Goal: Entertainment & Leisure: Browse casually

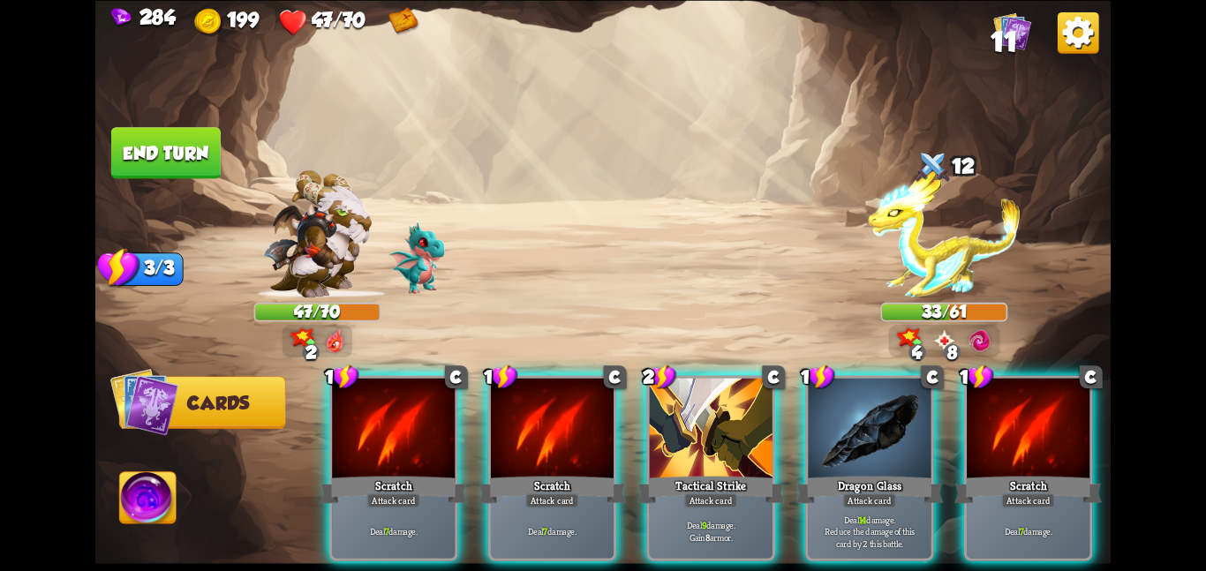
click at [710, 473] on div "Tactical Strike" at bounding box center [711, 489] width 147 height 33
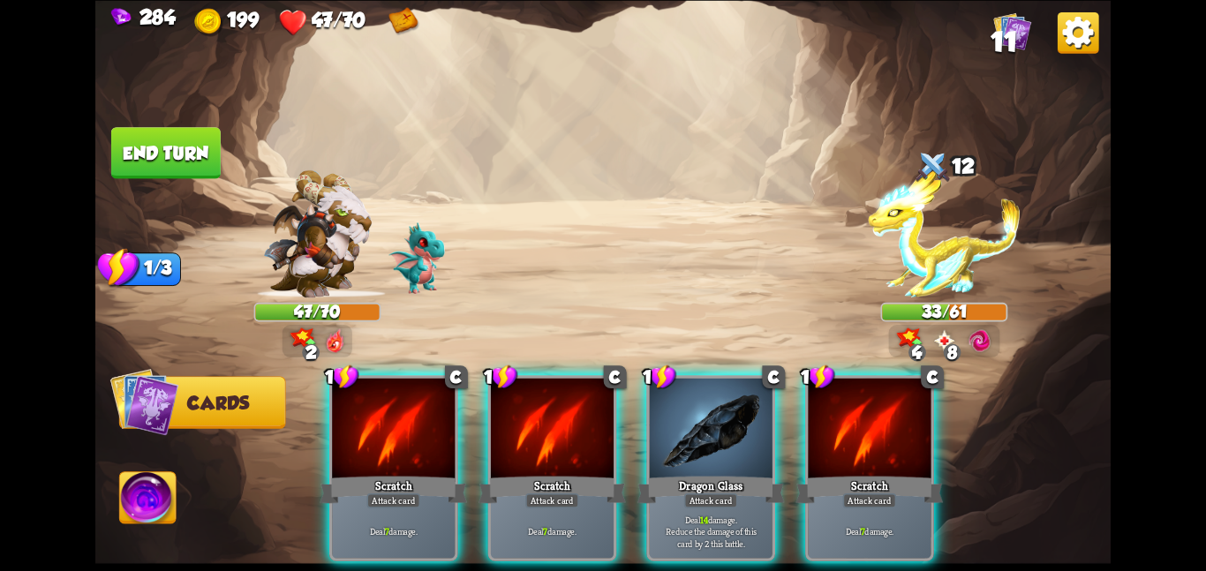
click at [710, 473] on div "Dragon Glass" at bounding box center [711, 489] width 147 height 33
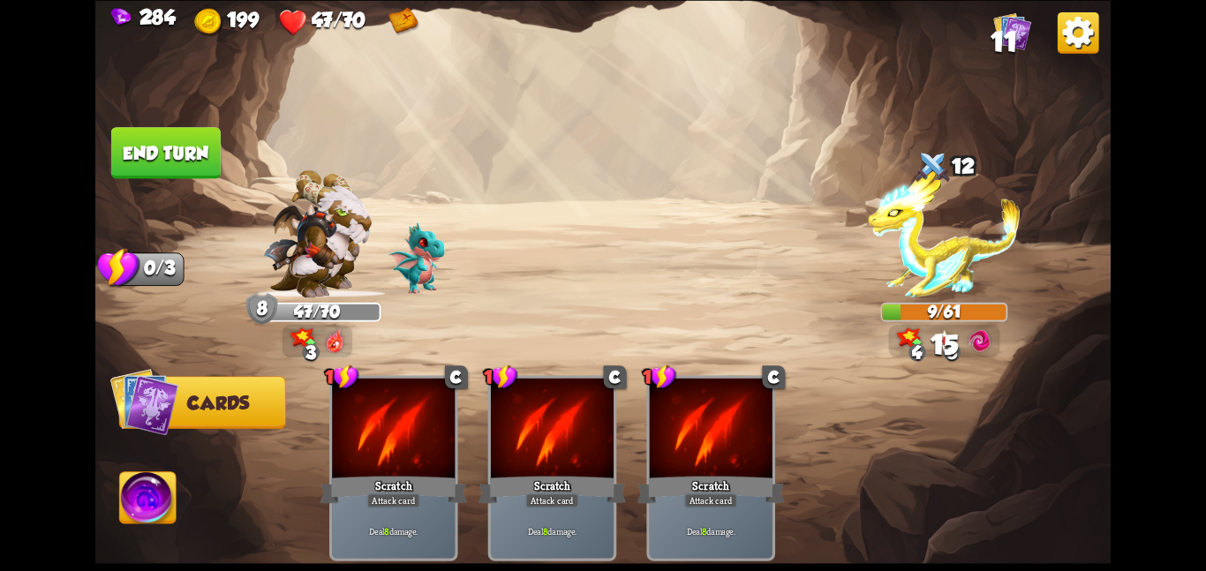
click at [148, 515] on img at bounding box center [148, 501] width 57 height 57
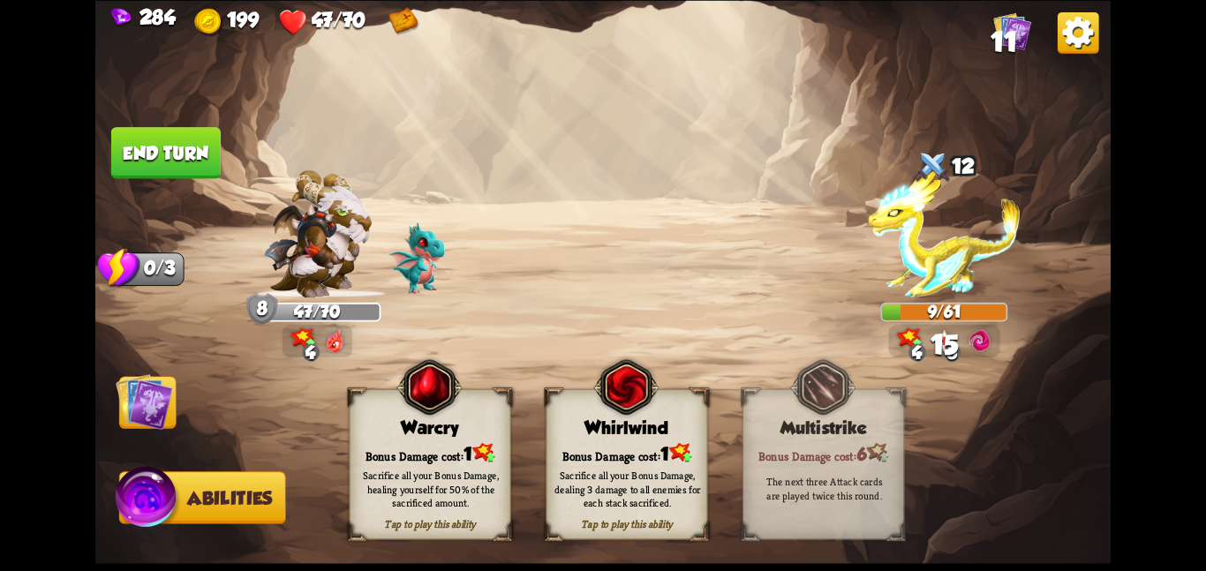
click at [642, 458] on div "Sacrifice all your Bonus Damage, dealing 3 damage to all enemies for each stack…" at bounding box center [628, 490] width 162 height 64
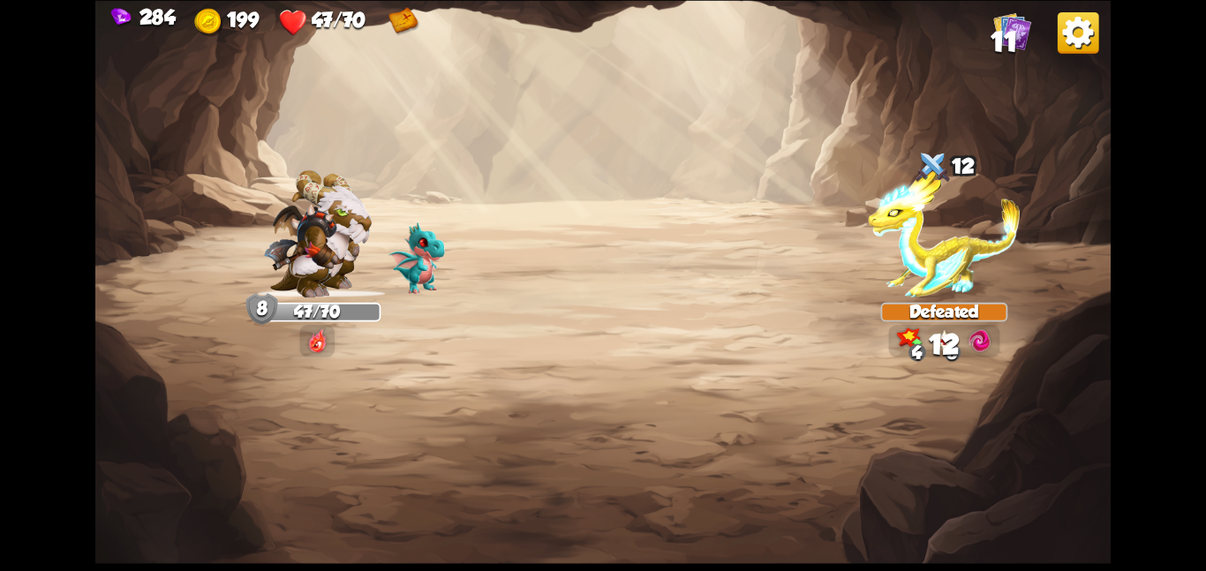
click at [165, 382] on img at bounding box center [603, 285] width 1016 height 571
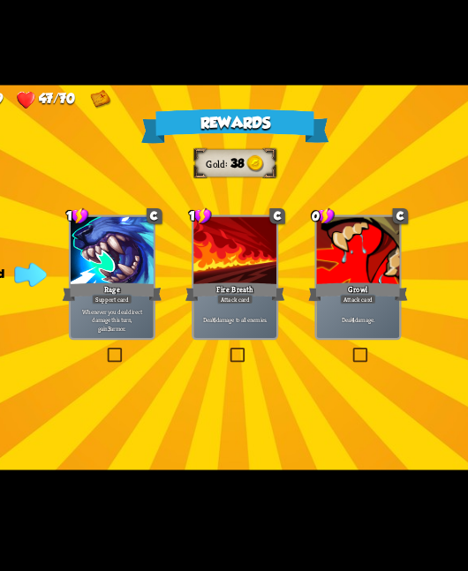
click at [221, 271] on div at bounding box center [234, 269] width 57 height 48
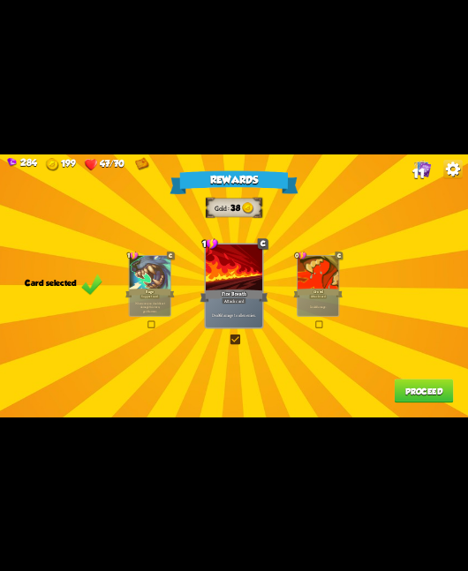
click at [400, 391] on button "Proceed" at bounding box center [424, 391] width 59 height 24
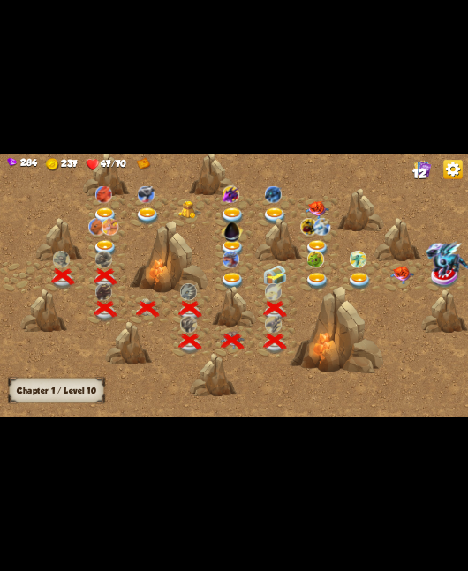
click at [272, 272] on img at bounding box center [274, 276] width 23 height 22
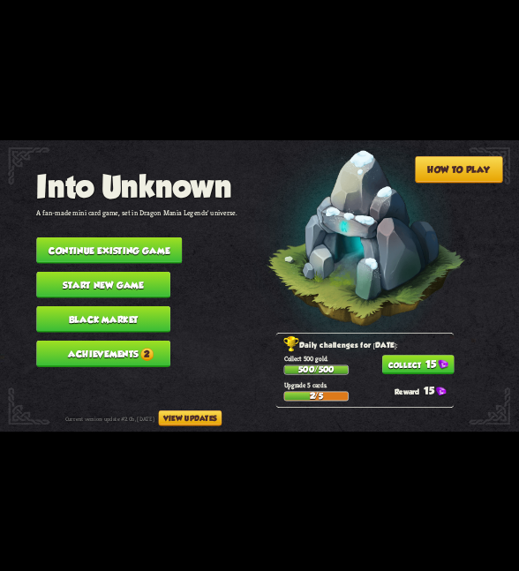
click at [116, 248] on button "Continue existing game" at bounding box center [109, 250] width 146 height 26
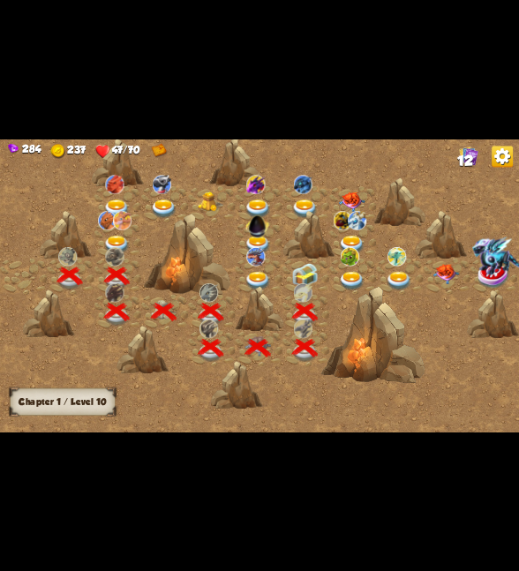
click at [302, 274] on img at bounding box center [305, 274] width 26 height 24
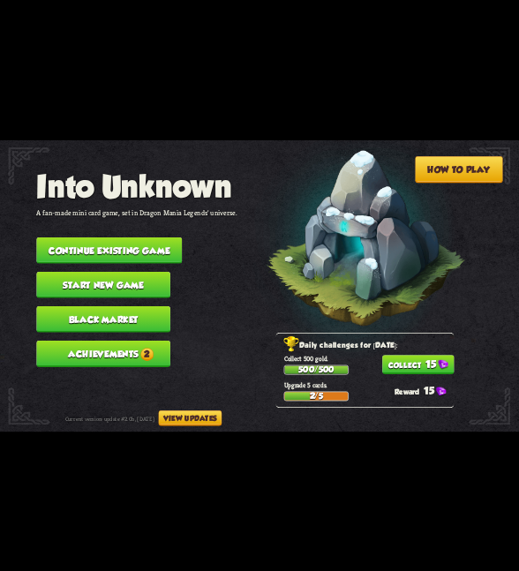
click at [445, 361] on button "15" at bounding box center [418, 364] width 72 height 19
click at [167, 237] on button "Continue existing game" at bounding box center [109, 250] width 146 height 26
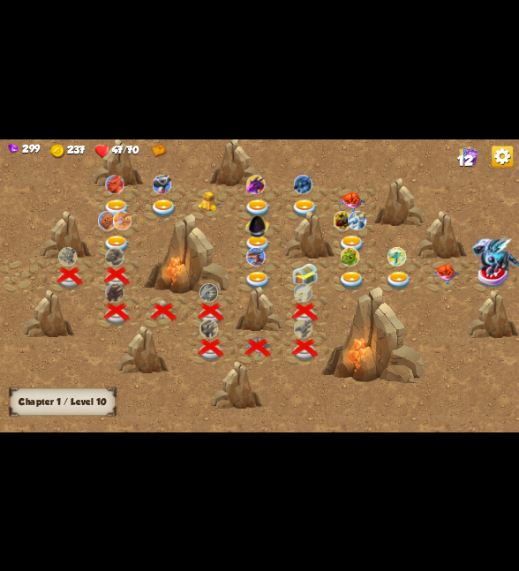
click at [319, 273] on div at bounding box center [306, 276] width 47 height 36
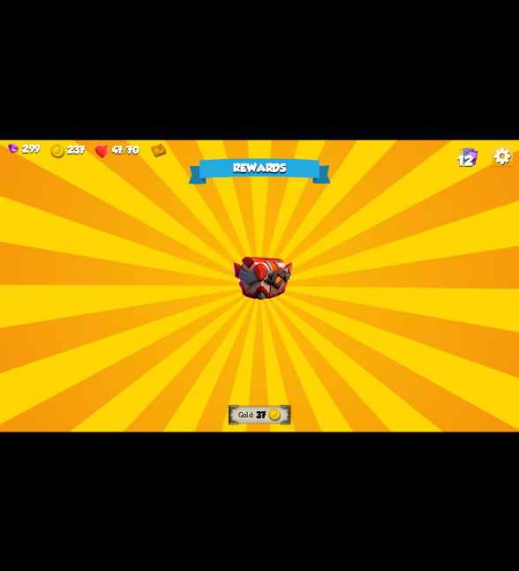
click at [228, 250] on div "Rewards Gold 37 Select a card 1 R Assassin's Blade Attack card Deal 7 damage. I…" at bounding box center [259, 286] width 519 height 292
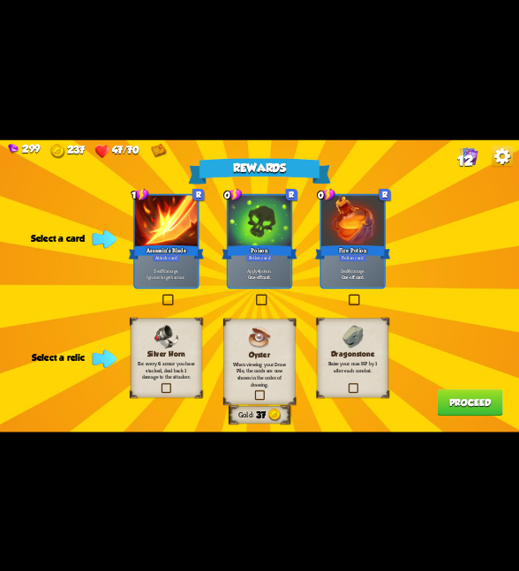
click at [318, 339] on div "Dragonstone Raise your max HP by 1 after each combat." at bounding box center [353, 357] width 72 height 79
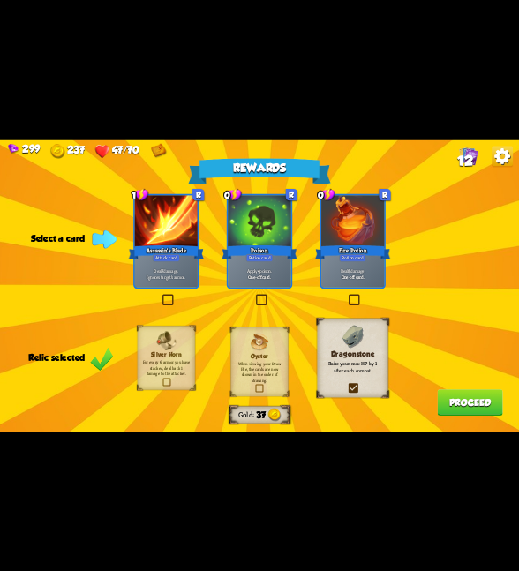
click at [281, 258] on div "Poison" at bounding box center [259, 252] width 75 height 17
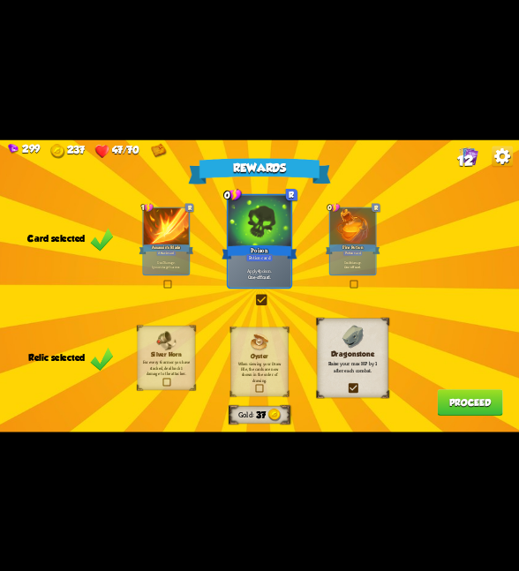
click at [337, 260] on p "Deal 8 damage." at bounding box center [352, 262] width 43 height 4
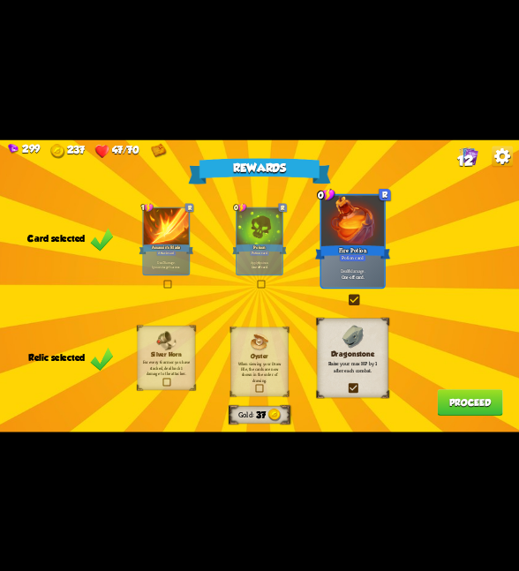
click at [253, 251] on div "Potion card" at bounding box center [259, 252] width 19 height 5
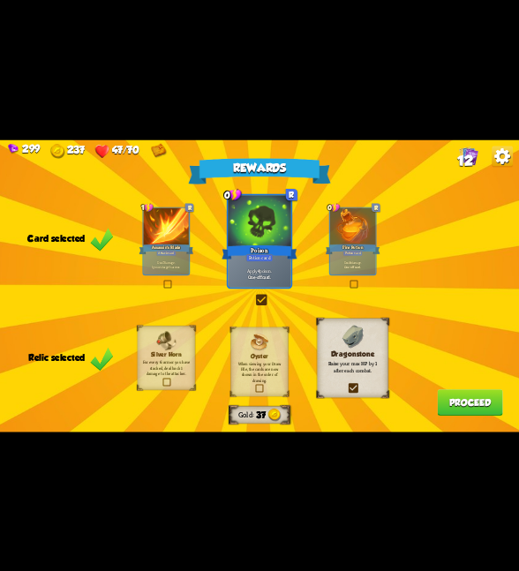
click at [361, 244] on div "Fire Potion" at bounding box center [353, 249] width 55 height 12
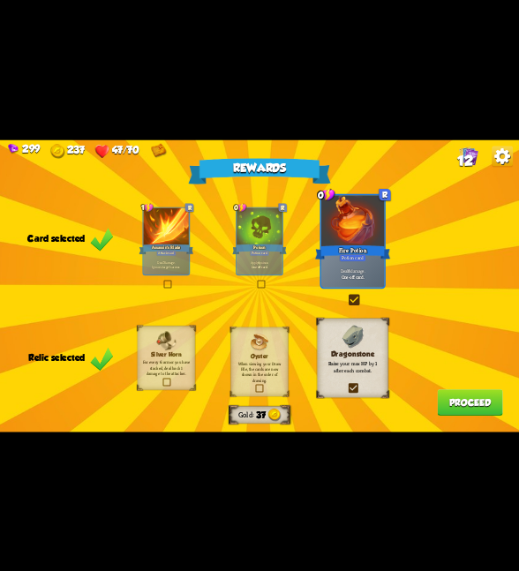
click at [444, 396] on button "Proceed" at bounding box center [469, 403] width 65 height 26
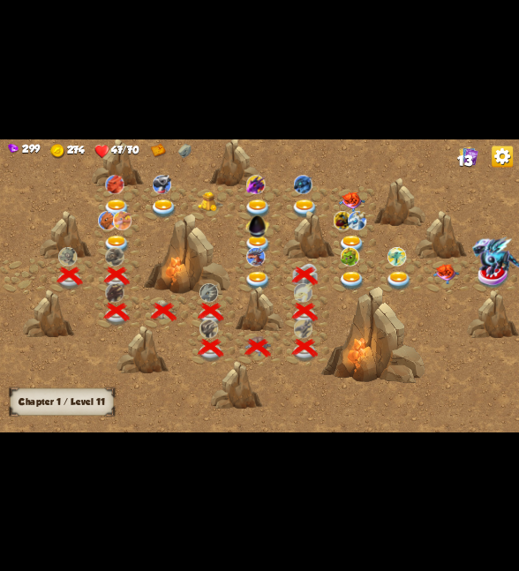
scroll to position [0, 269]
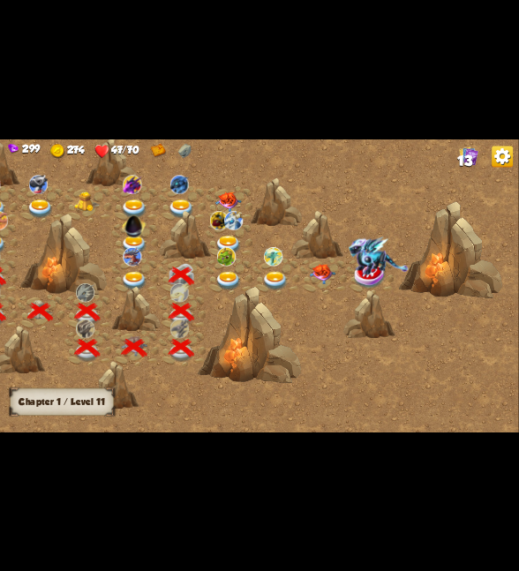
click at [227, 271] on img at bounding box center [229, 280] width 26 height 19
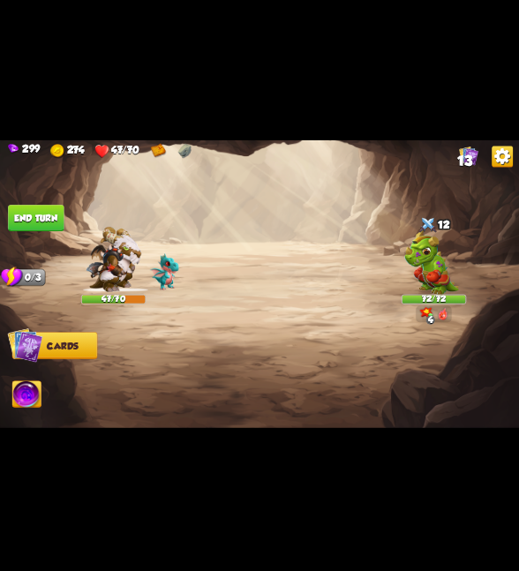
click at [426, 269] on div at bounding box center [434, 263] width 65 height 57
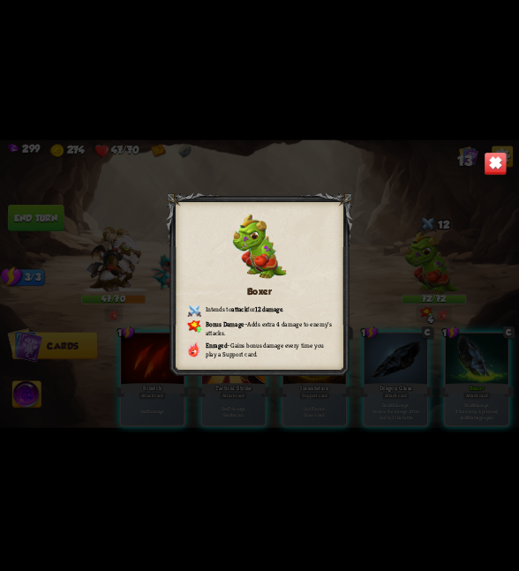
click at [493, 170] on img at bounding box center [495, 163] width 23 height 23
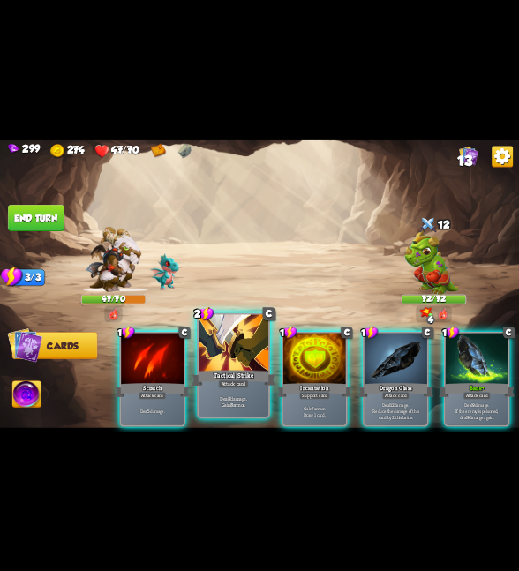
click at [225, 368] on div "Tactical Strike" at bounding box center [234, 377] width 84 height 19
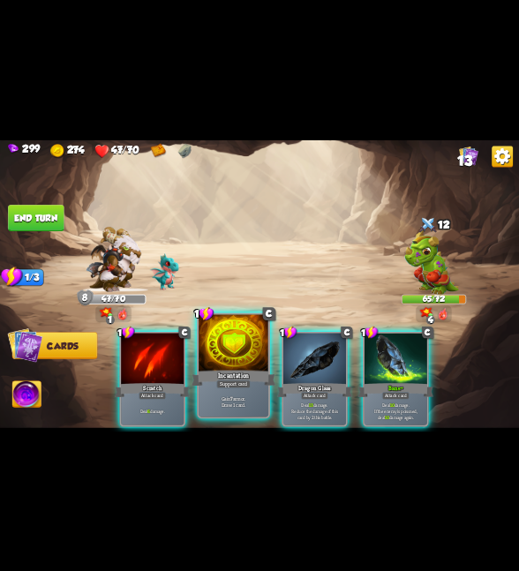
click at [221, 344] on div at bounding box center [234, 343] width 70 height 59
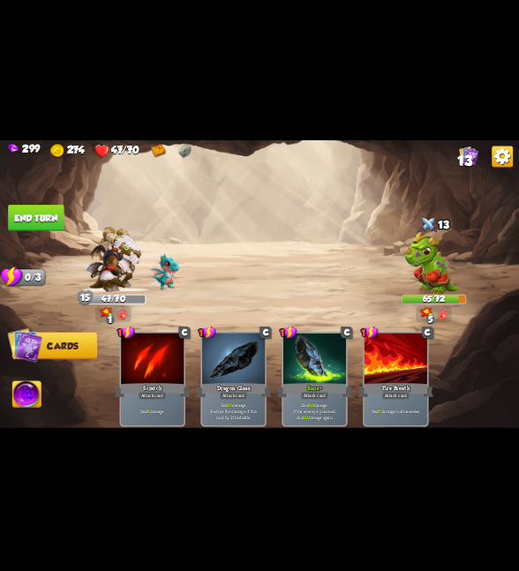
click at [6, 210] on img at bounding box center [259, 286] width 519 height 292
click at [21, 210] on button "End turn" at bounding box center [36, 218] width 56 height 26
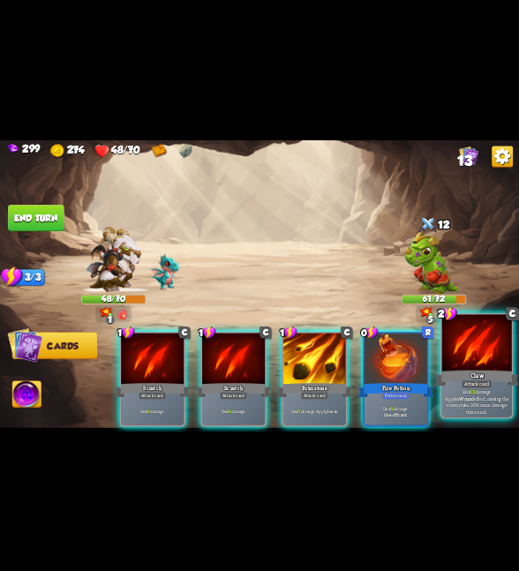
click at [466, 366] on div at bounding box center [477, 343] width 70 height 59
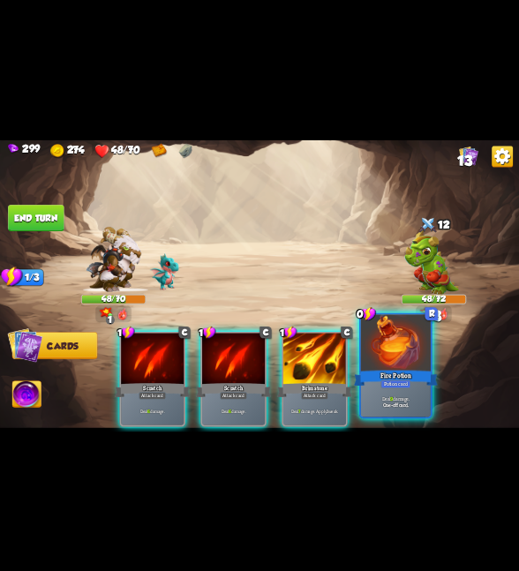
click at [411, 371] on div "Fire Potion" at bounding box center [396, 377] width 84 height 19
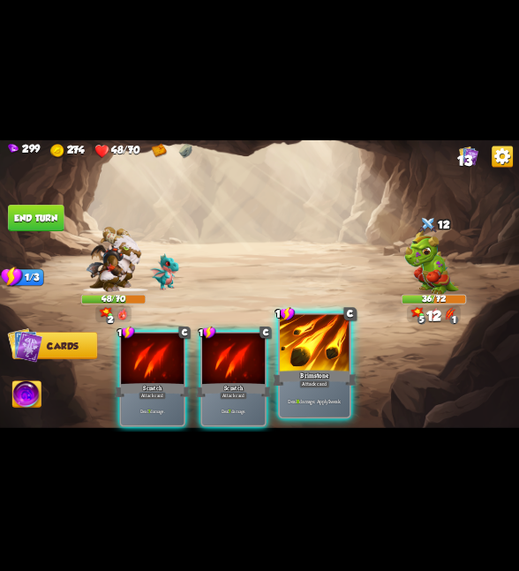
click at [330, 359] on div at bounding box center [315, 343] width 70 height 59
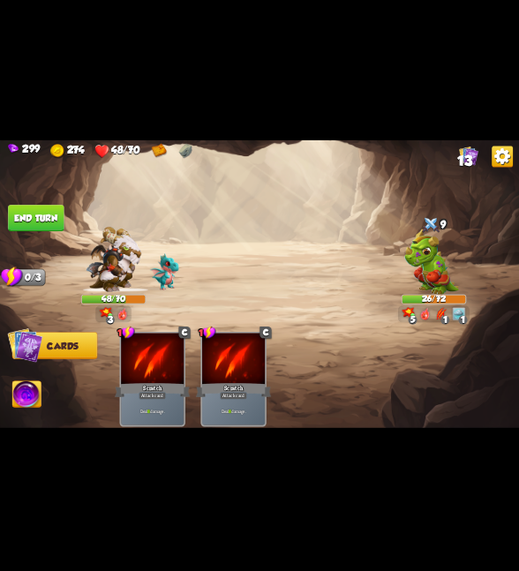
click at [26, 388] on img at bounding box center [26, 395] width 29 height 29
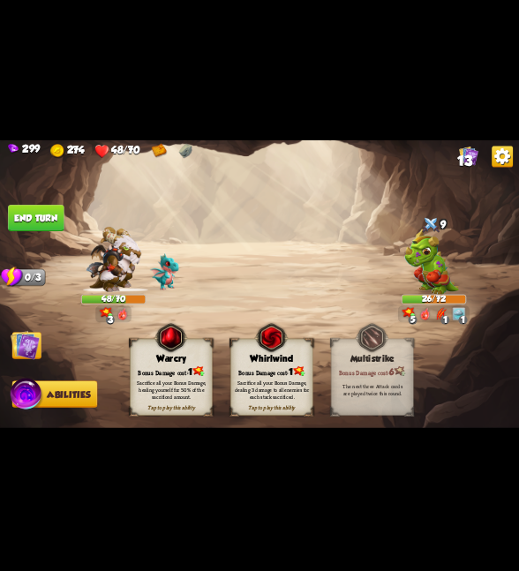
click at [276, 371] on div "Bonus Damage cost: 1" at bounding box center [272, 371] width 82 height 11
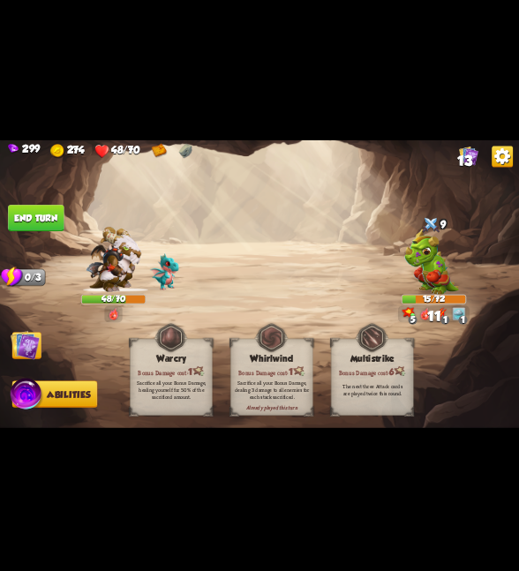
click at [30, 354] on img at bounding box center [25, 344] width 29 height 29
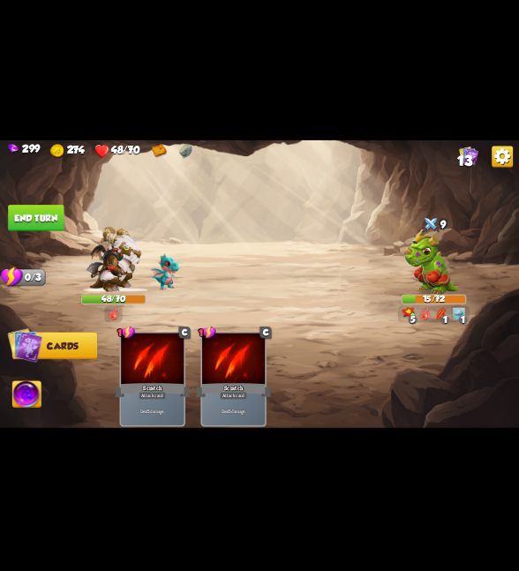
click at [39, 211] on button "End turn" at bounding box center [36, 218] width 56 height 26
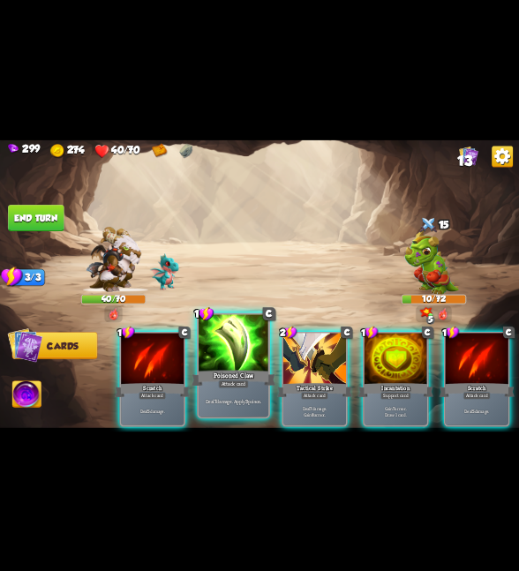
click at [251, 382] on div "Poisoned Claw" at bounding box center [234, 377] width 84 height 19
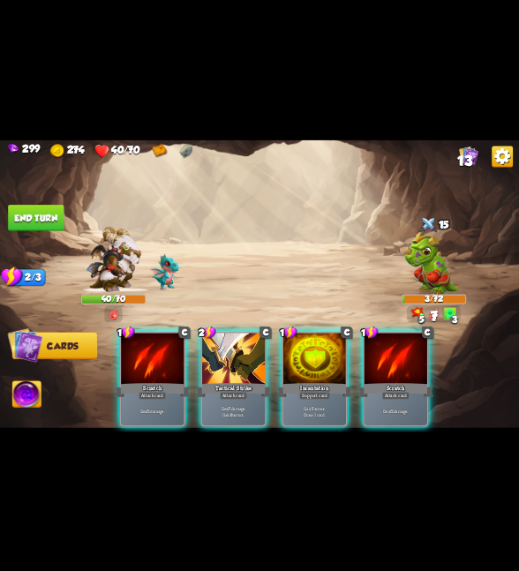
click at [48, 220] on button "End turn" at bounding box center [36, 218] width 56 height 26
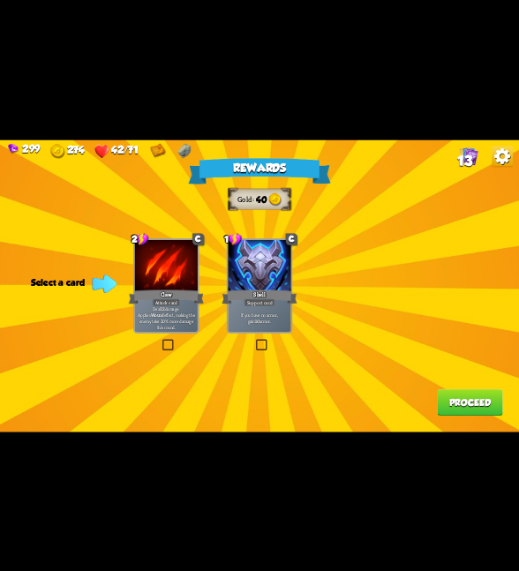
click at [249, 284] on div at bounding box center [259, 265] width 63 height 53
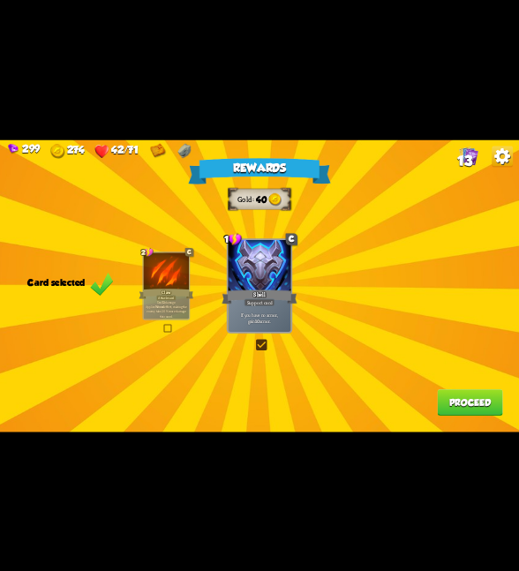
click at [450, 405] on button "Proceed" at bounding box center [469, 403] width 65 height 26
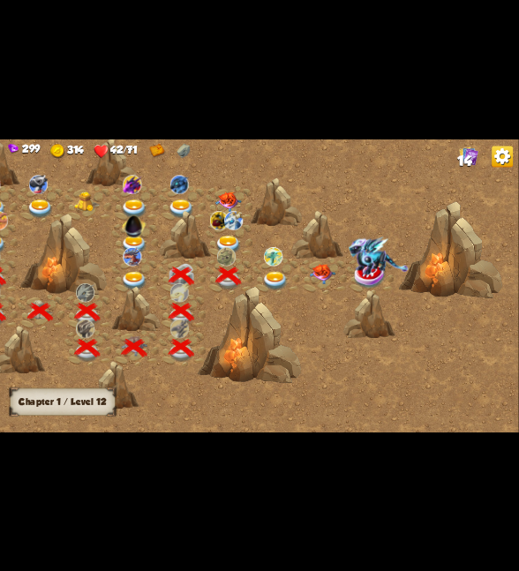
click at [263, 281] on img at bounding box center [276, 280] width 26 height 19
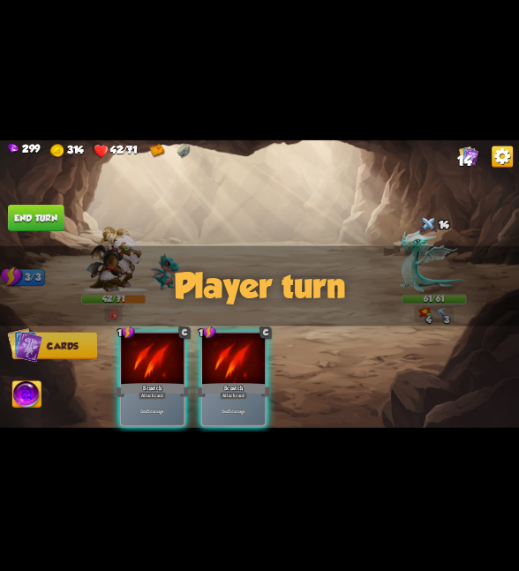
click at [420, 245] on img at bounding box center [433, 261] width 67 height 63
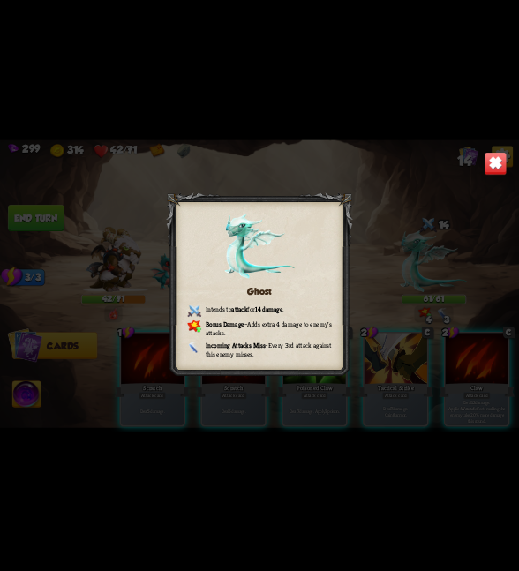
click at [502, 164] on img at bounding box center [495, 163] width 23 height 23
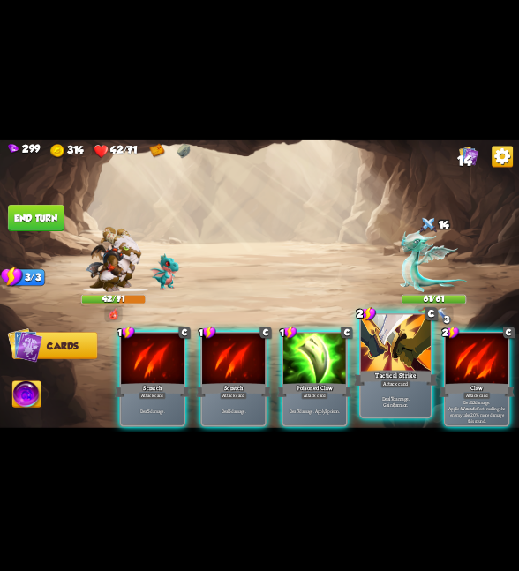
click at [394, 376] on div "Tactical Strike" at bounding box center [396, 377] width 84 height 19
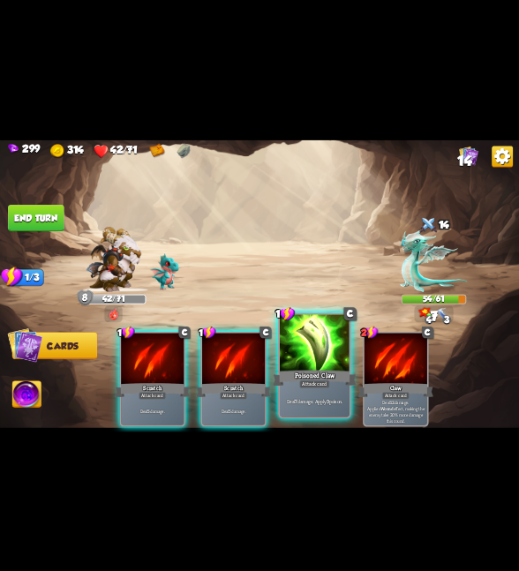
click at [291, 376] on div "Poisoned Claw" at bounding box center [315, 377] width 84 height 19
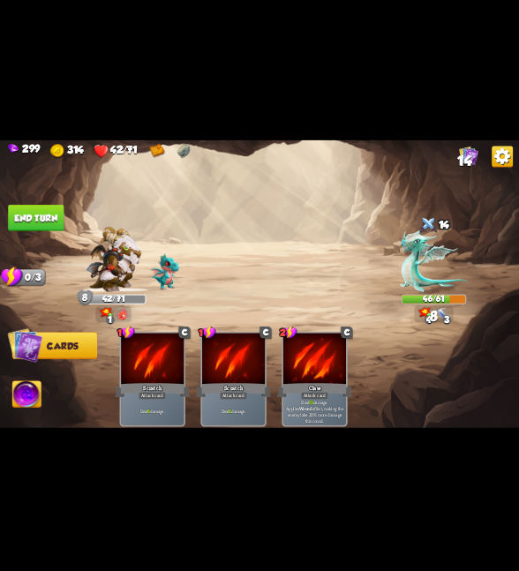
click at [57, 218] on button "End turn" at bounding box center [36, 218] width 56 height 26
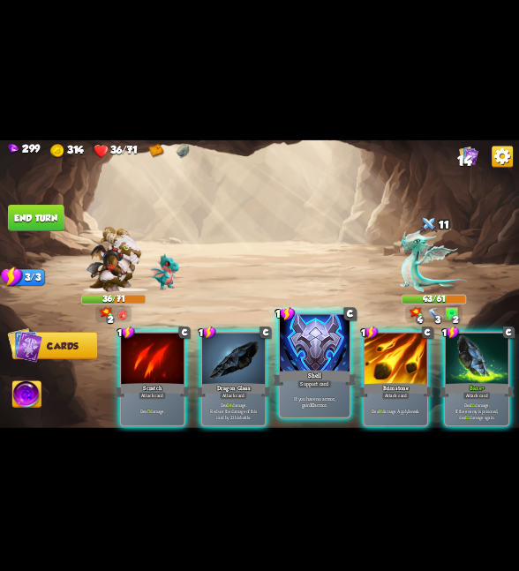
click at [291, 376] on div "Shell" at bounding box center [315, 377] width 84 height 19
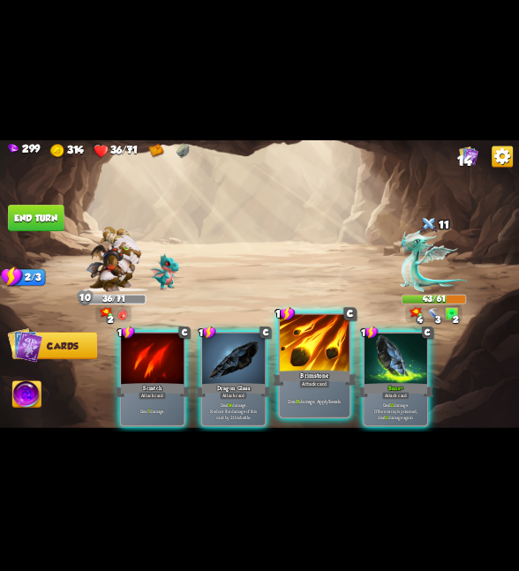
click at [290, 375] on div "Brimstone" at bounding box center [315, 377] width 84 height 19
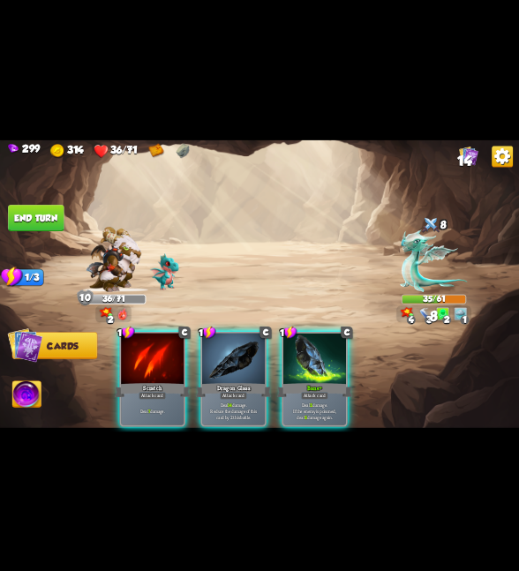
click at [290, 382] on div "Bane+" at bounding box center [314, 390] width 75 height 17
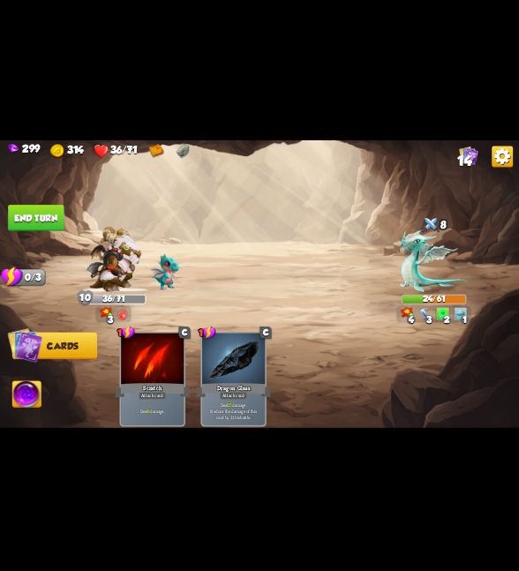
click at [33, 223] on button "End turn" at bounding box center [36, 218] width 56 height 26
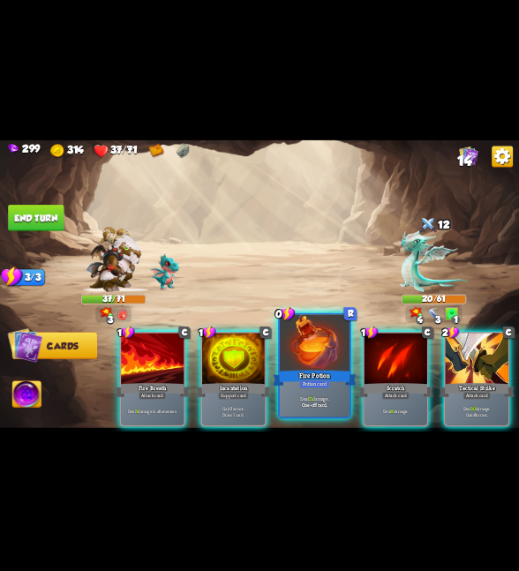
click at [296, 359] on div at bounding box center [315, 343] width 70 height 59
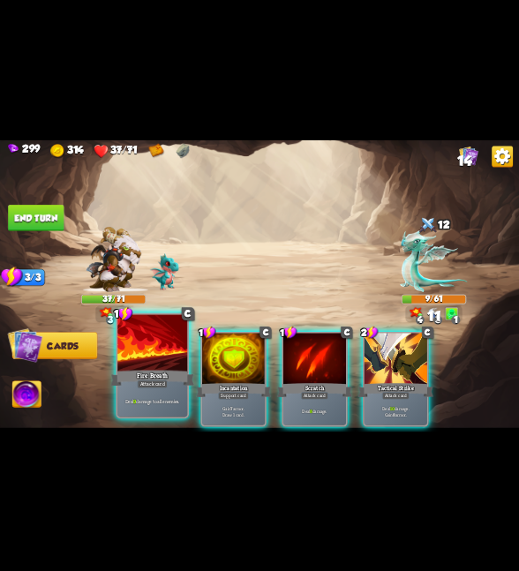
click at [141, 371] on div "Fire Breath" at bounding box center [152, 377] width 84 height 19
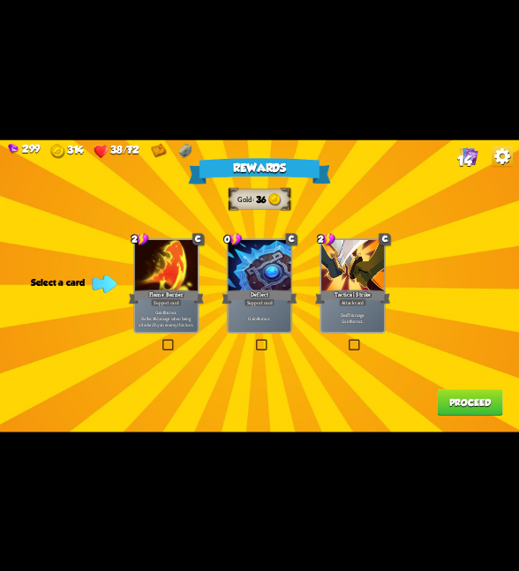
click at [190, 306] on div "Gain 8 armor. Reflect 4 damage when being attacked by an enemy this turn." at bounding box center [166, 318] width 63 height 27
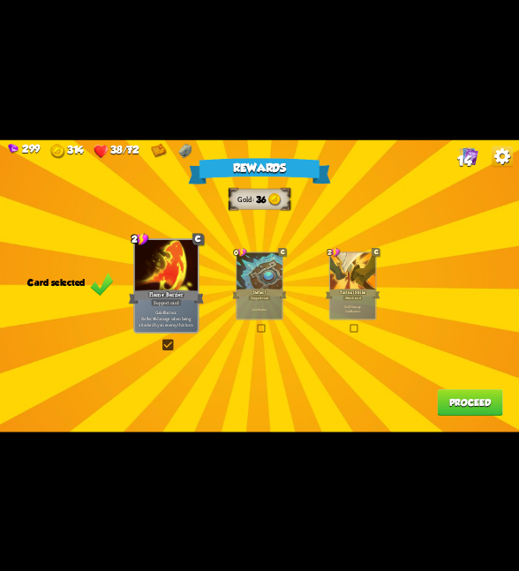
click at [348, 319] on div "Deal 7 damage. Gain 8 armor." at bounding box center [352, 308] width 45 height 19
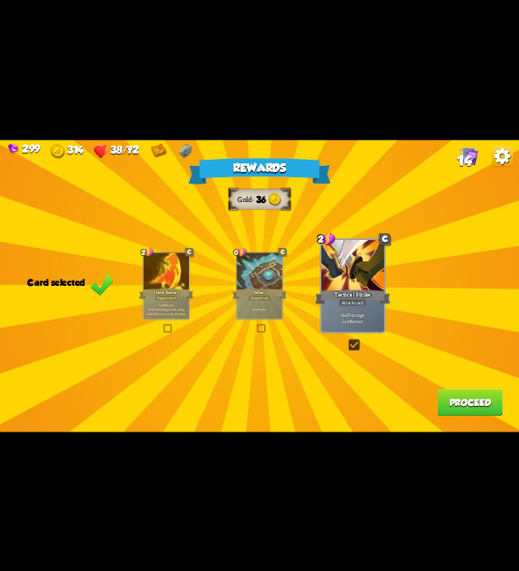
click at [469, 403] on button "Proceed" at bounding box center [469, 403] width 65 height 26
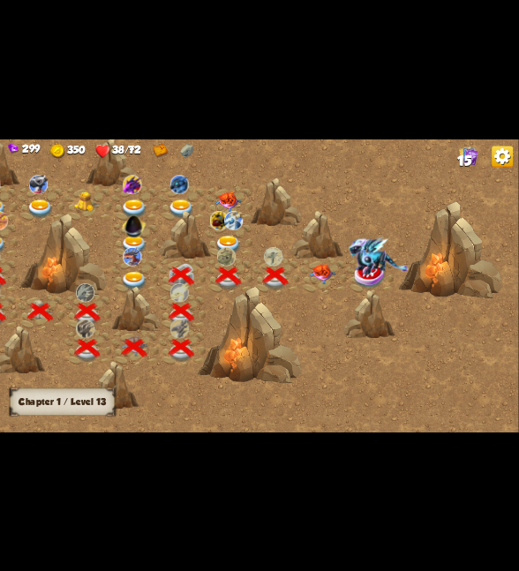
click at [324, 277] on img at bounding box center [323, 273] width 26 height 20
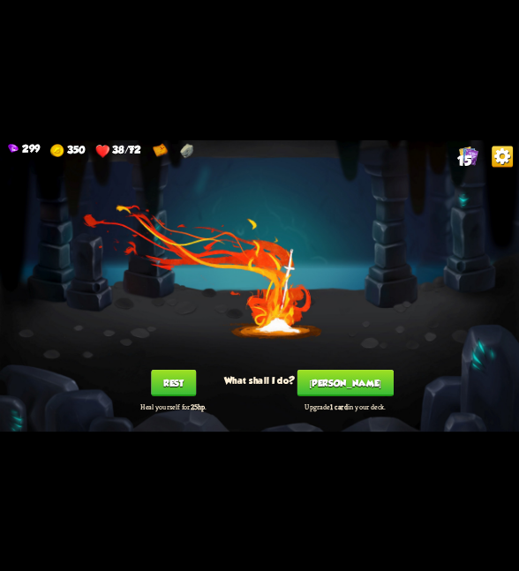
click at [181, 381] on button "Rest" at bounding box center [173, 383] width 45 height 26
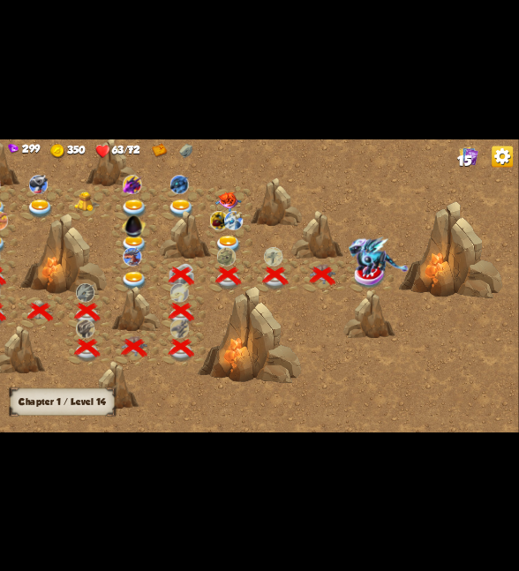
click at [362, 271] on img at bounding box center [380, 255] width 60 height 39
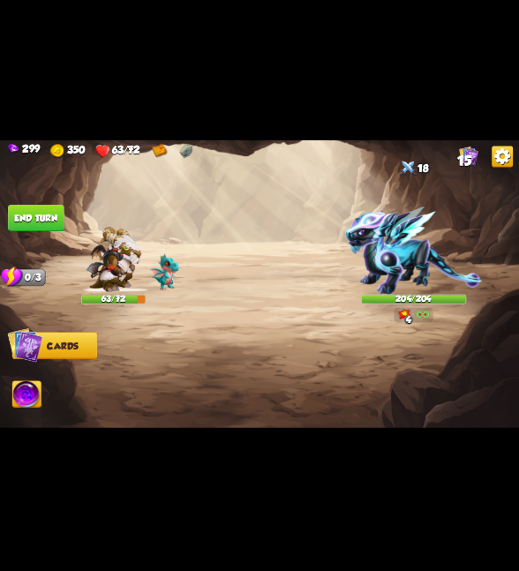
click at [391, 256] on img at bounding box center [413, 251] width 137 height 88
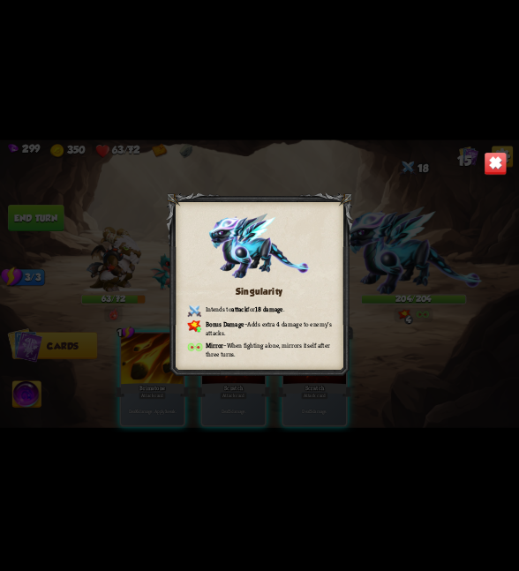
click at [495, 160] on img at bounding box center [495, 163] width 23 height 23
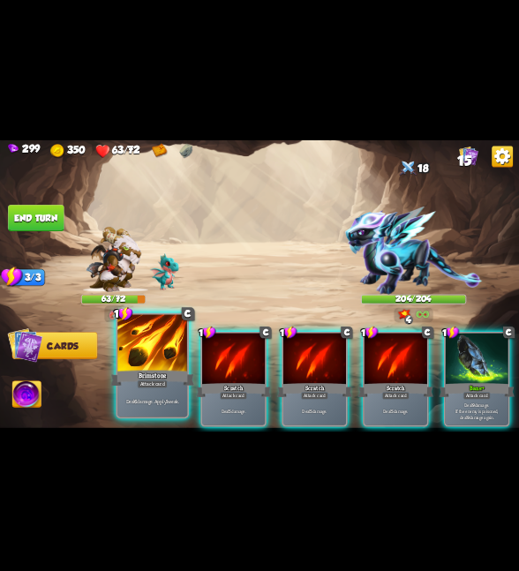
click at [154, 366] on div at bounding box center [152, 343] width 70 height 59
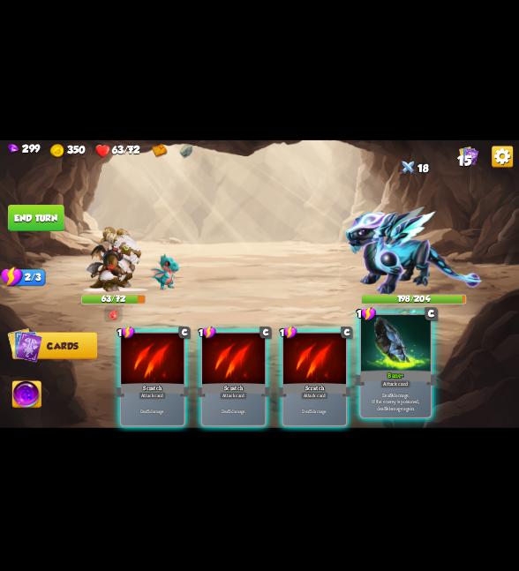
click at [411, 360] on div at bounding box center [396, 343] width 70 height 59
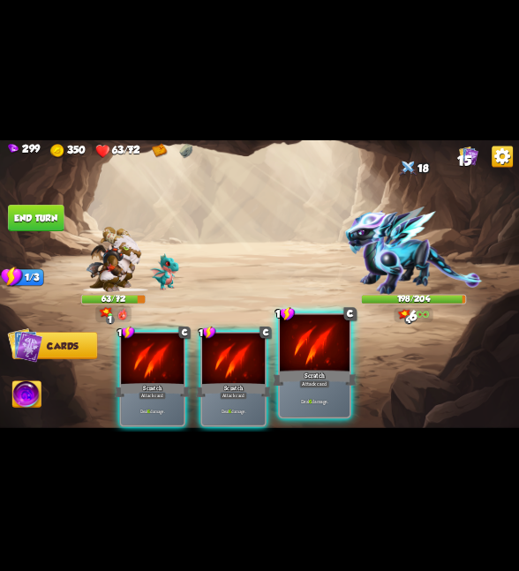
click at [278, 355] on div "1 C Scratch Attack card Deal 6 damage." at bounding box center [314, 365] width 73 height 105
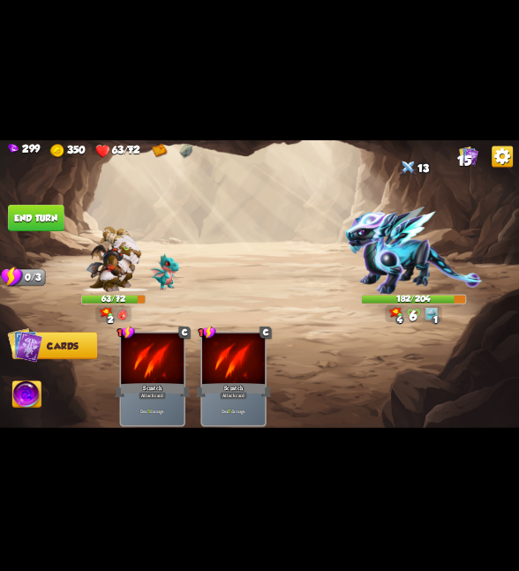
click at [34, 213] on button "End turn" at bounding box center [36, 218] width 56 height 26
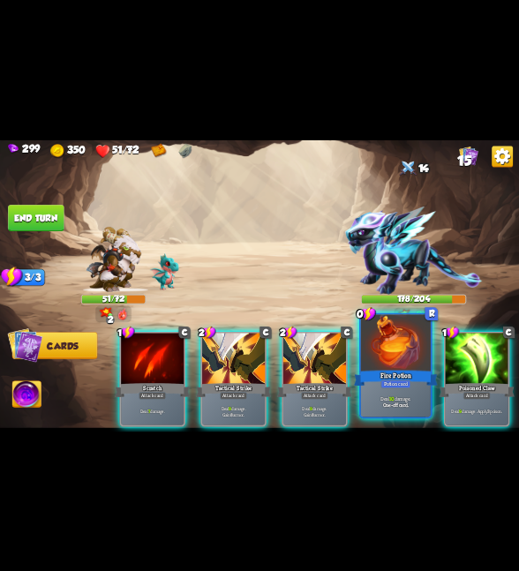
click at [387, 370] on div "Fire Potion" at bounding box center [396, 377] width 84 height 19
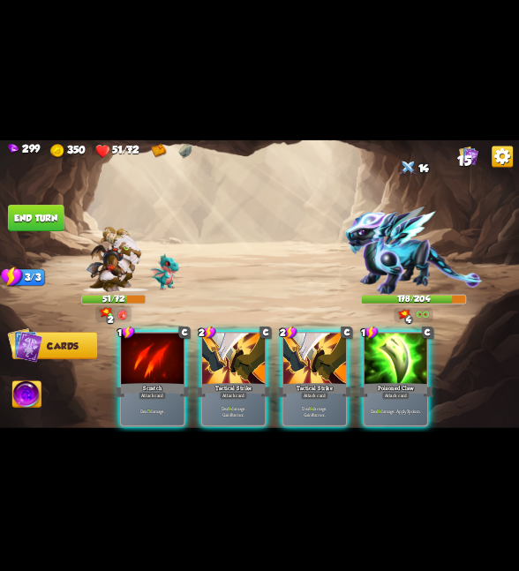
click at [387, 382] on div "Poisoned Claw" at bounding box center [396, 390] width 75 height 17
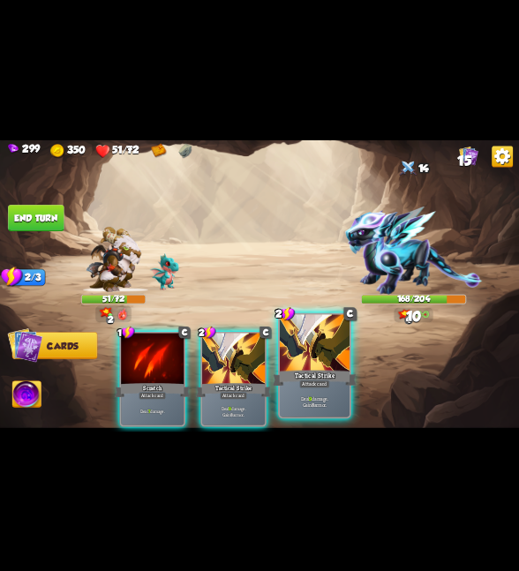
click at [284, 355] on div at bounding box center [315, 343] width 70 height 59
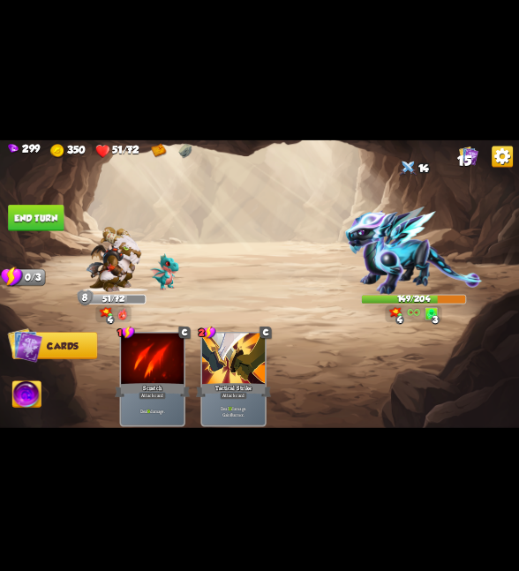
click at [49, 216] on button "End turn" at bounding box center [36, 218] width 56 height 26
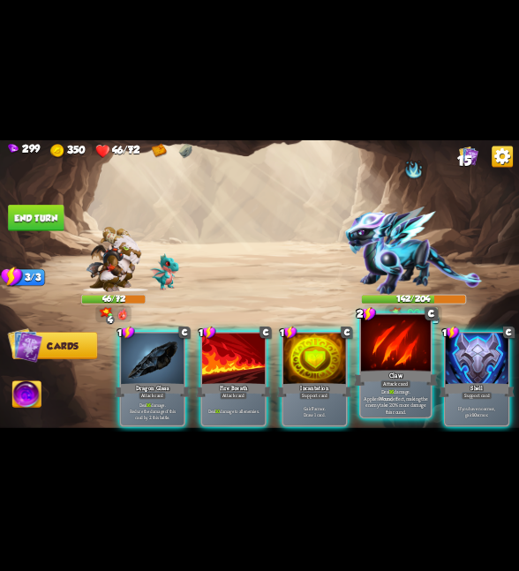
click at [405, 390] on div "Deal 16 damage. Applies Wound effect, making the enemy take 20% more damage thi…" at bounding box center [396, 401] width 70 height 30
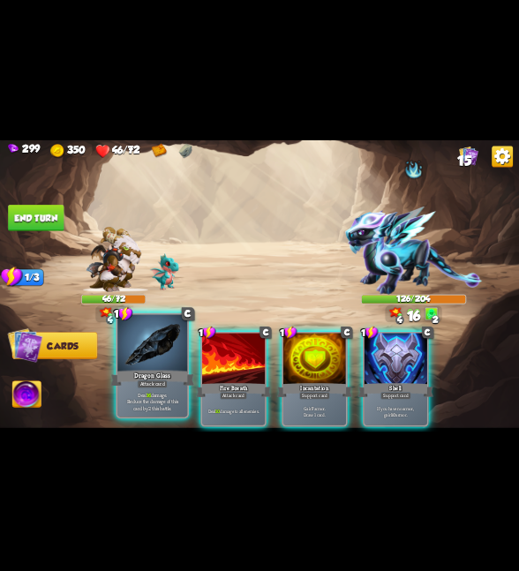
click at [129, 369] on div "Dragon Glass" at bounding box center [152, 377] width 84 height 19
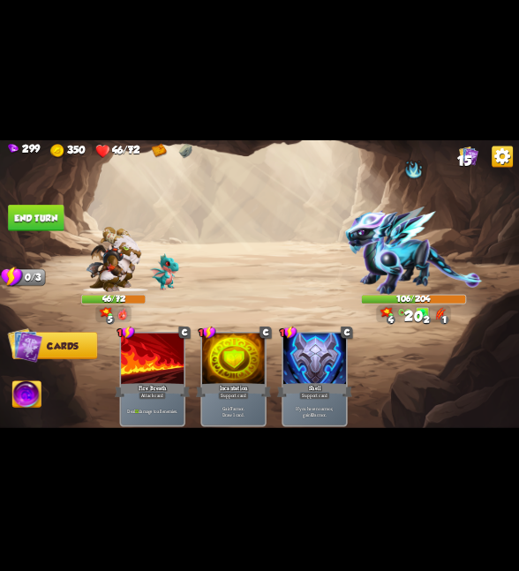
click at [42, 223] on button "End turn" at bounding box center [36, 218] width 56 height 26
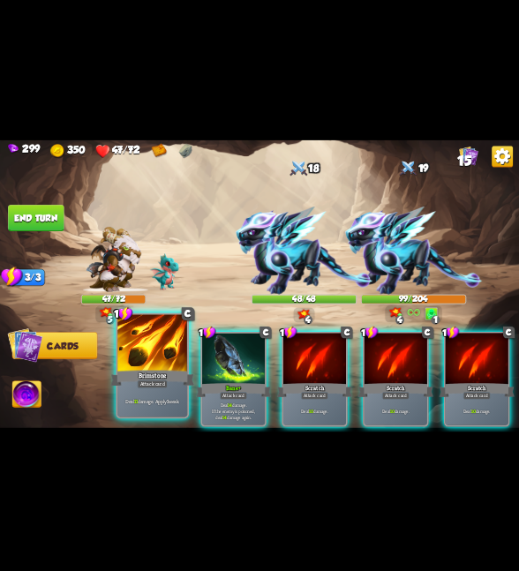
click at [127, 384] on div "Brimstone" at bounding box center [152, 377] width 84 height 19
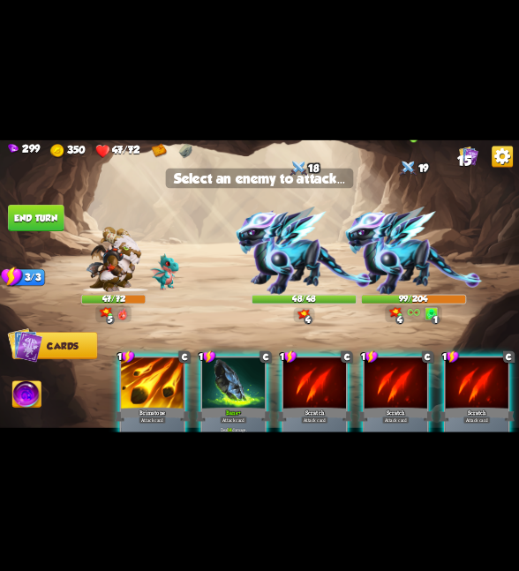
click at [374, 268] on img at bounding box center [413, 251] width 137 height 88
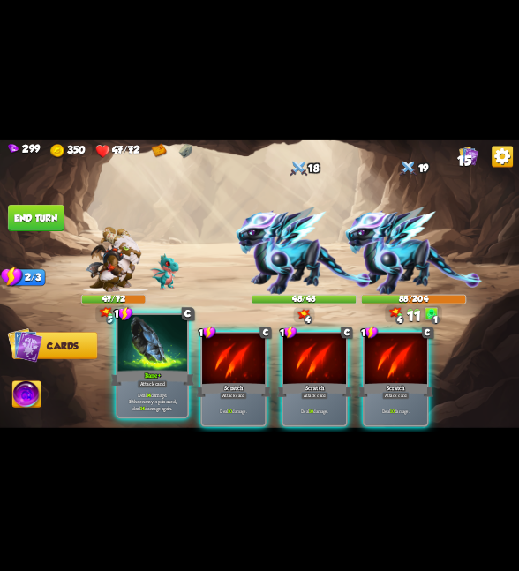
click at [125, 389] on div "Deal 14 damage. If the enemy is poisoned, deal 14 damage again." at bounding box center [152, 401] width 70 height 30
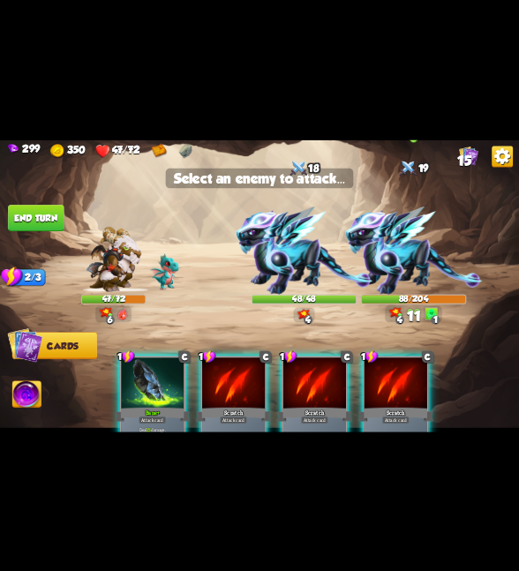
click at [416, 246] on img at bounding box center [413, 251] width 137 height 88
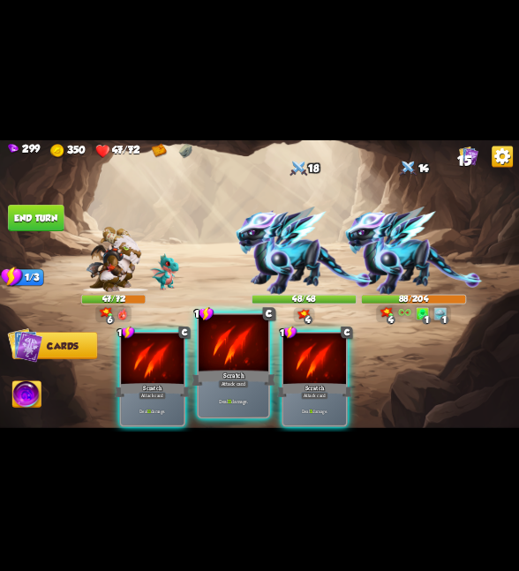
click at [216, 341] on div at bounding box center [234, 343] width 70 height 59
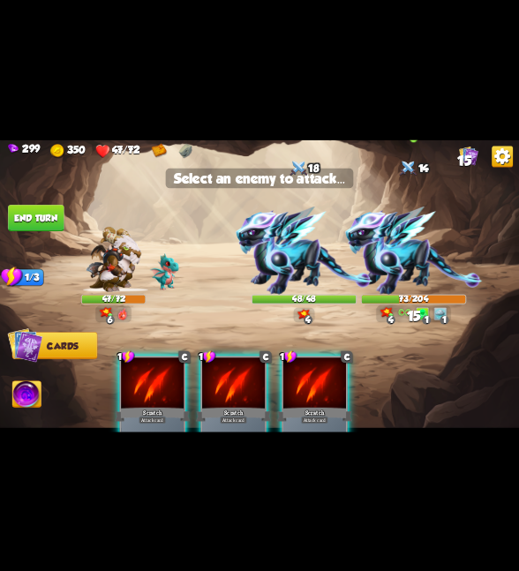
click at [433, 253] on img at bounding box center [413, 251] width 137 height 88
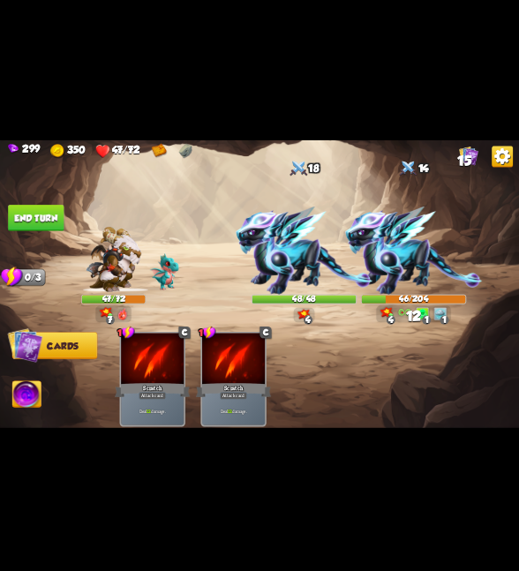
click at [47, 211] on button "End turn" at bounding box center [36, 218] width 56 height 26
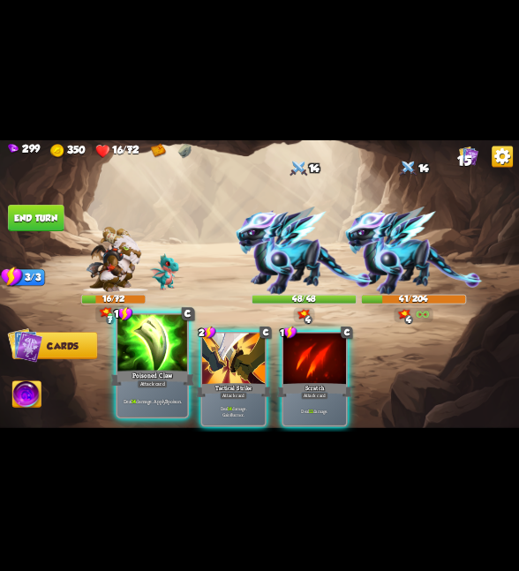
click at [169, 378] on div "Poisoned Claw" at bounding box center [152, 377] width 84 height 19
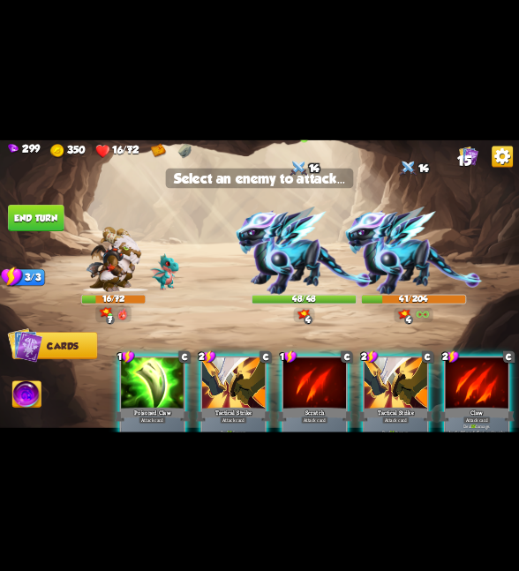
click at [372, 255] on img at bounding box center [304, 251] width 137 height 88
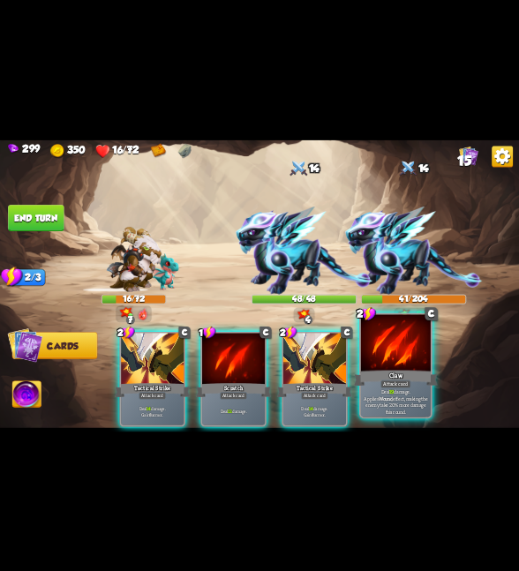
click at [381, 356] on div at bounding box center [396, 343] width 70 height 59
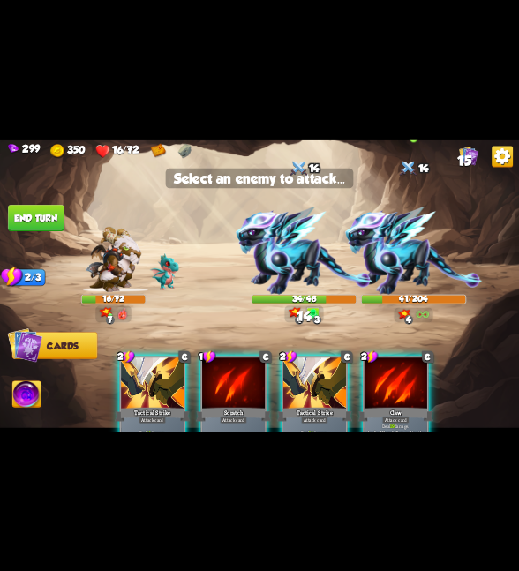
click at [397, 272] on img at bounding box center [413, 251] width 137 height 88
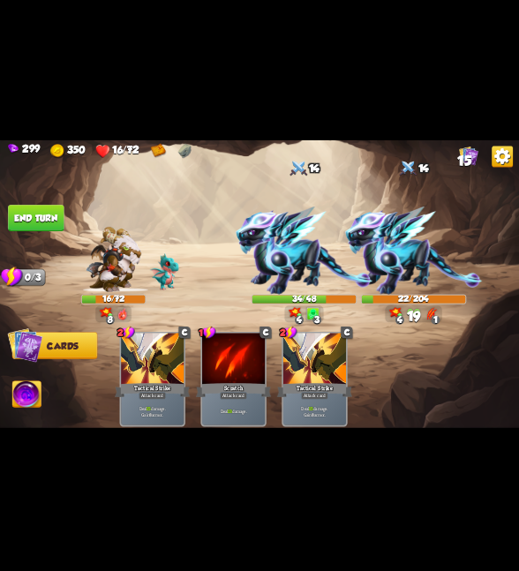
click at [17, 380] on img at bounding box center [259, 286] width 519 height 292
click at [38, 392] on img at bounding box center [26, 395] width 29 height 29
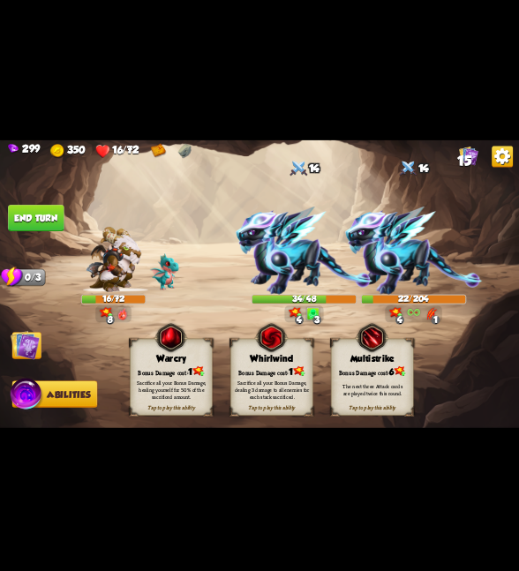
click at [288, 367] on div "Bonus Damage cost: 1" at bounding box center [272, 371] width 82 height 11
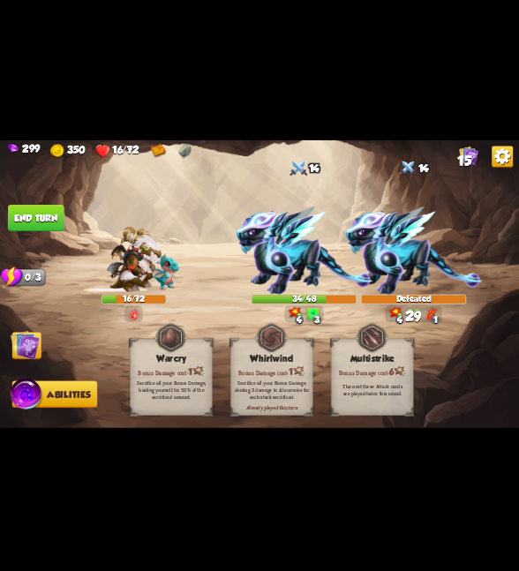
click at [32, 338] on img at bounding box center [25, 344] width 29 height 29
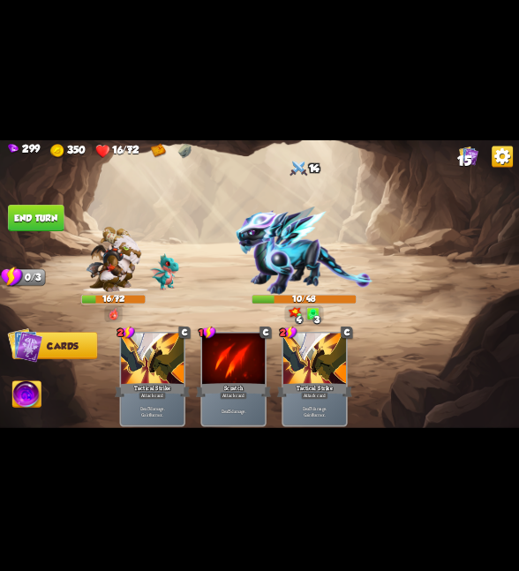
click at [40, 230] on img at bounding box center [259, 286] width 519 height 292
click at [44, 228] on button "End turn" at bounding box center [36, 218] width 56 height 26
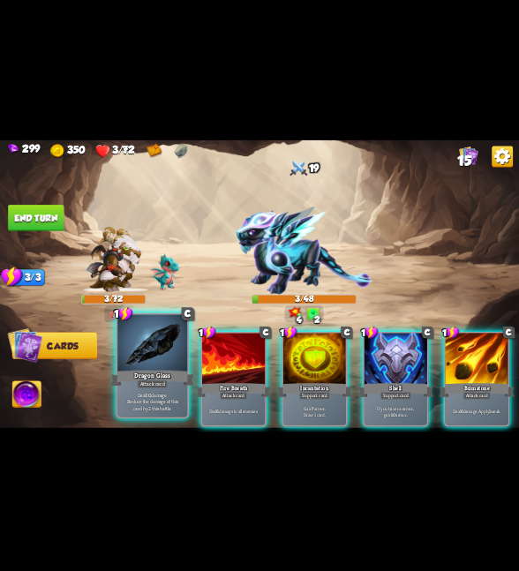
click at [148, 390] on div "Deal 10 damage. Reduce the damage of this card by 2 this battle." at bounding box center [152, 401] width 70 height 30
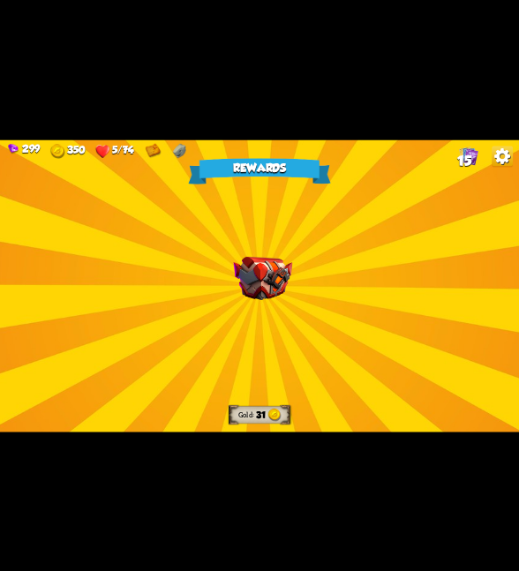
click at [267, 302] on div "Rewards Gold 31 Select a card 0 E Adrenaline Potion card Draw 1 card. Gain 1 st…" at bounding box center [259, 286] width 519 height 292
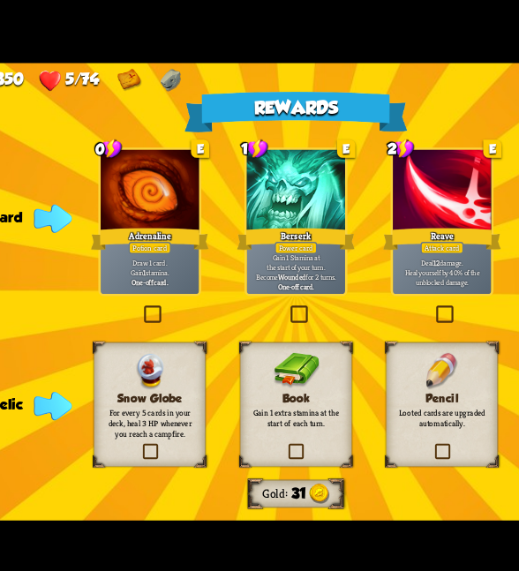
click at [259, 363] on p "Gain 1 extra stamina at the start of each turn." at bounding box center [259, 365] width 57 height 13
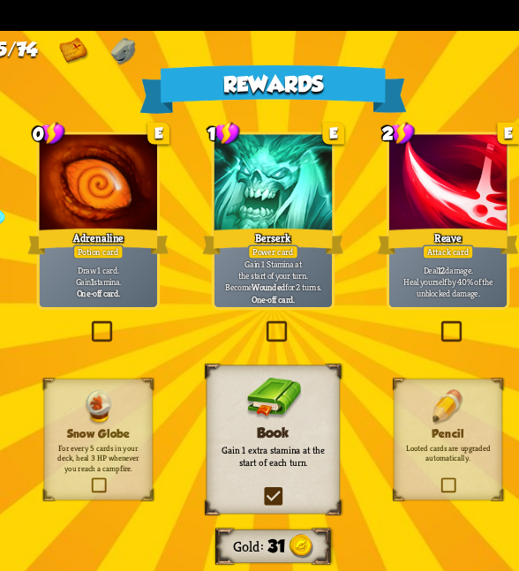
click at [272, 232] on div at bounding box center [259, 221] width 63 height 53
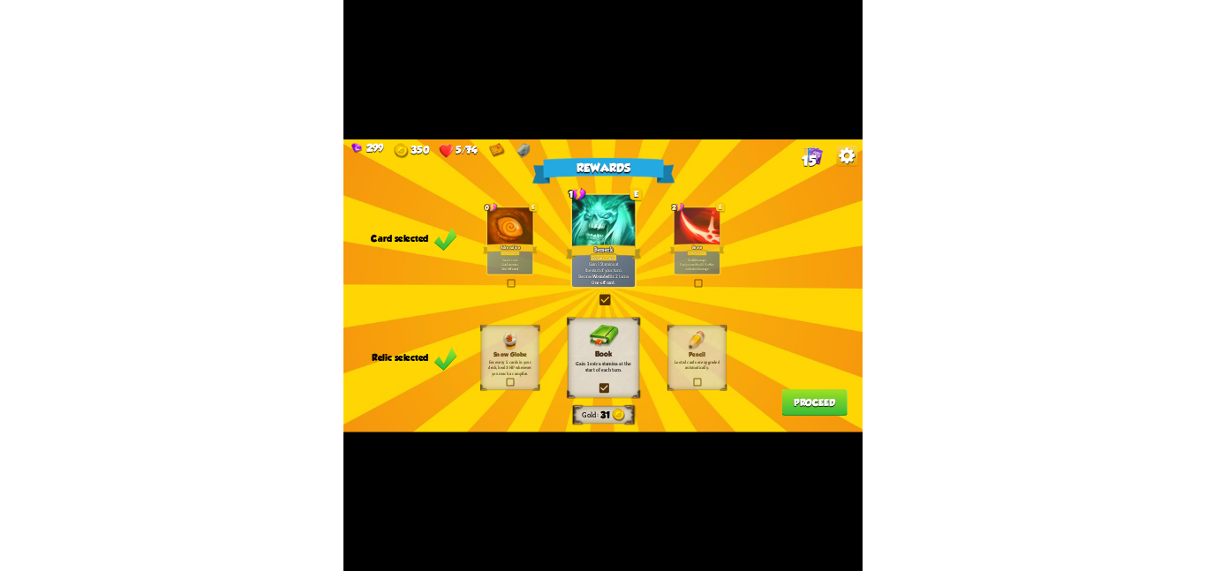
scroll to position [0, 0]
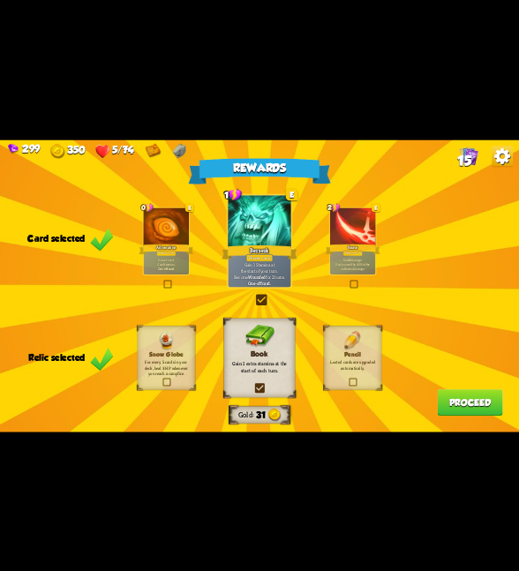
click at [441, 399] on button "Proceed" at bounding box center [469, 403] width 65 height 26
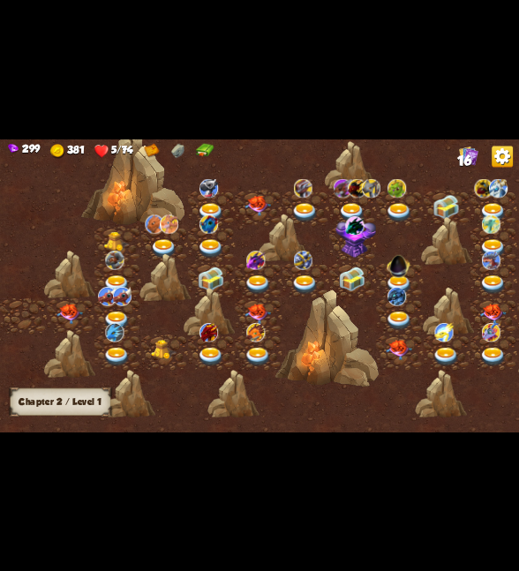
click at [69, 304] on img at bounding box center [70, 313] width 26 height 20
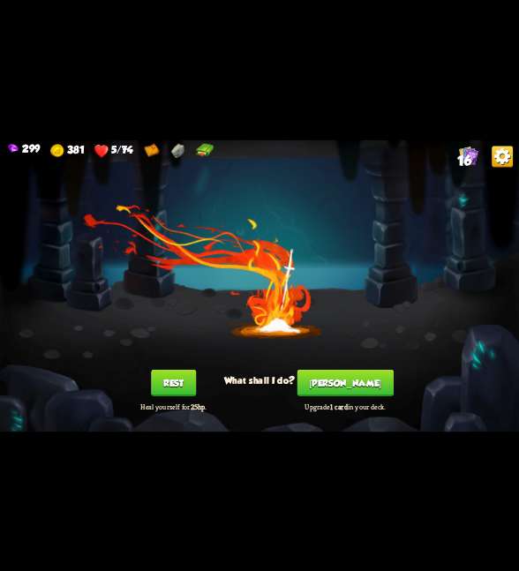
click at [186, 378] on button "Rest" at bounding box center [173, 383] width 45 height 26
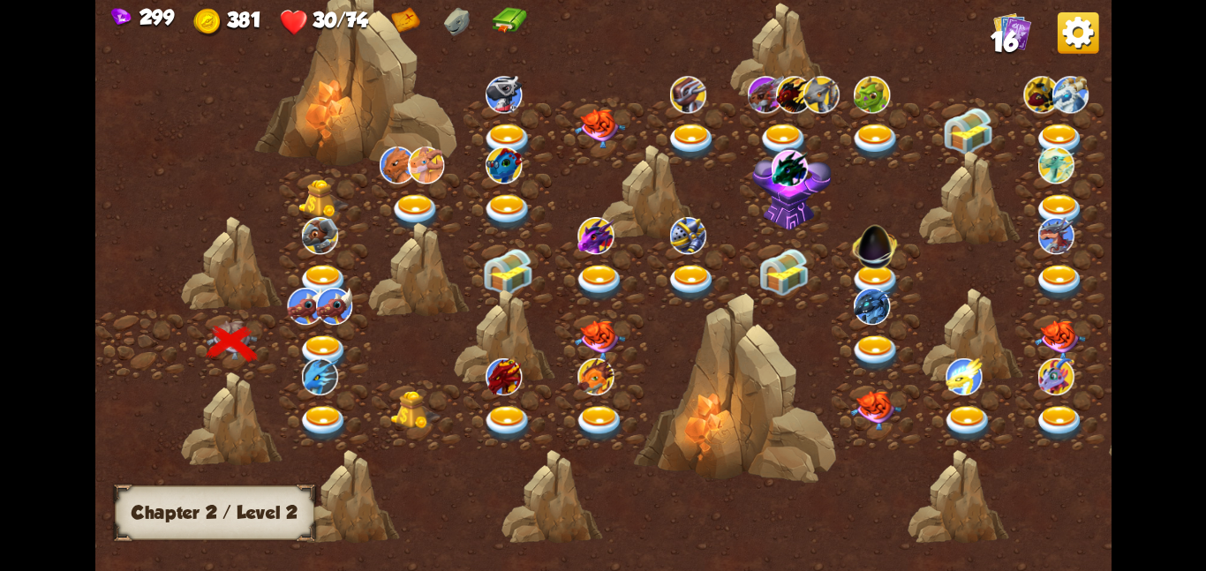
click at [326, 339] on img at bounding box center [324, 353] width 51 height 37
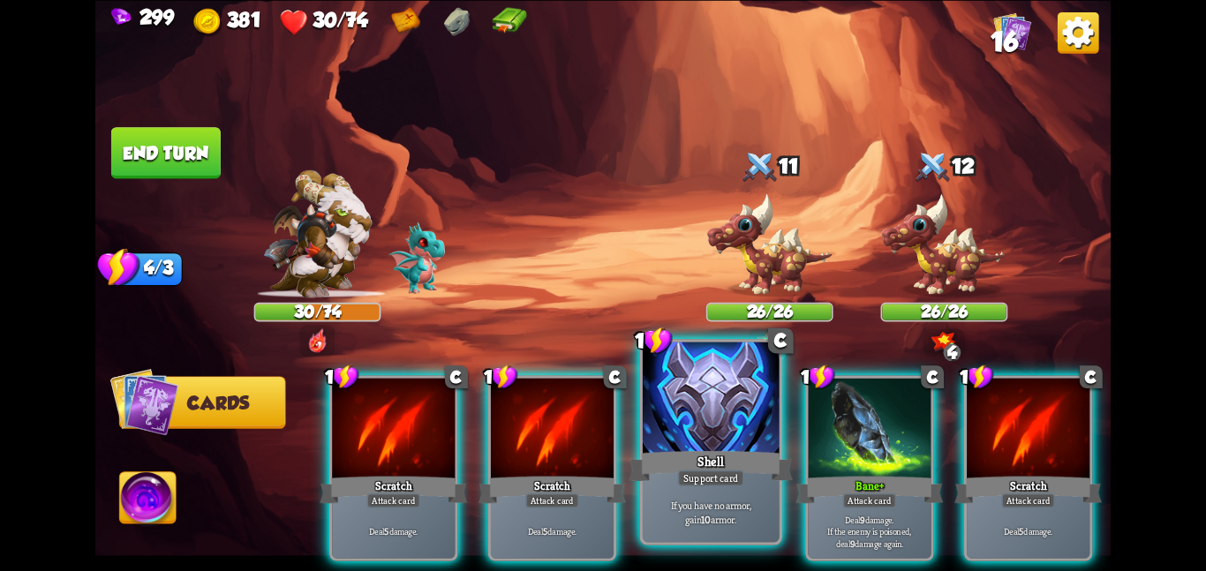
click at [518, 434] on div at bounding box center [711, 399] width 137 height 115
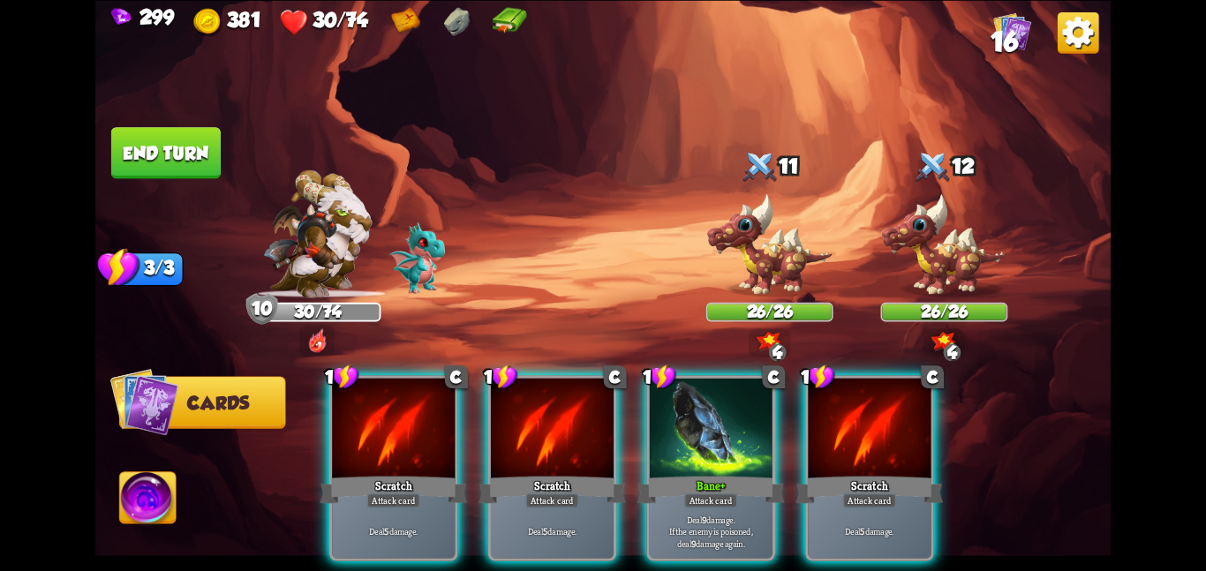
click at [518, 434] on div at bounding box center [711, 429] width 123 height 103
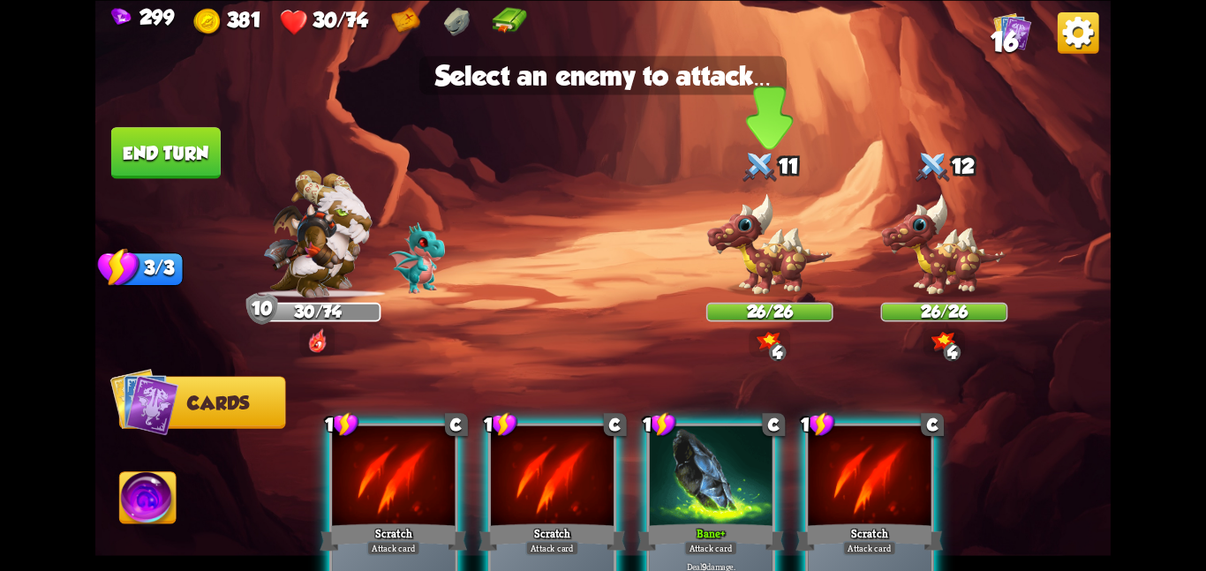
click at [518, 247] on img at bounding box center [770, 245] width 127 height 105
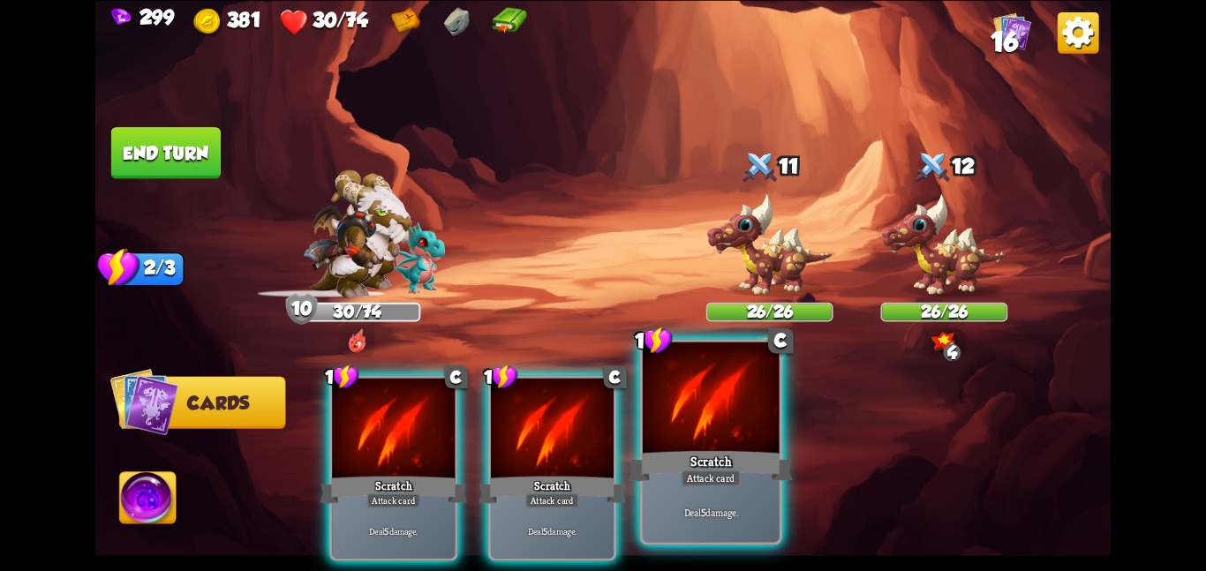
click at [518, 387] on div at bounding box center [711, 399] width 137 height 115
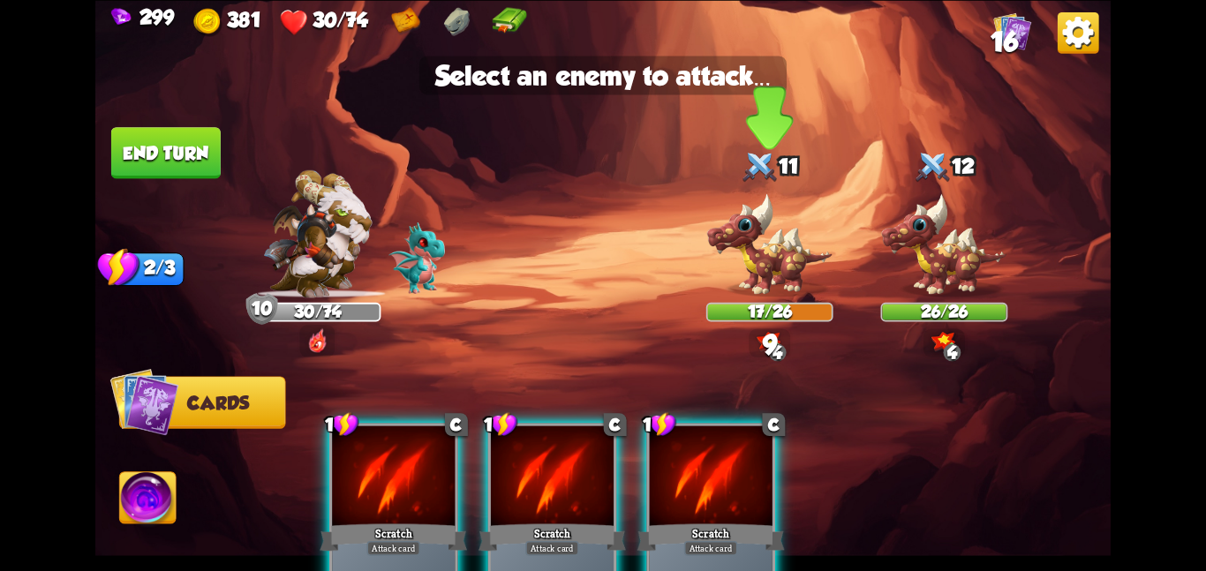
click at [518, 261] on img at bounding box center [770, 245] width 127 height 105
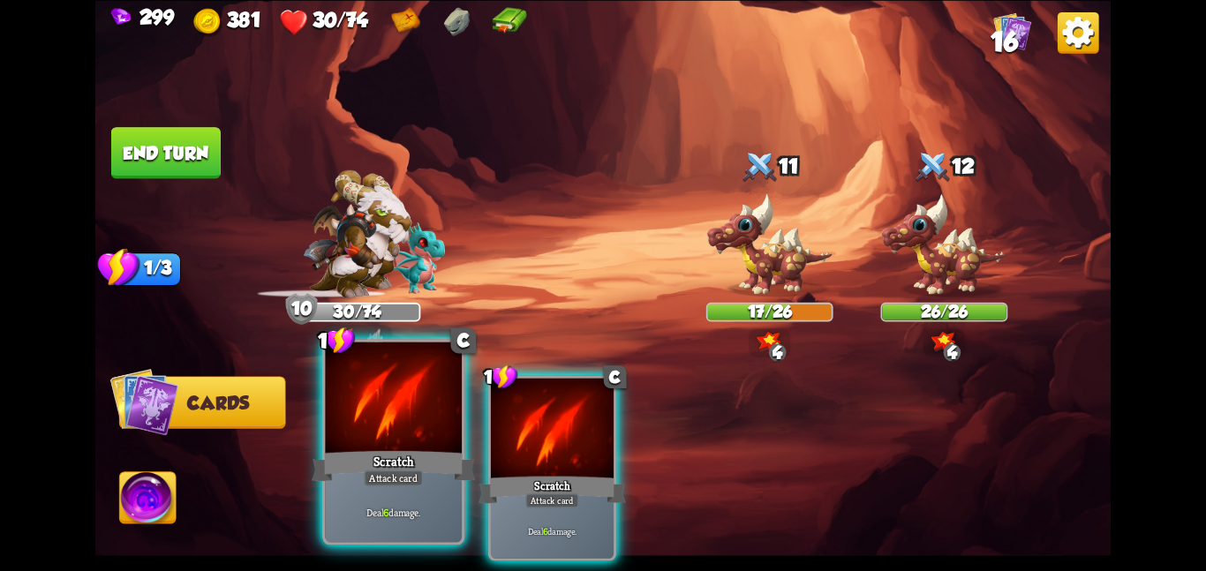
click at [469, 454] on div "Scratch" at bounding box center [393, 466] width 163 height 36
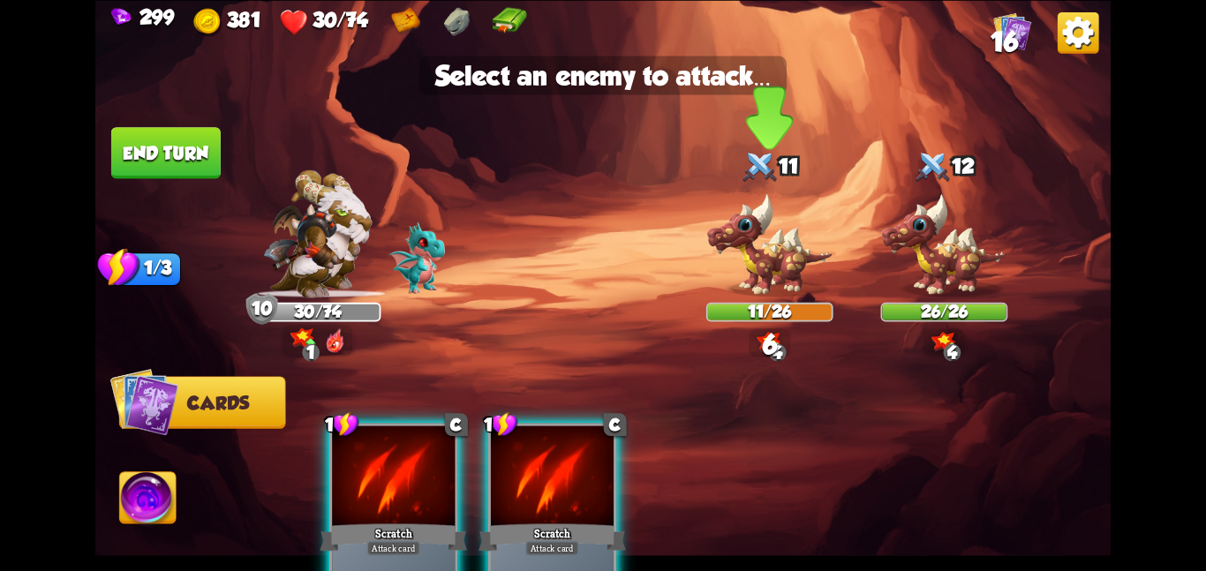
click at [518, 263] on img at bounding box center [770, 245] width 127 height 105
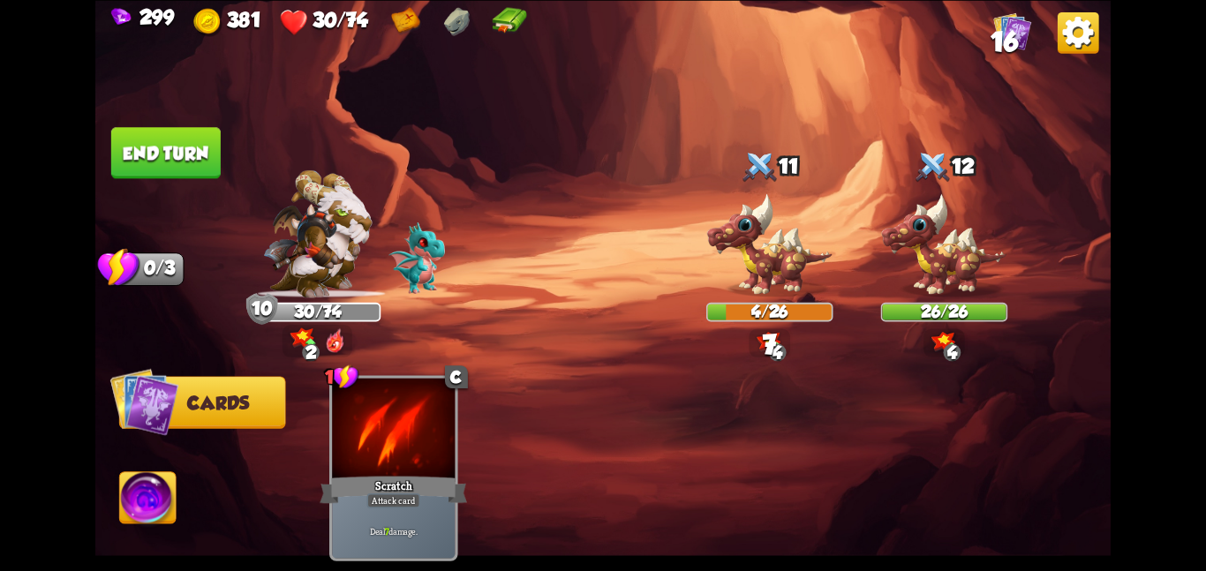
click at [155, 498] on img at bounding box center [148, 501] width 57 height 57
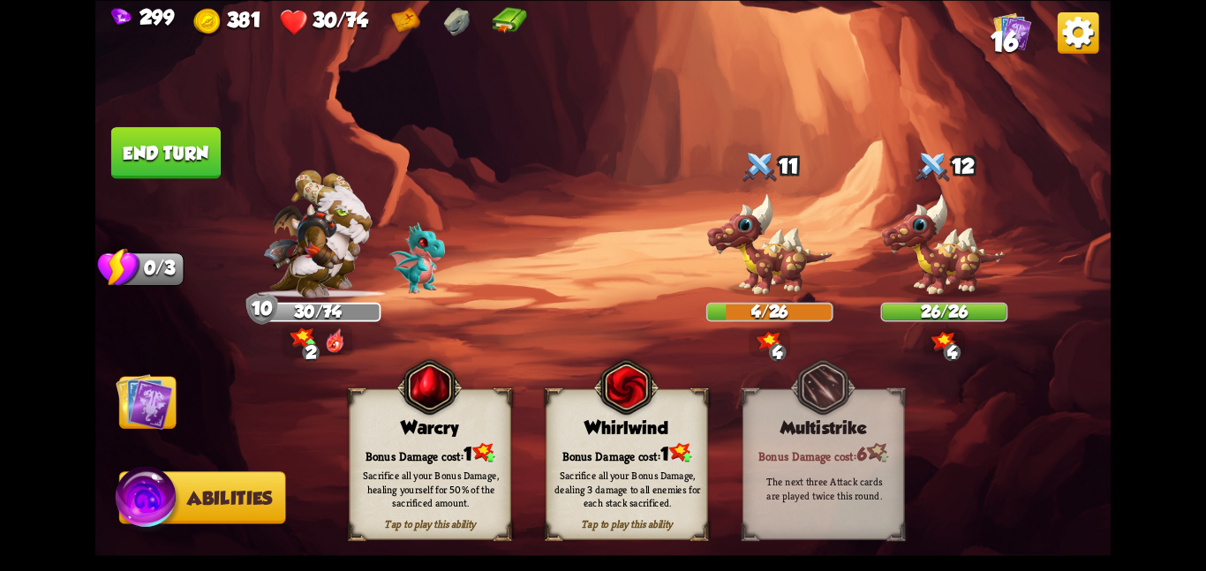
click at [518, 467] on div "Sacrifice all your Bonus Damage, dealing 3 damage to all enemies for each stack…" at bounding box center [628, 490] width 162 height 64
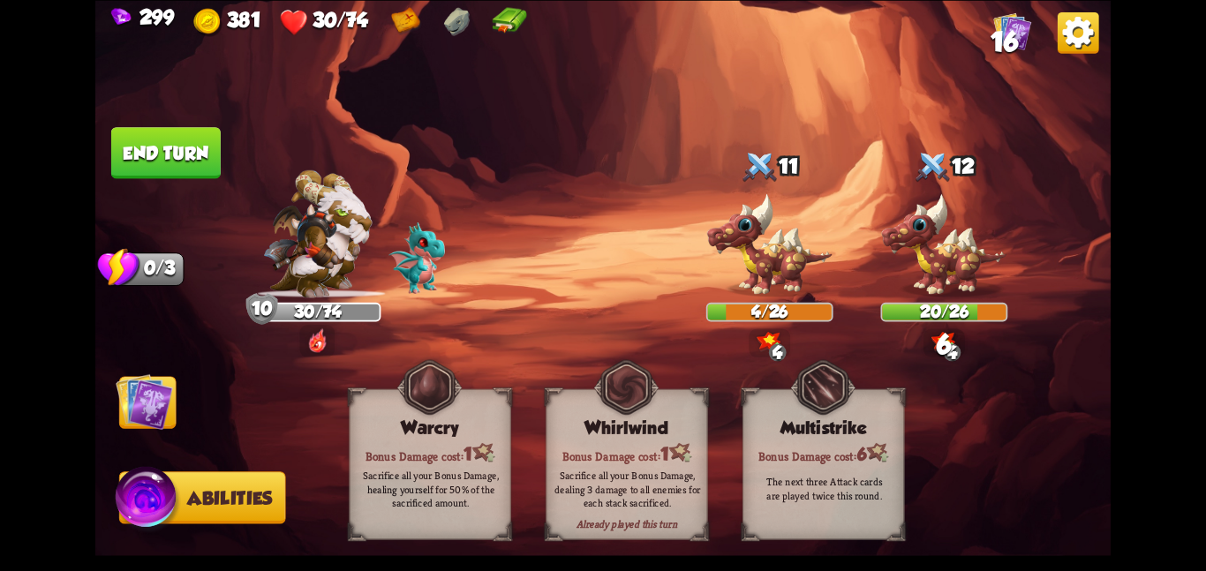
click at [144, 420] on img at bounding box center [144, 401] width 57 height 57
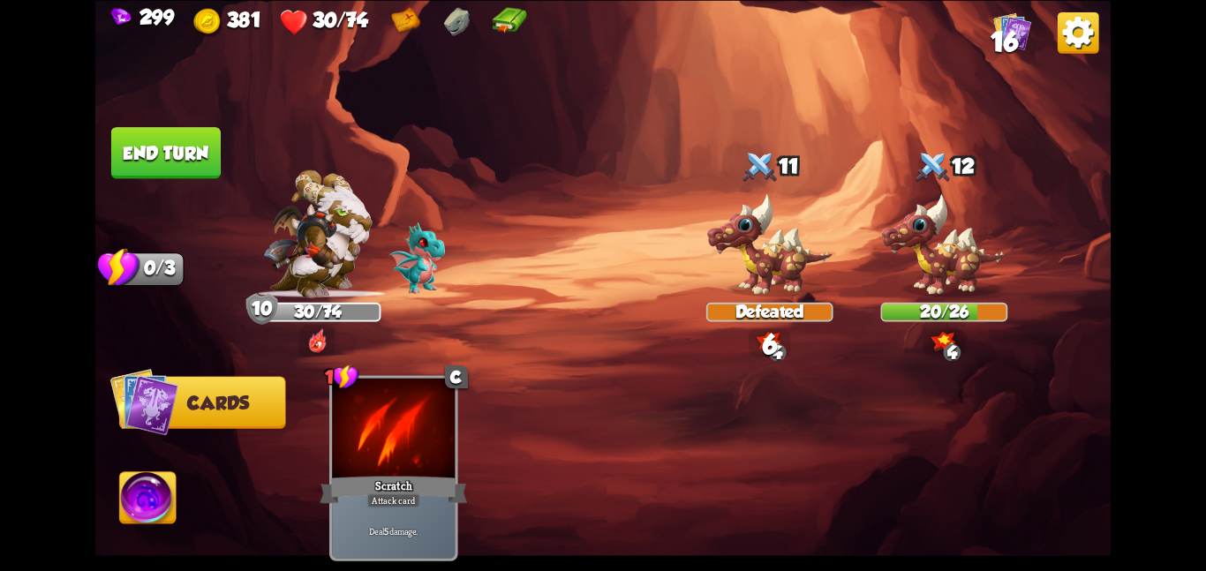
click at [178, 161] on button "End turn" at bounding box center [166, 152] width 110 height 51
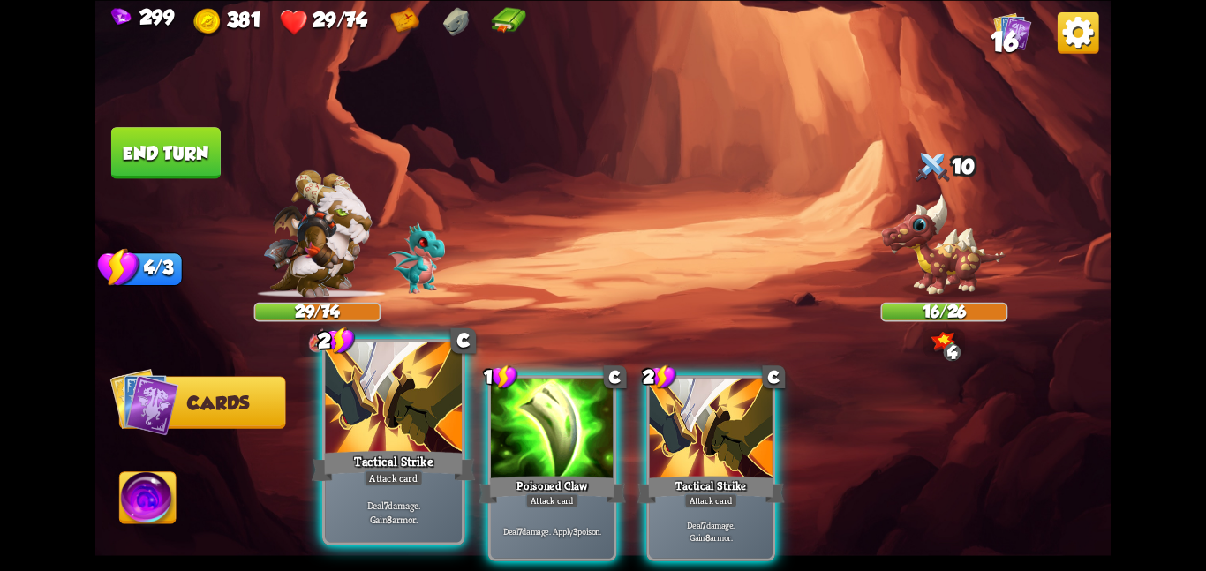
click at [354, 390] on div at bounding box center [393, 399] width 137 height 115
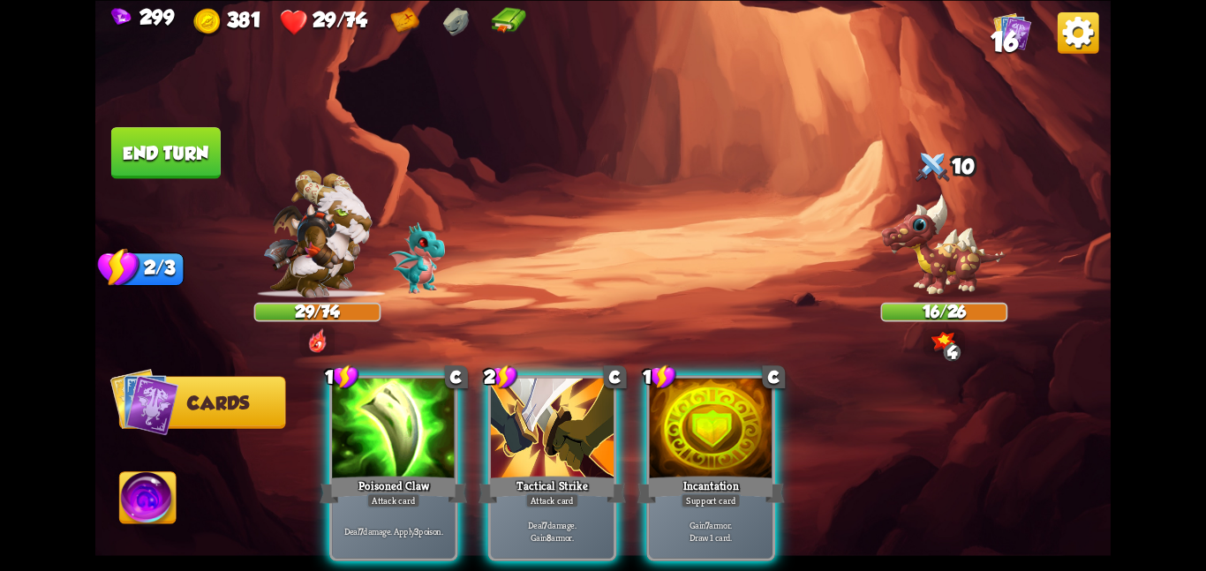
click at [354, 390] on div "1 C Poisoned Claw Attack card Deal 7 damage. Apply 3 poison." at bounding box center [393, 467] width 129 height 185
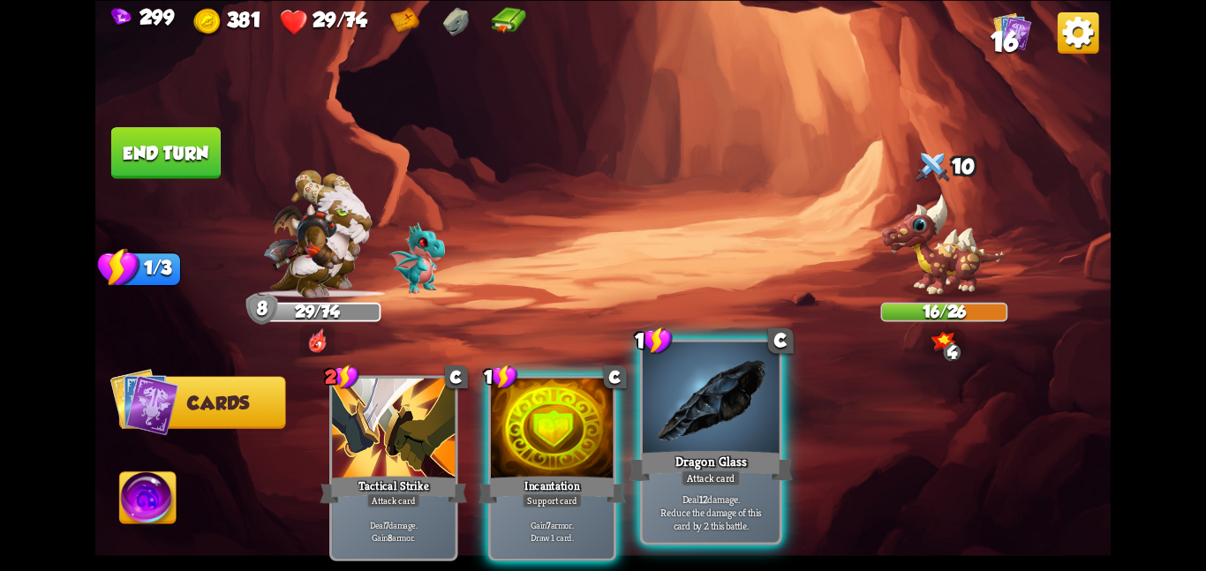
click at [518, 456] on div "Dragon Glass" at bounding box center [710, 466] width 163 height 36
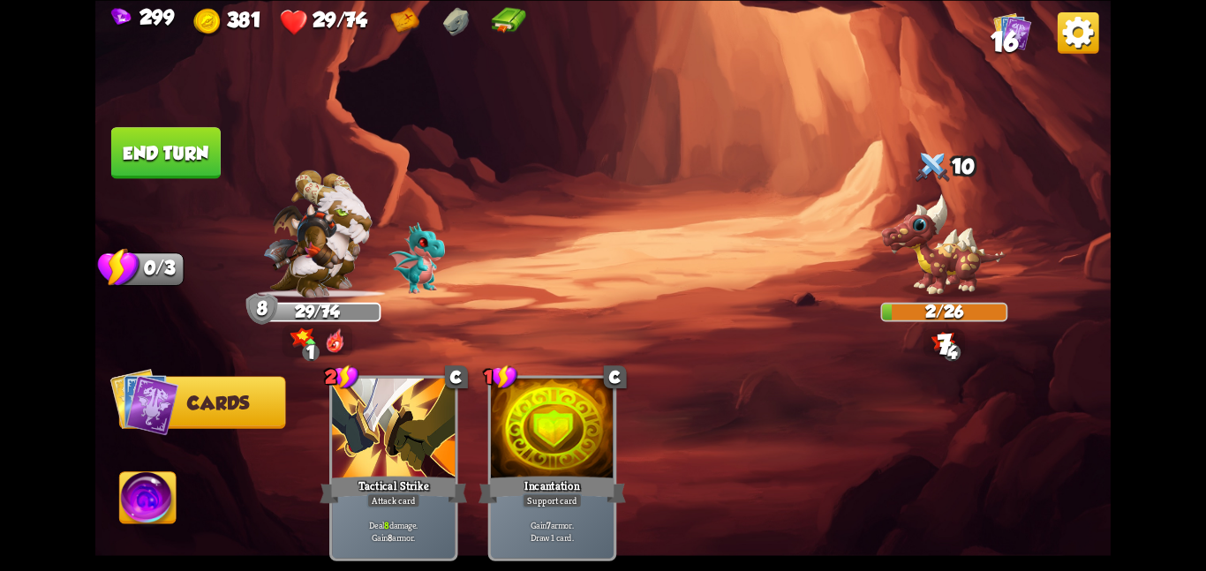
click at [147, 165] on button "End turn" at bounding box center [166, 152] width 110 height 51
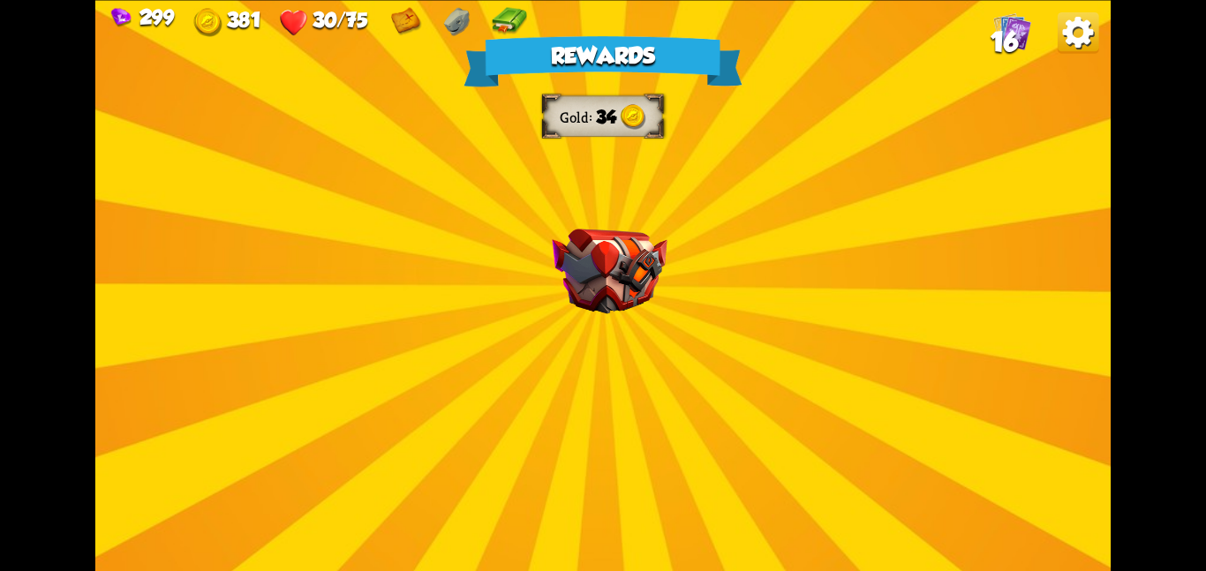
click at [518, 20] on img at bounding box center [509, 21] width 36 height 28
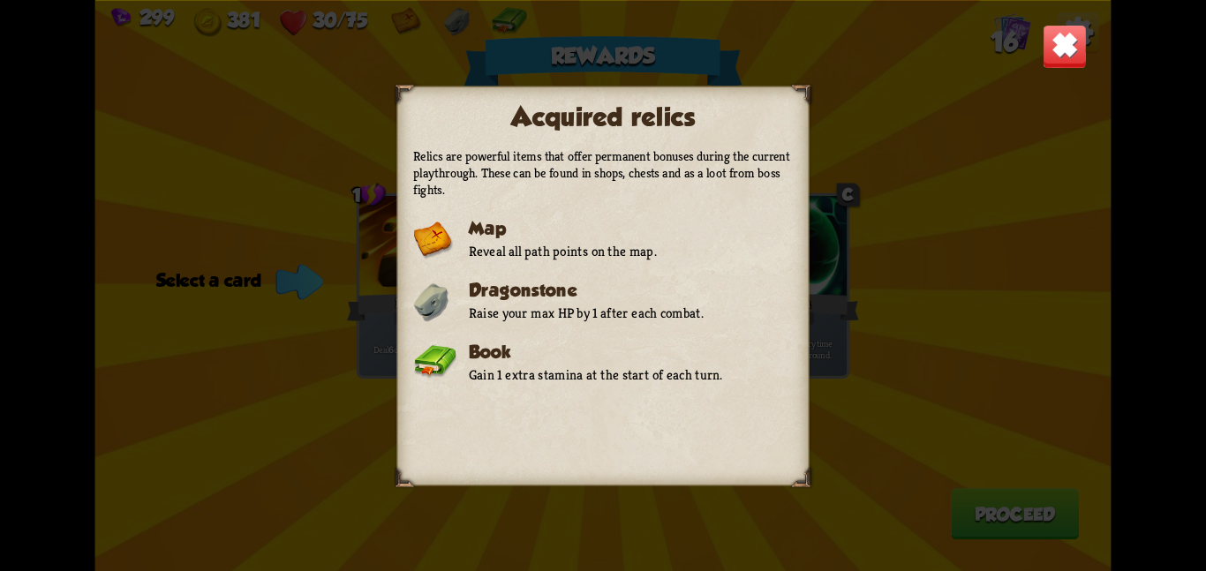
click at [518, 56] on img at bounding box center [1065, 46] width 44 height 44
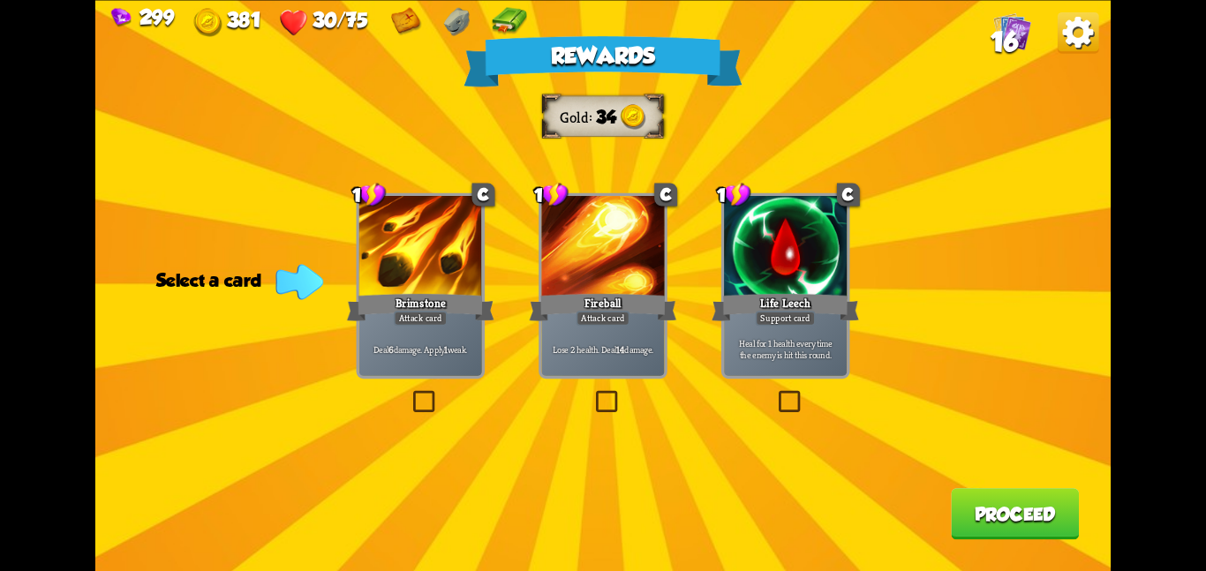
click at [518, 244] on div at bounding box center [785, 247] width 123 height 103
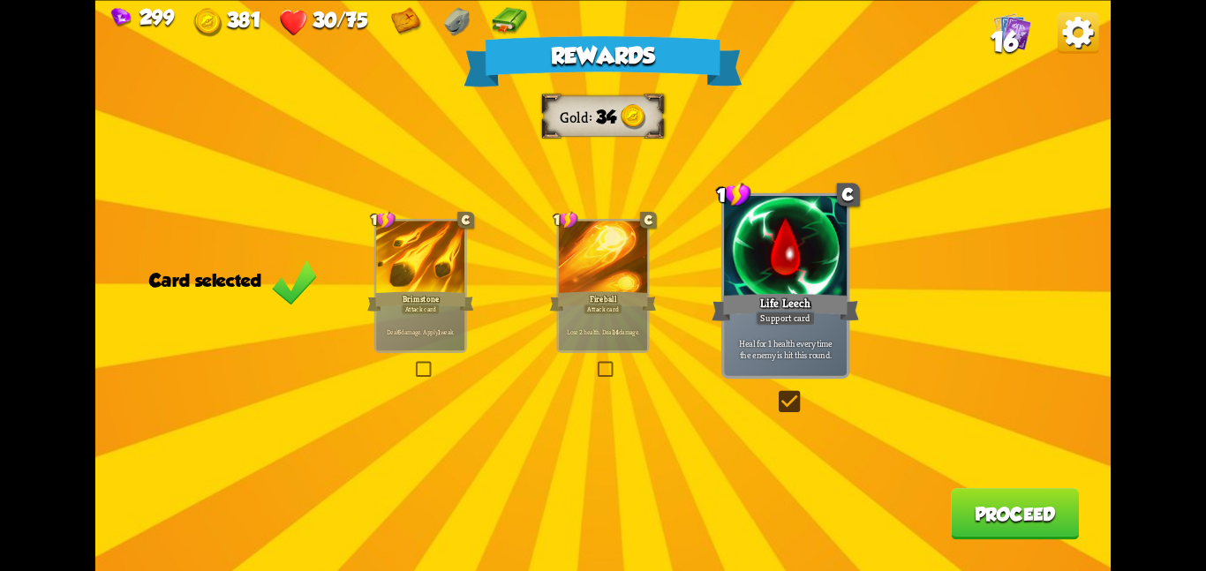
click at [518, 501] on button "Proceed" at bounding box center [1015, 513] width 128 height 51
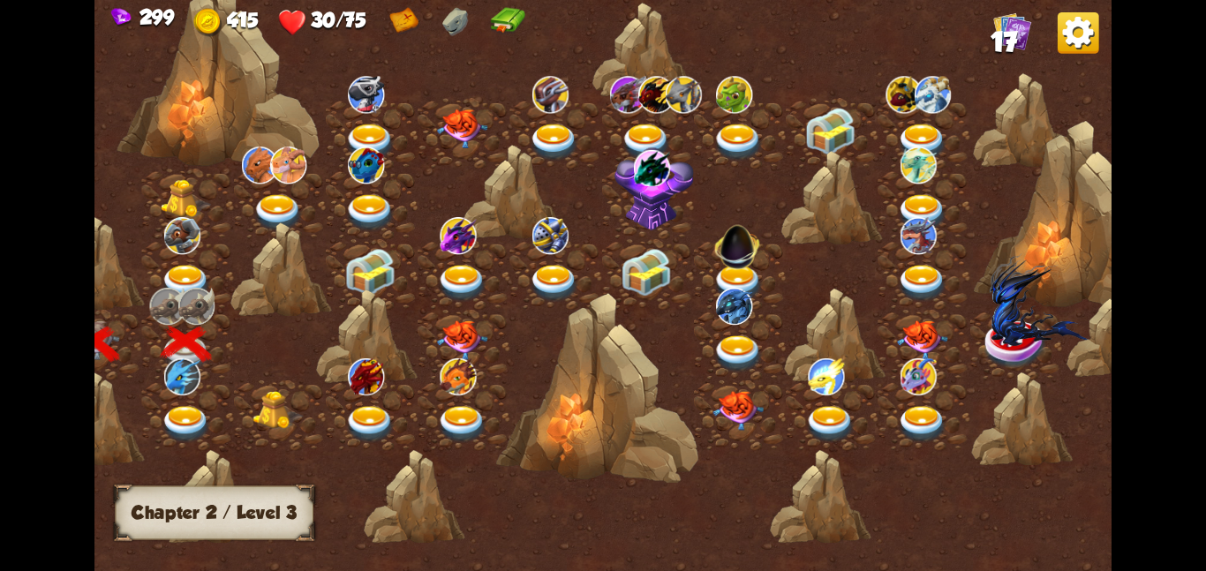
scroll to position [0, 158]
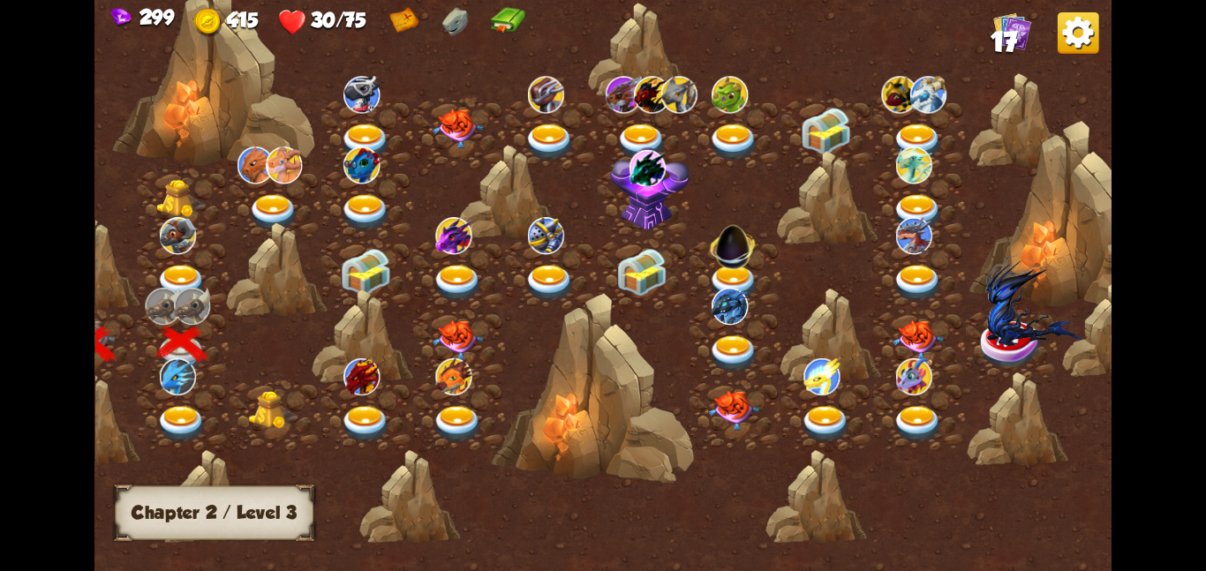
click at [178, 264] on img at bounding box center [181, 282] width 51 height 37
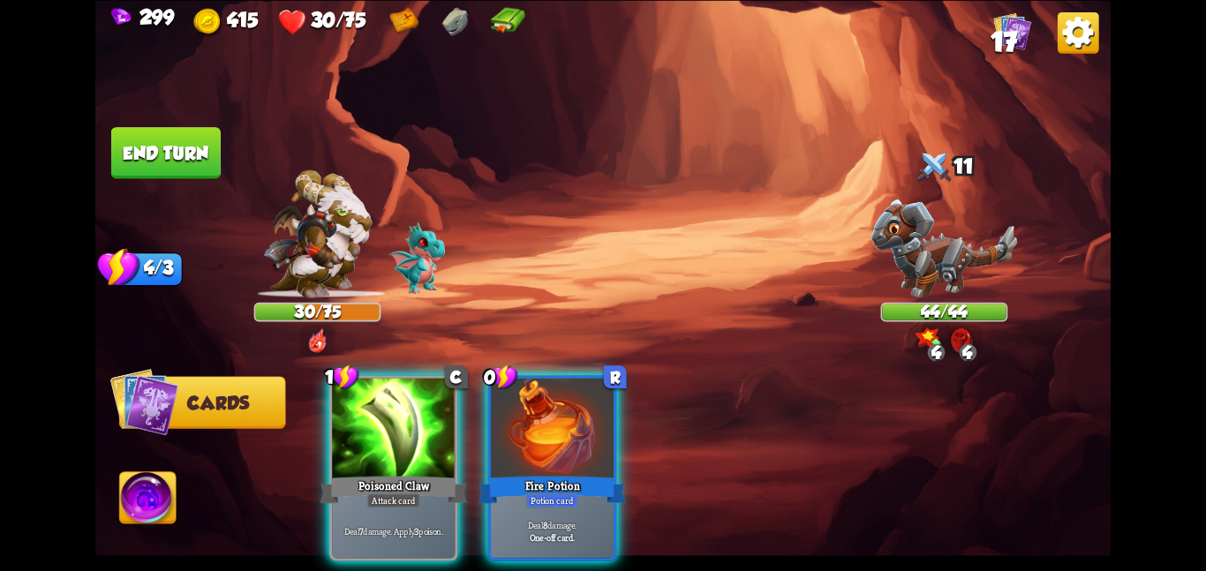
click at [518, 250] on div "Player turn" at bounding box center [603, 286] width 1016 height 156
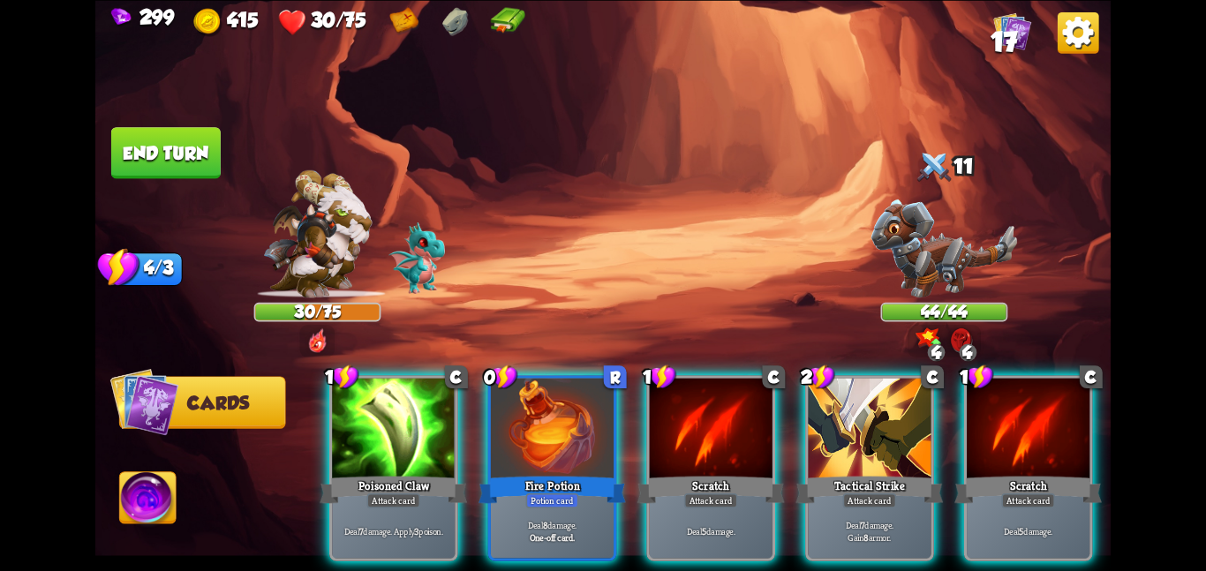
click at [518, 228] on div "Player turn" at bounding box center [603, 286] width 1016 height 156
click at [518, 228] on img at bounding box center [945, 248] width 146 height 99
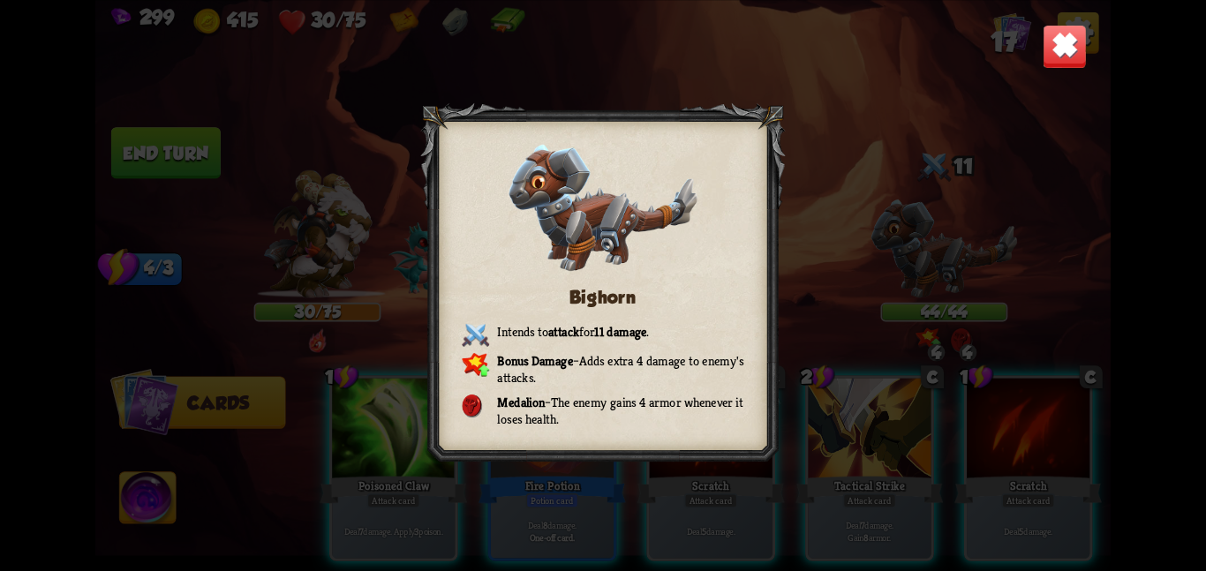
click at [518, 46] on img at bounding box center [1065, 46] width 44 height 44
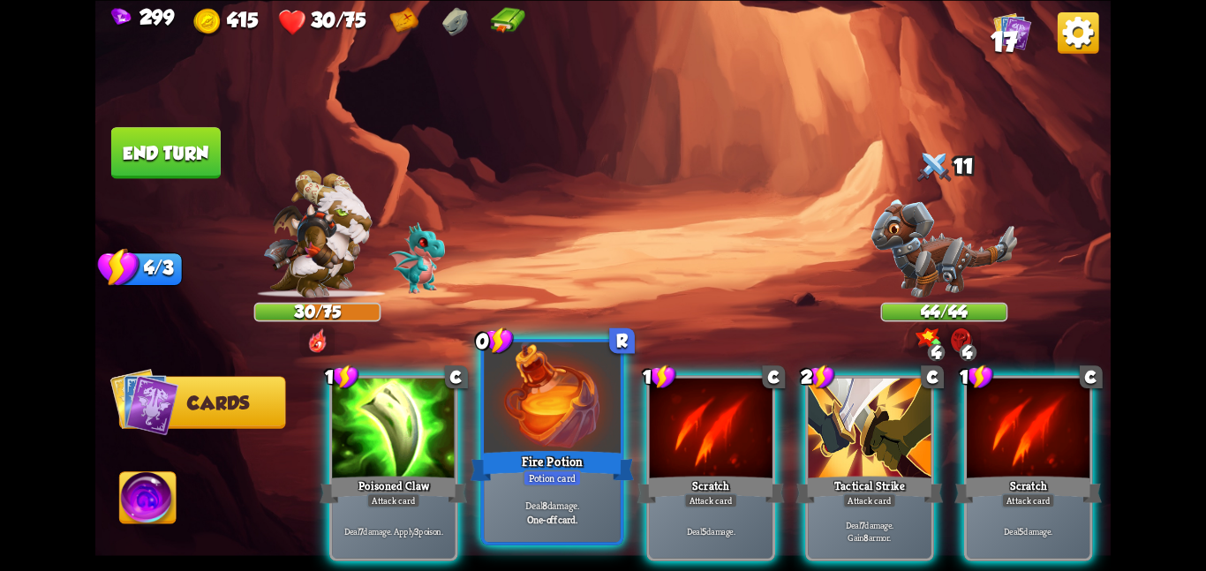
click at [518, 413] on div at bounding box center [552, 399] width 137 height 115
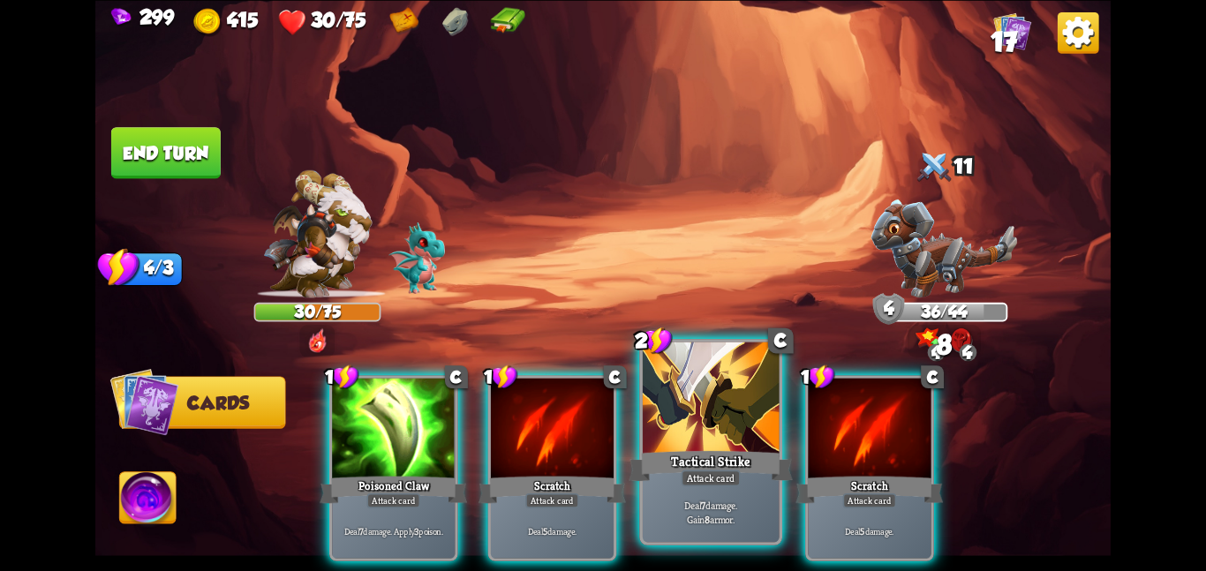
click at [518, 414] on div at bounding box center [711, 399] width 137 height 115
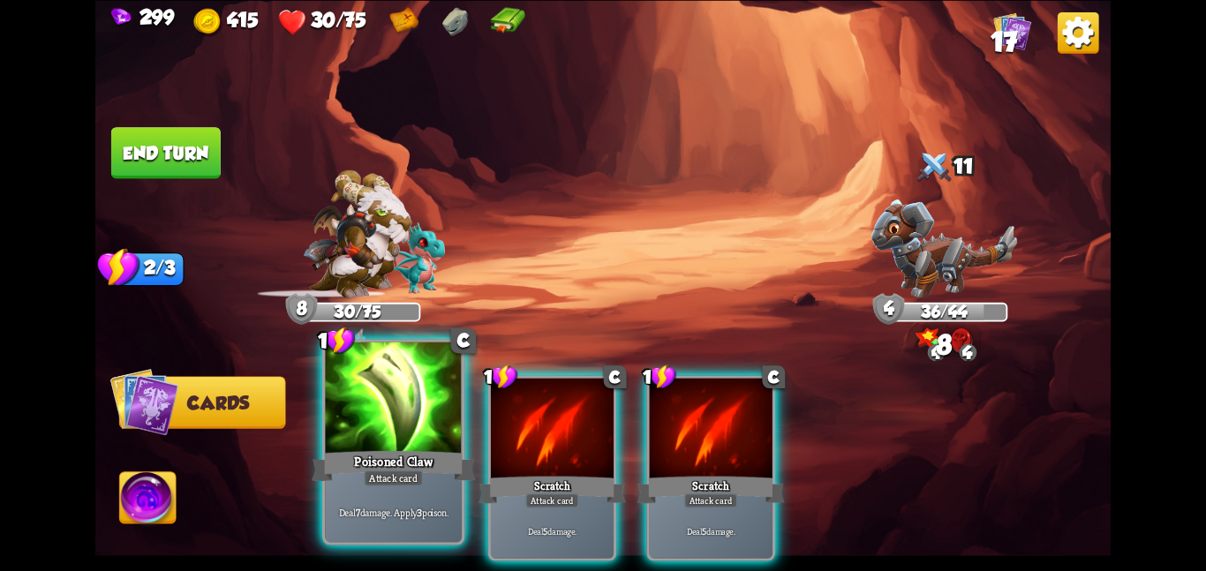
click at [329, 438] on div at bounding box center [393, 399] width 137 height 115
click at [329, 438] on div "1 C Poisoned Claw Attack card Deal 7 damage. Apply 3 poison. 1 C Scratch Attack…" at bounding box center [705, 444] width 813 height 254
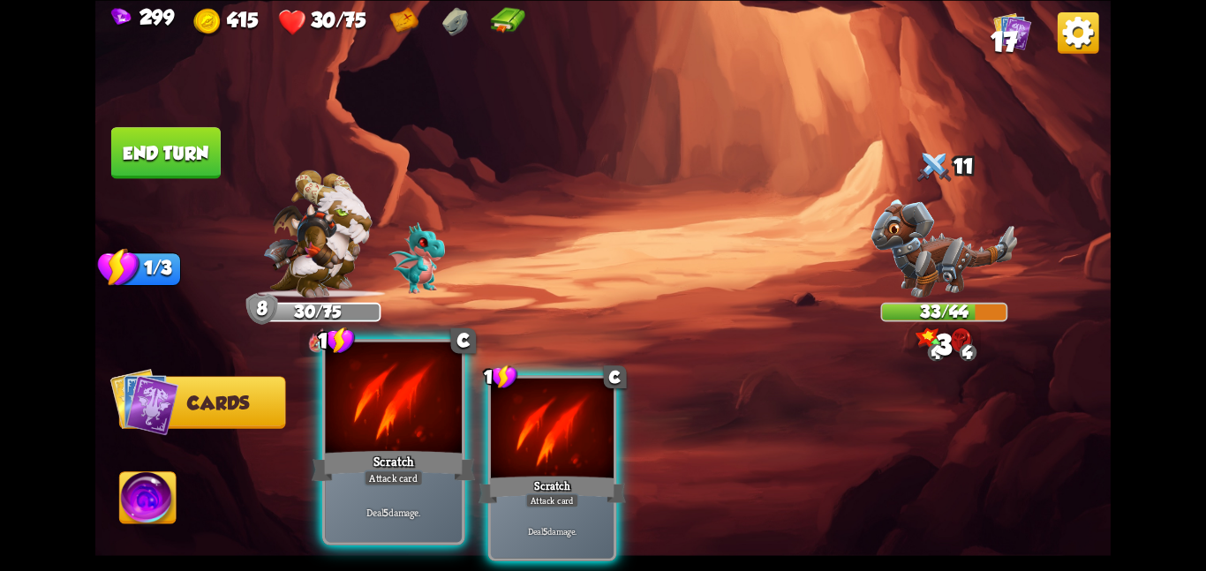
click at [330, 433] on div at bounding box center [393, 399] width 137 height 115
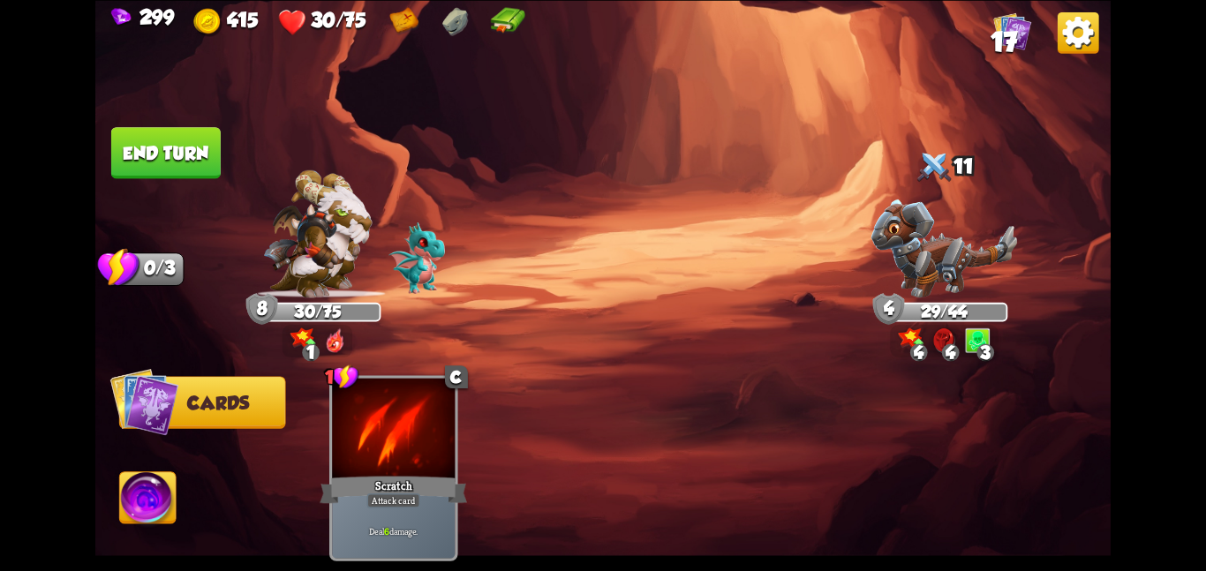
click at [155, 145] on button "End turn" at bounding box center [166, 152] width 110 height 51
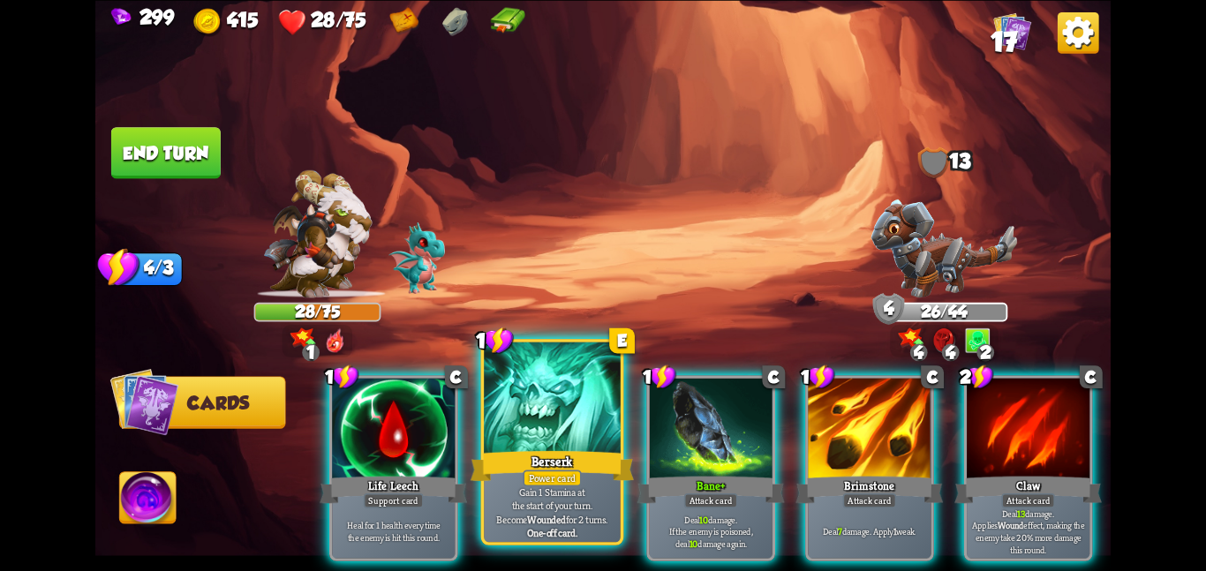
click at [518, 441] on div at bounding box center [552, 399] width 137 height 115
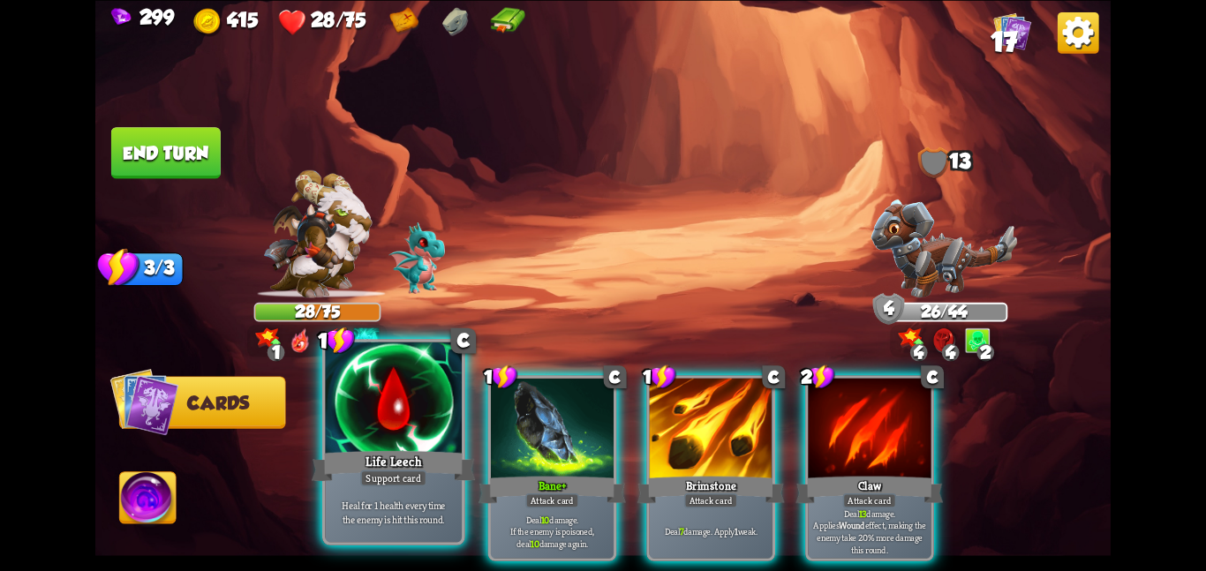
click at [404, 440] on div at bounding box center [393, 399] width 137 height 115
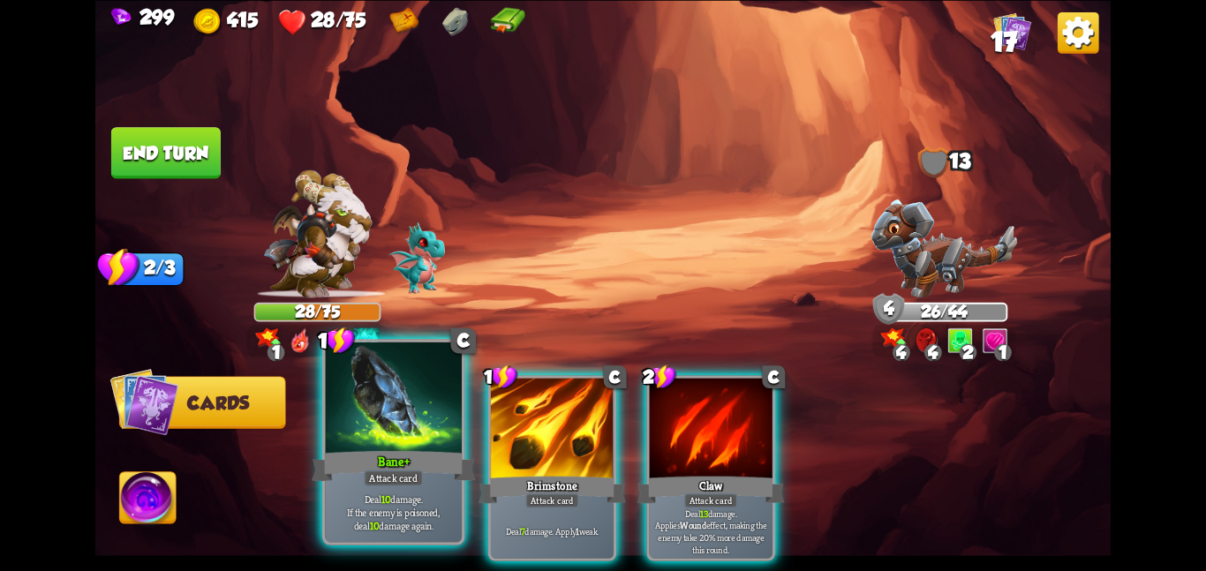
click at [404, 442] on div at bounding box center [393, 399] width 137 height 115
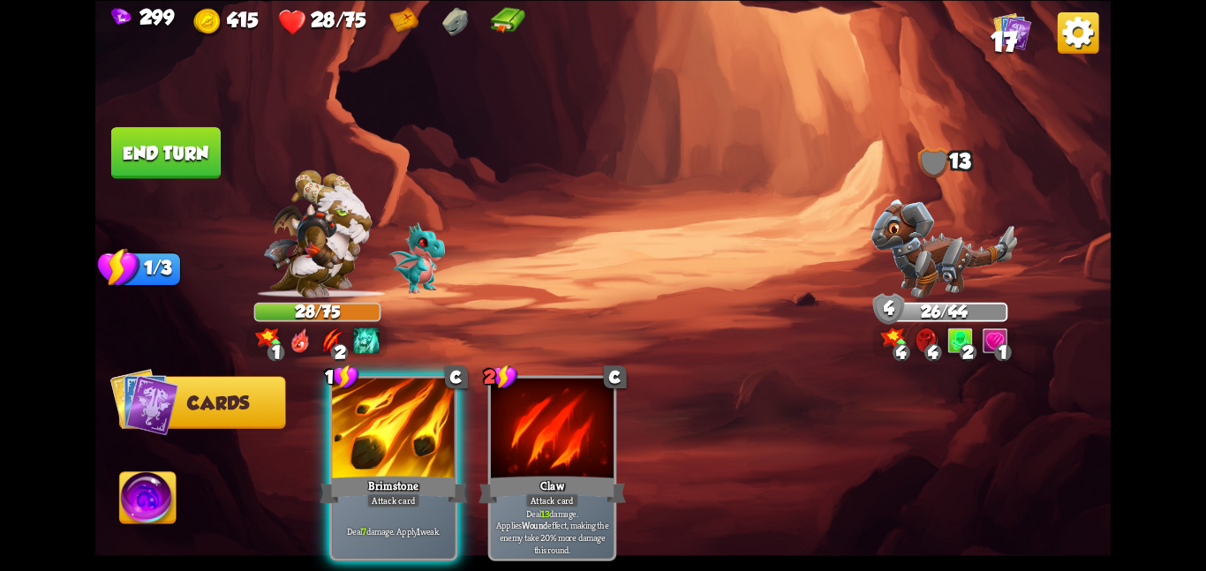
click at [404, 442] on div at bounding box center [393, 429] width 123 height 103
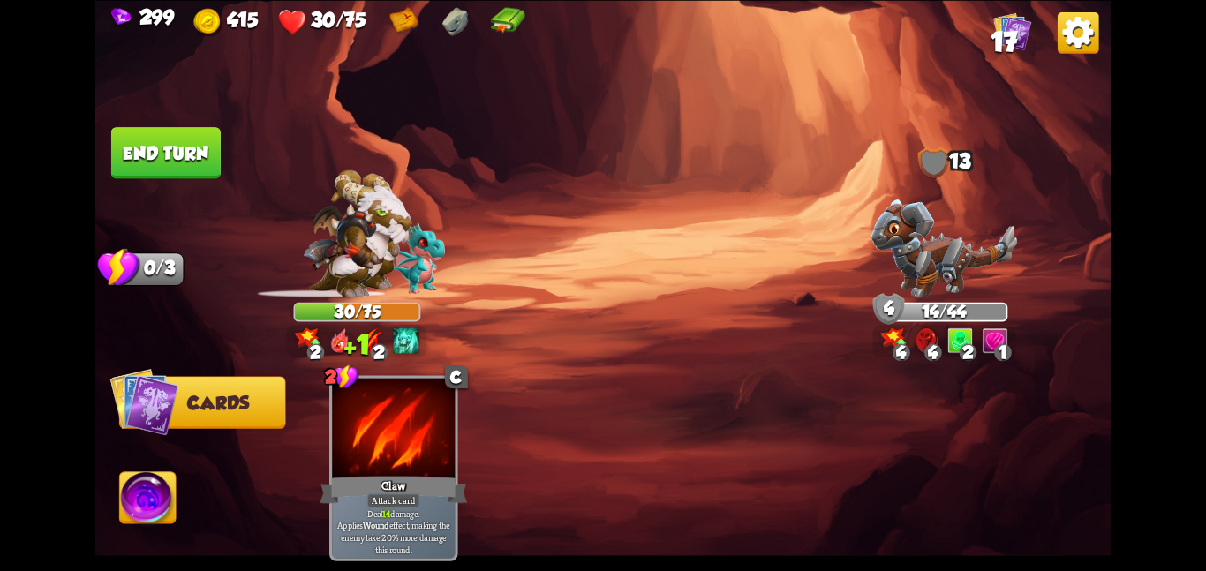
click at [156, 159] on button "End turn" at bounding box center [166, 152] width 110 height 51
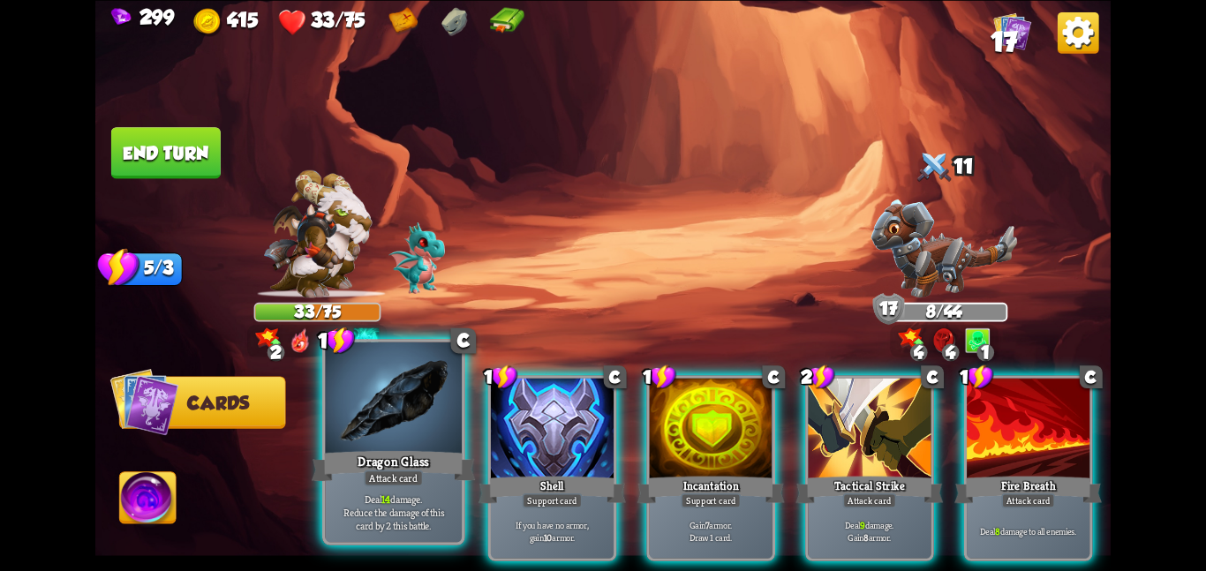
click at [408, 415] on div at bounding box center [393, 399] width 137 height 115
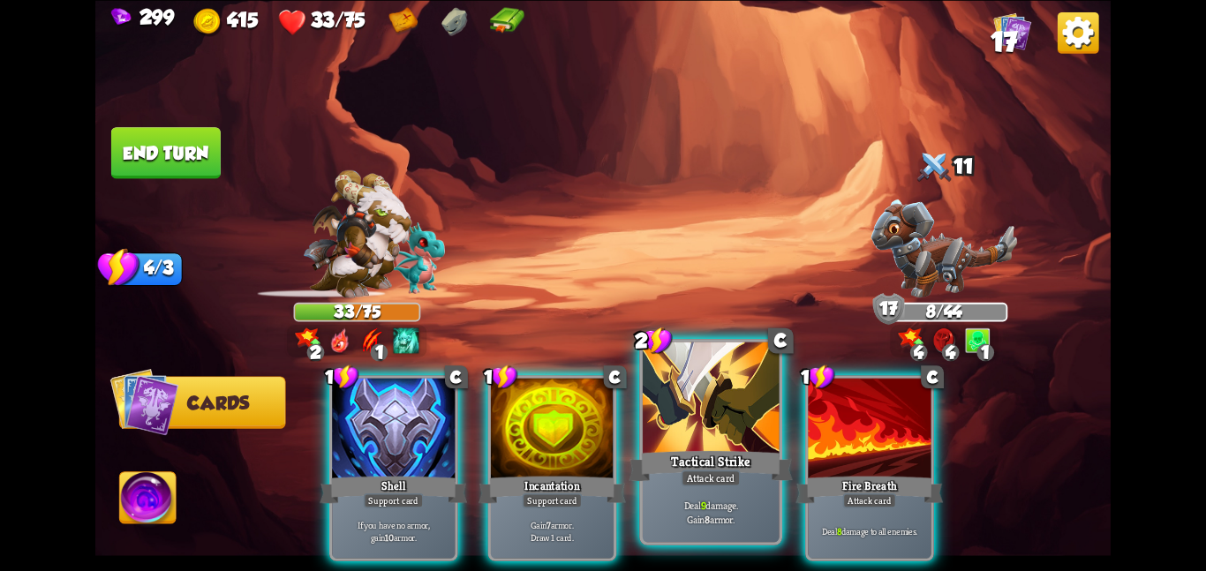
click at [518, 434] on div at bounding box center [711, 399] width 137 height 115
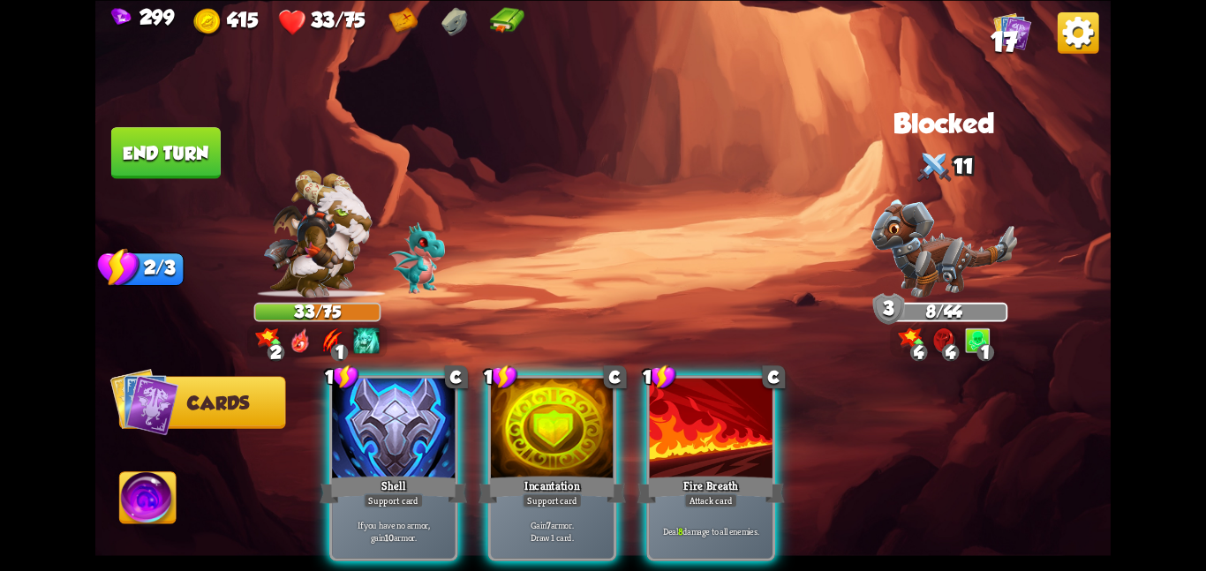
click at [518, 434] on div at bounding box center [711, 429] width 123 height 103
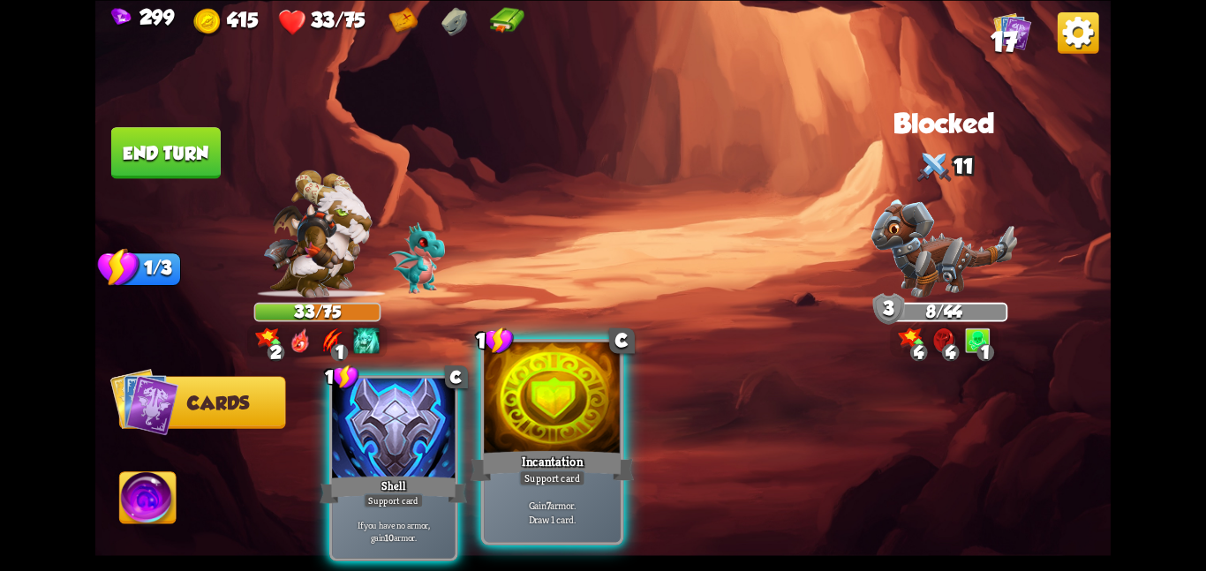
click at [518, 448] on div "Incantation" at bounding box center [552, 466] width 163 height 36
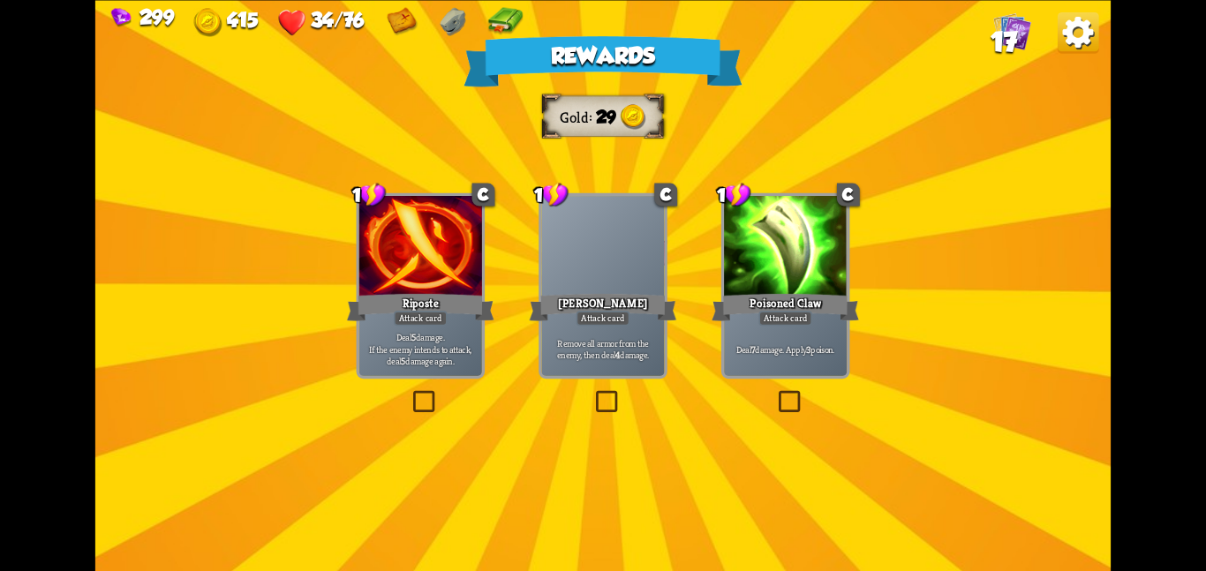
click at [458, 295] on div "Riposte" at bounding box center [420, 307] width 147 height 33
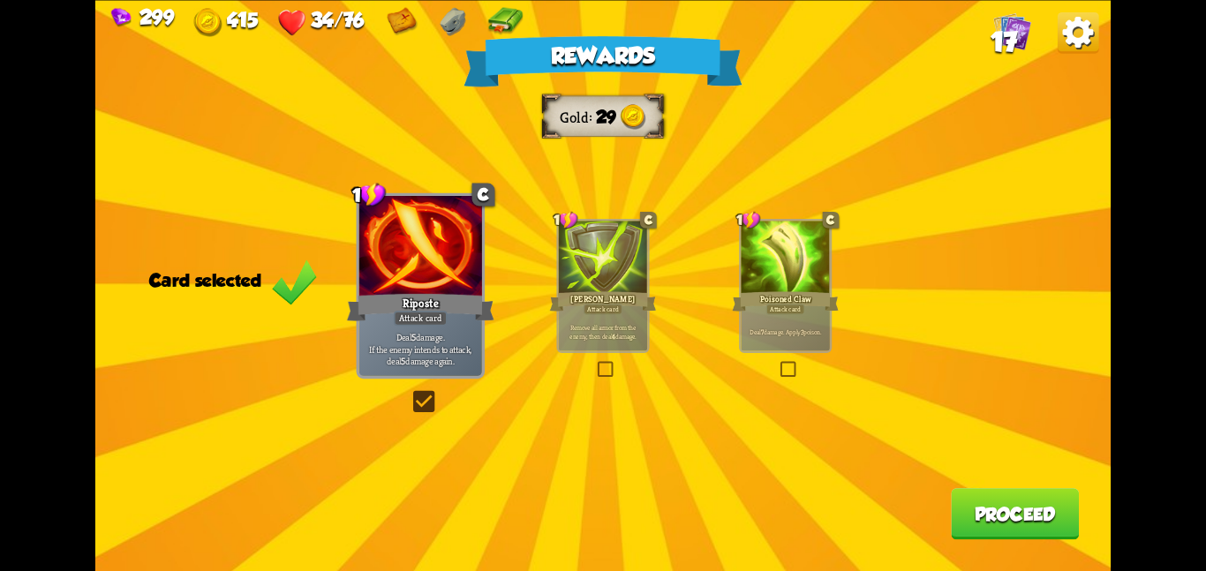
click at [518, 523] on button "Proceed" at bounding box center [1015, 513] width 128 height 51
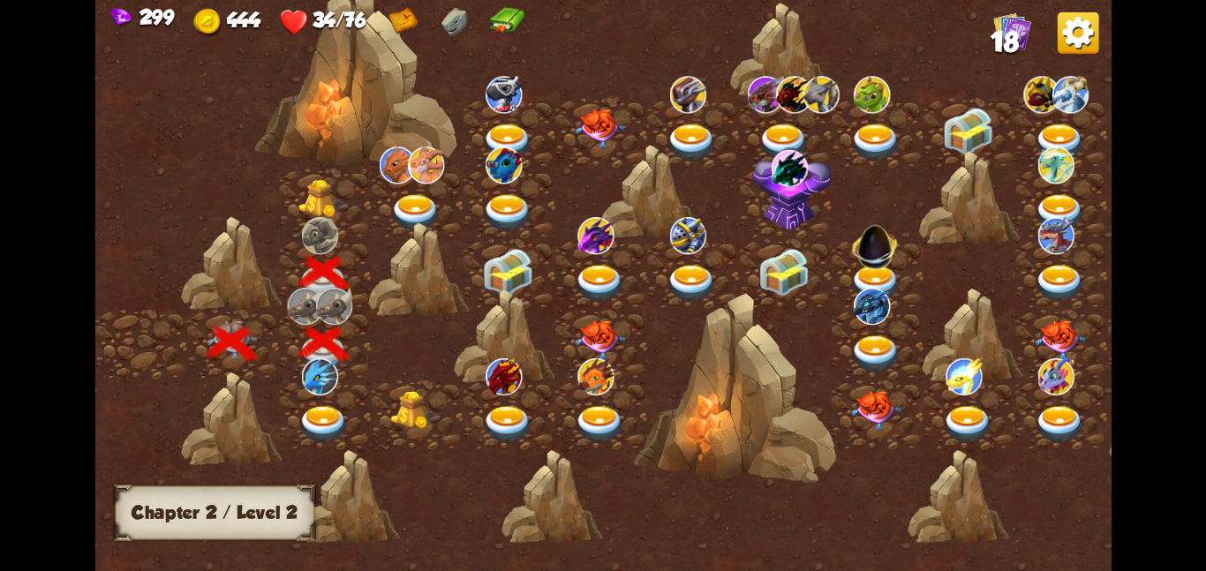
click at [307, 178] on img at bounding box center [324, 197] width 51 height 39
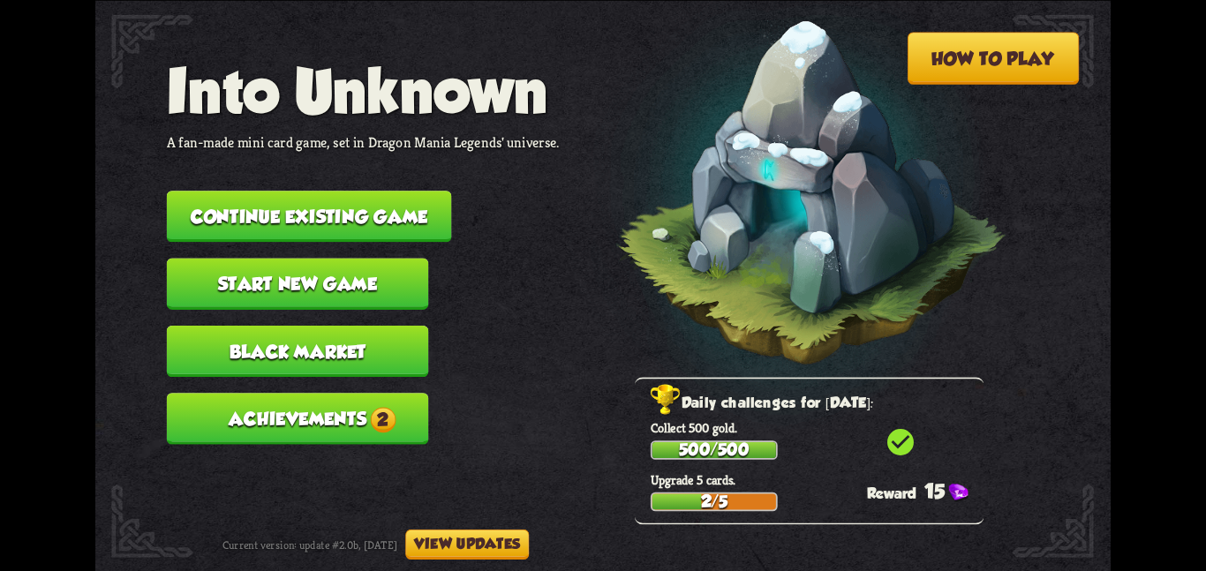
click at [254, 215] on button "Continue existing game" at bounding box center [309, 216] width 285 height 51
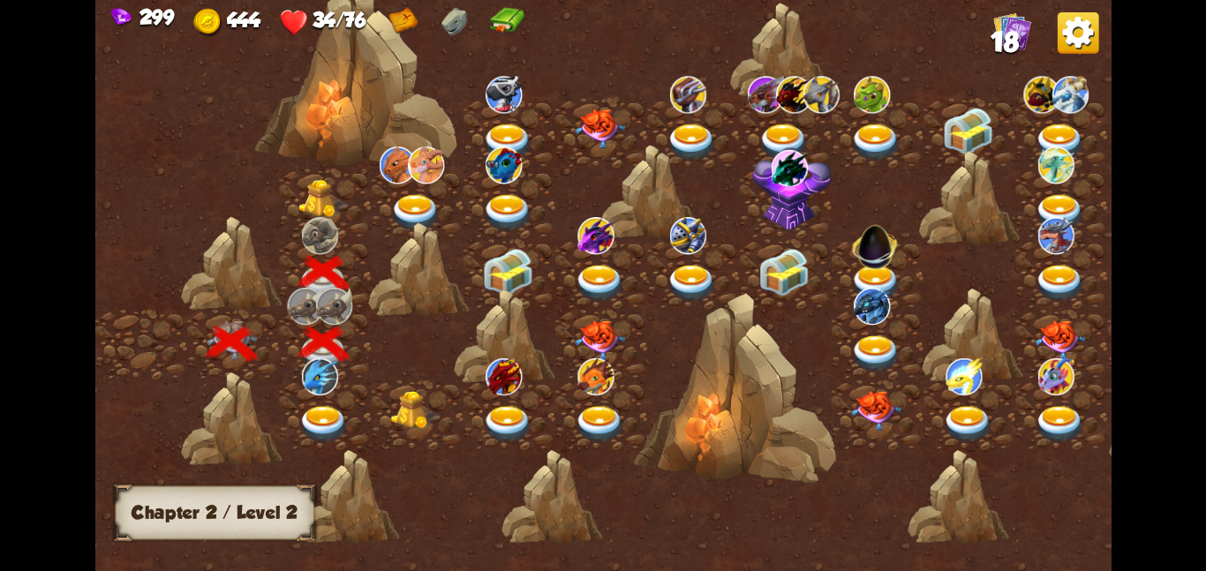
click at [306, 193] on img at bounding box center [324, 197] width 51 height 39
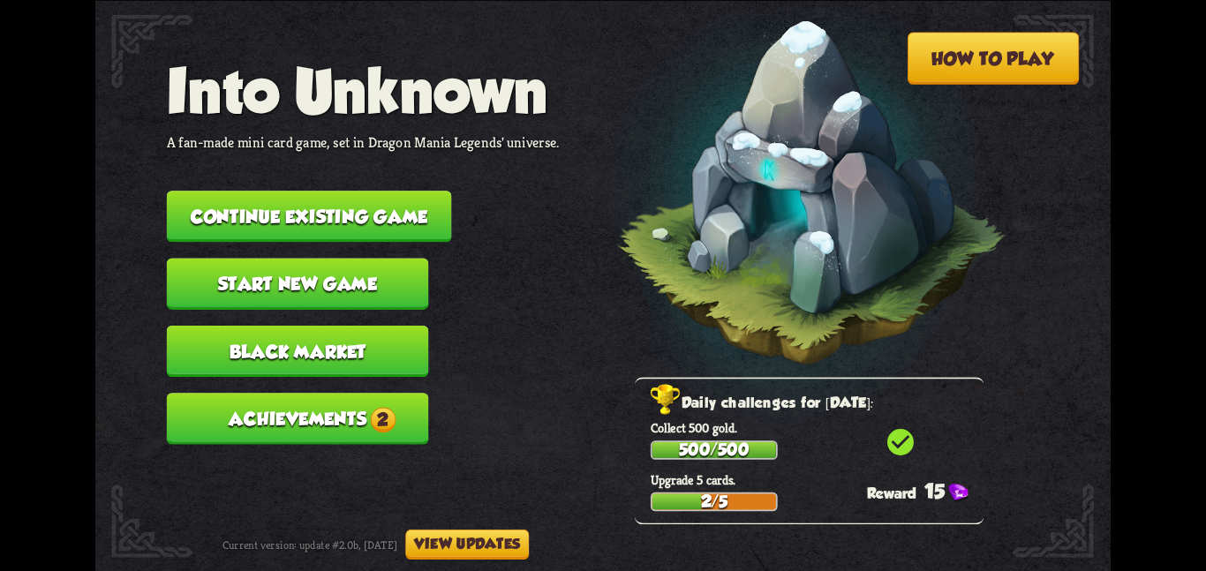
click at [426, 207] on button "Continue existing game" at bounding box center [309, 216] width 285 height 51
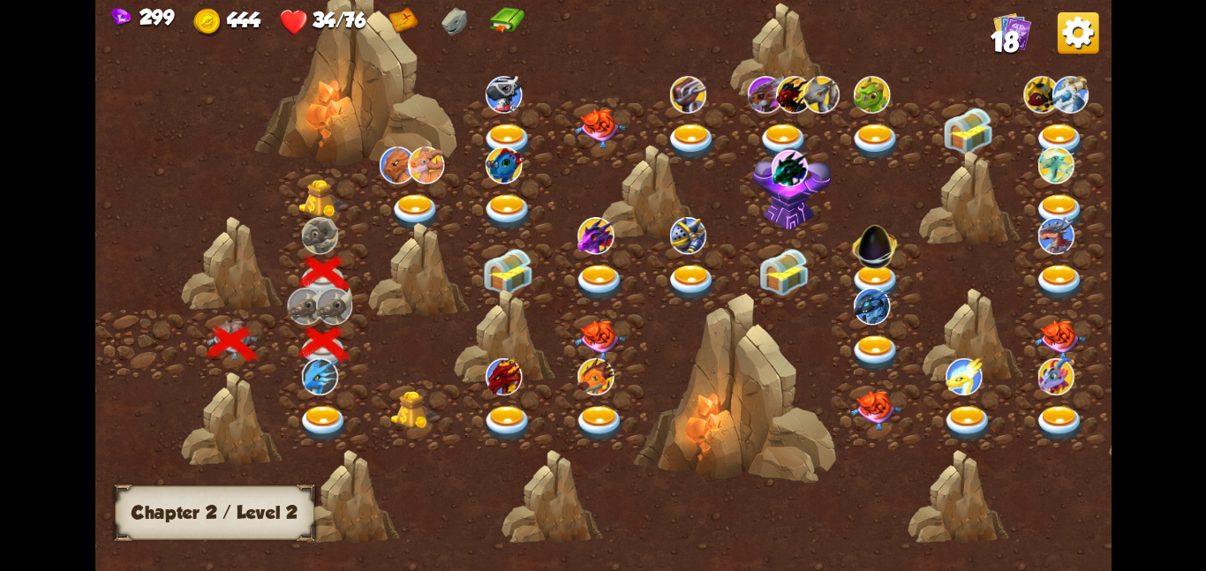
click at [348, 192] on img at bounding box center [324, 197] width 51 height 39
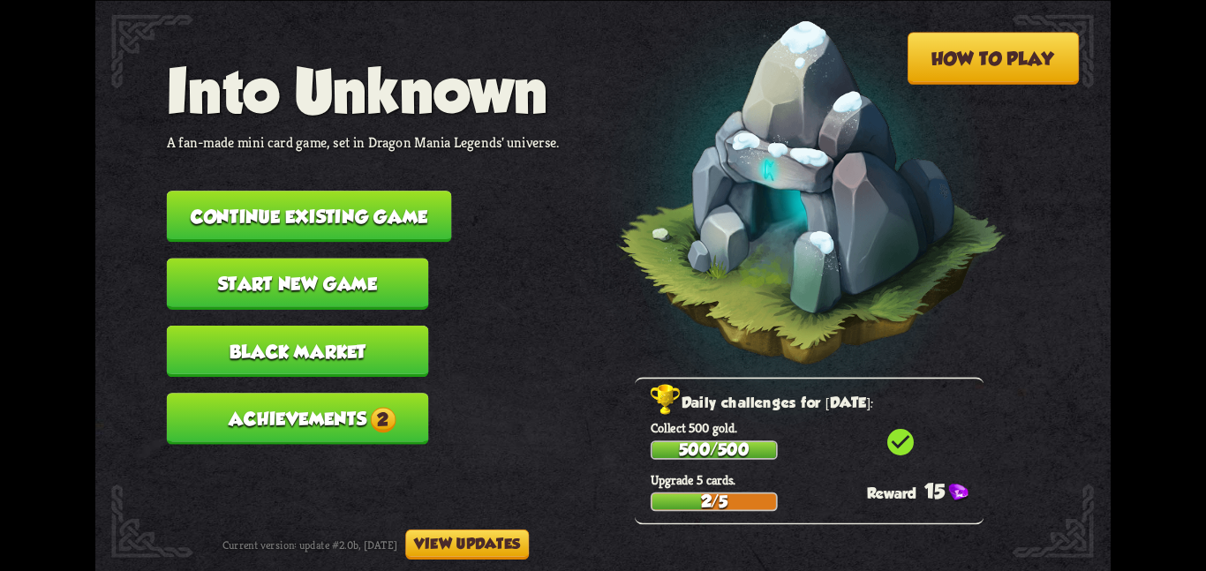
click at [268, 191] on button "Continue existing game" at bounding box center [309, 216] width 285 height 51
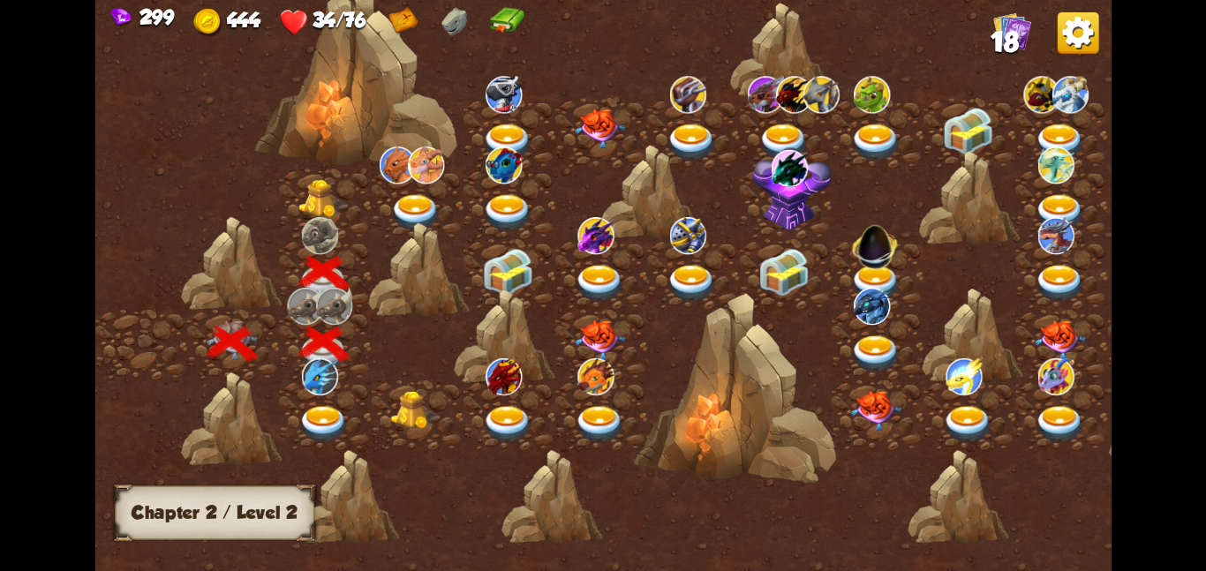
click at [317, 210] on img at bounding box center [324, 197] width 51 height 39
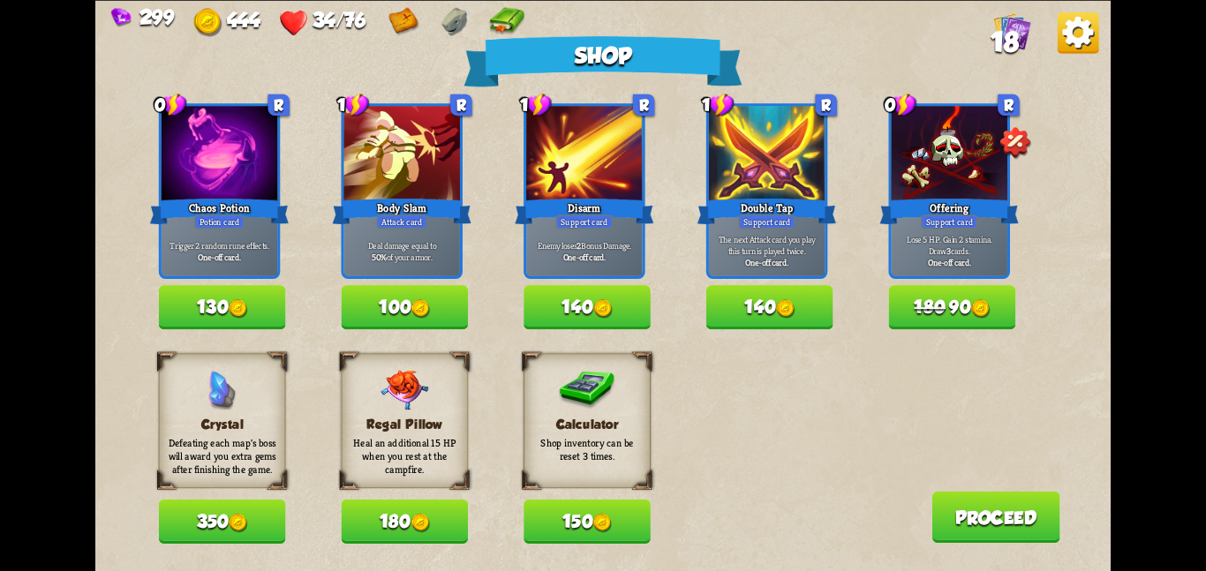
click at [555, 523] on button "150" at bounding box center [587, 522] width 127 height 44
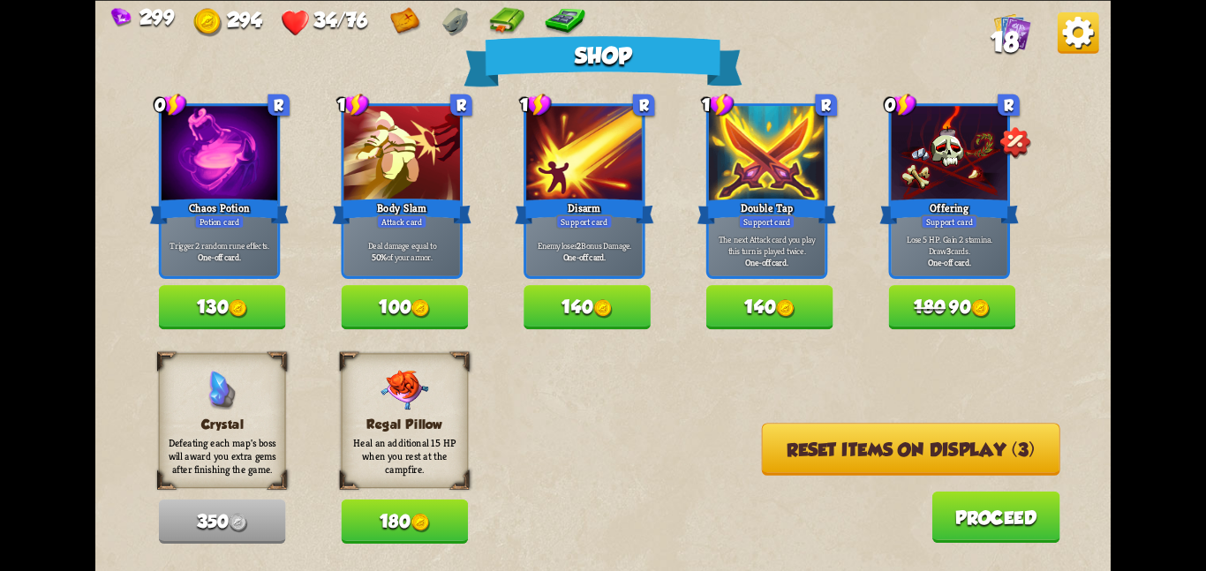
click at [876, 437] on button "Reset items on display (3)" at bounding box center [911, 449] width 299 height 52
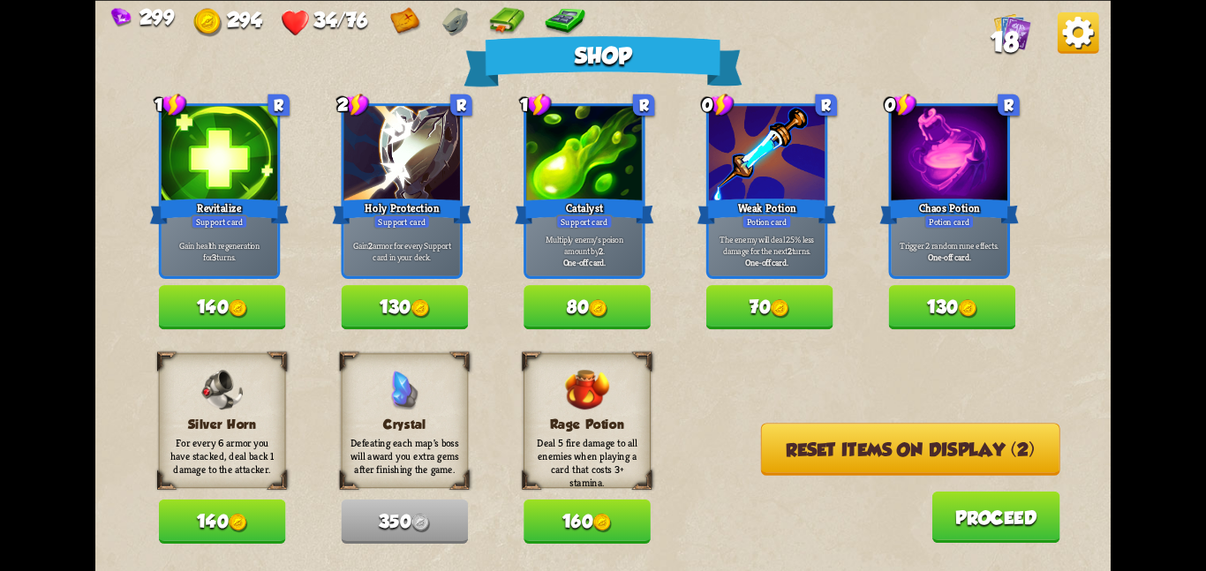
click at [876, 437] on button "Reset items on display (2)" at bounding box center [910, 449] width 299 height 52
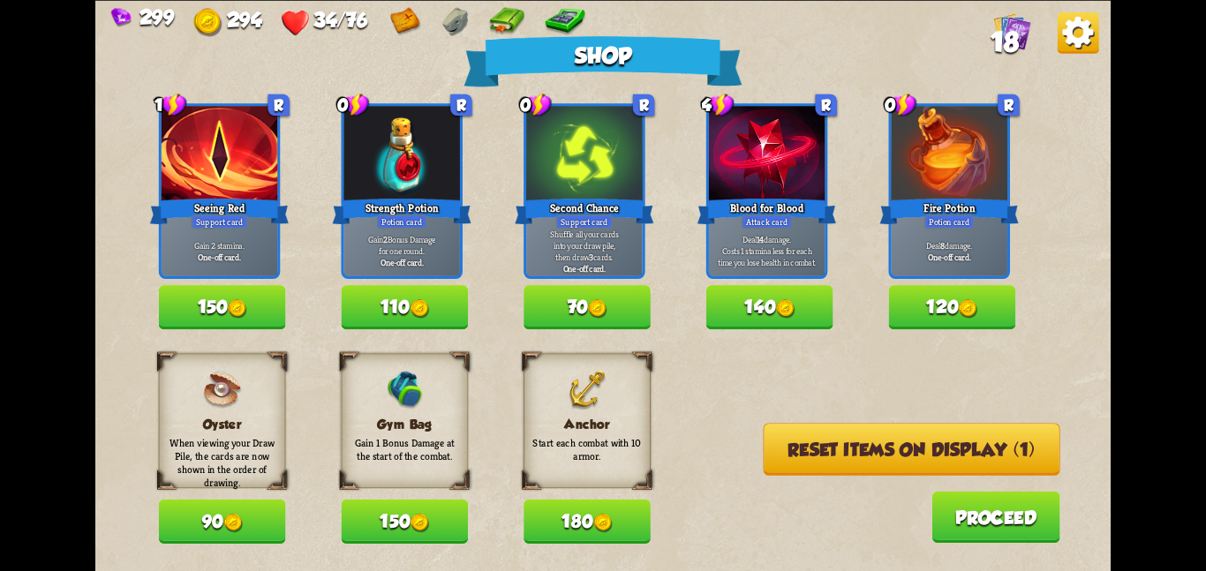
click at [850, 456] on button "Reset items on display (1)" at bounding box center [912, 449] width 297 height 52
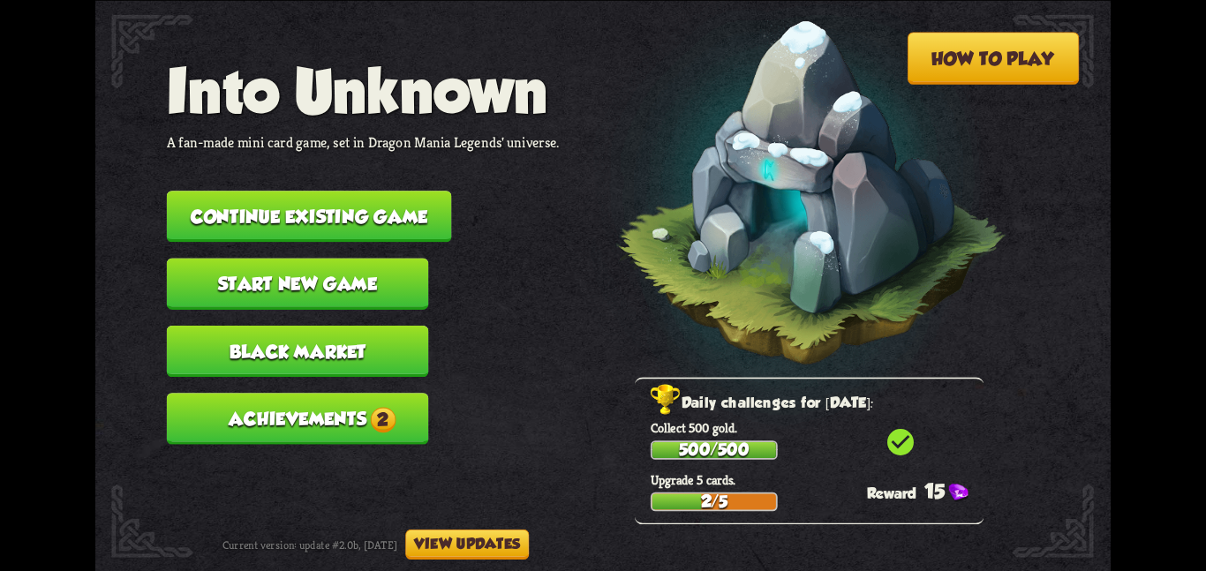
click at [201, 191] on button "Continue existing game" at bounding box center [309, 216] width 285 height 51
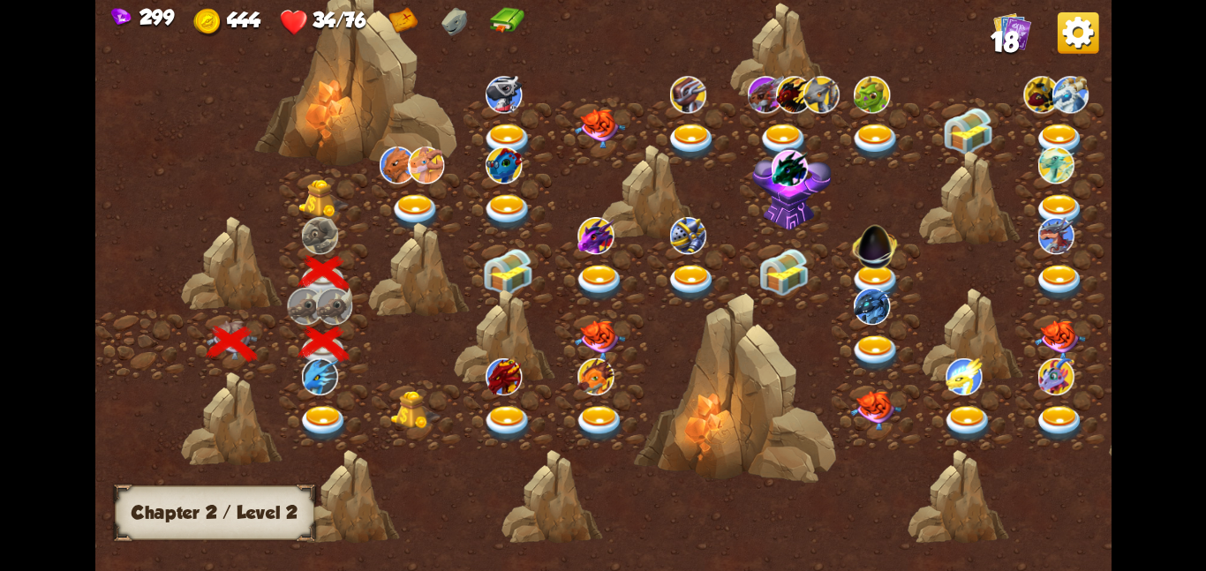
click at [314, 214] on img at bounding box center [324, 197] width 51 height 39
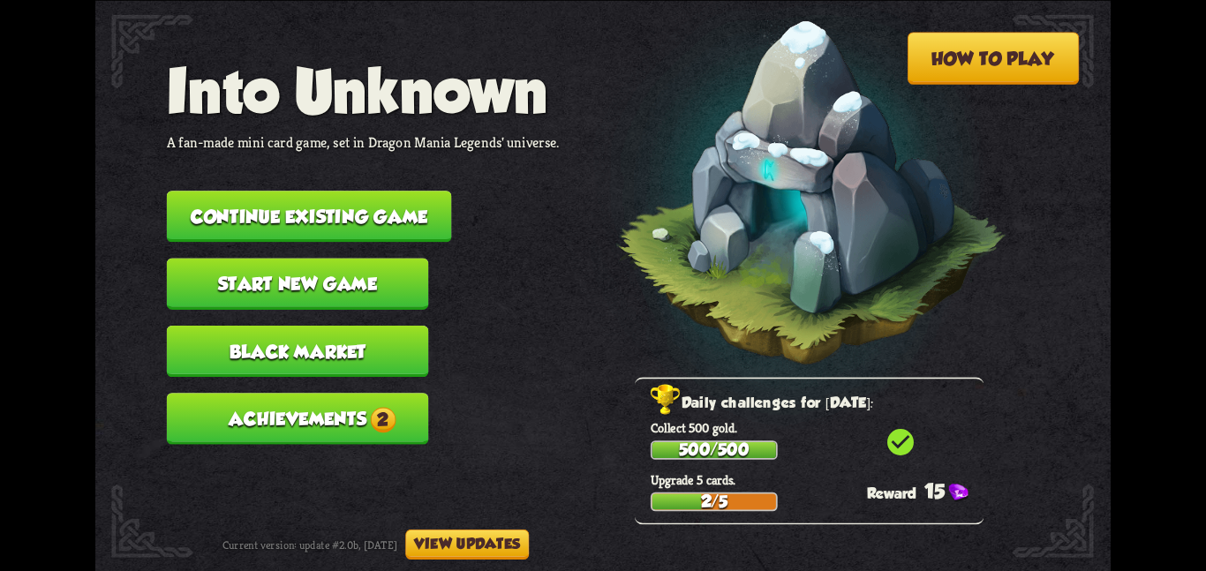
click at [230, 176] on nav "Into Unknown A fan-made mini card game, set in Dragon Mania Legends' universe. …" at bounding box center [363, 258] width 393 height 405
click at [239, 191] on button "Continue existing game" at bounding box center [309, 216] width 285 height 51
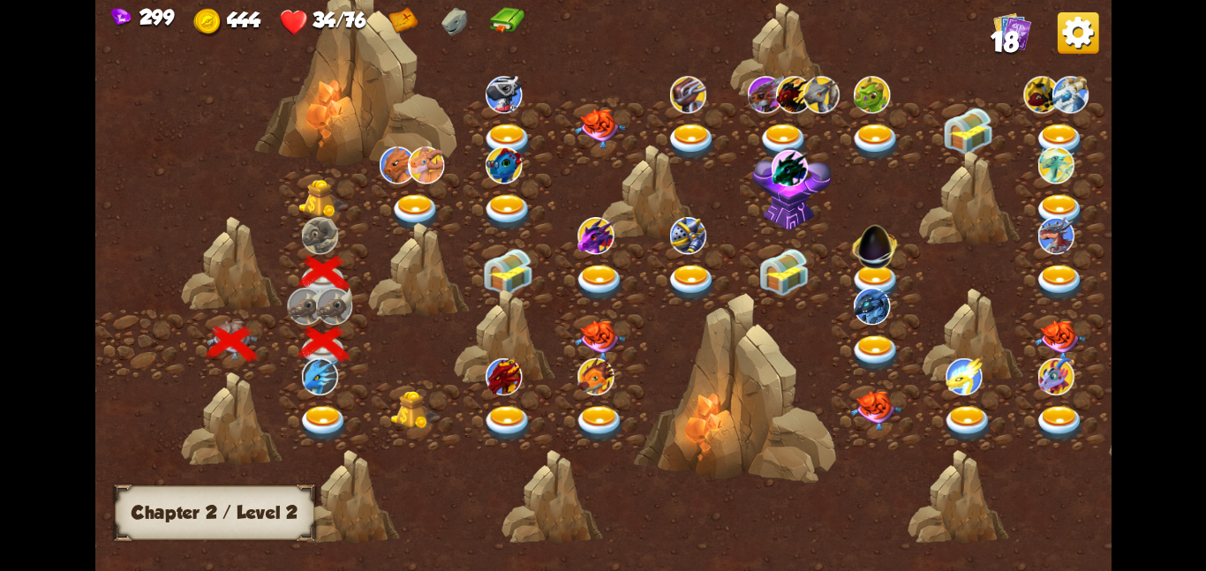
click at [337, 222] on div at bounding box center [325, 203] width 92 height 71
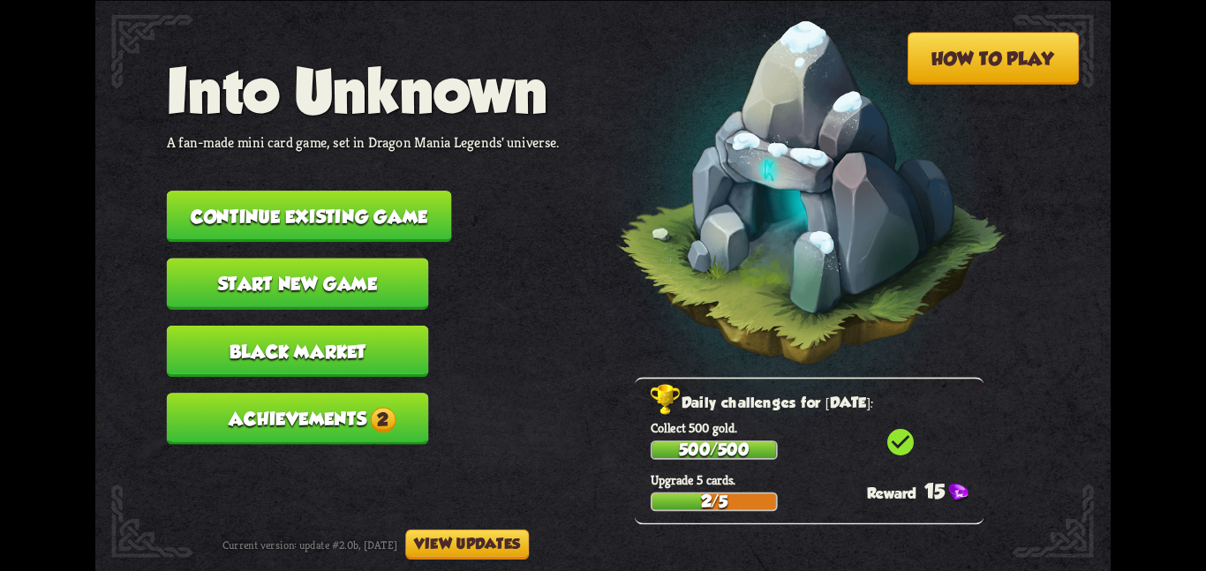
click at [273, 200] on button "Continue existing game" at bounding box center [309, 216] width 285 height 51
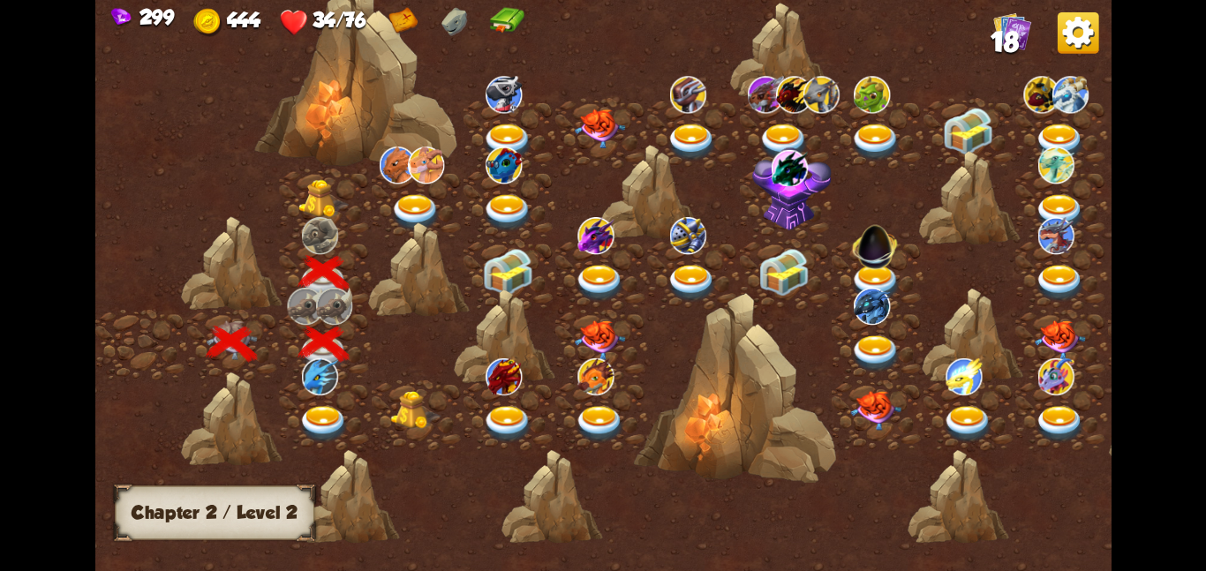
click at [322, 173] on div at bounding box center [325, 203] width 92 height 71
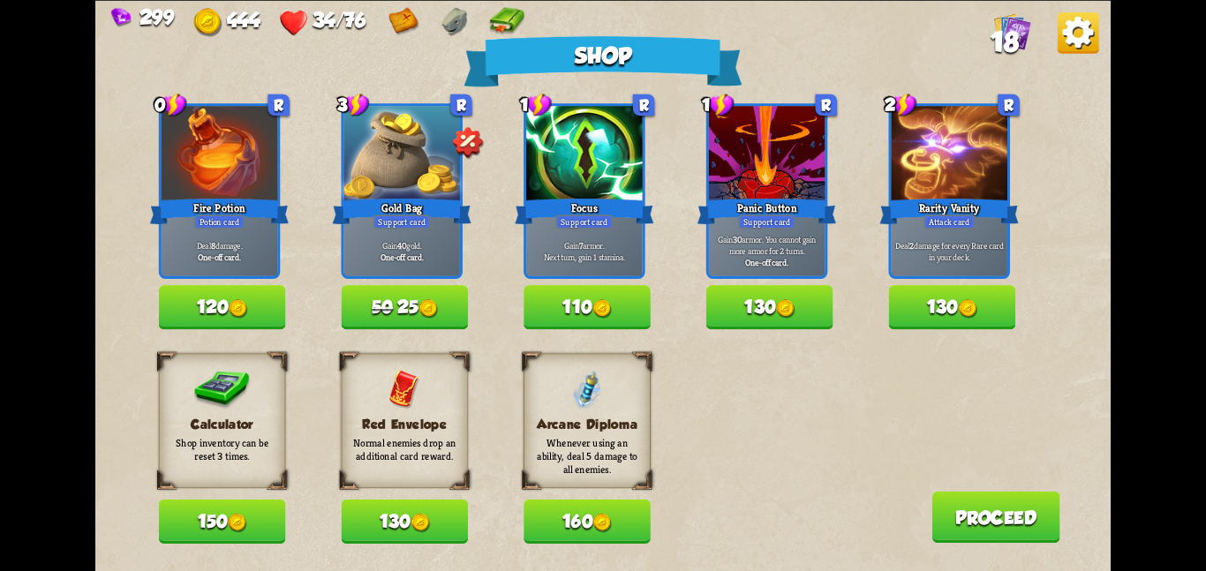
click at [241, 521] on img at bounding box center [237, 522] width 19 height 19
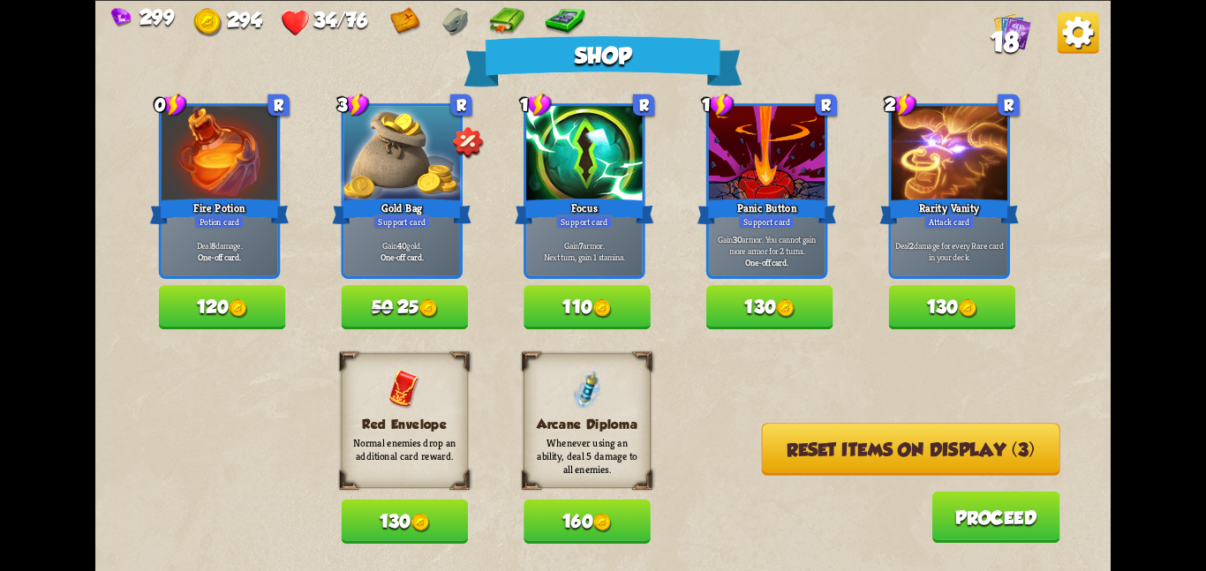
click at [882, 454] on button "Reset items on display (3)" at bounding box center [911, 449] width 299 height 52
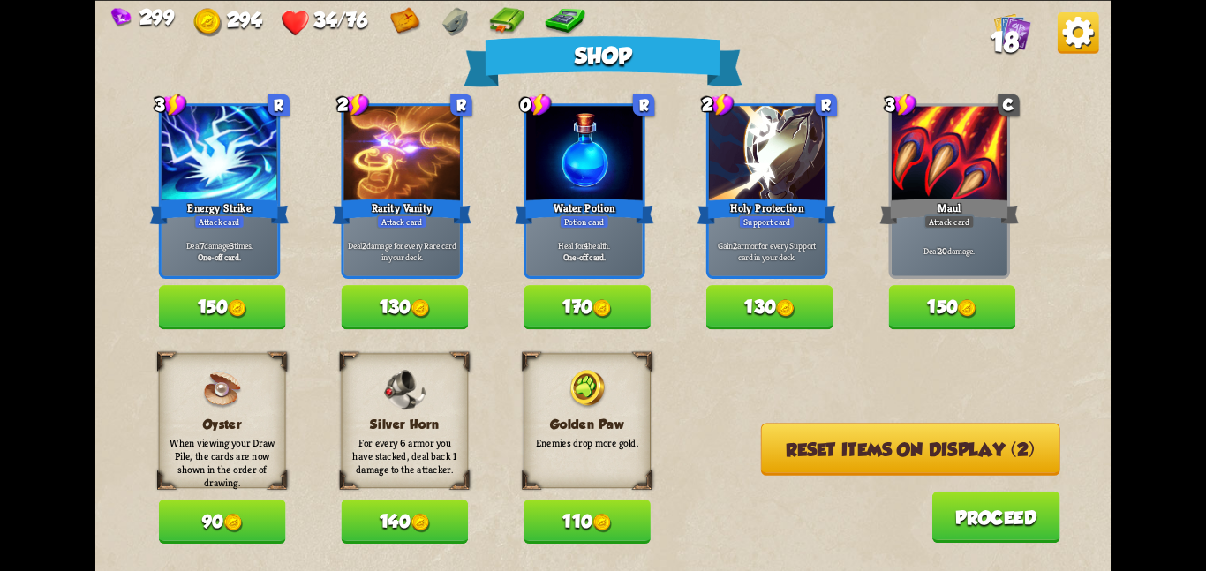
click at [882, 454] on button "Reset items on display (2)" at bounding box center [910, 449] width 299 height 52
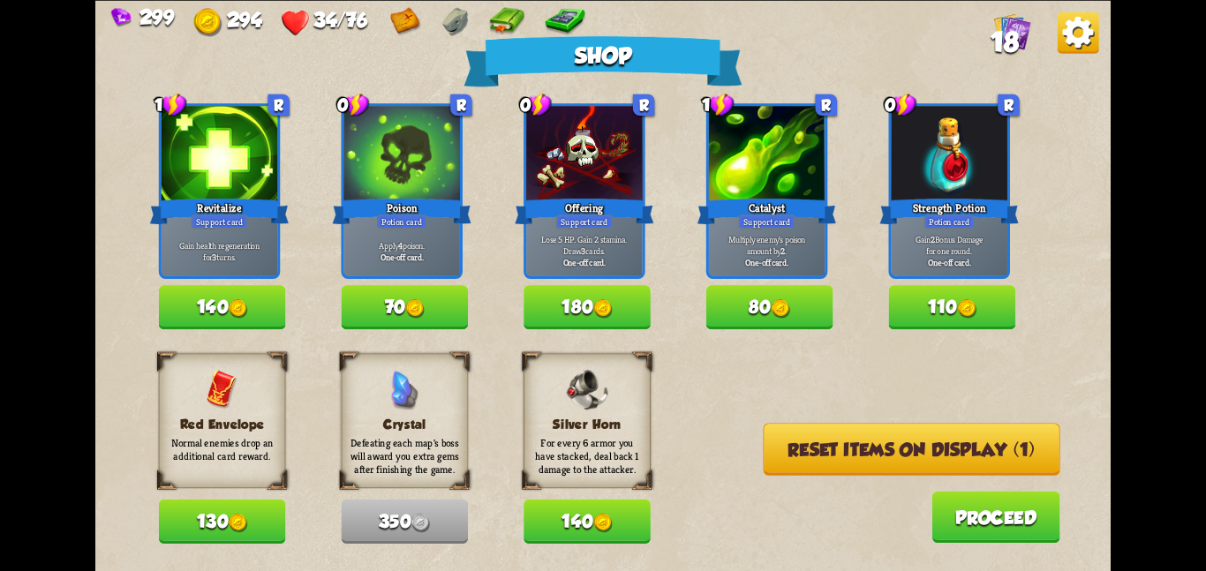
click at [882, 454] on button "Reset items on display (1)" at bounding box center [912, 449] width 297 height 52
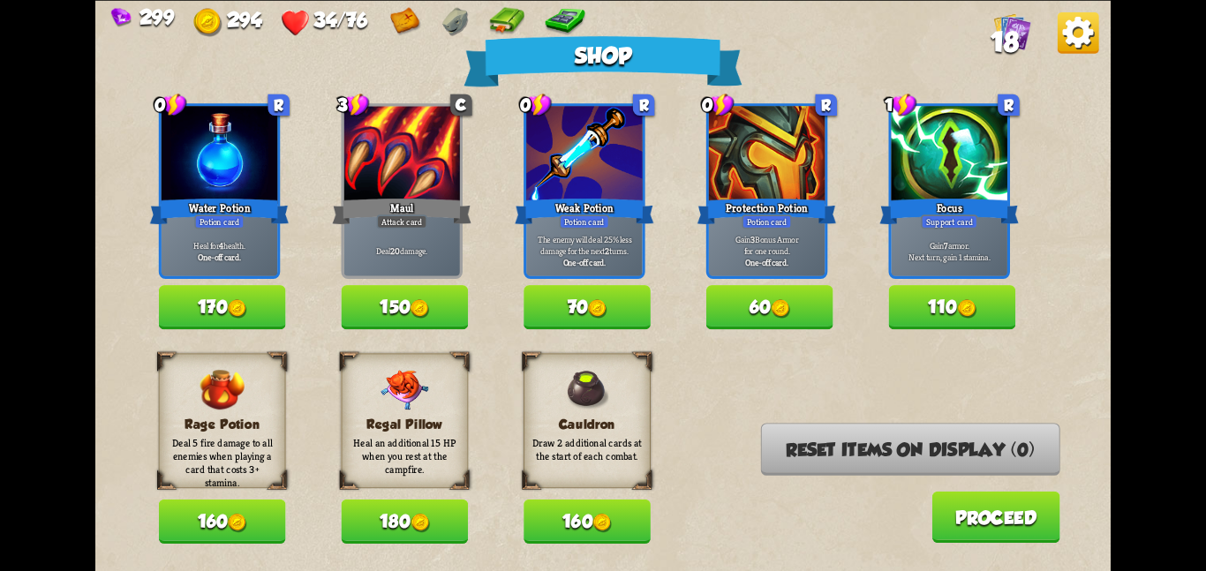
click at [440, 510] on button "180" at bounding box center [404, 522] width 127 height 44
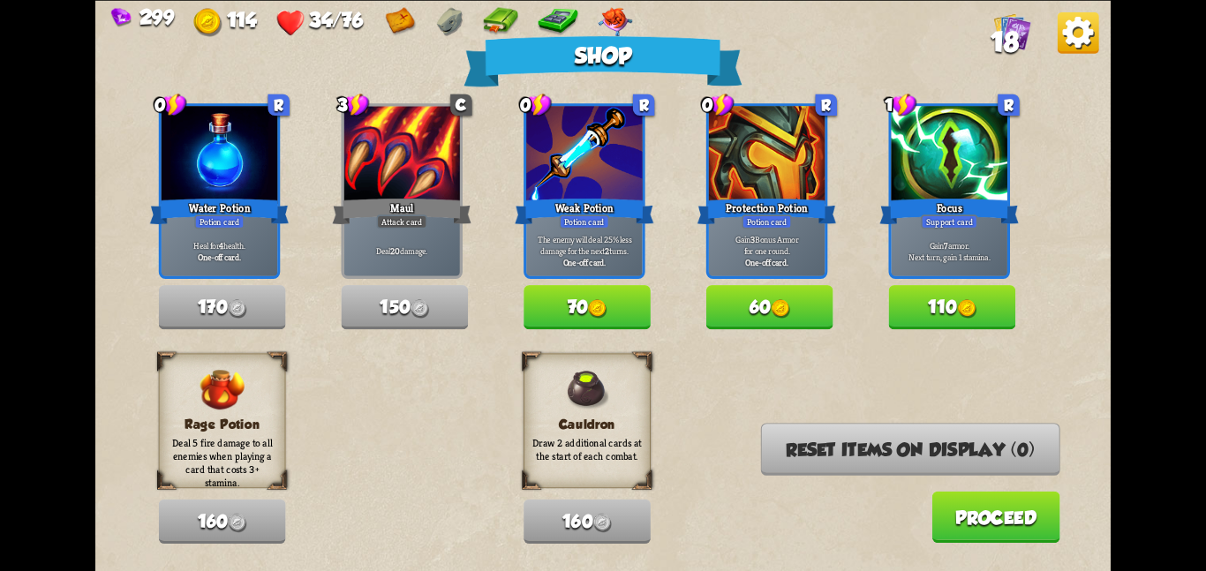
click at [953, 530] on button "Proceed" at bounding box center [996, 516] width 128 height 51
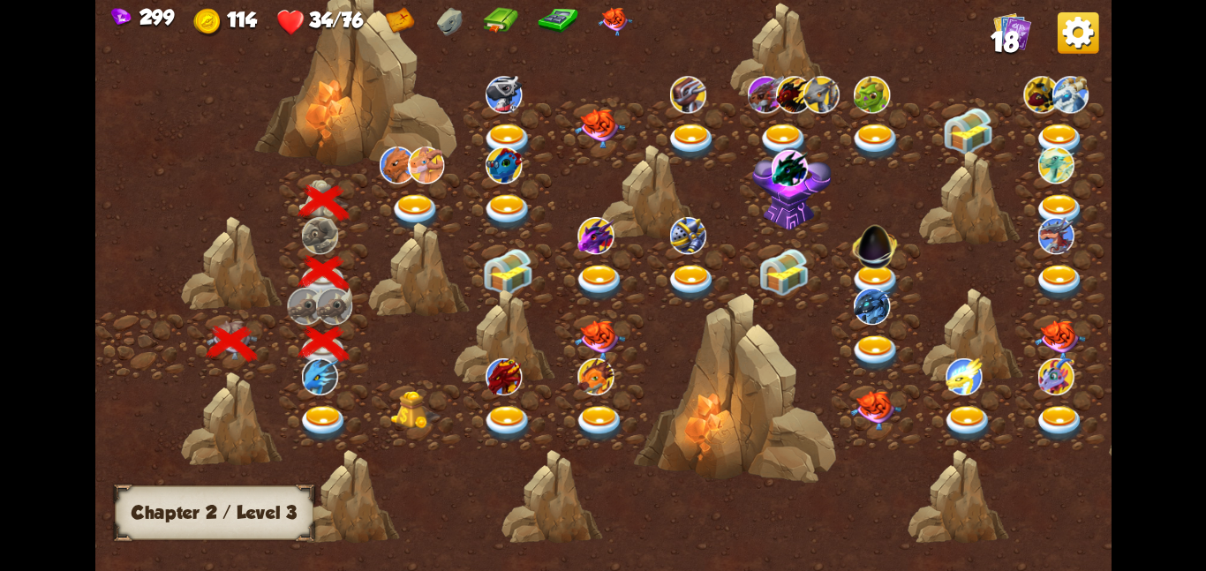
click at [385, 182] on div at bounding box center [418, 203] width 92 height 71
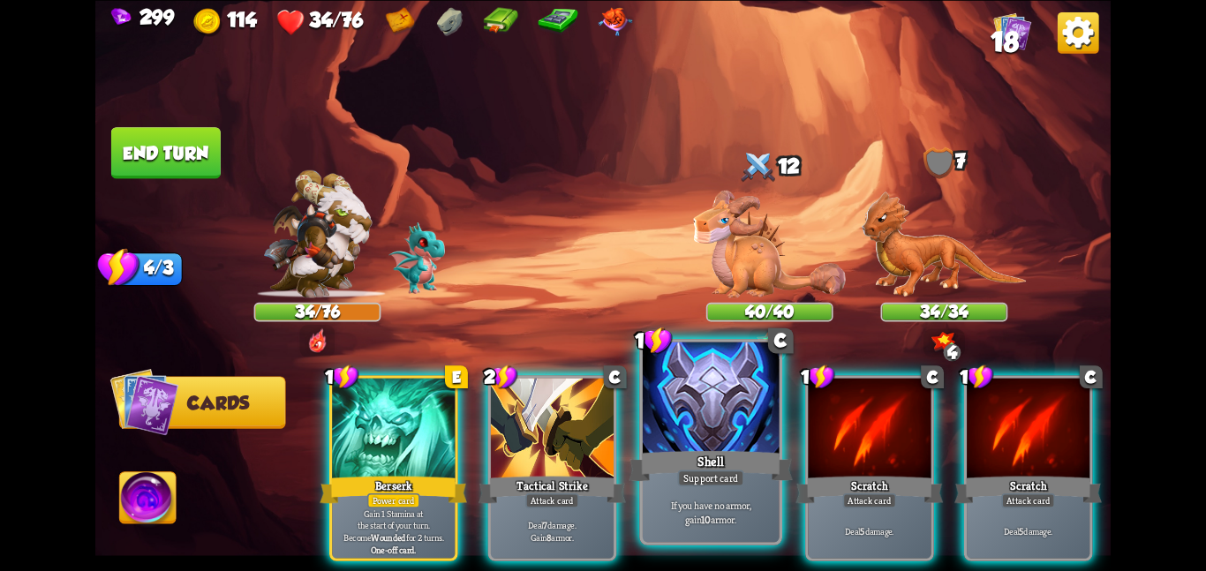
click at [717, 451] on div "Shell" at bounding box center [710, 466] width 163 height 36
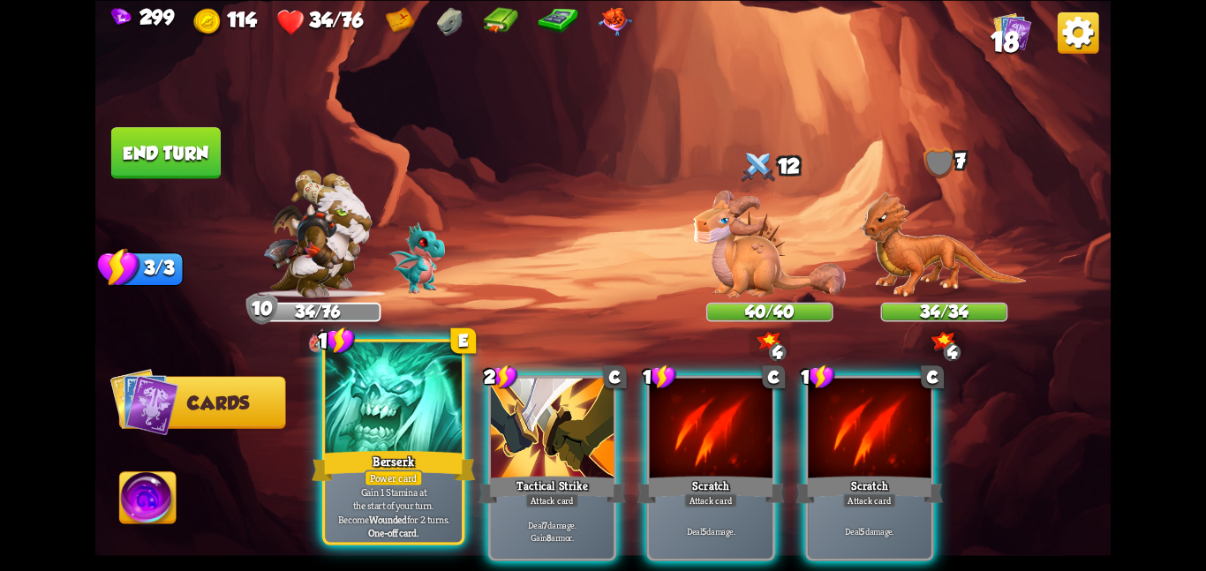
click at [428, 423] on div at bounding box center [393, 399] width 137 height 115
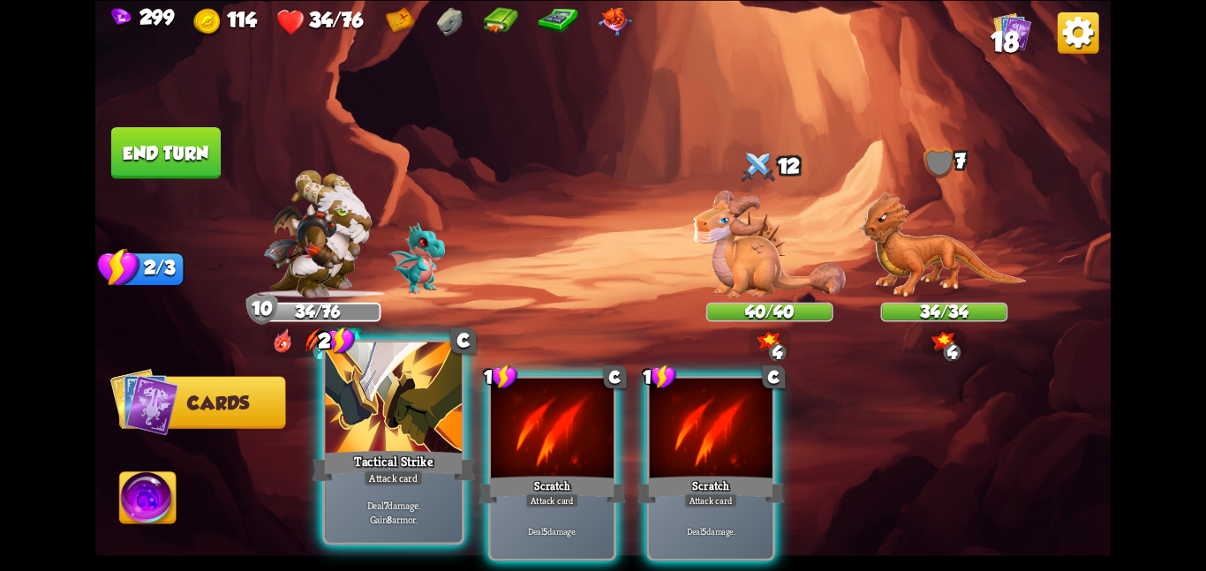
click at [375, 425] on div at bounding box center [393, 399] width 137 height 115
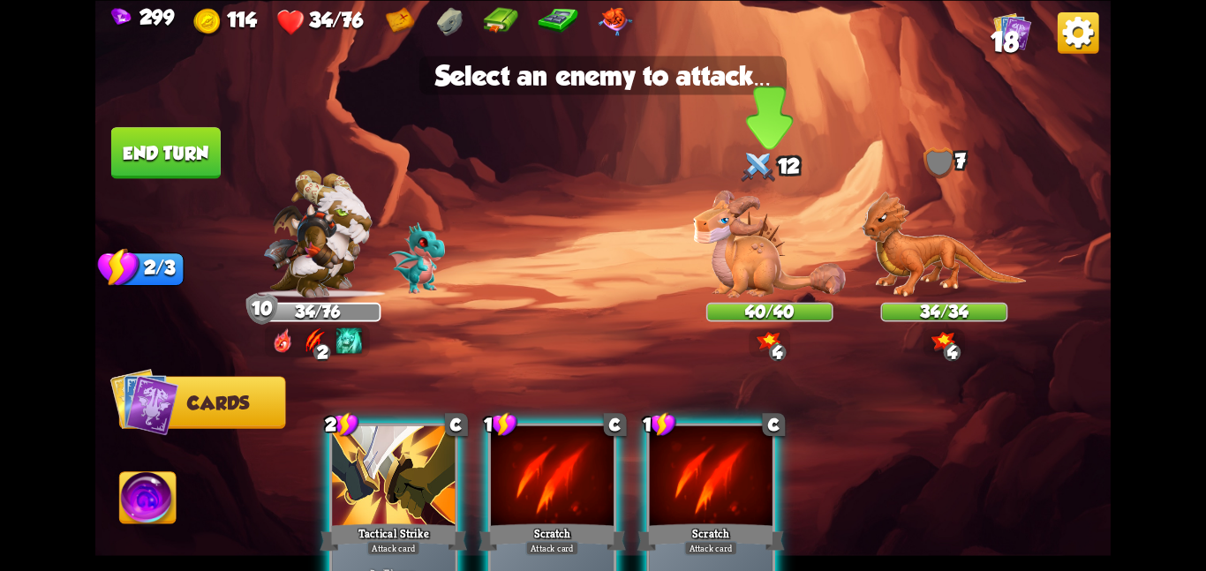
click at [736, 240] on img at bounding box center [769, 243] width 153 height 107
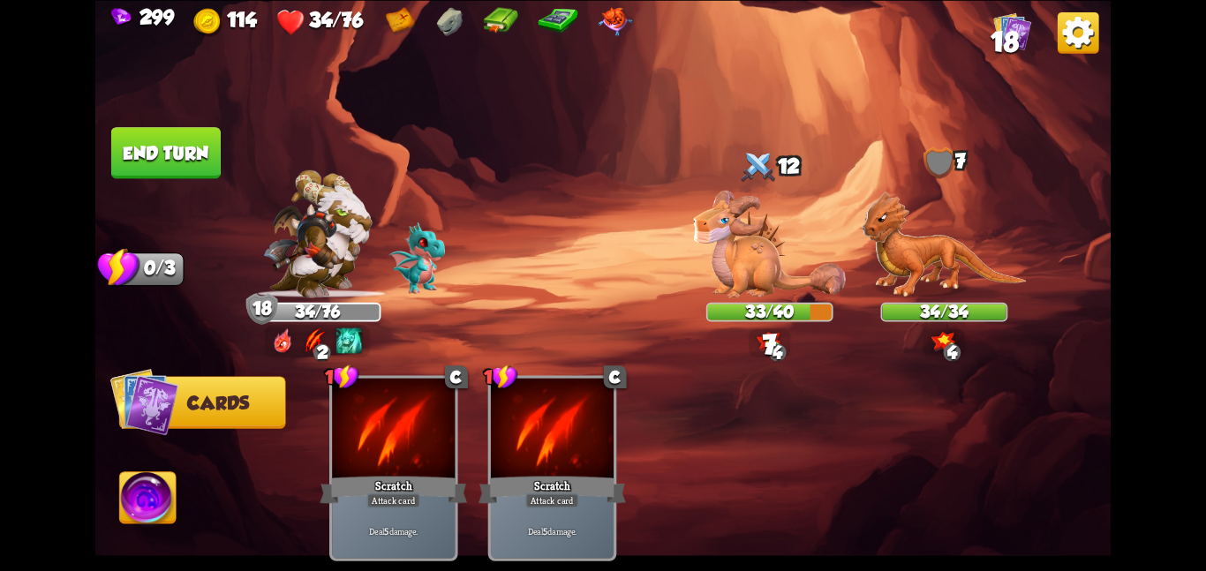
click at [152, 142] on button "End turn" at bounding box center [166, 152] width 110 height 51
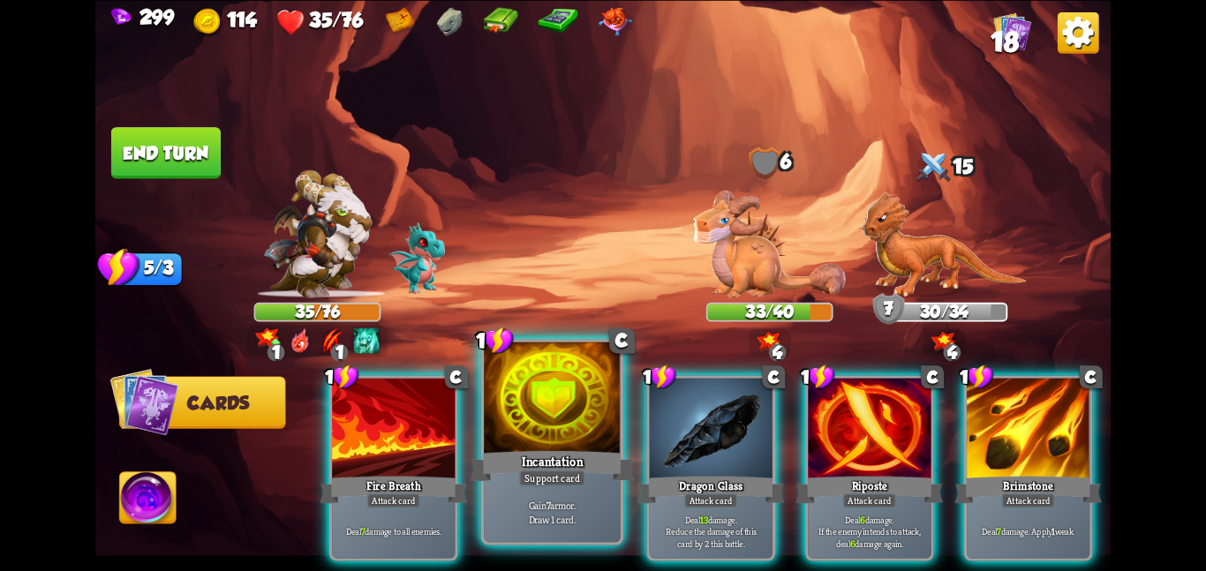
click at [571, 429] on div at bounding box center [552, 399] width 137 height 115
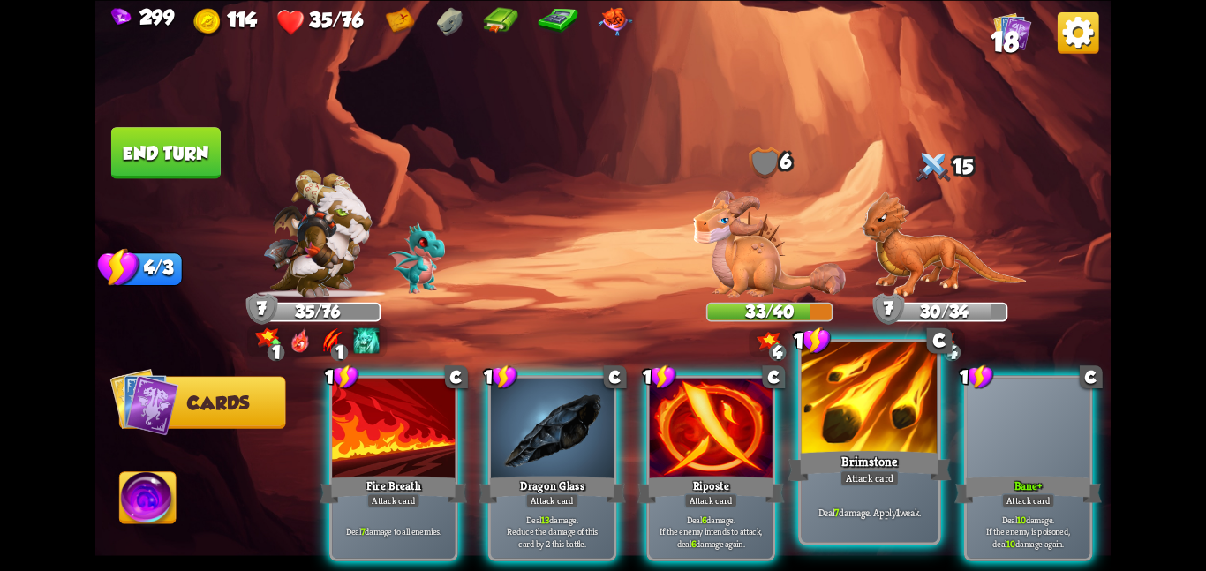
click at [919, 404] on div at bounding box center [870, 399] width 137 height 115
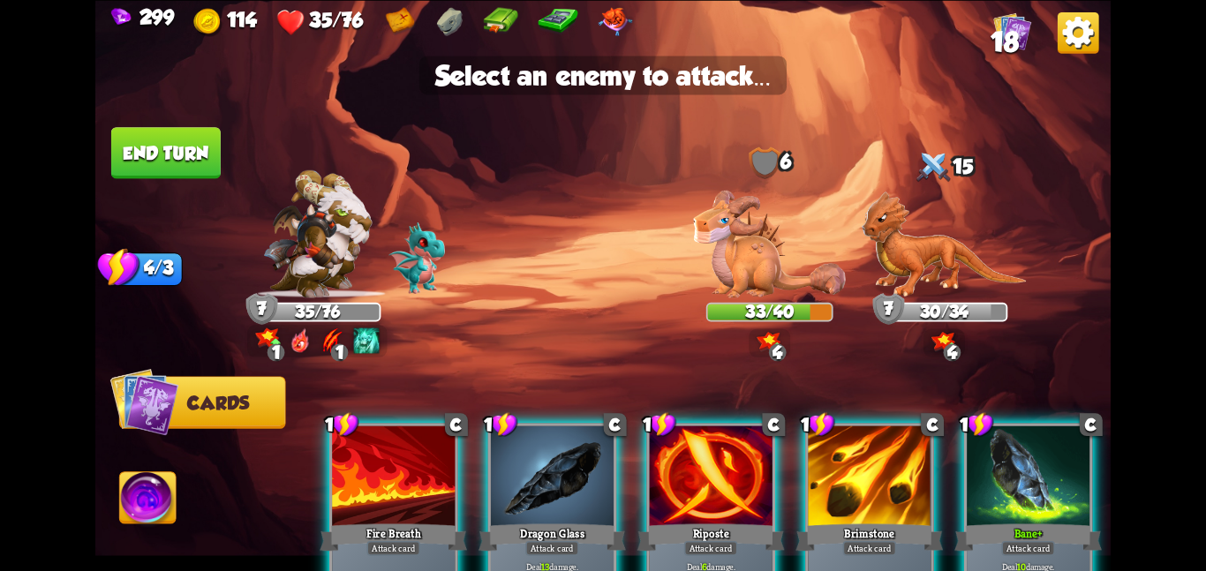
click at [925, 299] on img at bounding box center [603, 285] width 1016 height 571
click at [928, 209] on img at bounding box center [944, 244] width 165 height 107
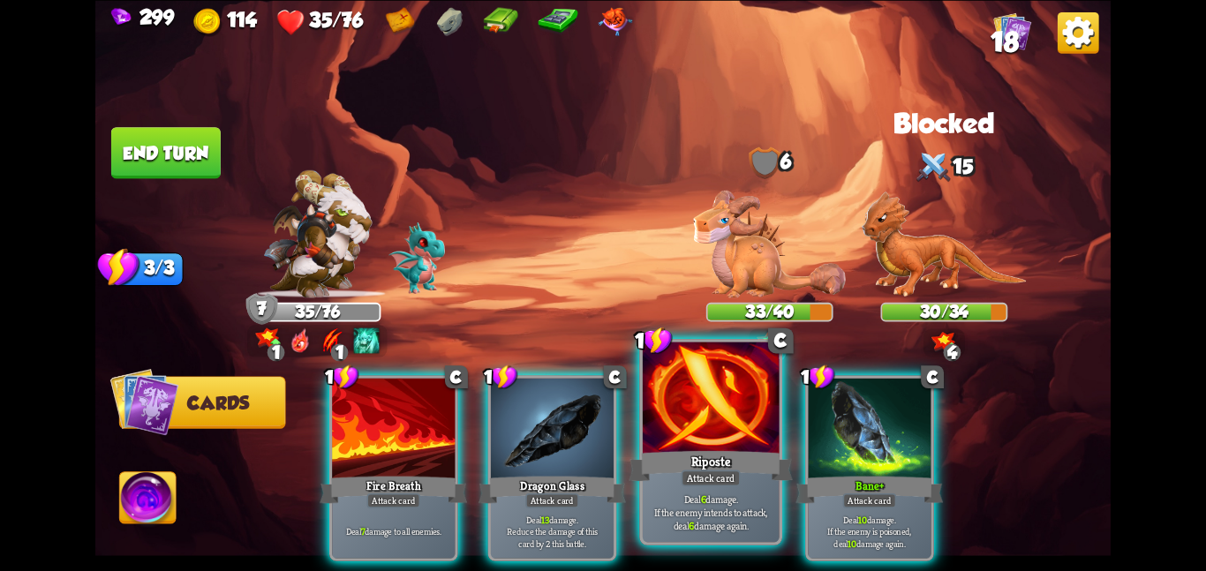
click at [722, 425] on div at bounding box center [711, 399] width 137 height 115
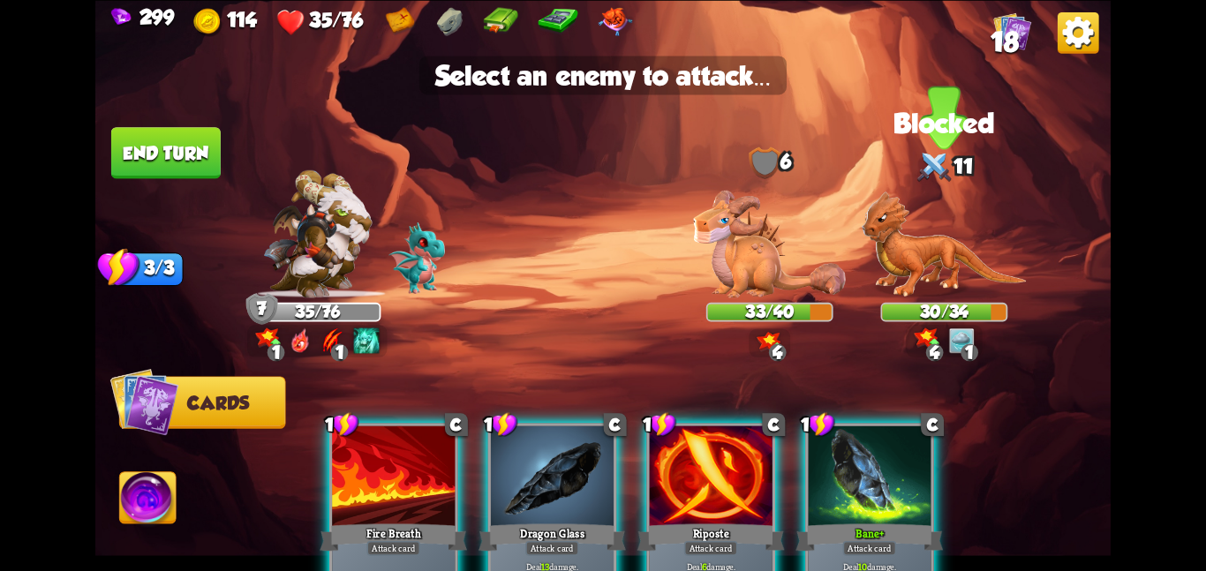
click at [886, 302] on div "30/34" at bounding box center [944, 311] width 127 height 19
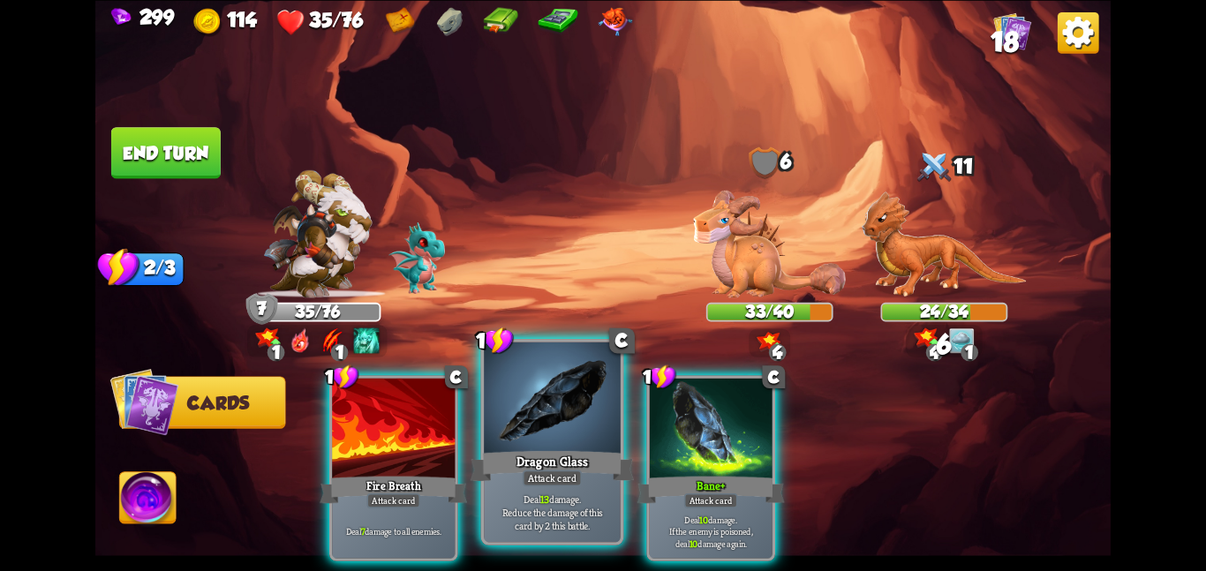
click at [586, 415] on div at bounding box center [552, 399] width 137 height 115
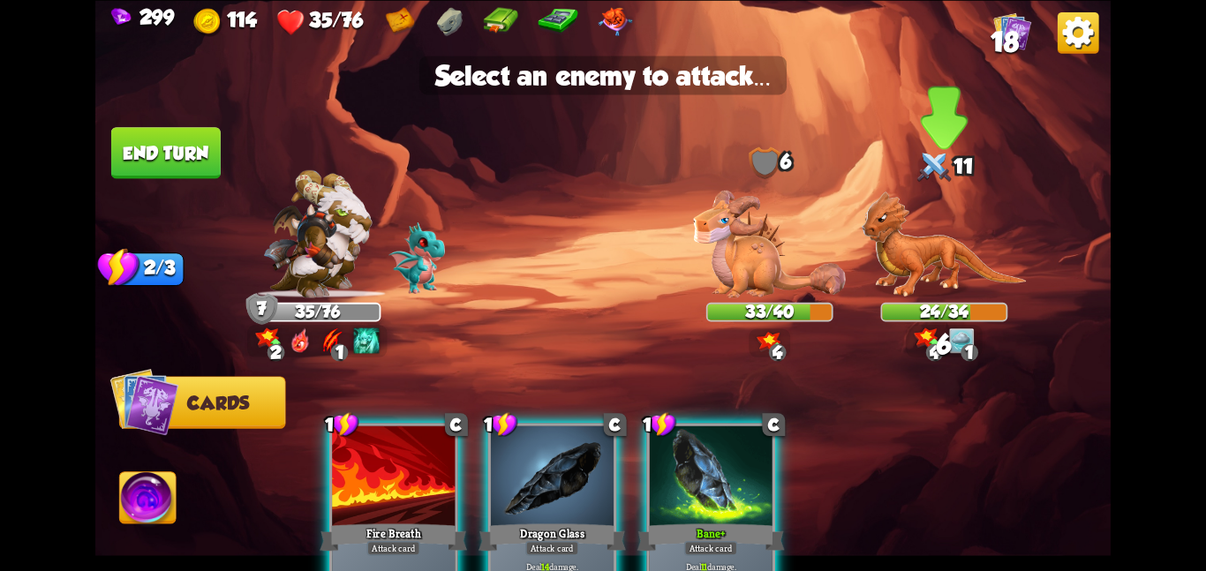
click at [909, 262] on img at bounding box center [944, 244] width 165 height 107
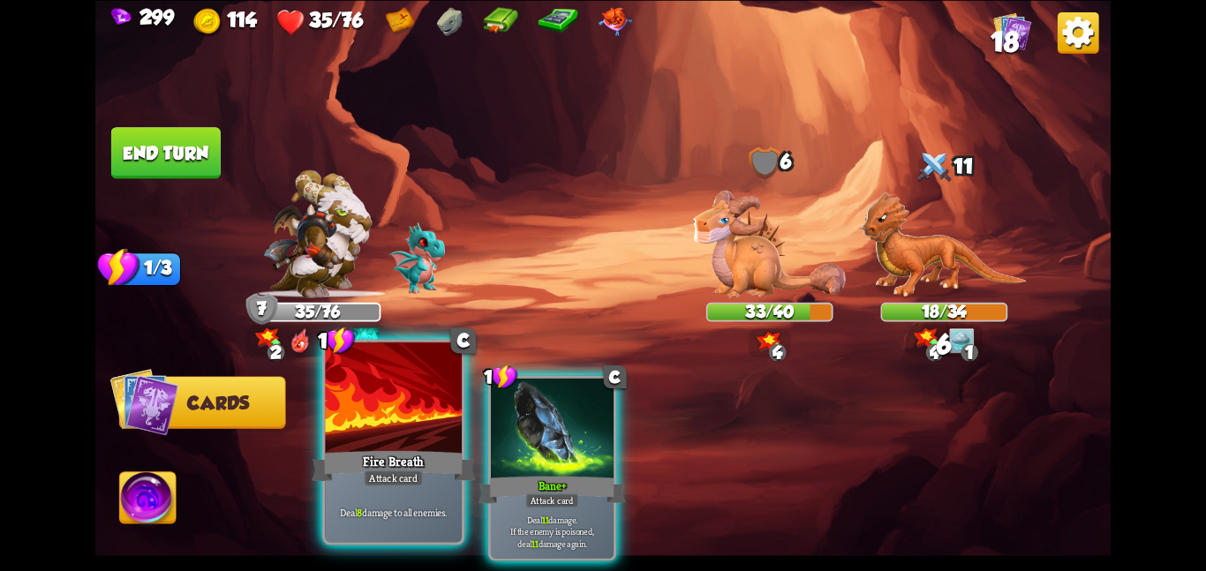
click at [367, 428] on div at bounding box center [393, 399] width 137 height 115
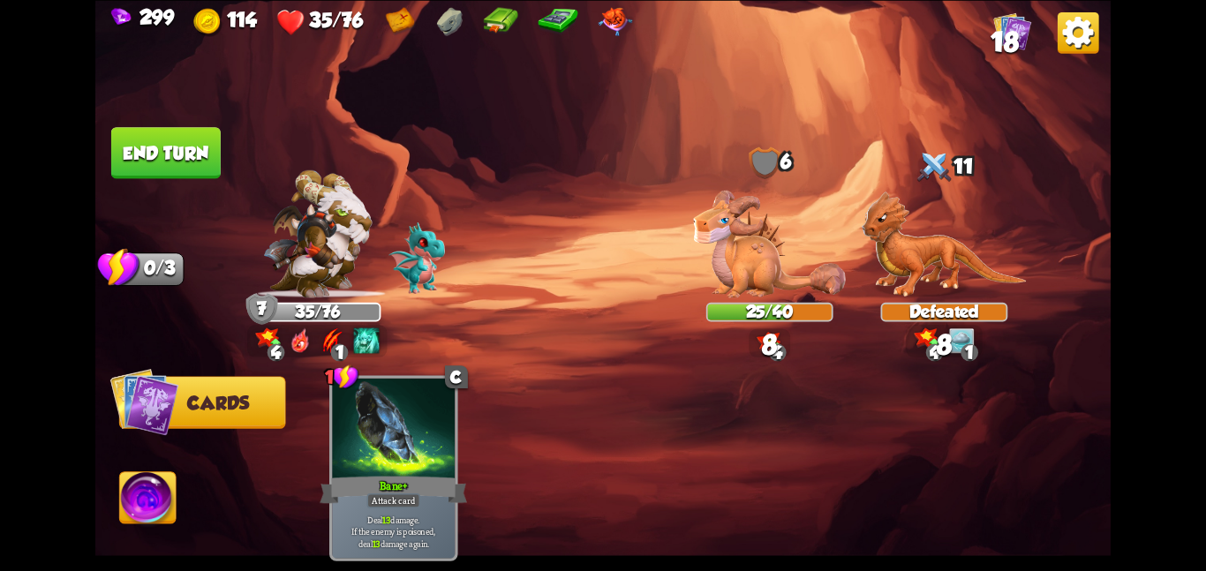
click at [170, 148] on button "End turn" at bounding box center [166, 152] width 110 height 51
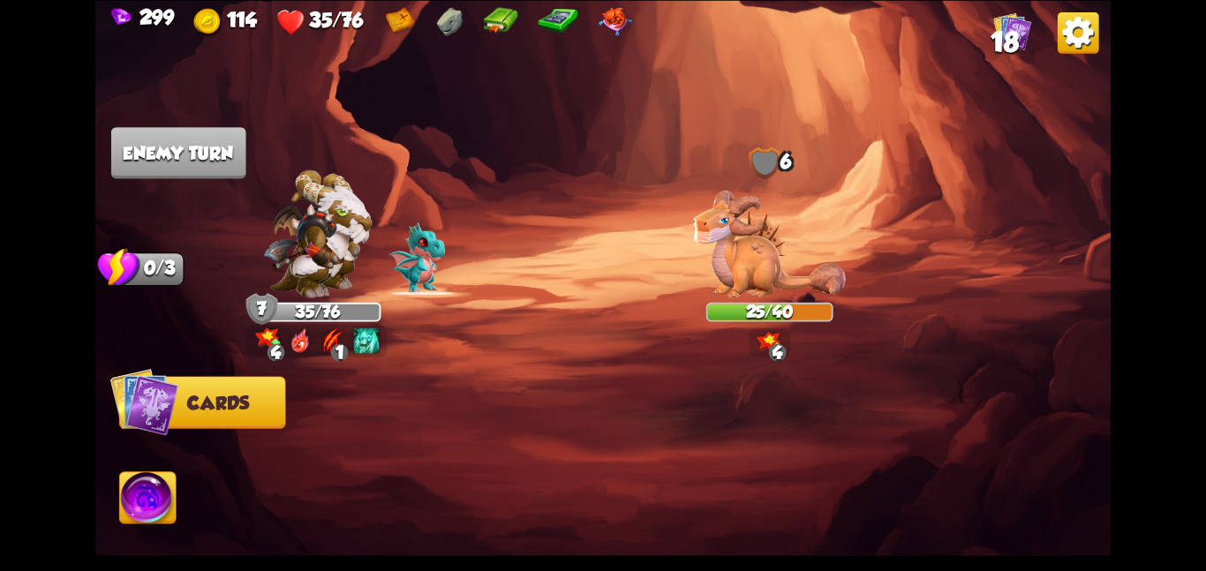
click at [158, 485] on img at bounding box center [148, 501] width 57 height 57
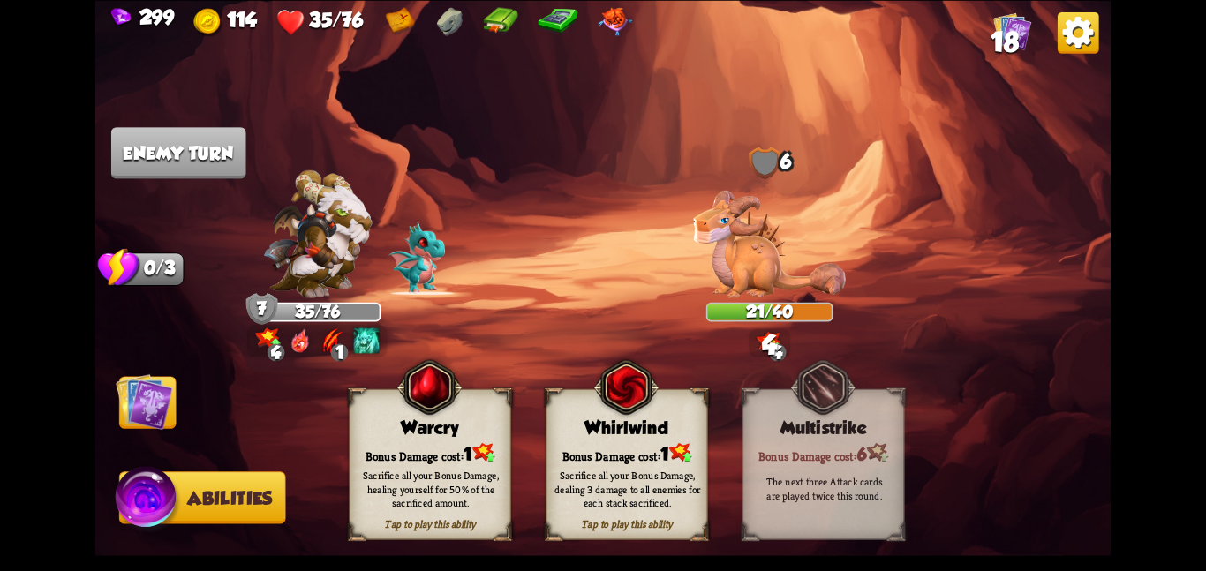
click at [133, 405] on img at bounding box center [144, 401] width 57 height 57
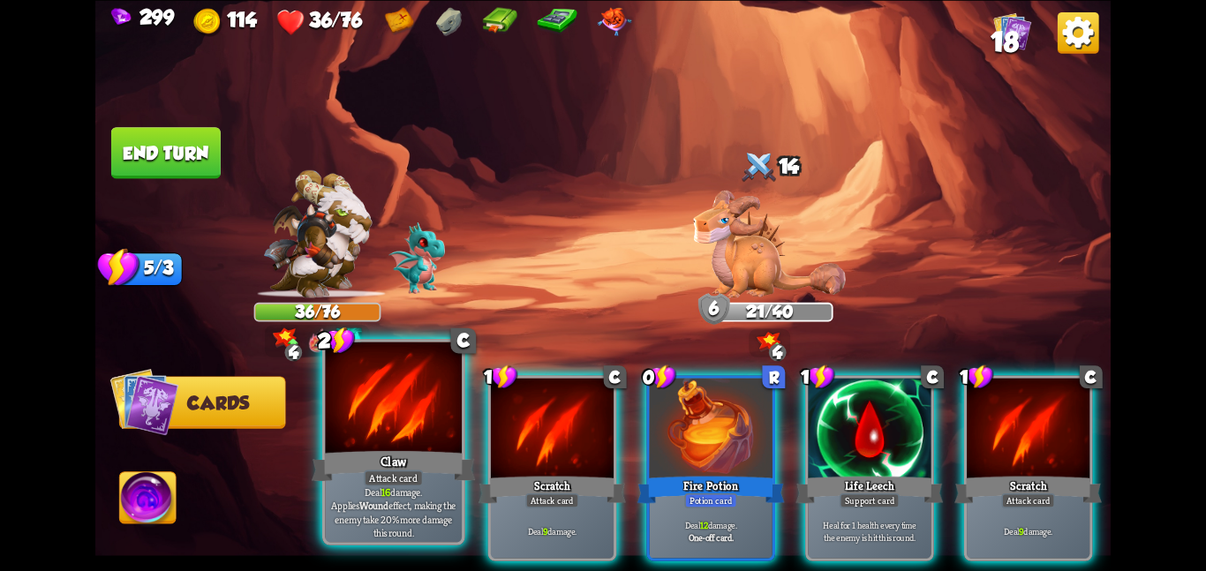
click at [414, 498] on p "Deal 16 damage. Applies Wound effect, making the enemy take 20% more damage thi…" at bounding box center [394, 513] width 130 height 54
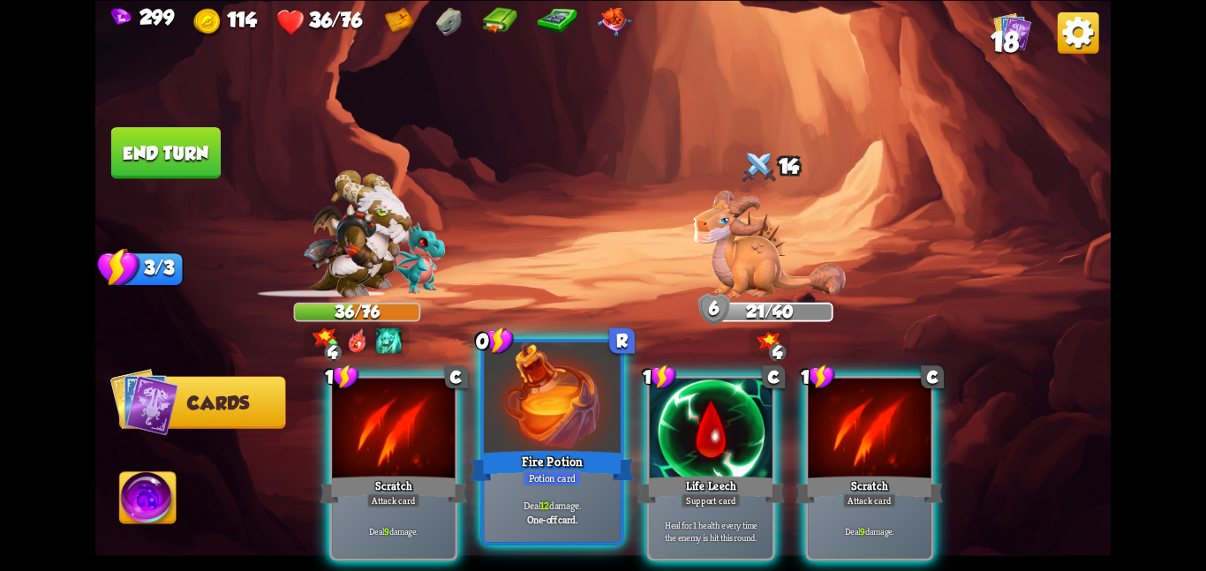
click at [579, 430] on div at bounding box center [552, 399] width 137 height 115
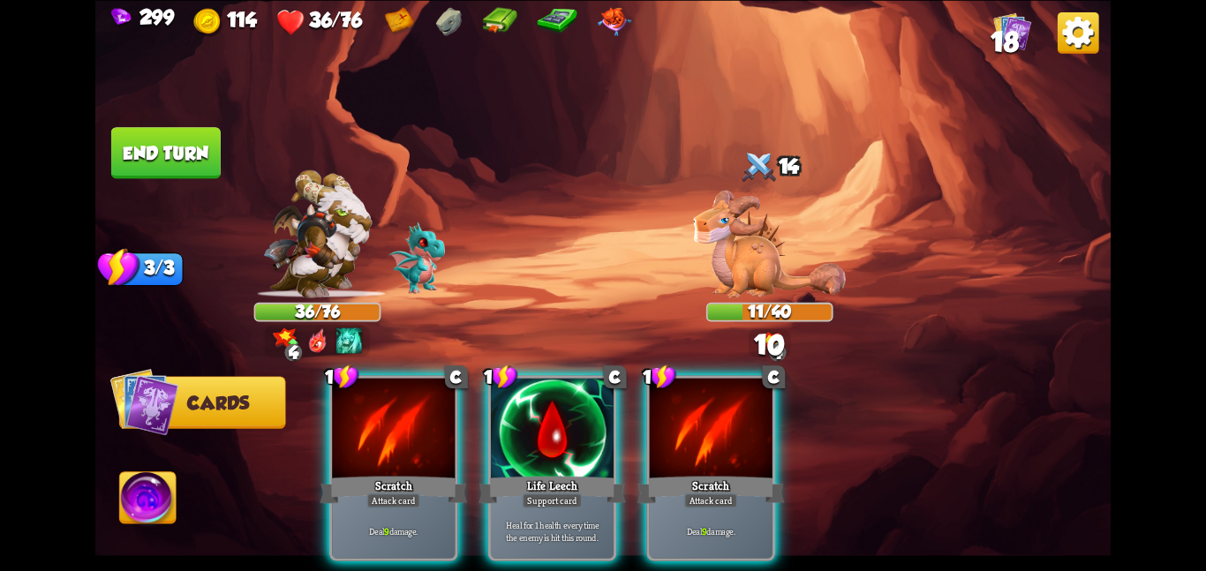
click at [579, 430] on div at bounding box center [552, 429] width 123 height 103
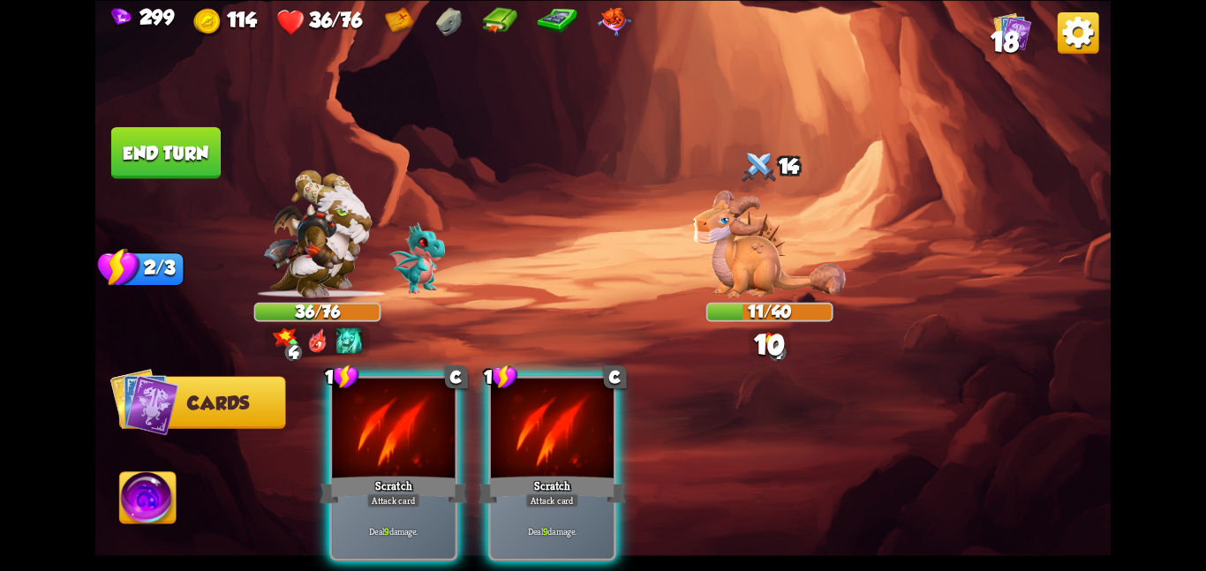
click at [579, 430] on div at bounding box center [552, 429] width 123 height 103
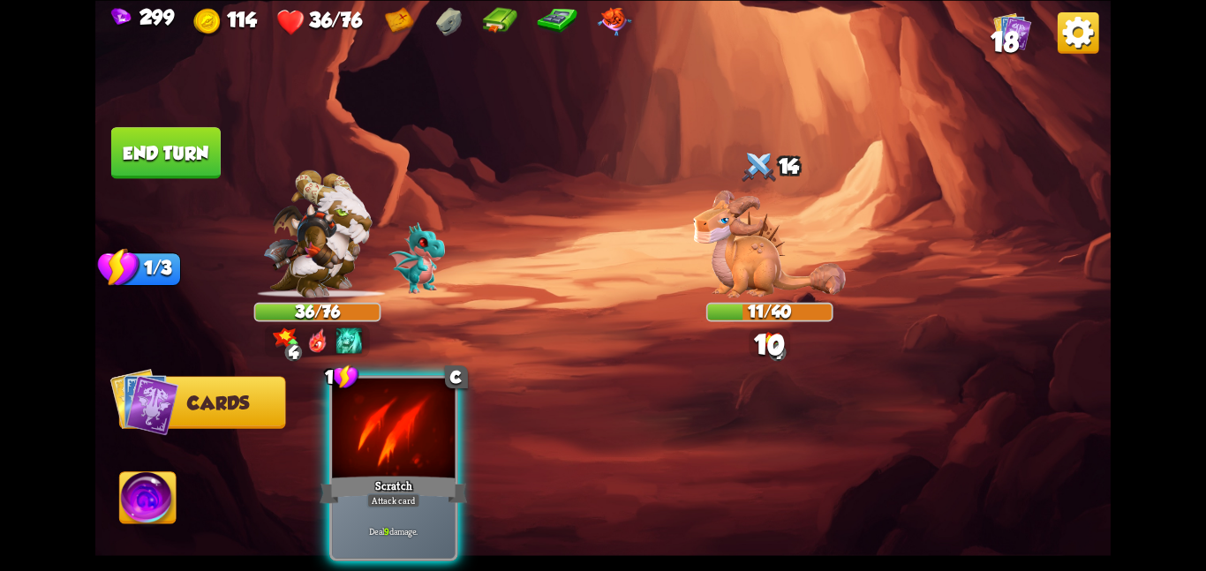
click at [316, 447] on div "1 C Scratch Attack card Deal 9 damage." at bounding box center [705, 444] width 813 height 254
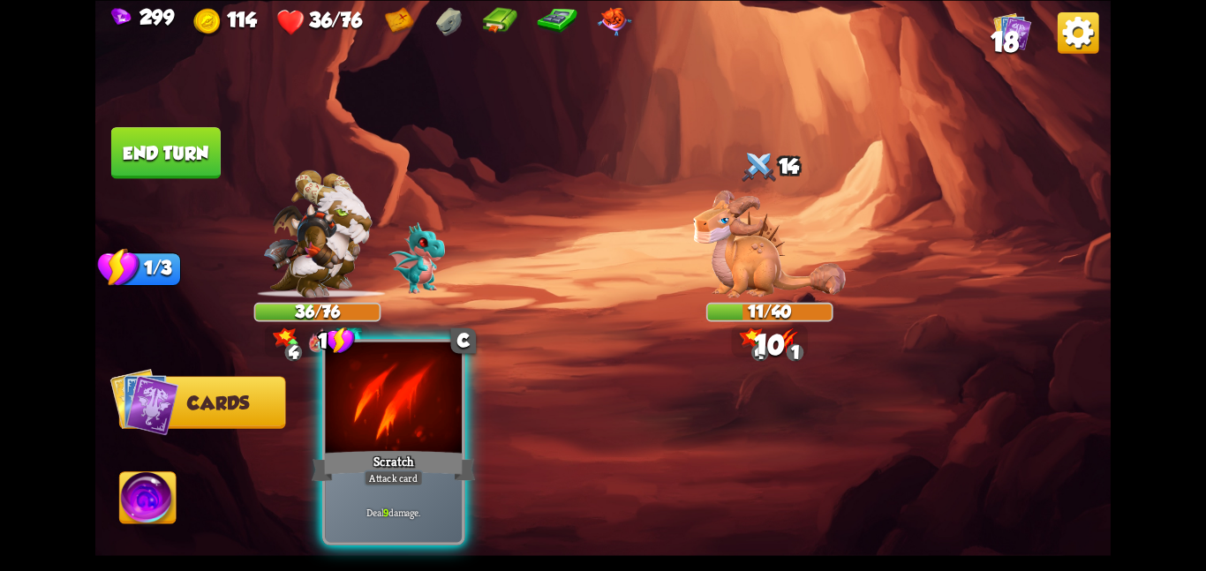
click at [331, 423] on div at bounding box center [393, 399] width 137 height 115
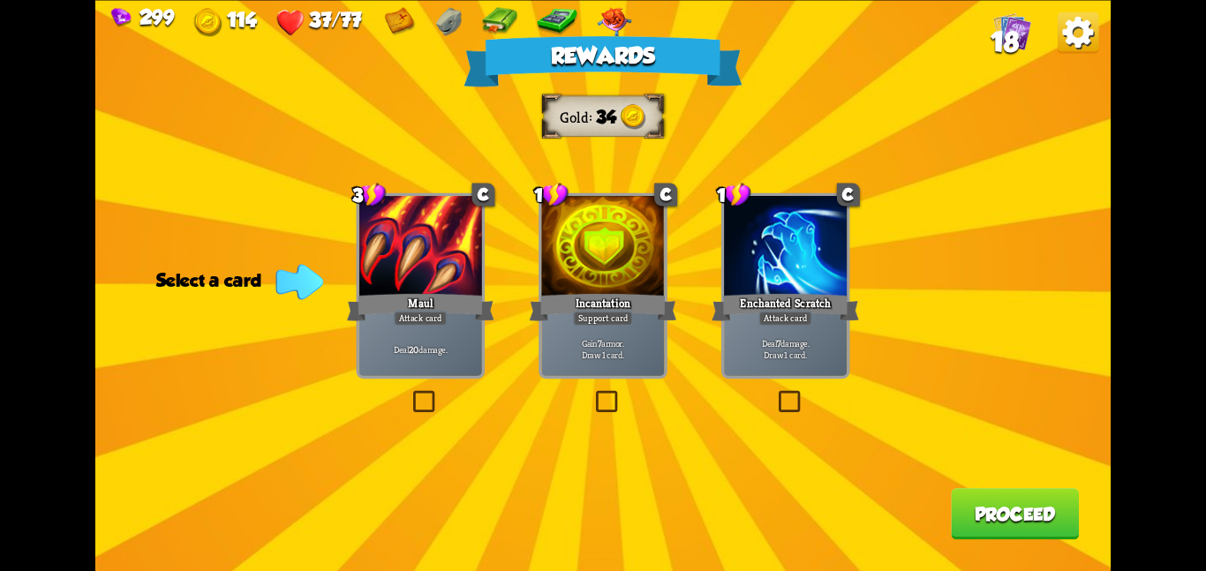
click at [658, 296] on div "Incantation" at bounding box center [603, 307] width 147 height 33
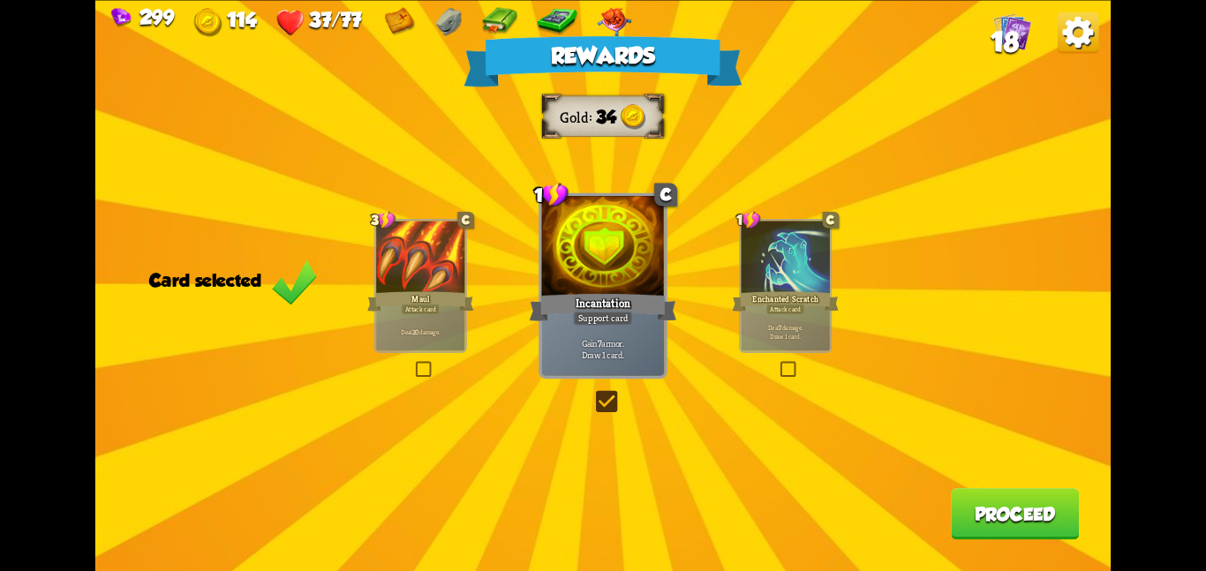
click at [951, 518] on button "Proceed" at bounding box center [1015, 513] width 128 height 51
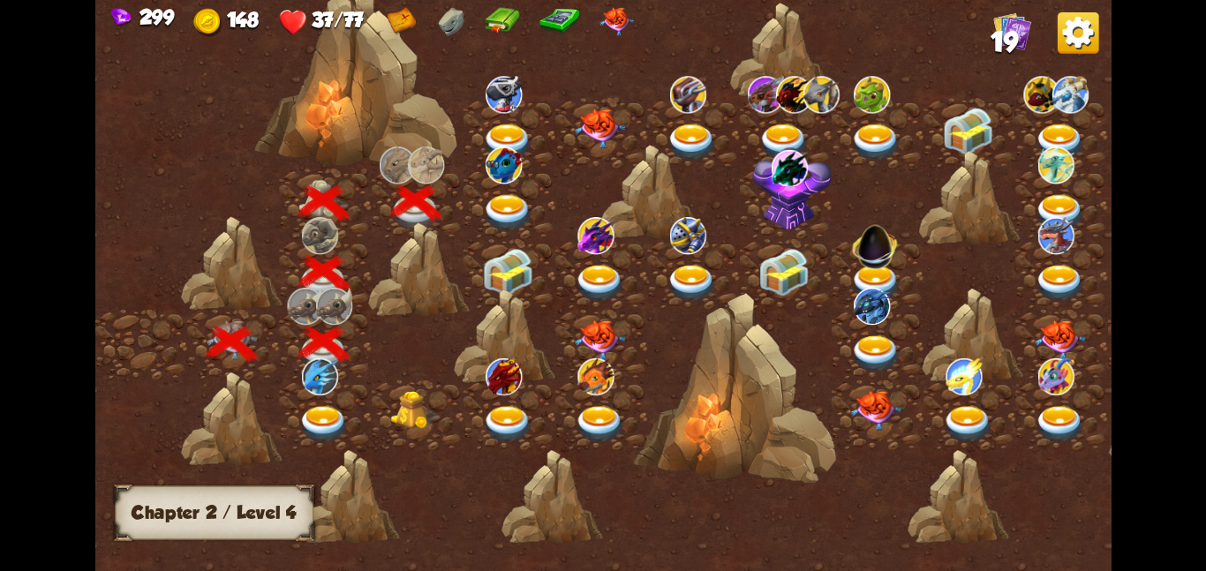
click at [513, 195] on img at bounding box center [507, 211] width 51 height 37
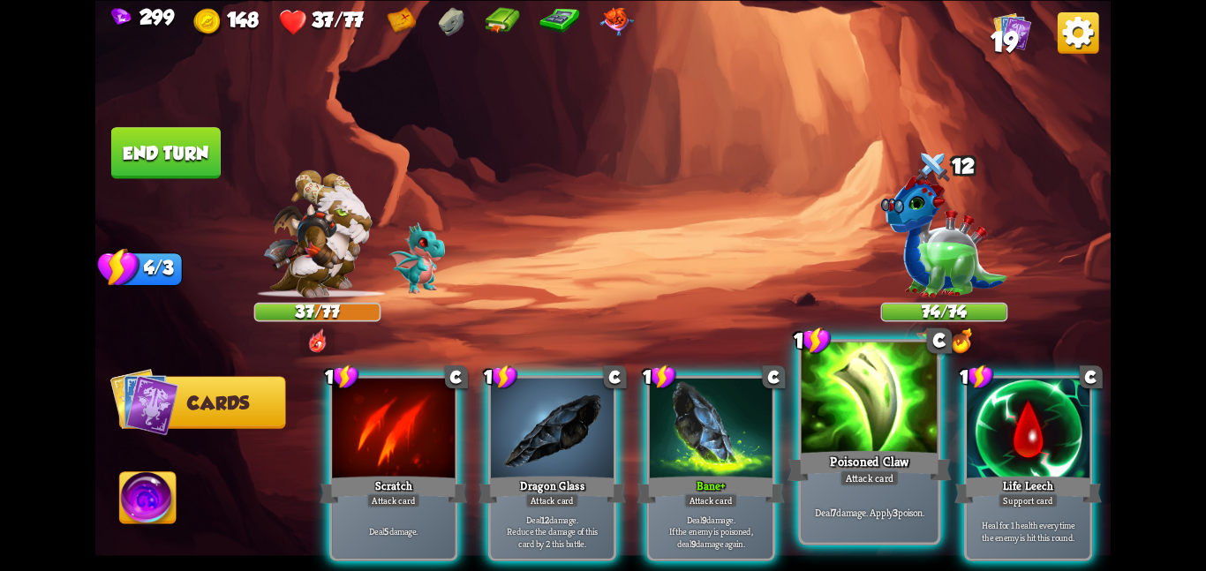
click at [908, 392] on div at bounding box center [870, 399] width 137 height 115
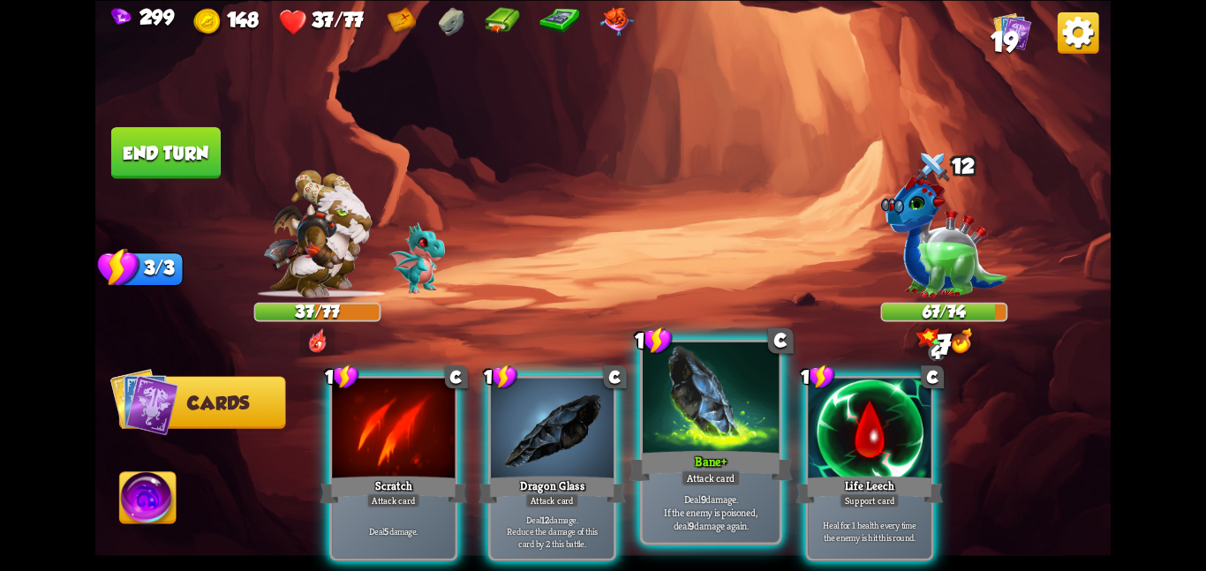
click at [689, 441] on div at bounding box center [711, 399] width 137 height 115
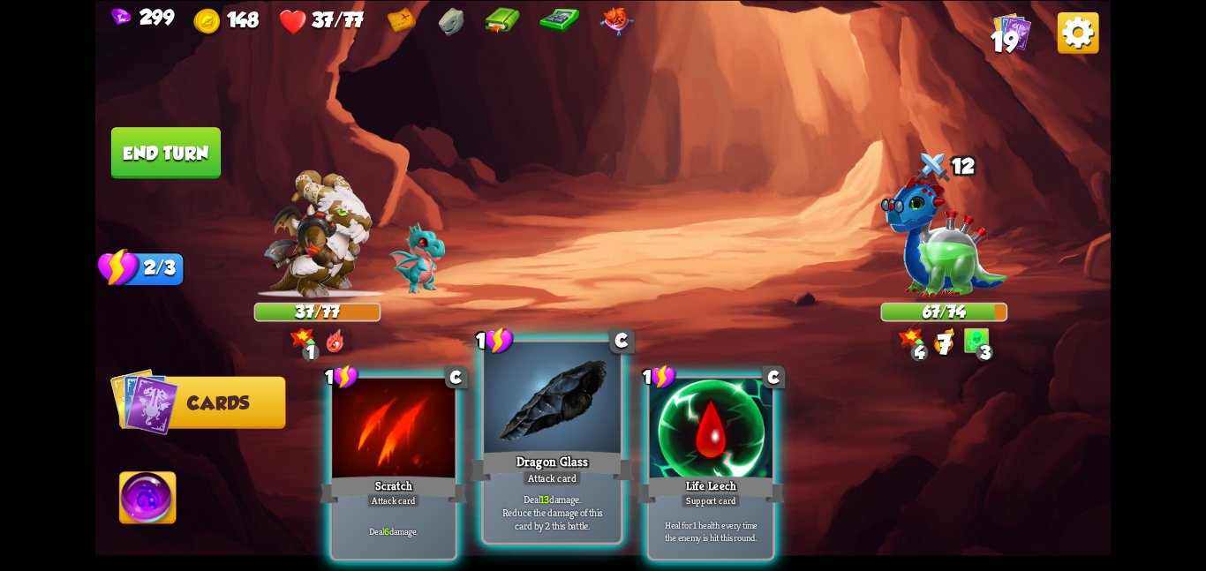
click at [526, 424] on div at bounding box center [552, 399] width 137 height 115
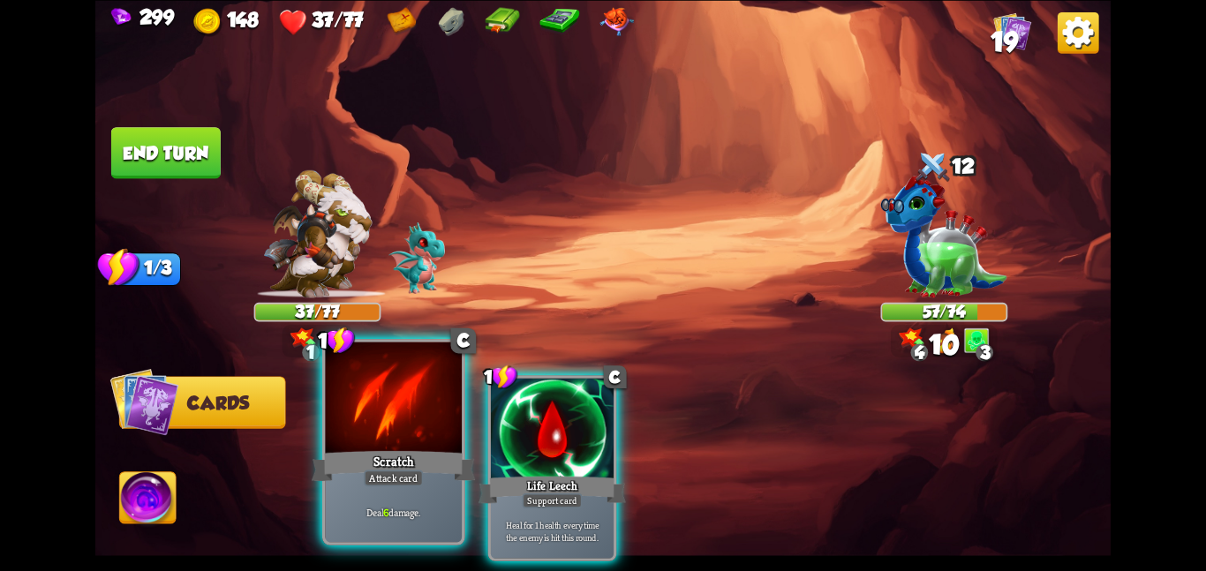
click at [391, 435] on div at bounding box center [393, 399] width 137 height 115
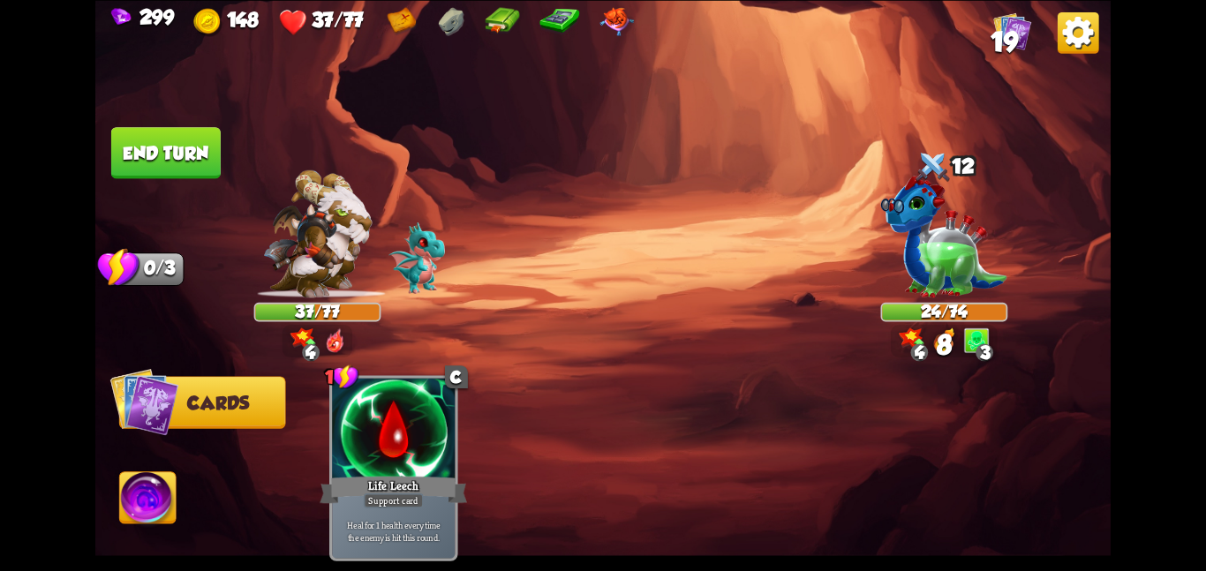
click at [162, 475] on button "Abilities" at bounding box center [147, 498] width 57 height 52
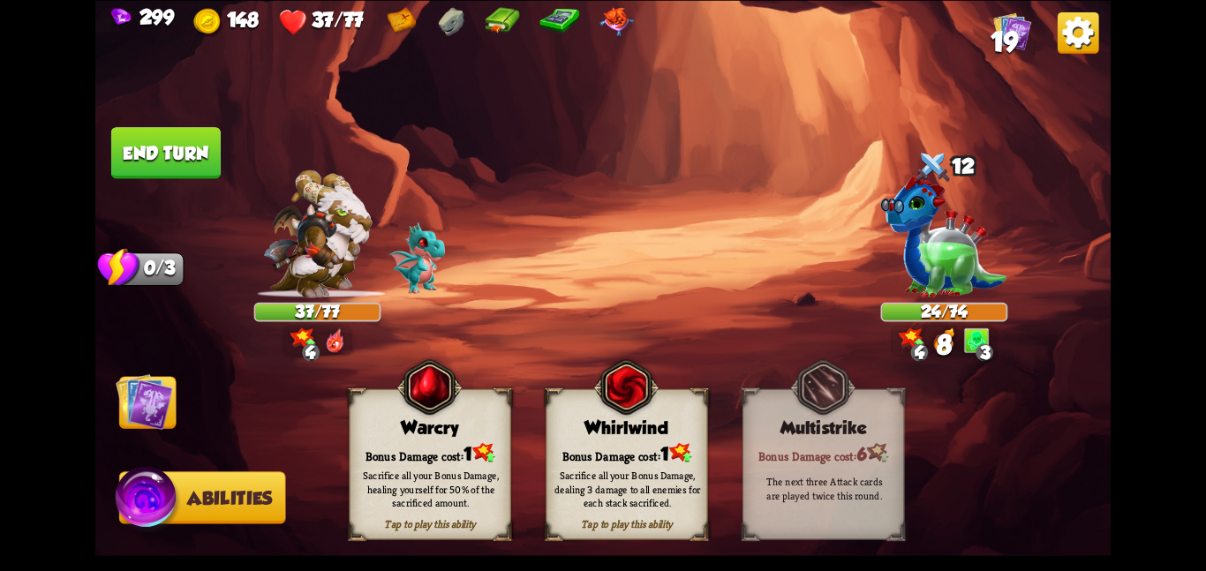
click at [556, 423] on div "Whirlwind" at bounding box center [627, 428] width 161 height 20
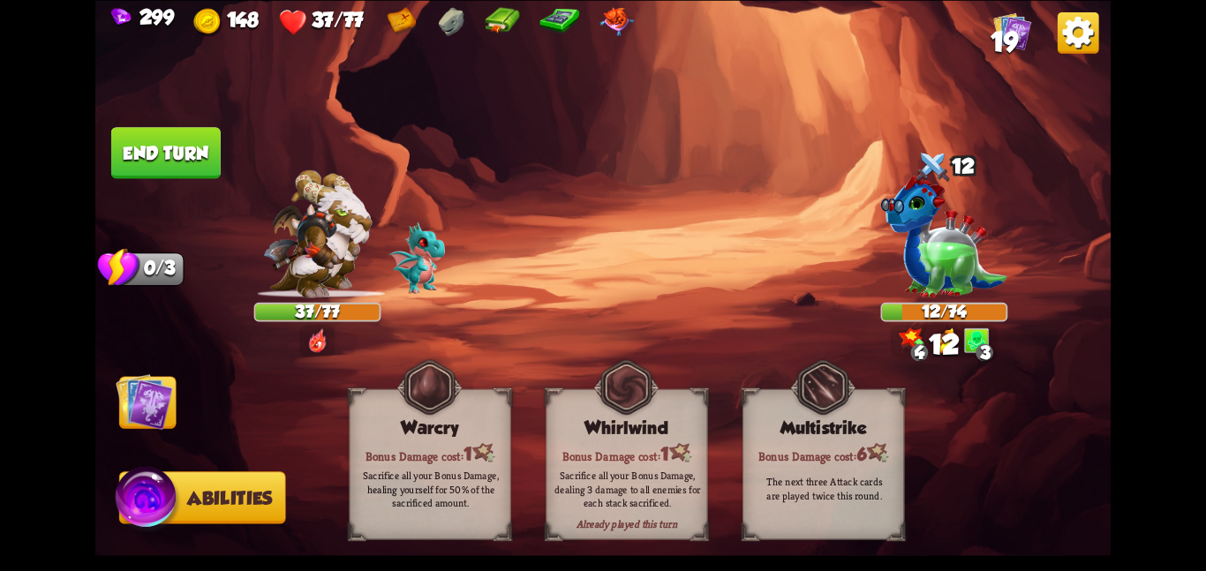
click at [166, 392] on img at bounding box center [144, 401] width 57 height 57
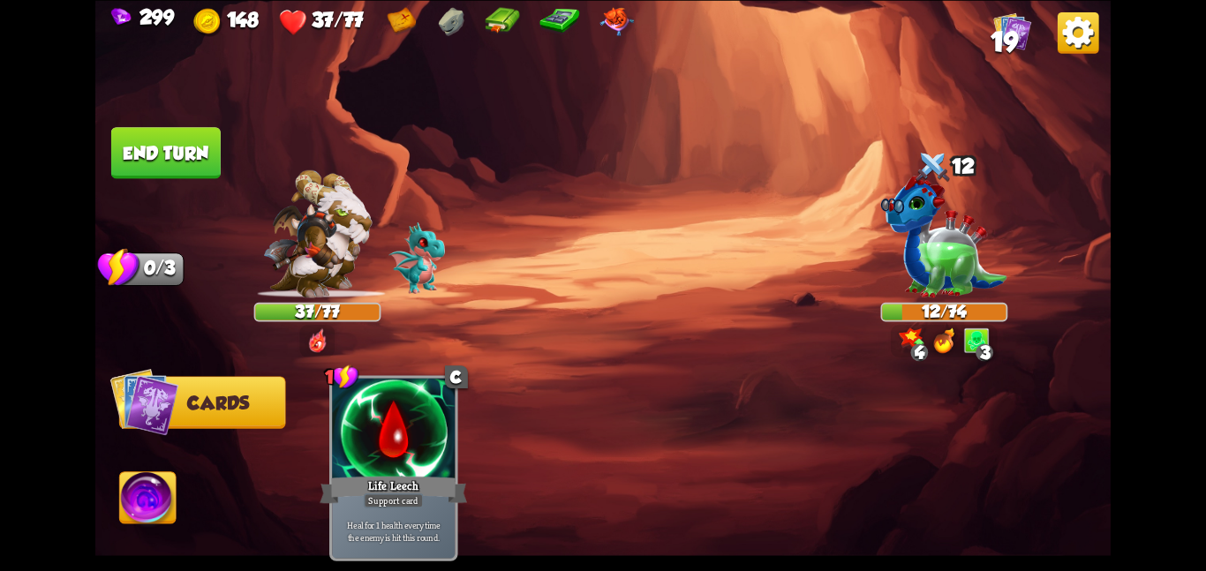
click at [180, 148] on button "End turn" at bounding box center [166, 152] width 110 height 51
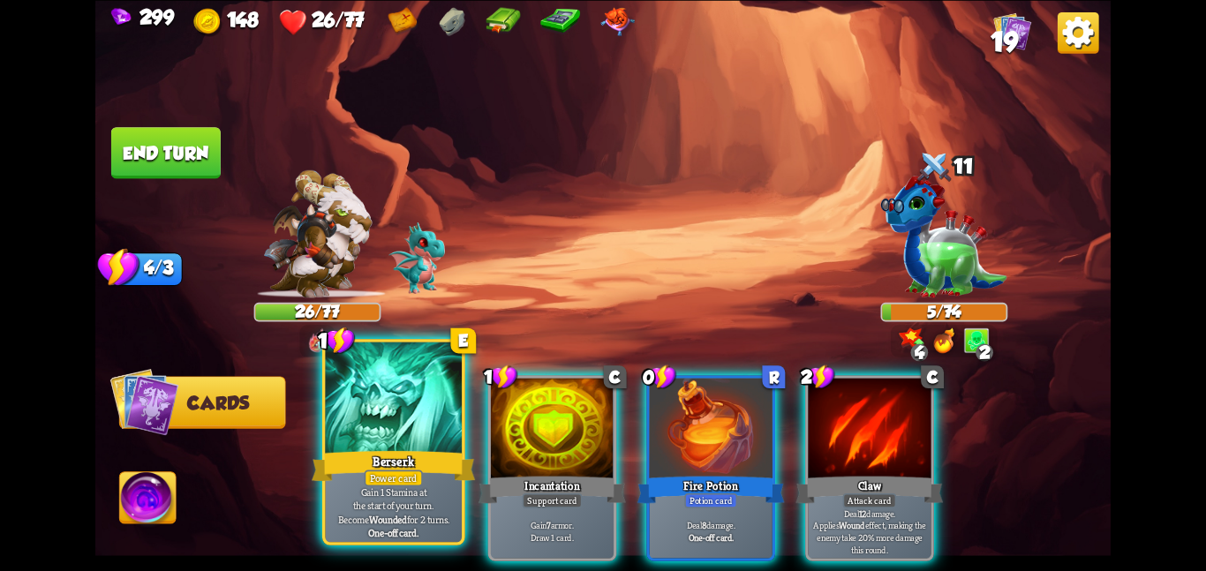
click at [420, 442] on div at bounding box center [393, 399] width 137 height 115
click at [491, 442] on div at bounding box center [552, 429] width 123 height 103
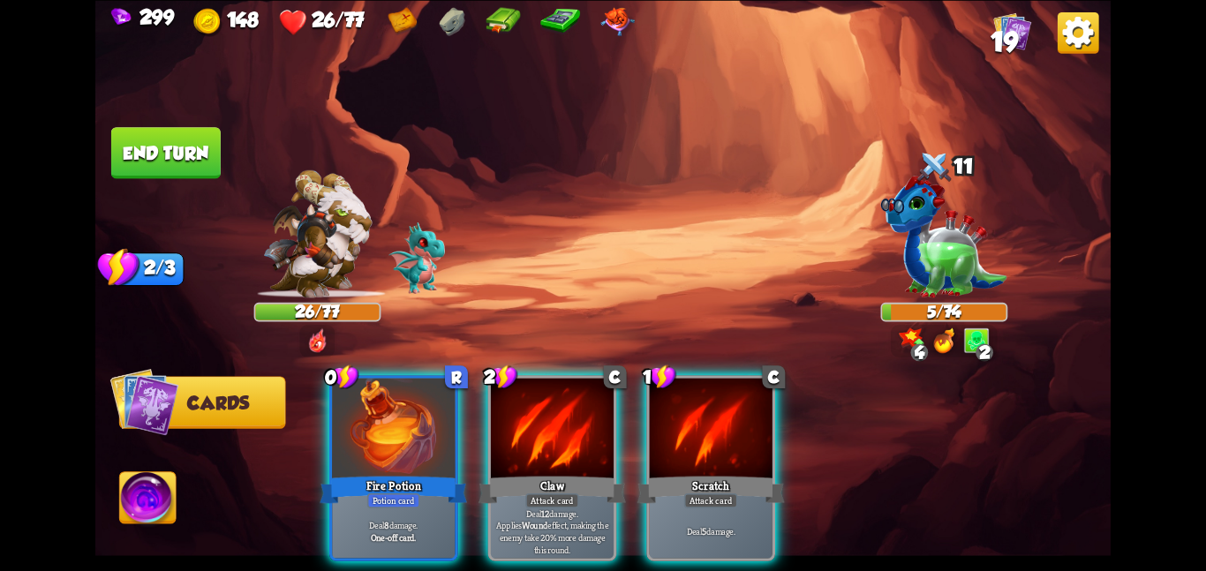
click at [420, 442] on div at bounding box center [393, 429] width 123 height 103
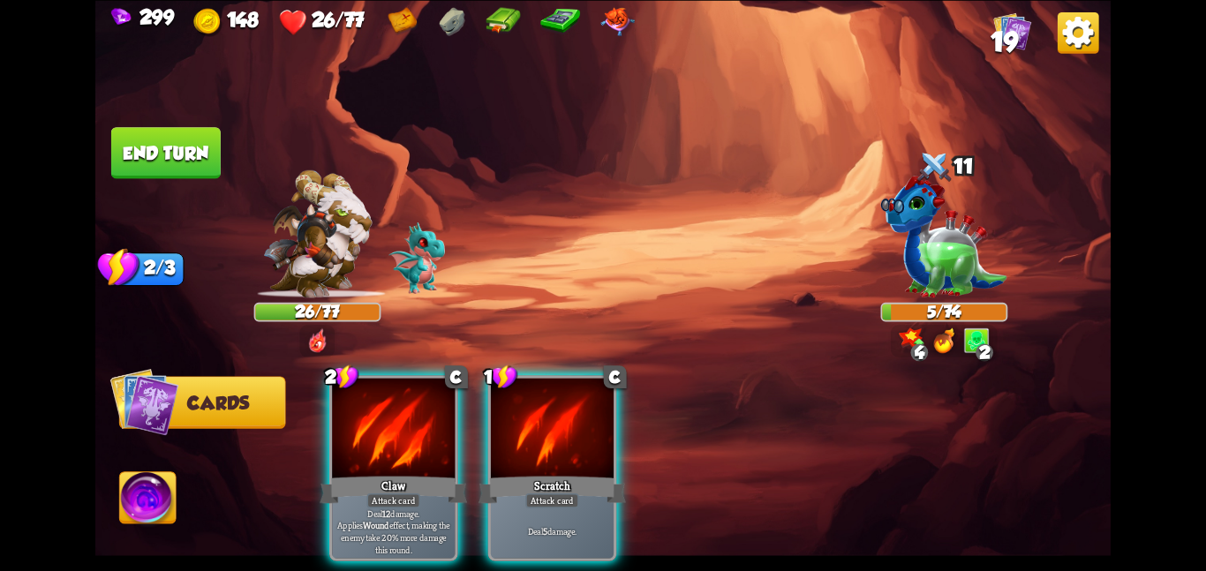
click at [420, 442] on div at bounding box center [393, 429] width 123 height 103
click at [491, 442] on div at bounding box center [552, 429] width 123 height 103
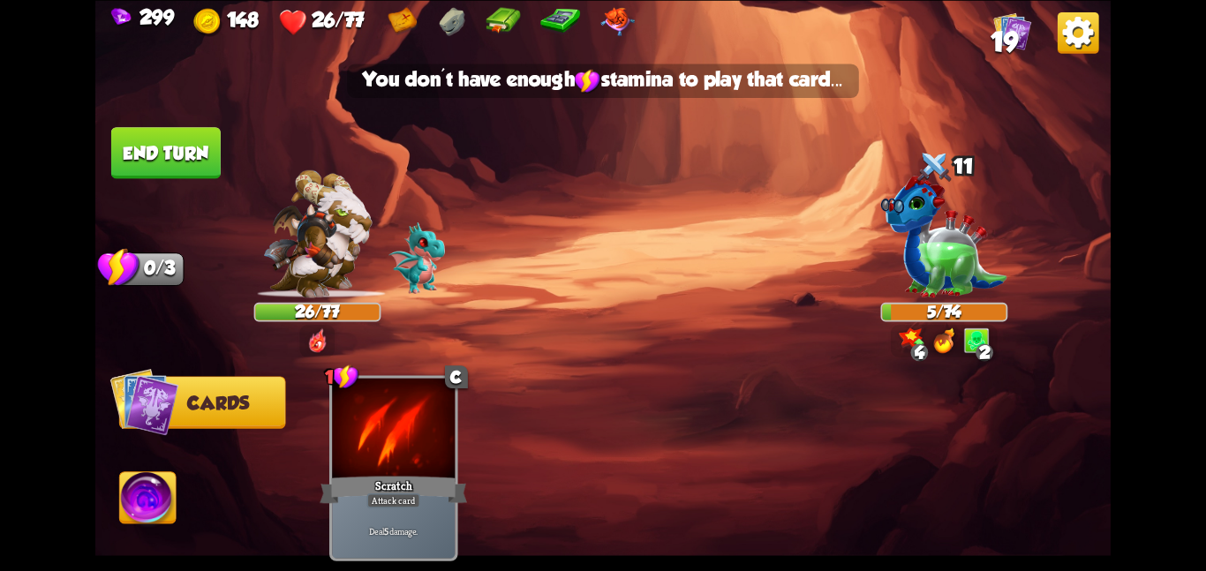
click at [420, 442] on div at bounding box center [393, 429] width 123 height 103
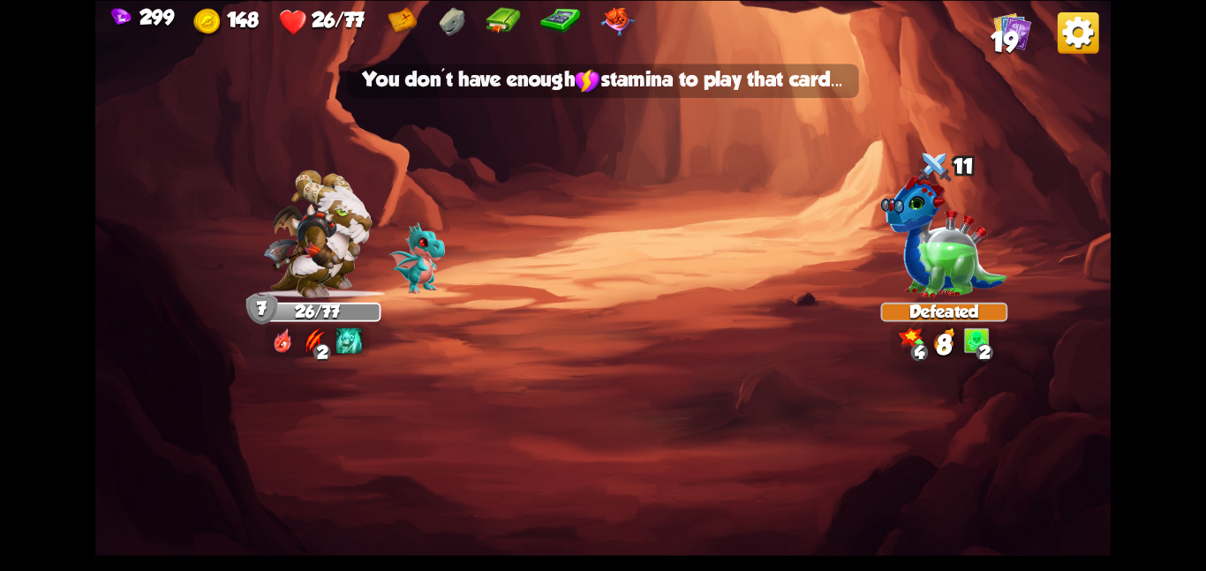
click at [162, 167] on img at bounding box center [603, 285] width 1016 height 571
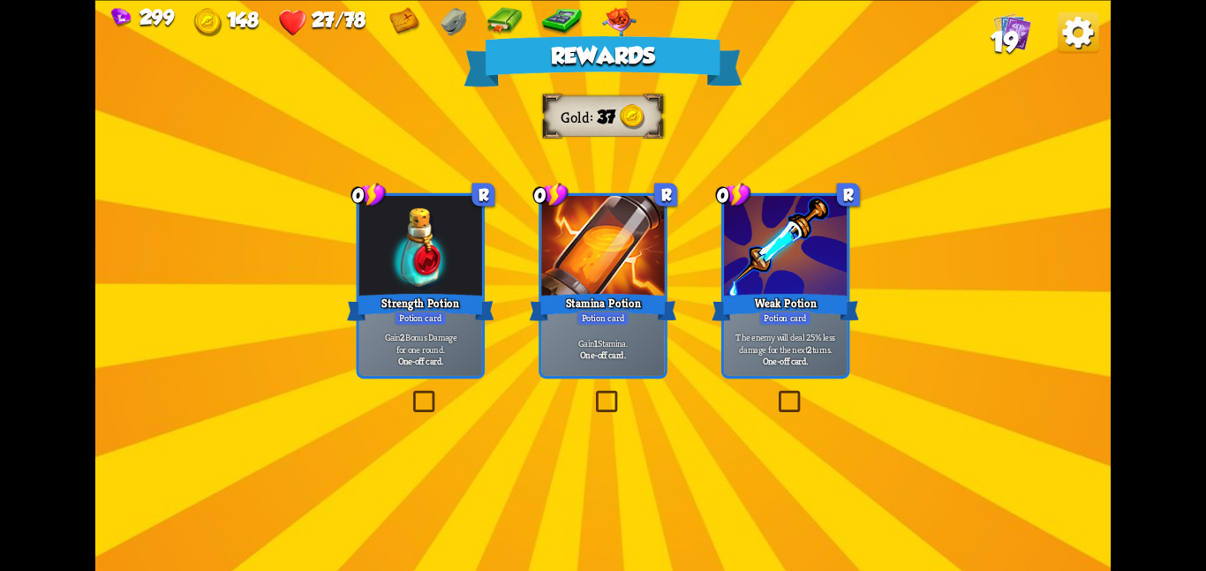
click at [556, 269] on div at bounding box center [602, 247] width 123 height 103
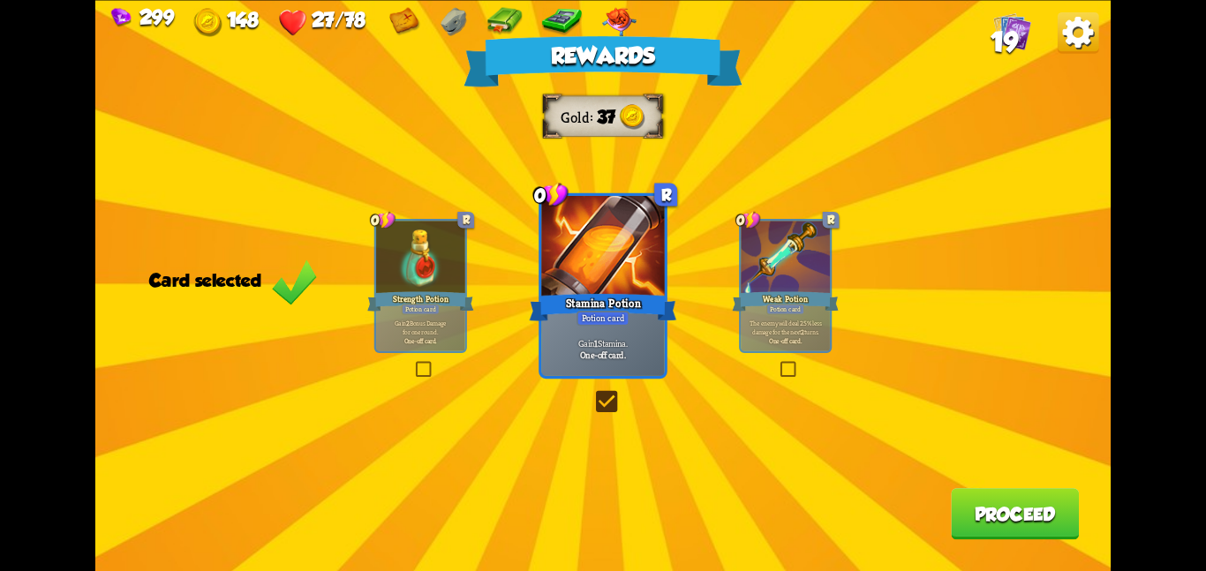
click at [985, 514] on button "Proceed" at bounding box center [1015, 513] width 128 height 51
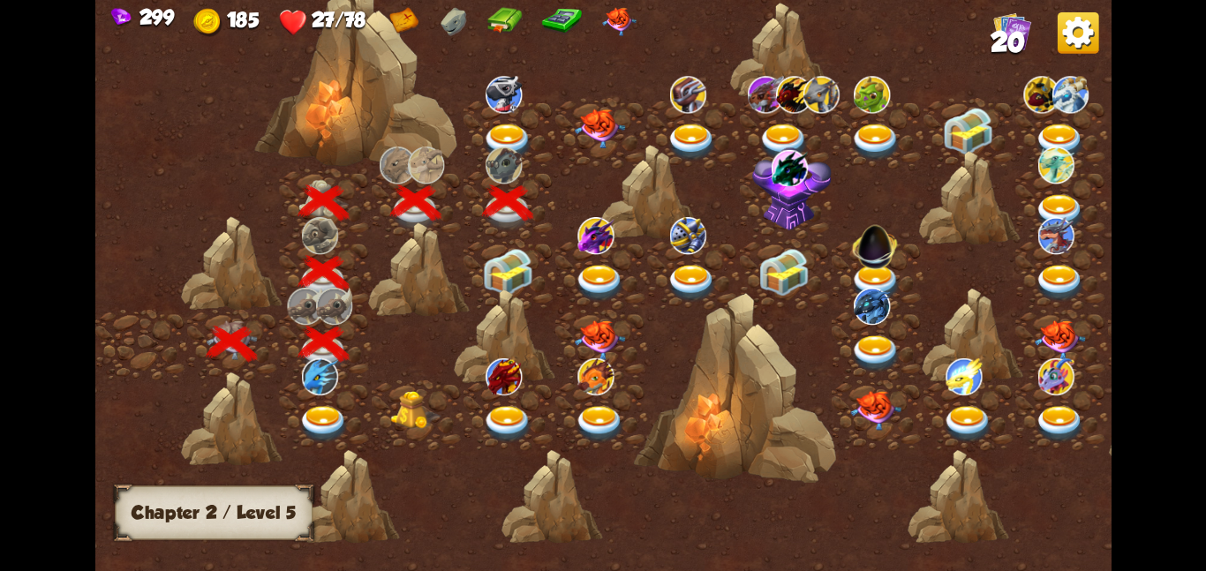
click at [471, 244] on div at bounding box center [510, 273] width 92 height 71
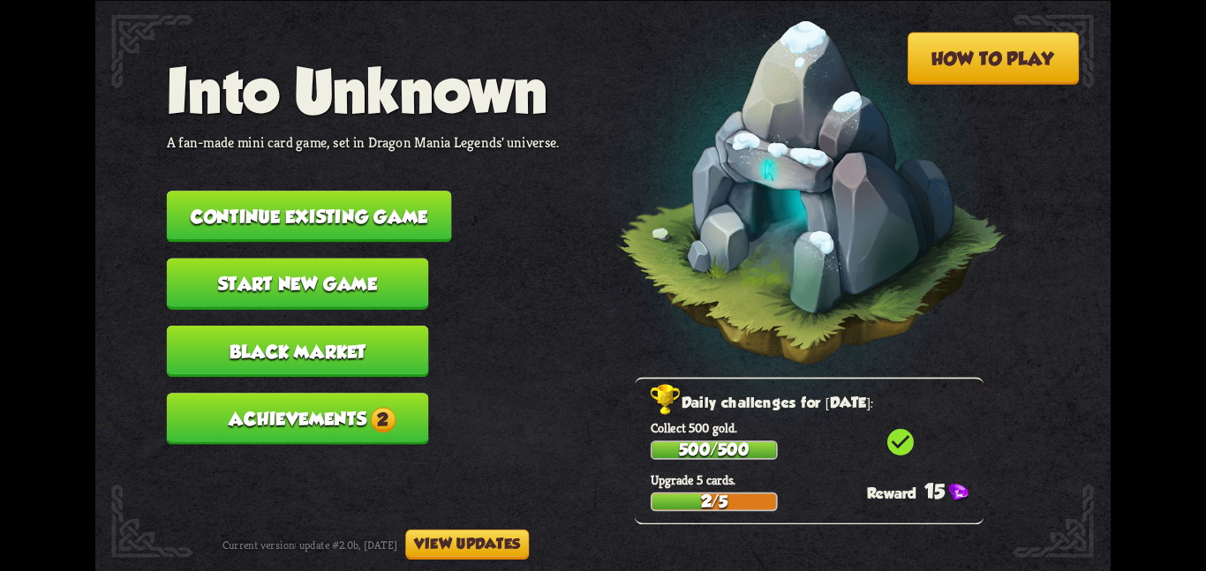
click at [324, 202] on button "Continue existing game" at bounding box center [309, 216] width 285 height 51
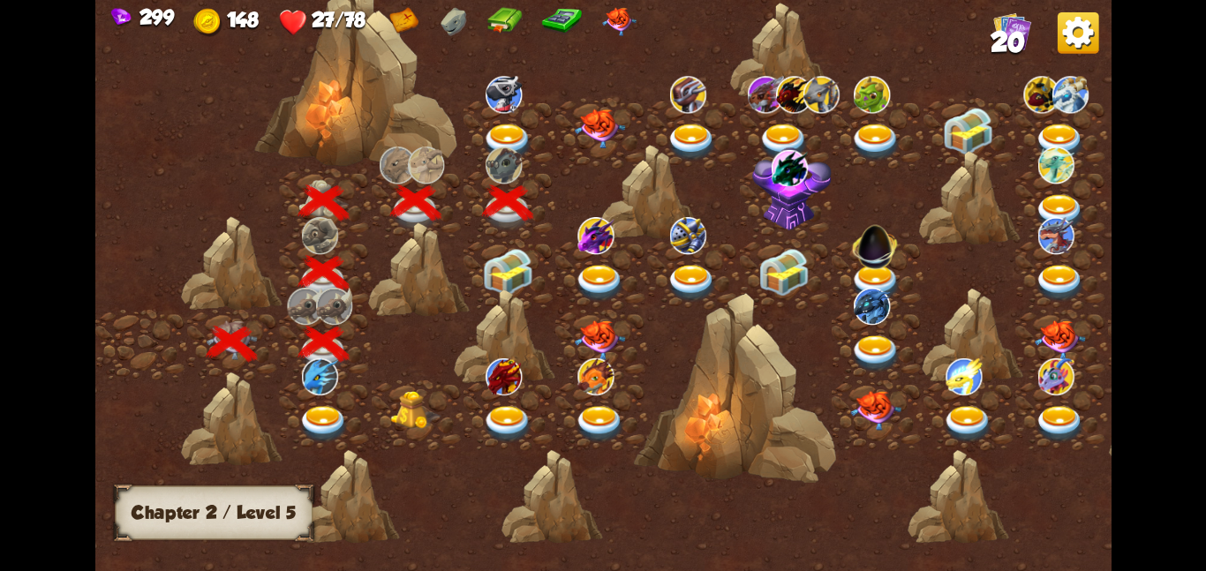
click at [495, 269] on img at bounding box center [507, 272] width 51 height 48
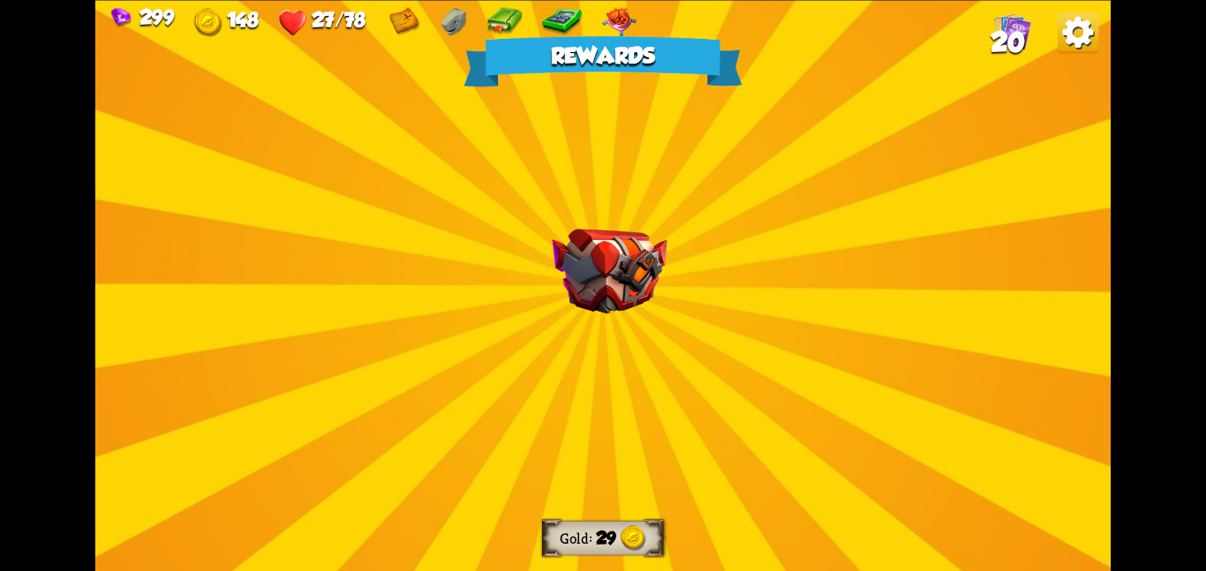
click at [396, 136] on div "Rewards Gold 29 Select a card 0 R Protection Potion Potion card Gain 3 Bonus Ar…" at bounding box center [603, 285] width 1016 height 571
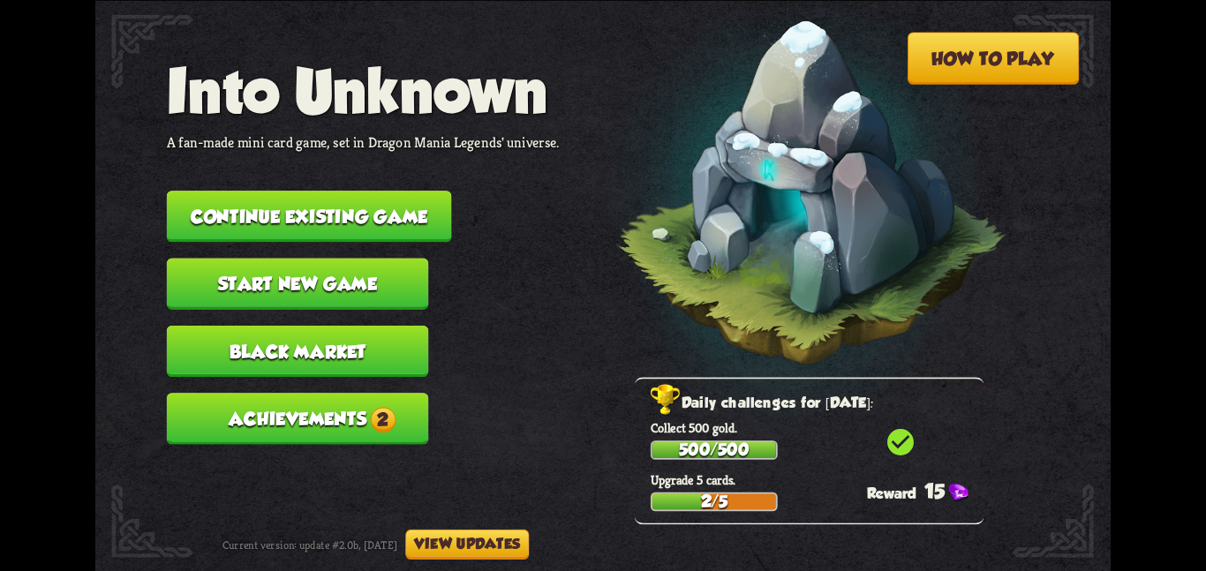
click at [401, 198] on button "Continue existing game" at bounding box center [309, 216] width 285 height 51
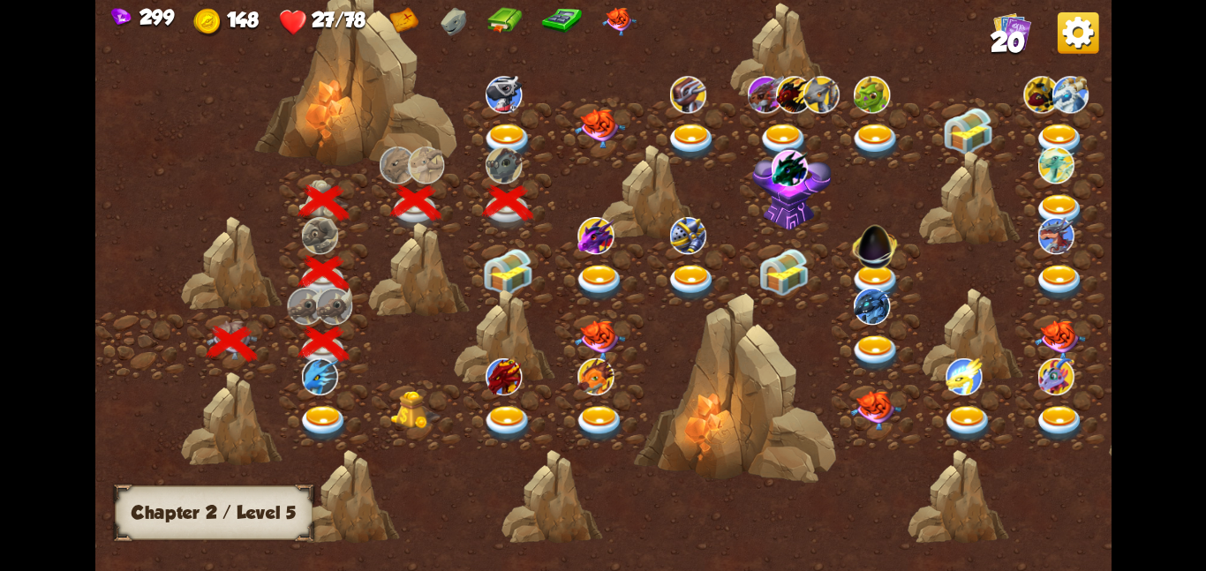
click at [514, 261] on img at bounding box center [507, 272] width 51 height 48
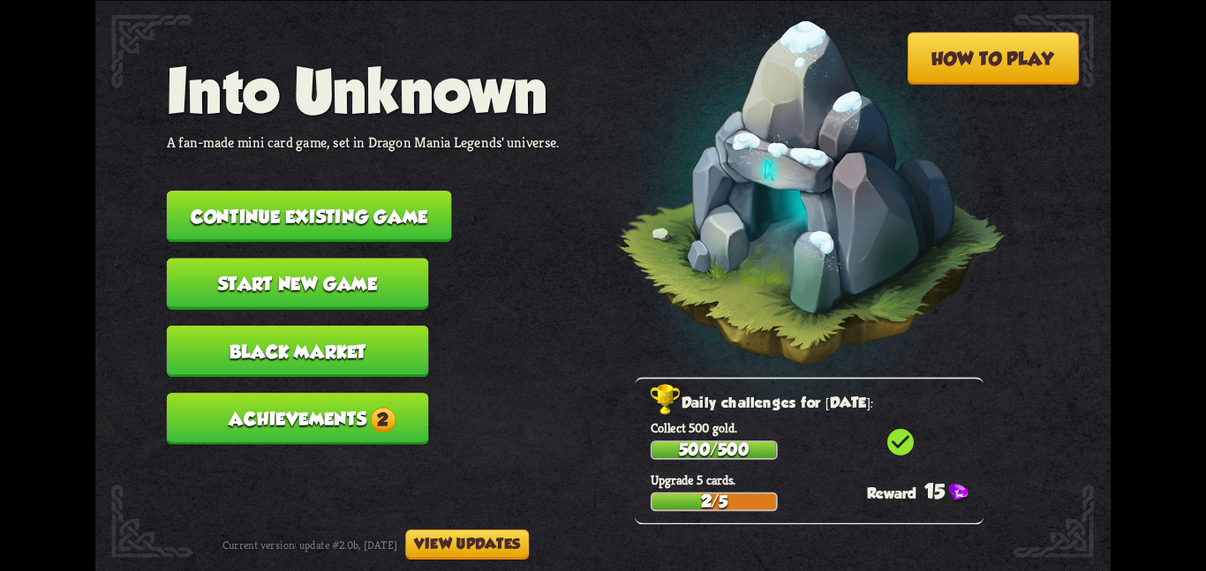
click at [268, 193] on button "Continue existing game" at bounding box center [309, 216] width 285 height 51
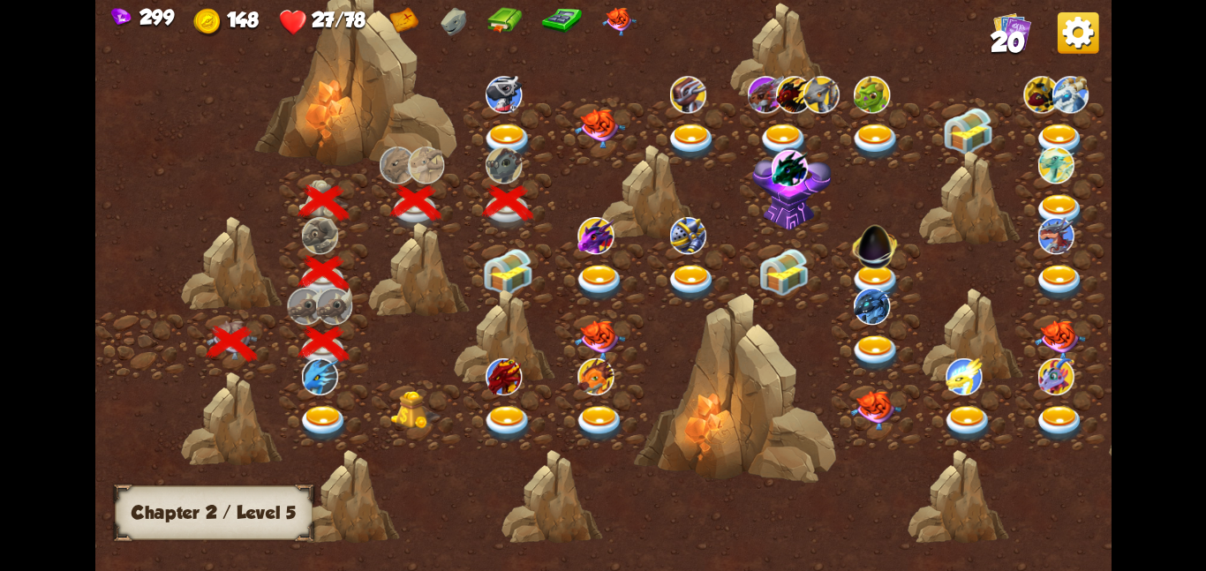
click at [475, 250] on div at bounding box center [510, 273] width 92 height 71
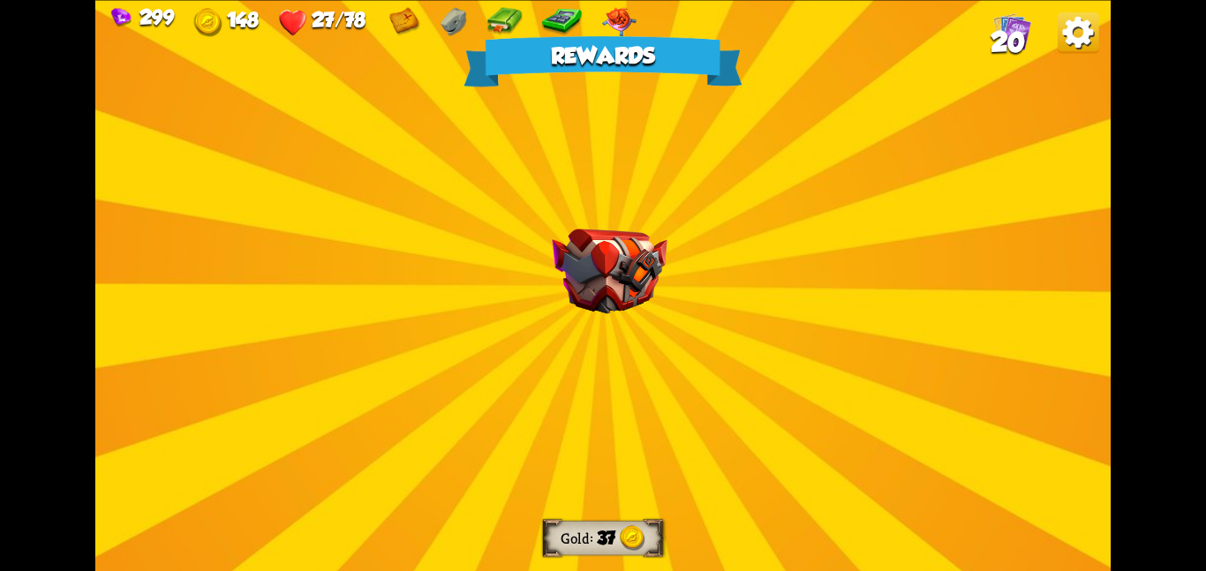
click at [536, 272] on div "Rewards Gold 37 Select a card 3 R Sunder Attack card Deal 22 damage. If this de…" at bounding box center [603, 285] width 1016 height 571
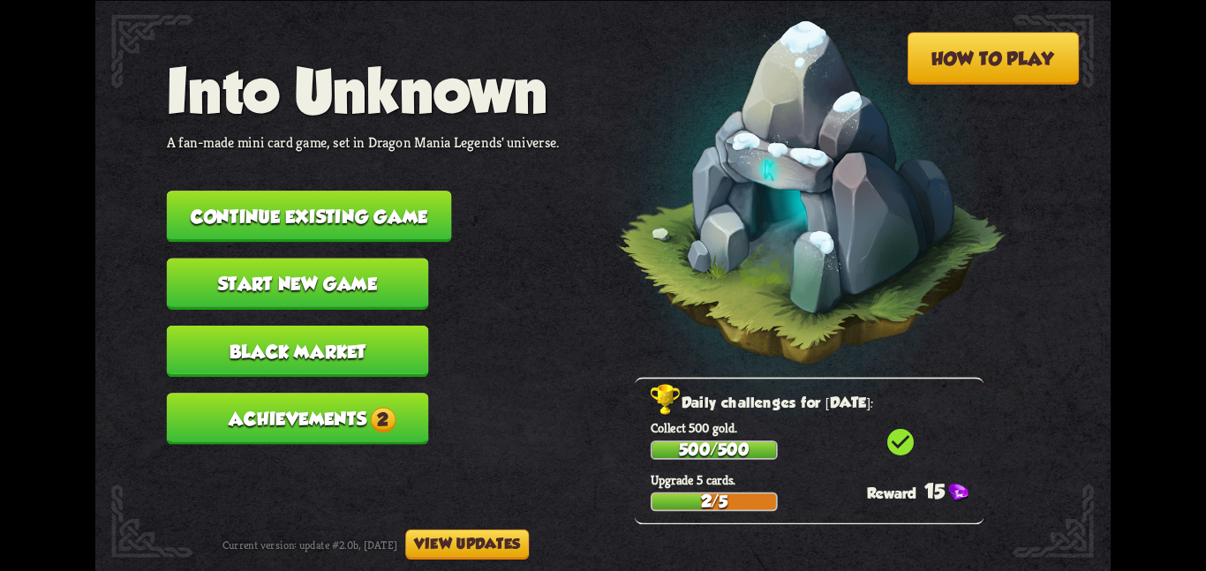
click at [255, 193] on button "Continue existing game" at bounding box center [309, 216] width 285 height 51
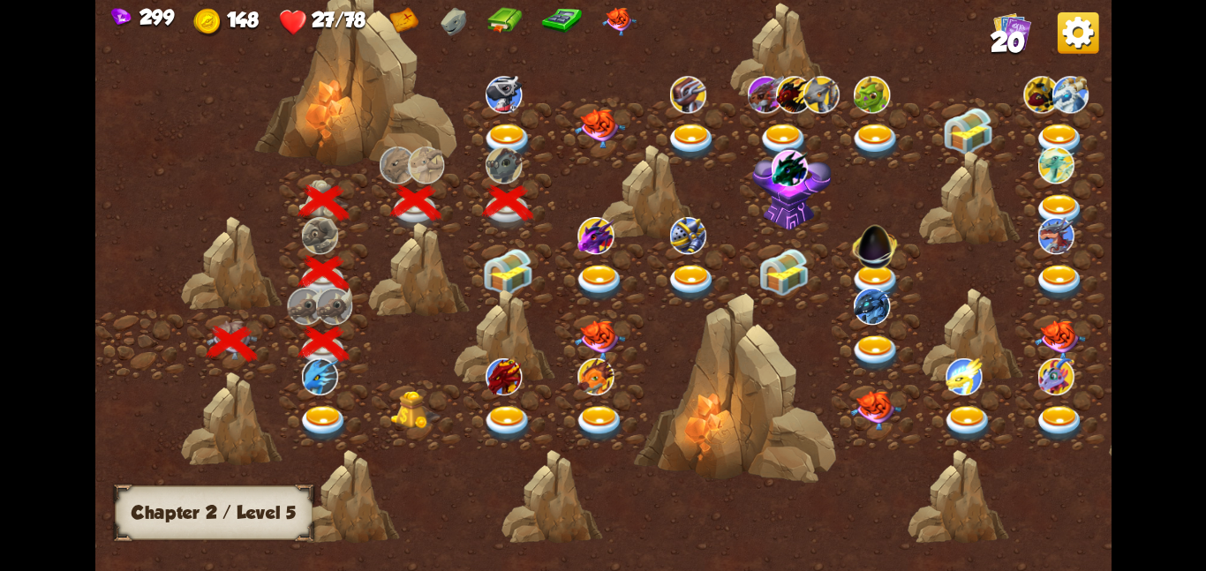
click at [486, 255] on img at bounding box center [507, 272] width 51 height 48
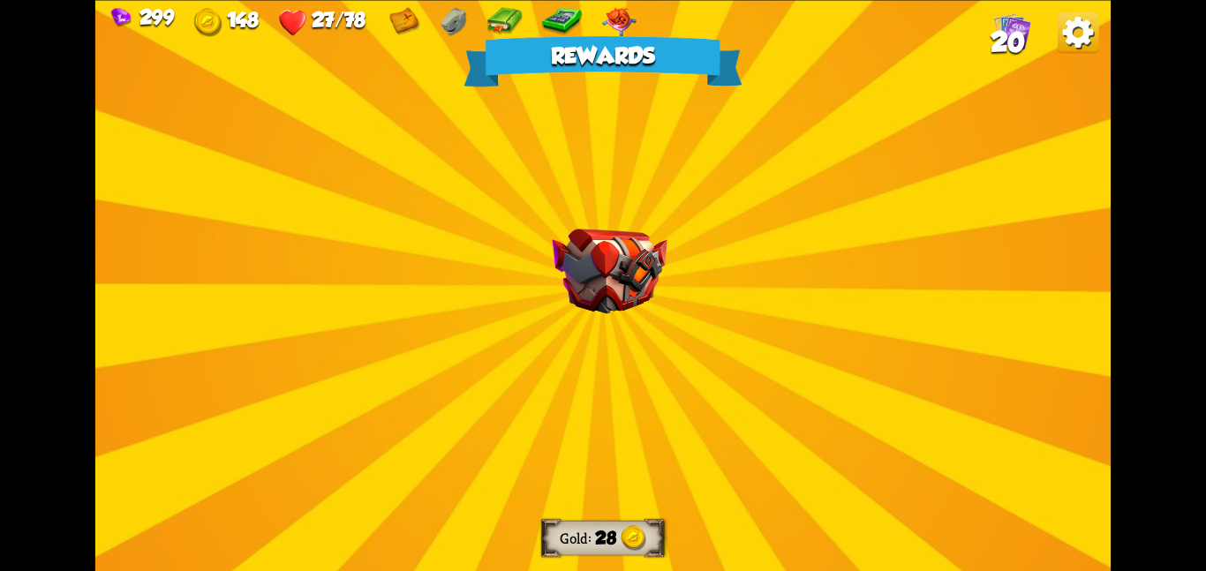
click at [553, 236] on img at bounding box center [609, 272] width 115 height 86
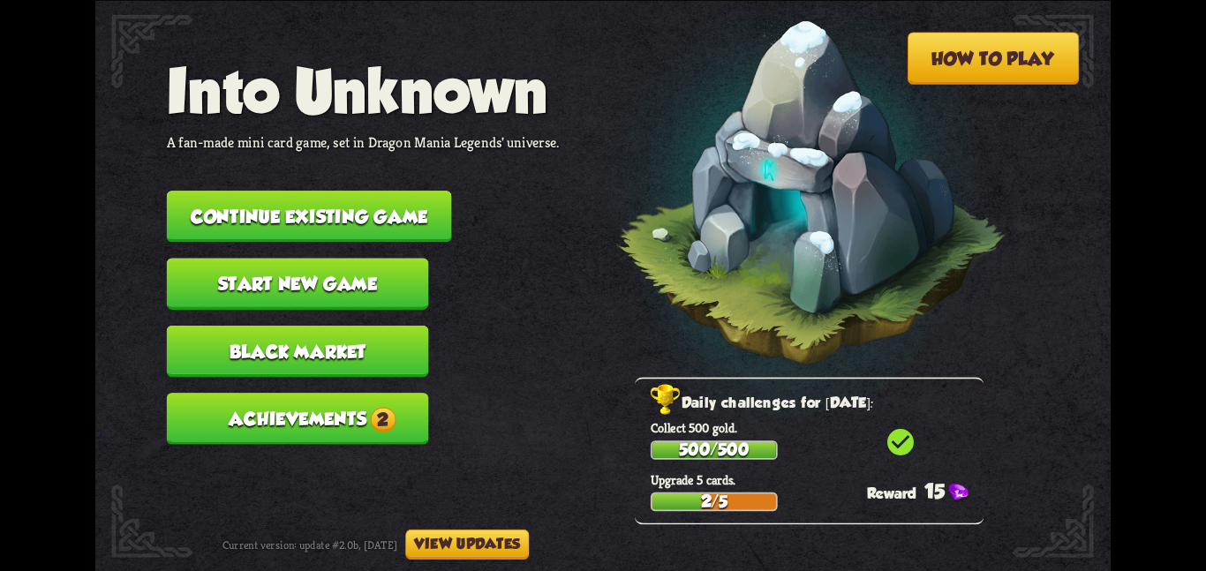
click at [328, 191] on button "Continue existing game" at bounding box center [309, 216] width 285 height 51
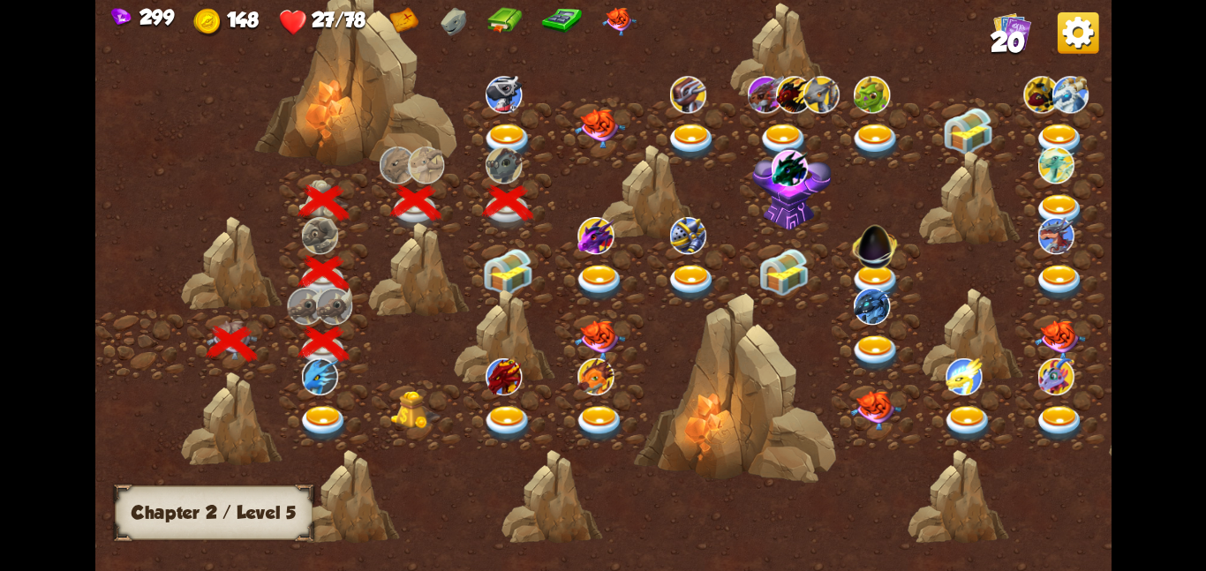
click at [492, 288] on div at bounding box center [505, 335] width 102 height 95
click at [531, 271] on img at bounding box center [507, 272] width 51 height 48
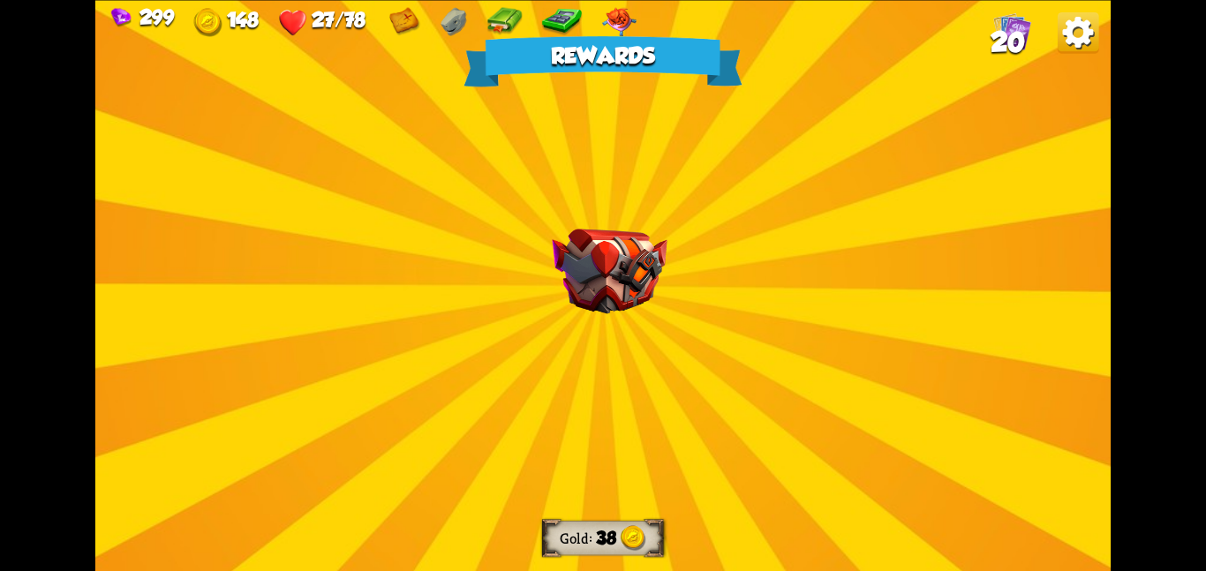
click at [367, 154] on div "Rewards Gold 38 Select a card 1 R Pummel Attack card Deal 2 damage 3 times. 4 R…" at bounding box center [603, 285] width 1016 height 571
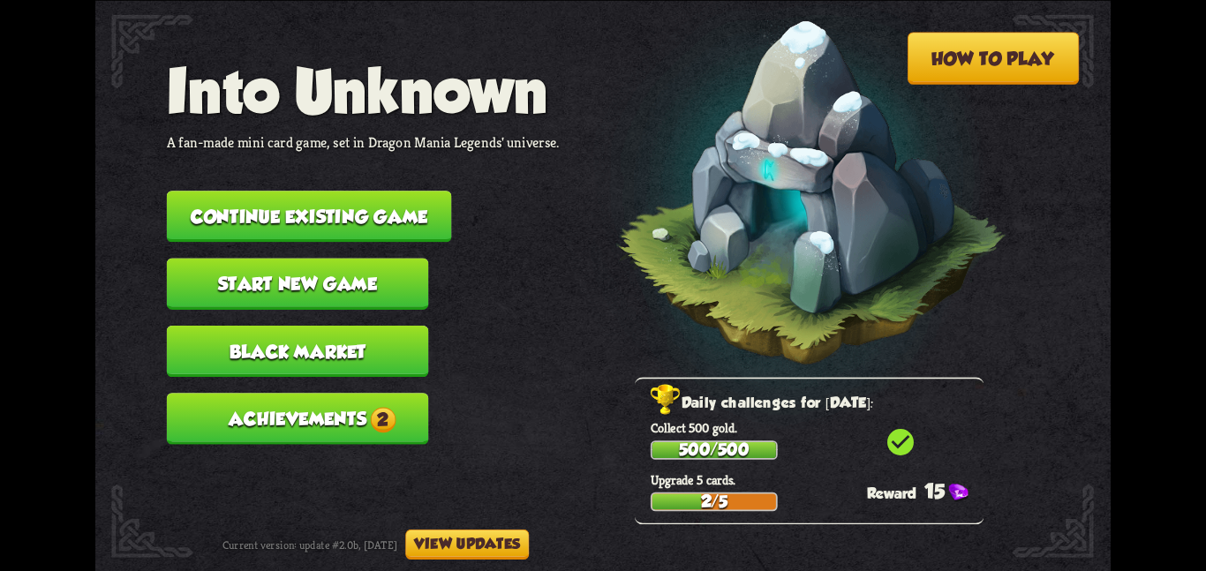
click at [483, 557] on button "View updates" at bounding box center [467, 544] width 124 height 30
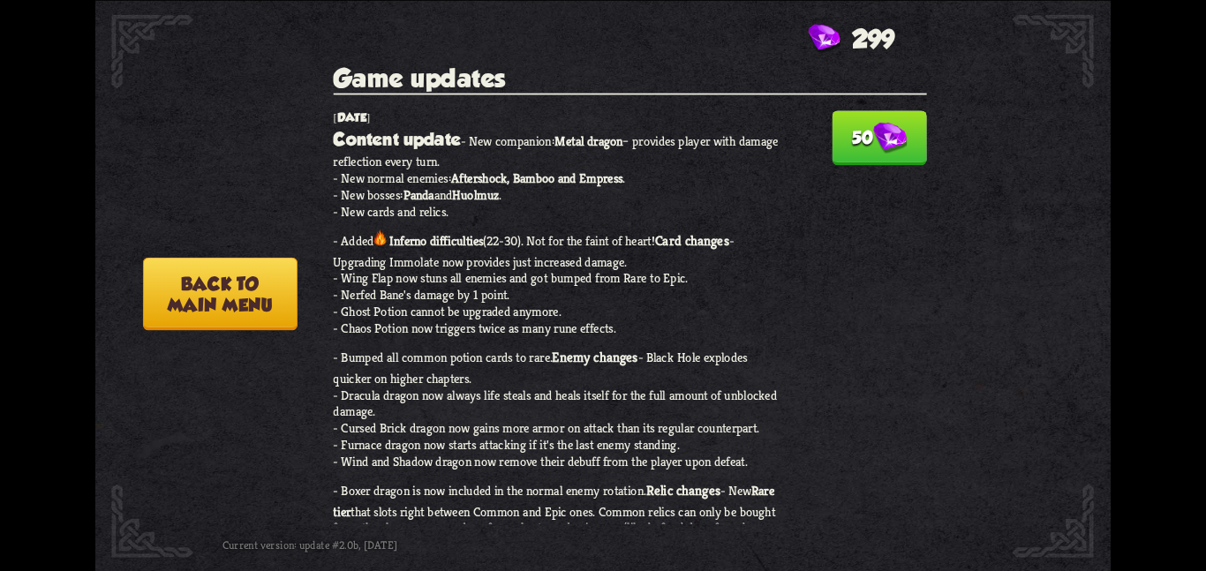
click at [832, 130] on button "50" at bounding box center [879, 137] width 95 height 55
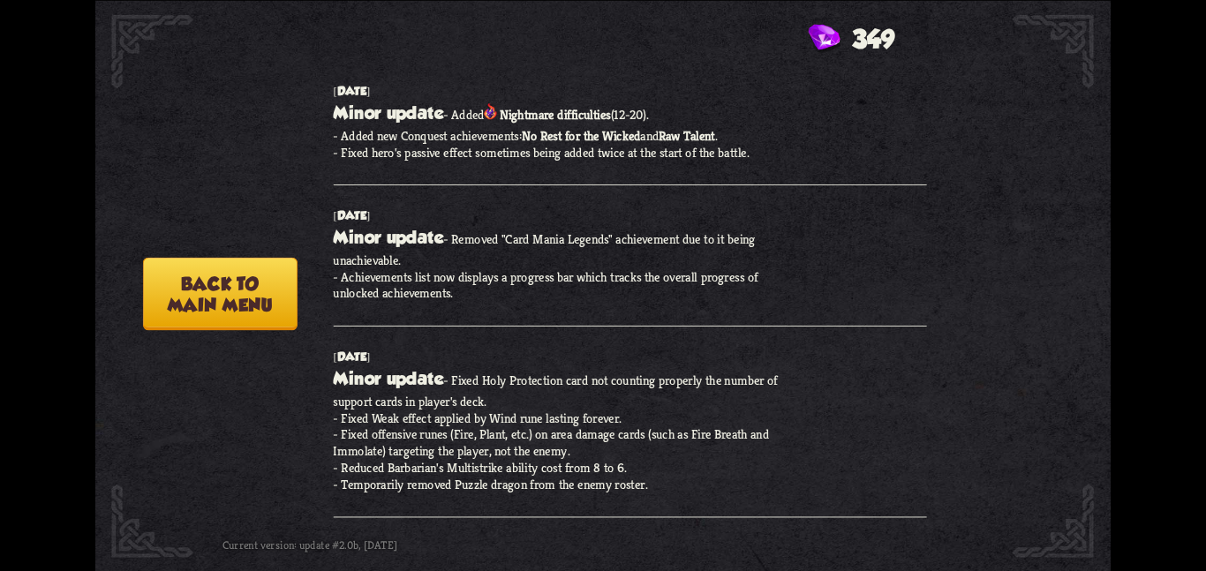
scroll to position [1087, 0]
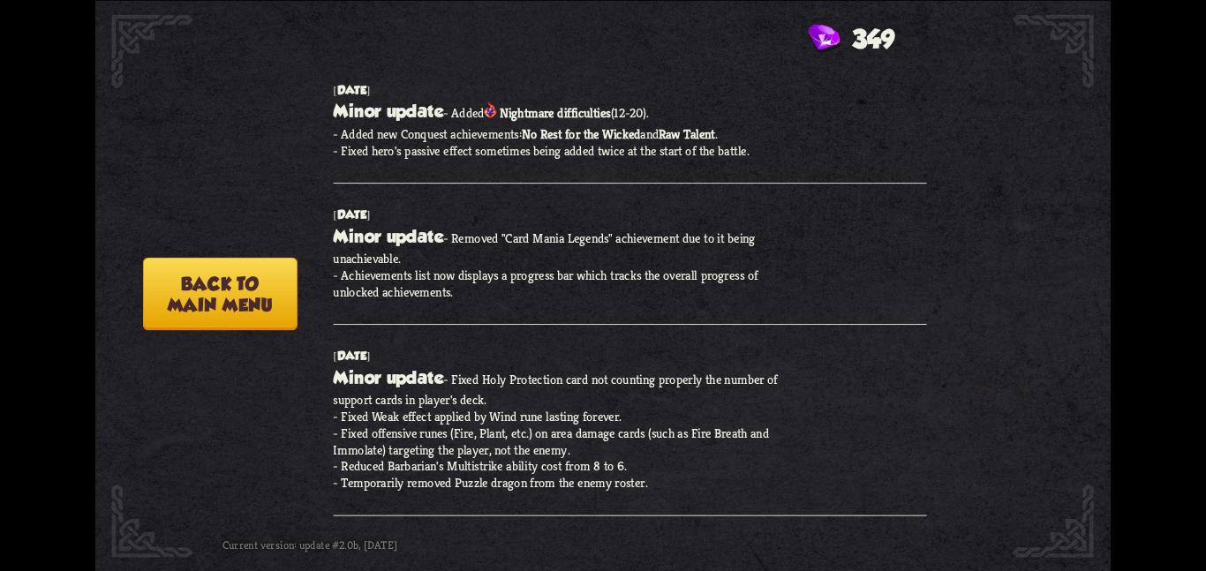
click at [291, 288] on button "Back to main menu" at bounding box center [220, 293] width 155 height 73
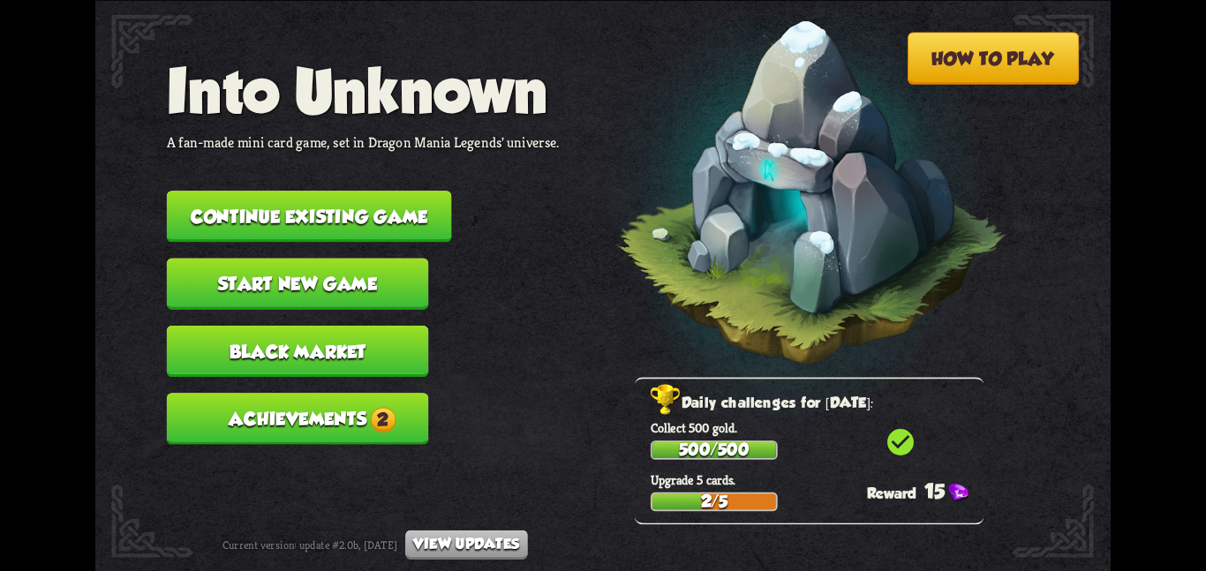
click at [284, 258] on button "Start new game" at bounding box center [298, 283] width 262 height 51
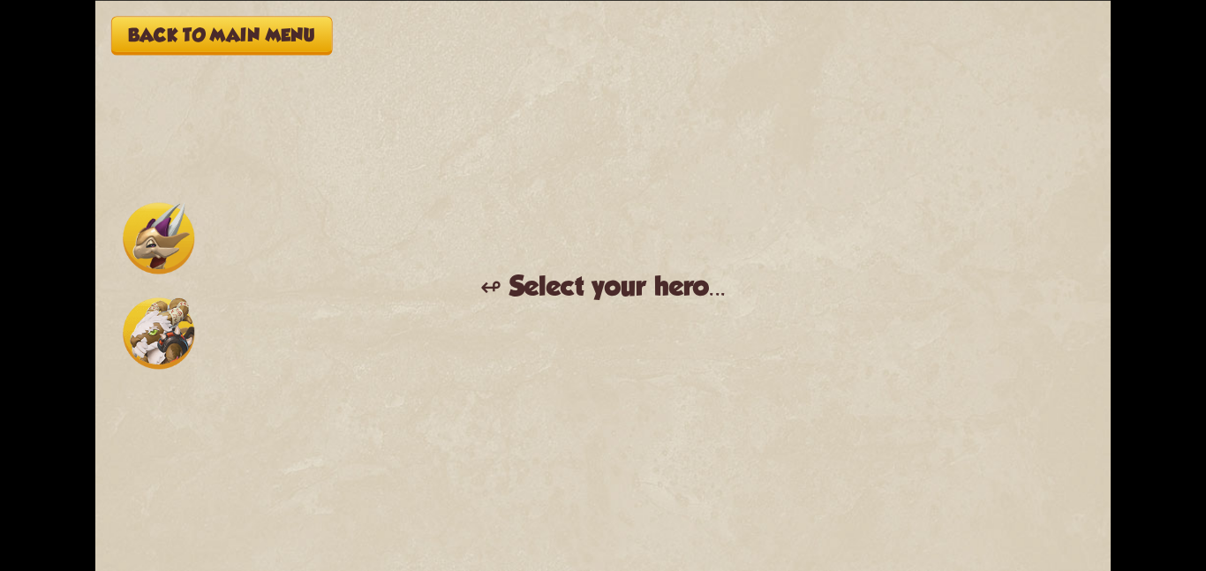
click at [350, 290] on div "Back to main menu ↫ Select your hero... You muster all your courage and set out…" at bounding box center [603, 285] width 1016 height 571
click at [177, 326] on img at bounding box center [159, 334] width 72 height 72
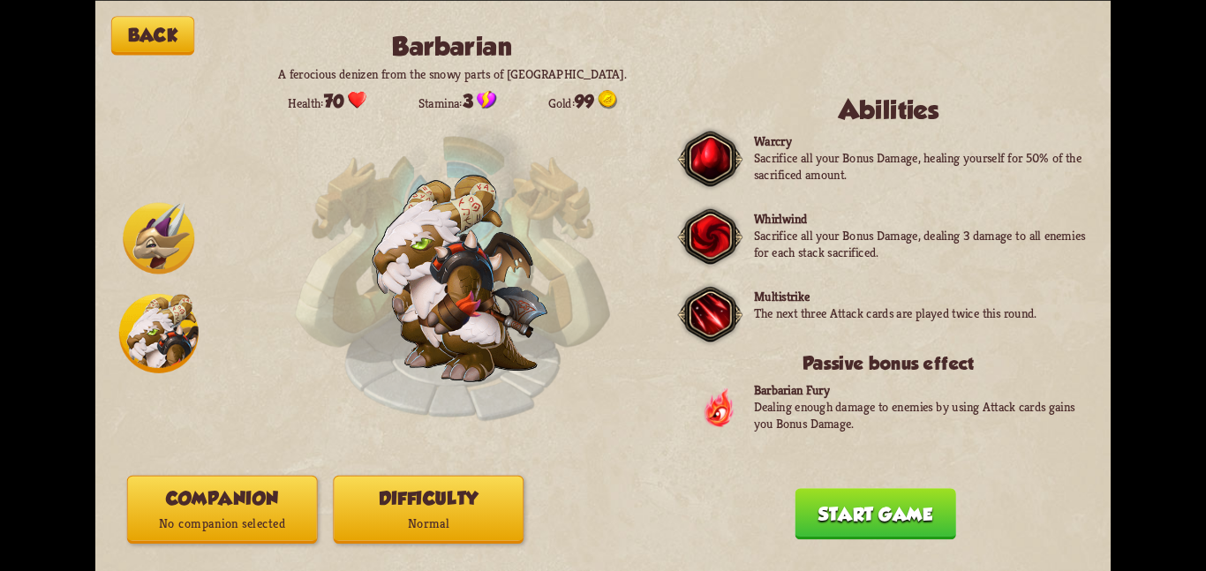
click at [231, 502] on button "Companion No companion selected" at bounding box center [222, 509] width 191 height 68
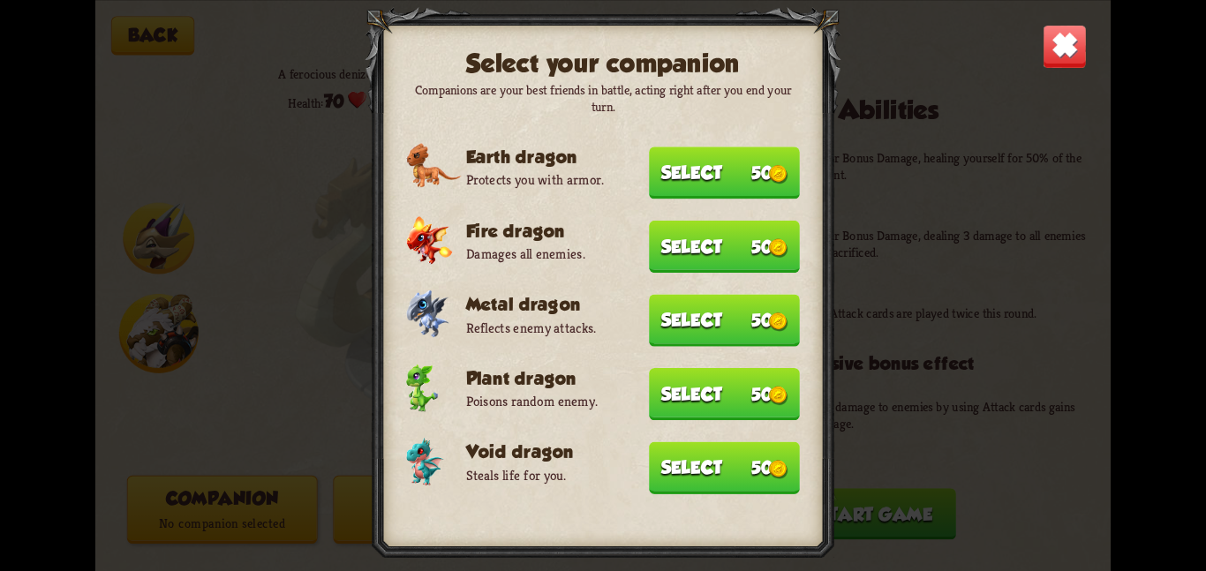
click at [688, 461] on button "Select 50" at bounding box center [724, 468] width 151 height 52
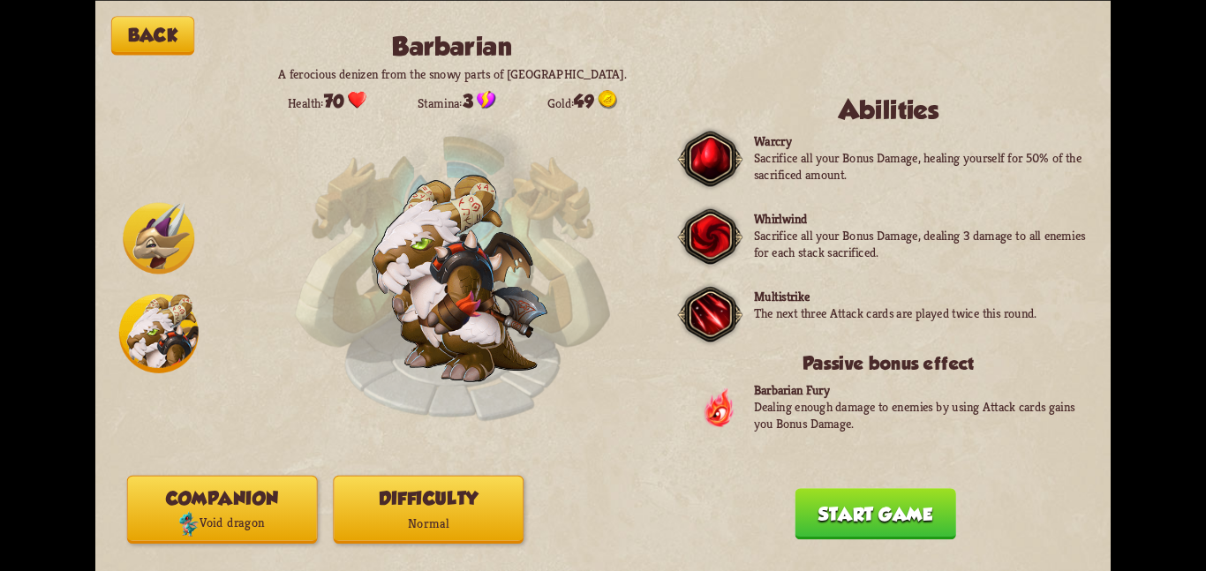
click at [423, 501] on button "Difficulty Normal" at bounding box center [428, 509] width 191 height 68
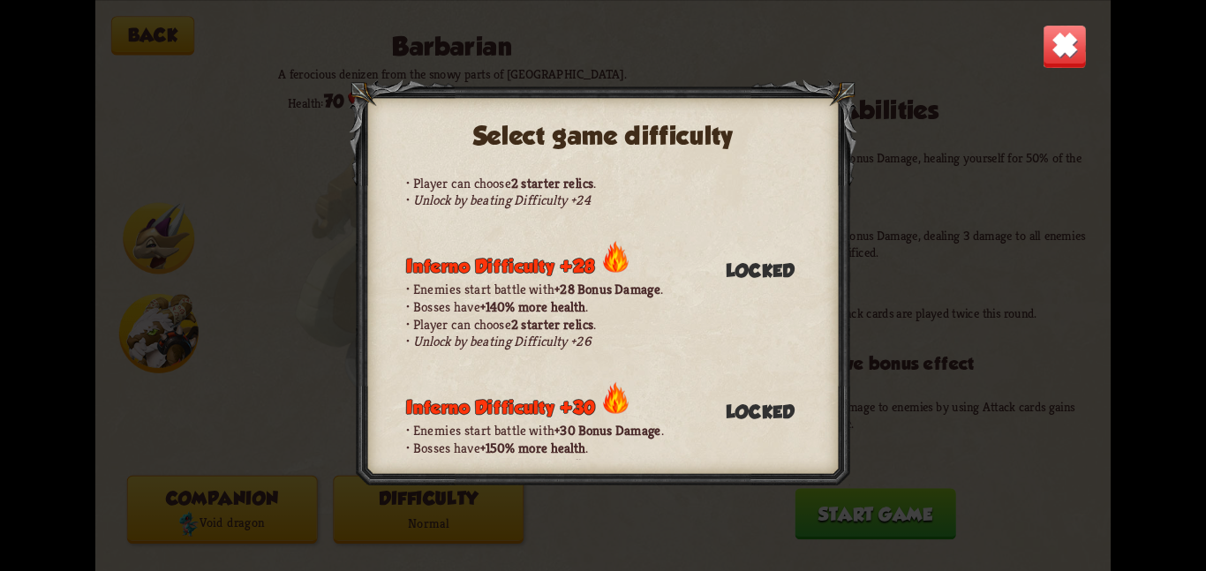
scroll to position [1766, 0]
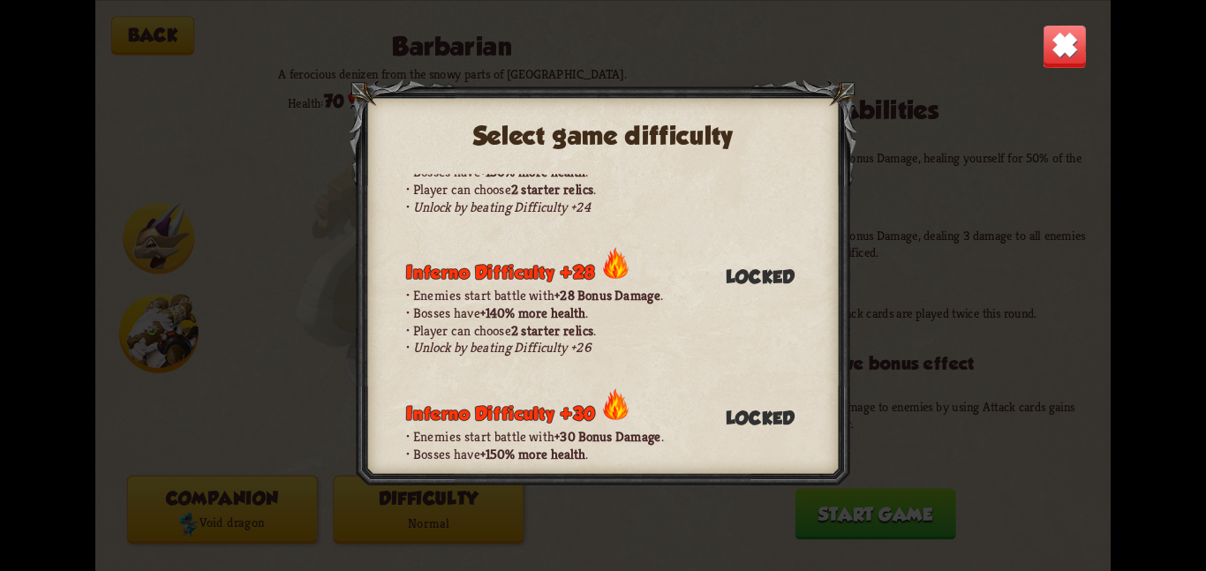
click at [1062, 63] on img at bounding box center [1065, 46] width 44 height 44
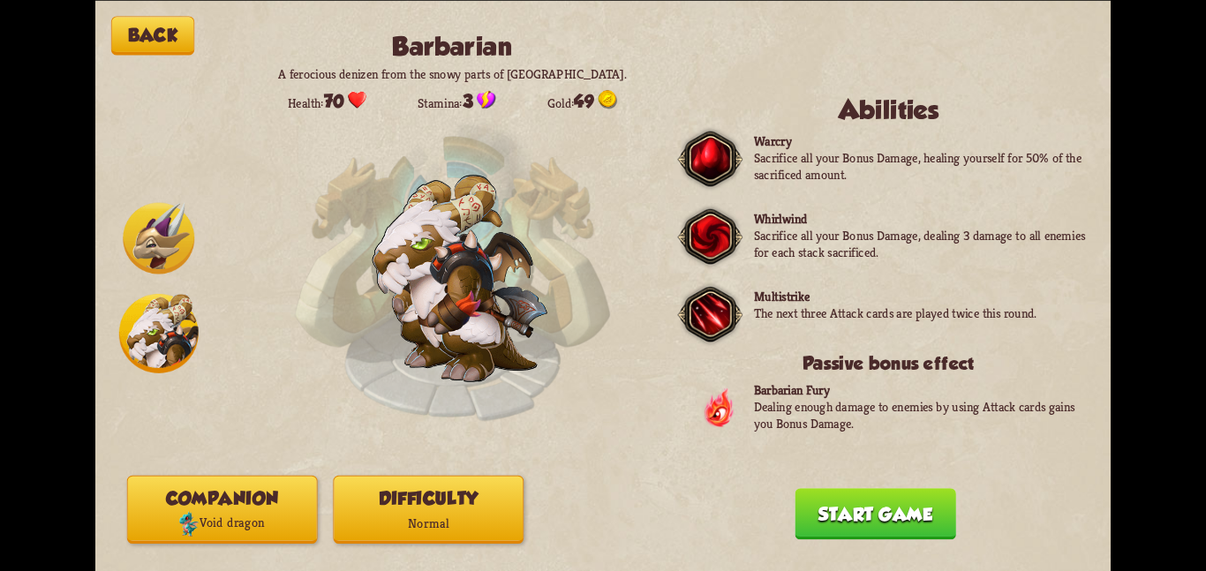
click at [178, 39] on button "Back" at bounding box center [152, 35] width 83 height 39
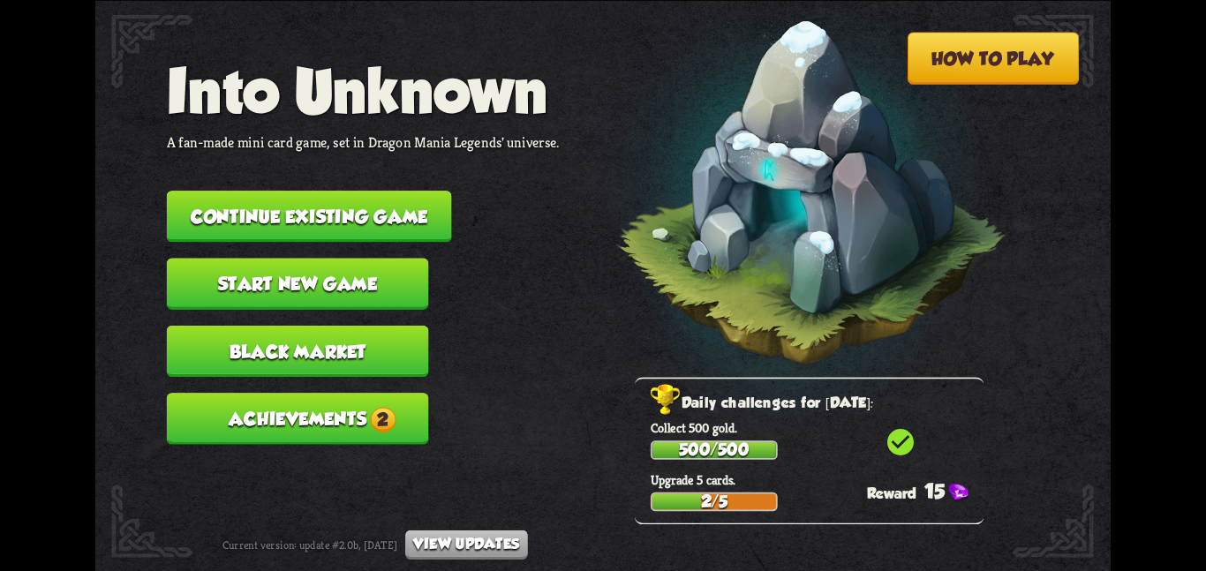
click at [267, 213] on button "Continue existing game" at bounding box center [309, 216] width 285 height 51
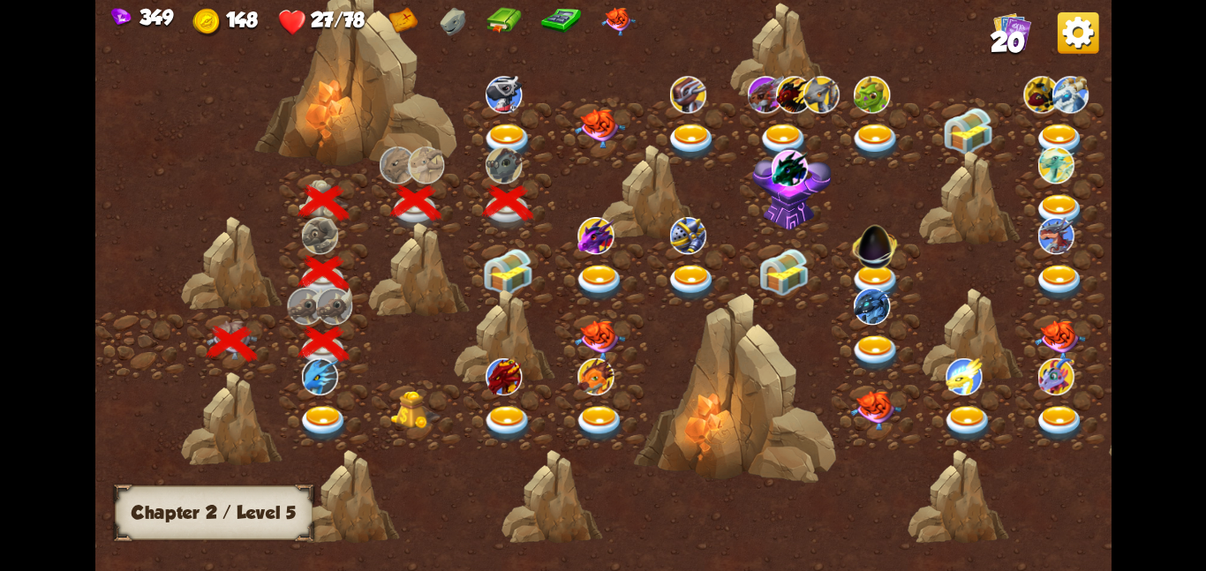
click at [496, 282] on img at bounding box center [507, 272] width 51 height 48
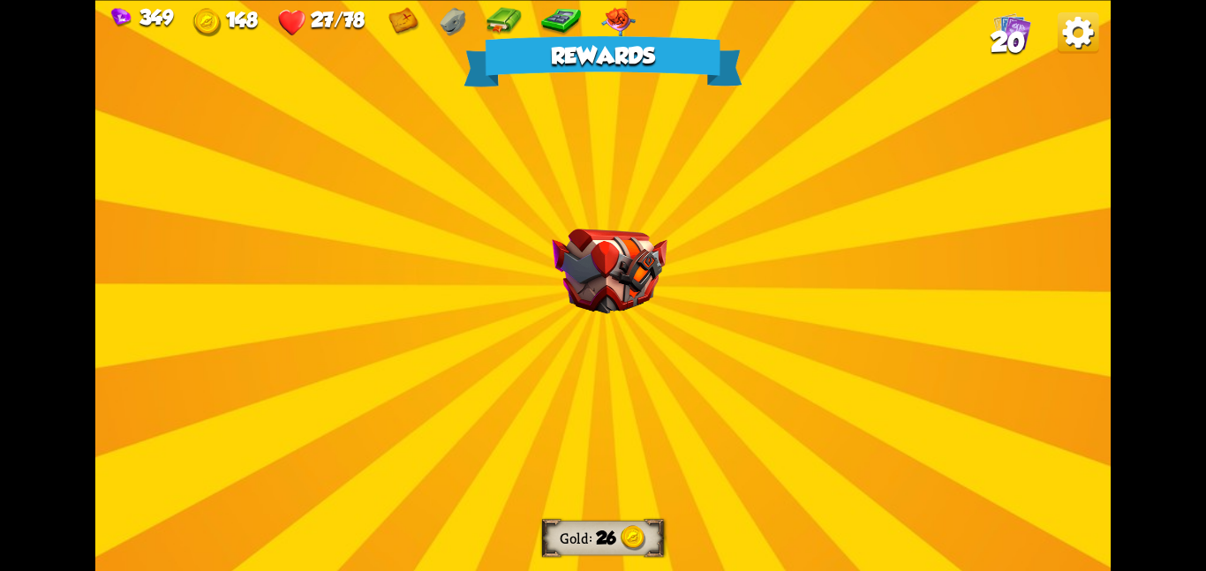
click at [540, 264] on div "Rewards Gold 26 Select a card 2 R Rarity Vanity Attack card Deal 2 damage for e…" at bounding box center [603, 285] width 1016 height 571
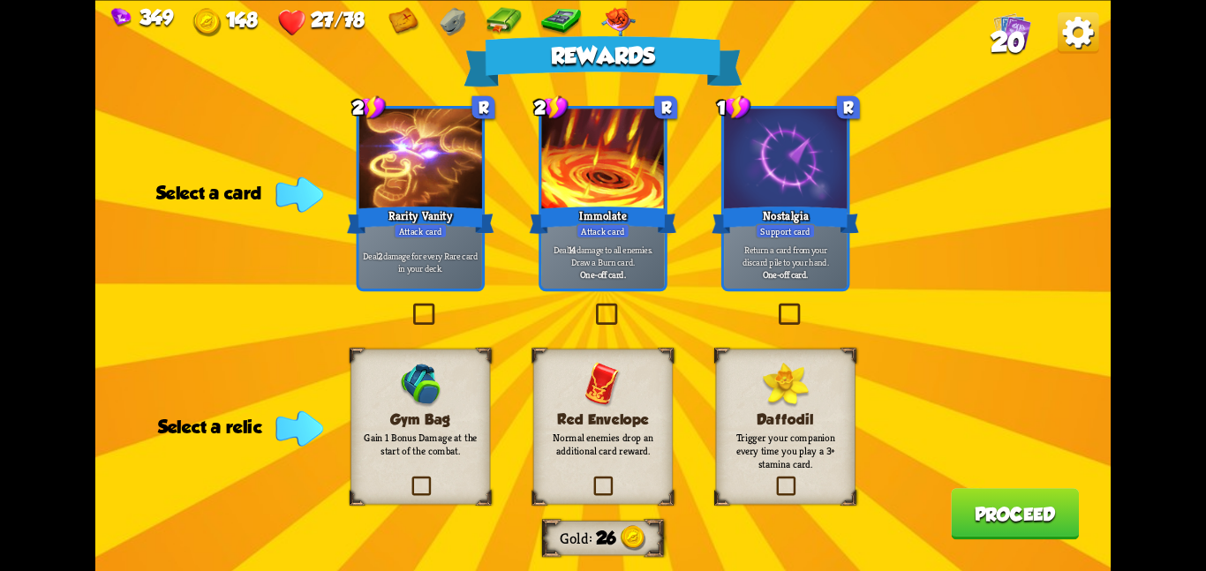
click at [432, 419] on h3 "Gym Bag" at bounding box center [420, 419] width 113 height 17
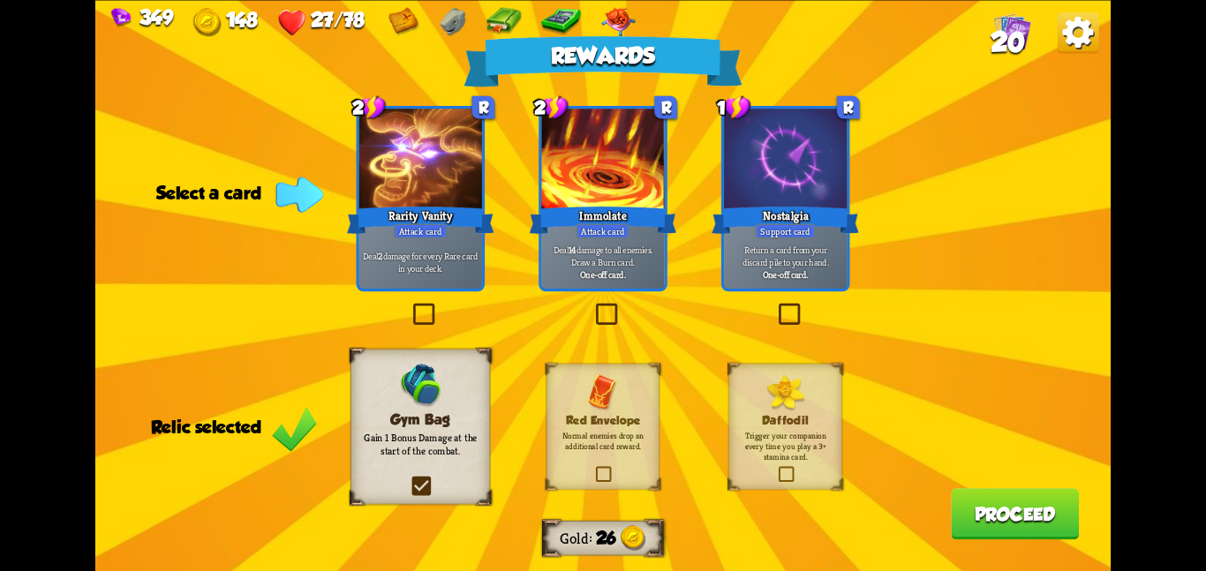
click at [1082, 517] on div "Rewards Gold 26 Select a card 2 R Rarity Vanity Attack card Deal 2 damage for e…" at bounding box center [603, 285] width 1016 height 571
click at [1037, 514] on button "Proceed" at bounding box center [1015, 513] width 128 height 51
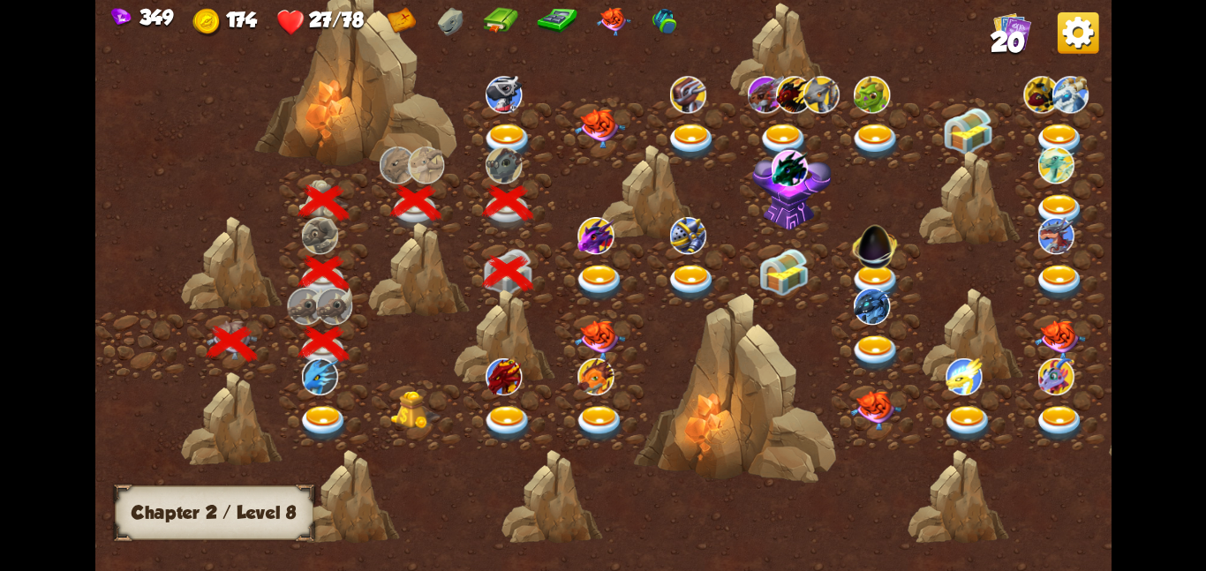
click at [599, 262] on div at bounding box center [602, 273] width 92 height 71
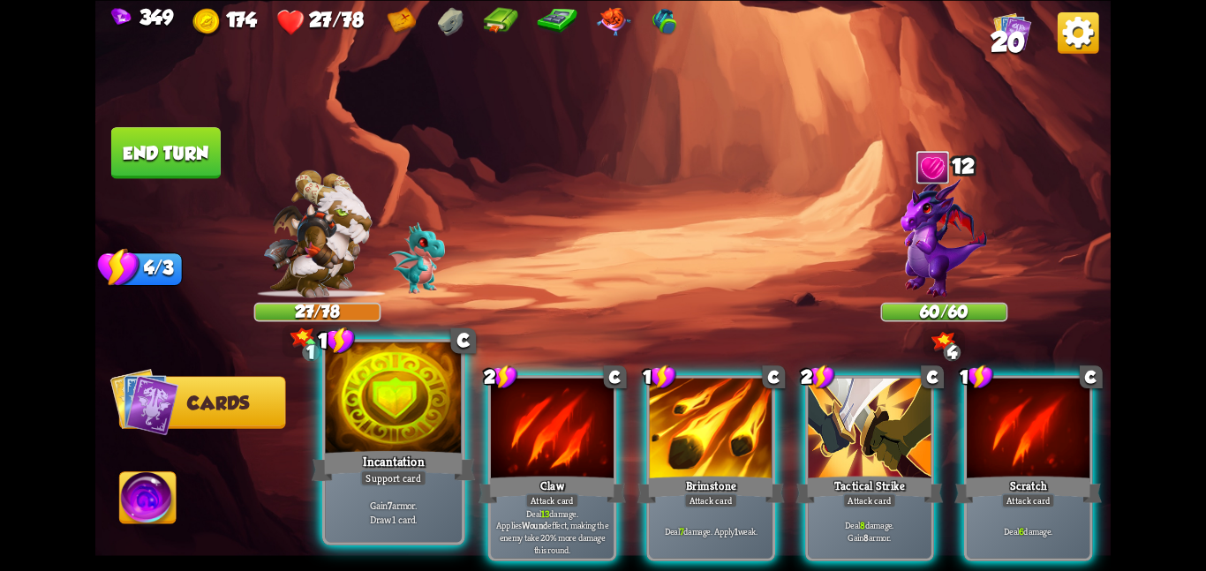
click at [377, 424] on div at bounding box center [393, 399] width 137 height 115
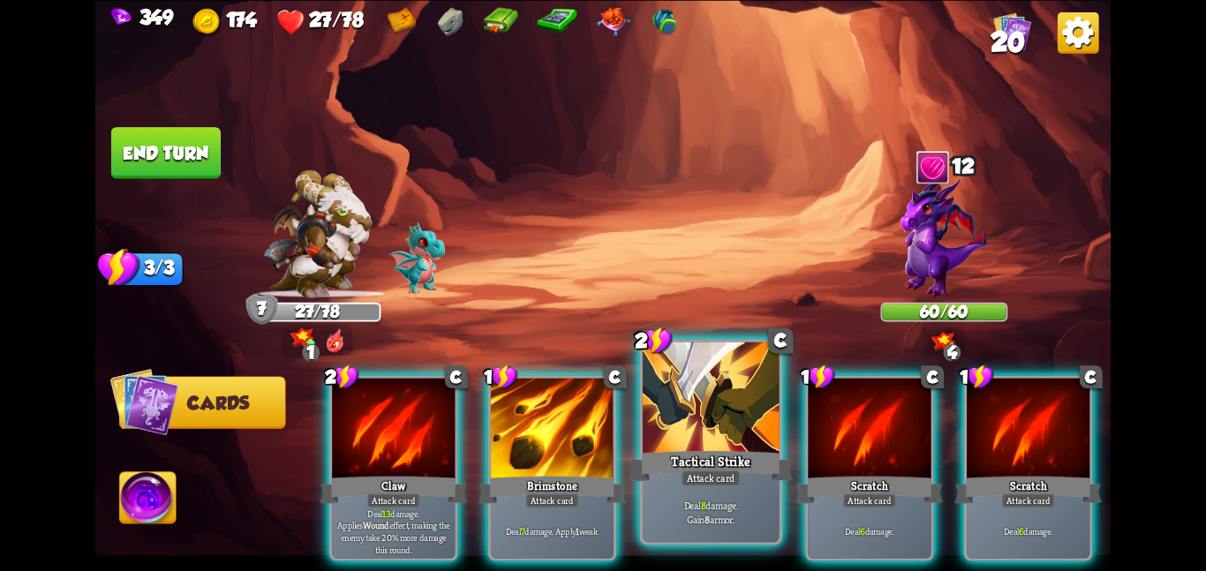
click at [692, 399] on div at bounding box center [711, 399] width 137 height 115
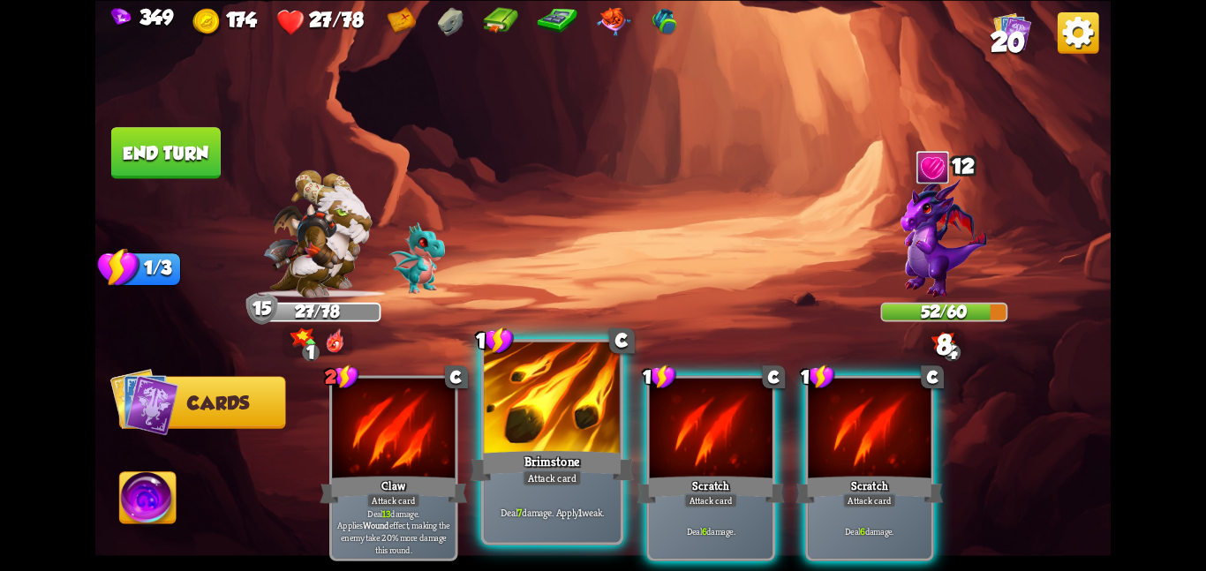
click at [574, 427] on div at bounding box center [552, 399] width 137 height 115
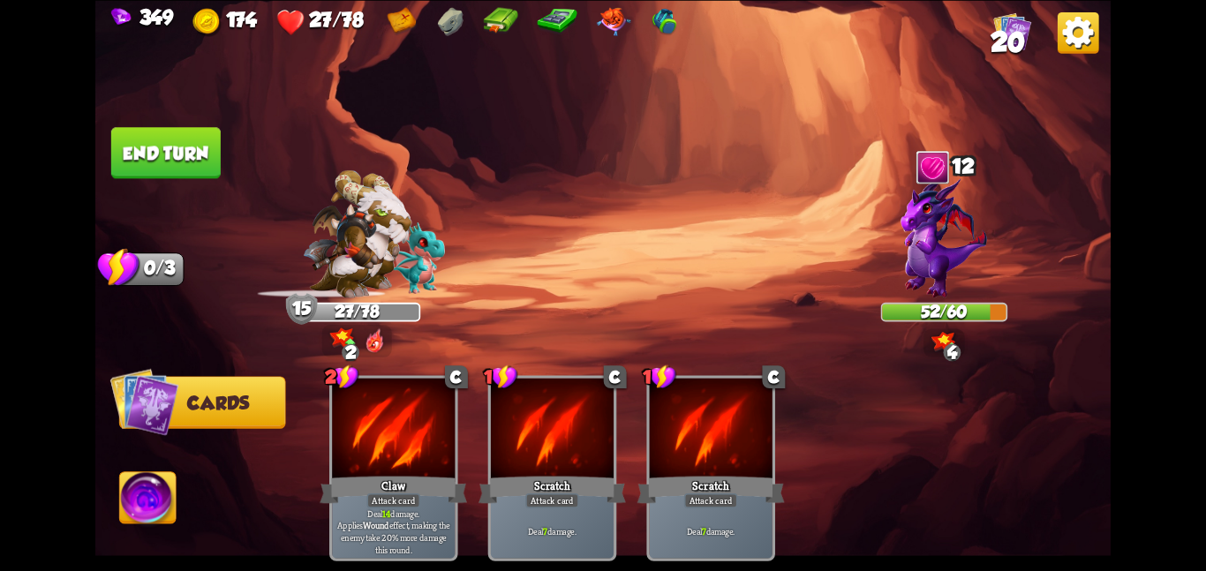
click at [152, 157] on button "End turn" at bounding box center [166, 152] width 110 height 51
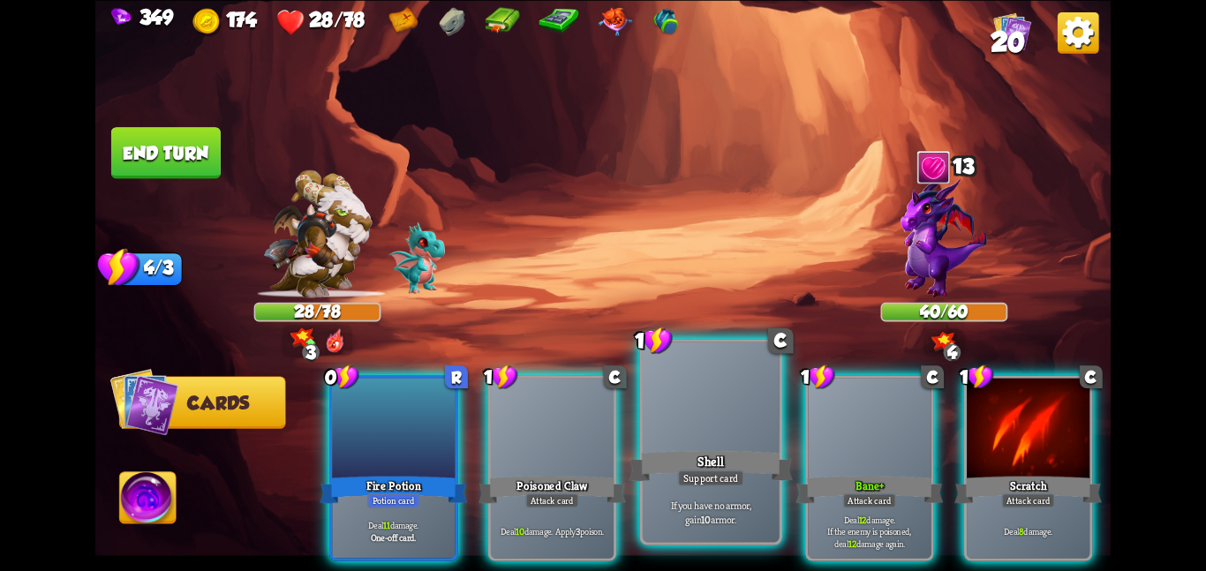
click at [704, 438] on div at bounding box center [711, 399] width 137 height 115
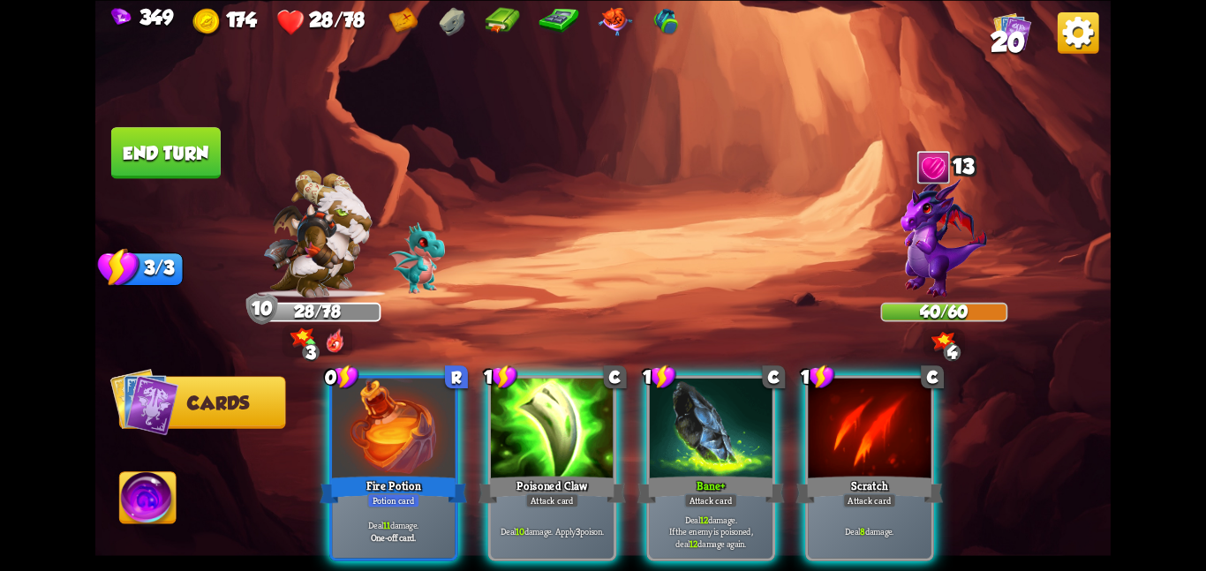
click at [469, 439] on div "0 R Fire Potion Potion card Deal 11 damage. One-off card. 1 C Poisoned Claw Att…" at bounding box center [705, 444] width 813 height 254
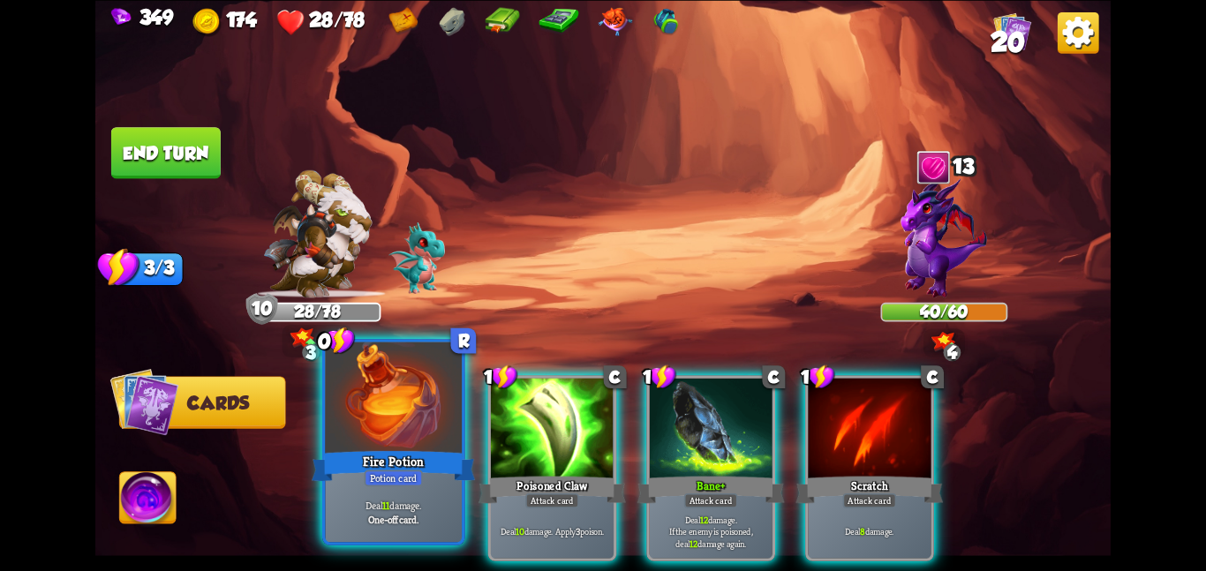
click at [426, 445] on div at bounding box center [393, 399] width 137 height 115
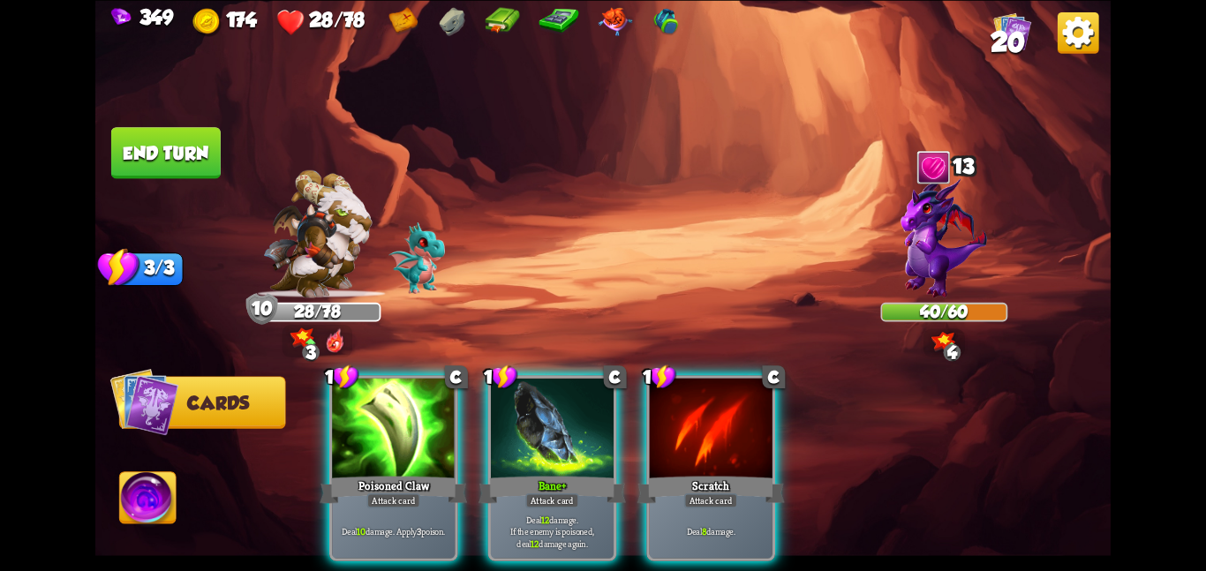
click at [426, 445] on div at bounding box center [393, 429] width 123 height 103
click at [491, 445] on div at bounding box center [552, 429] width 123 height 103
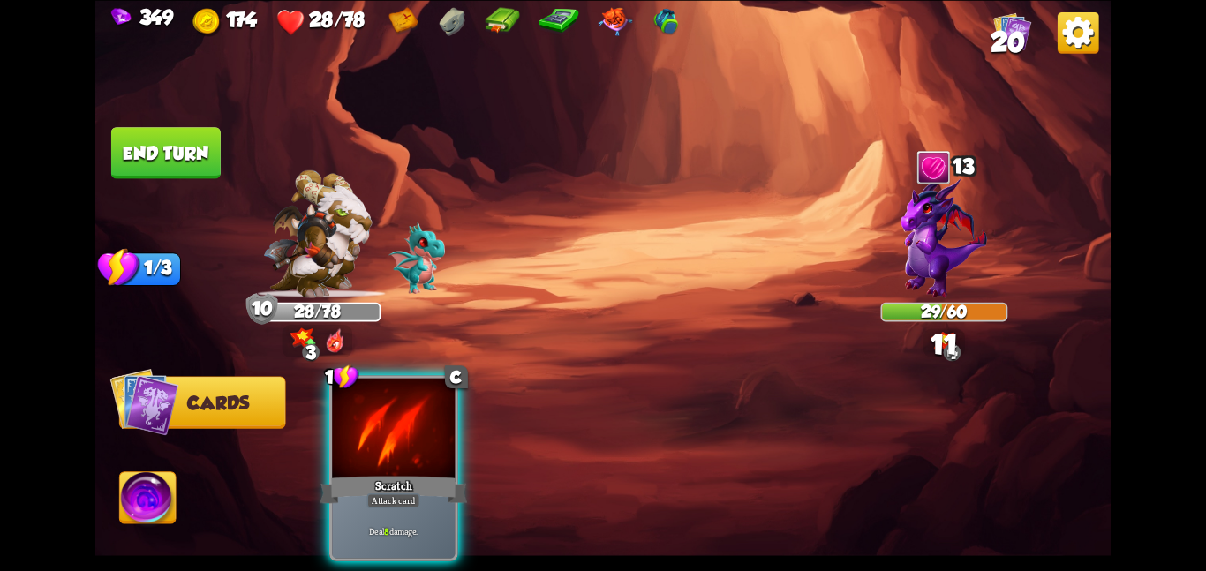
click at [426, 445] on div at bounding box center [393, 429] width 123 height 103
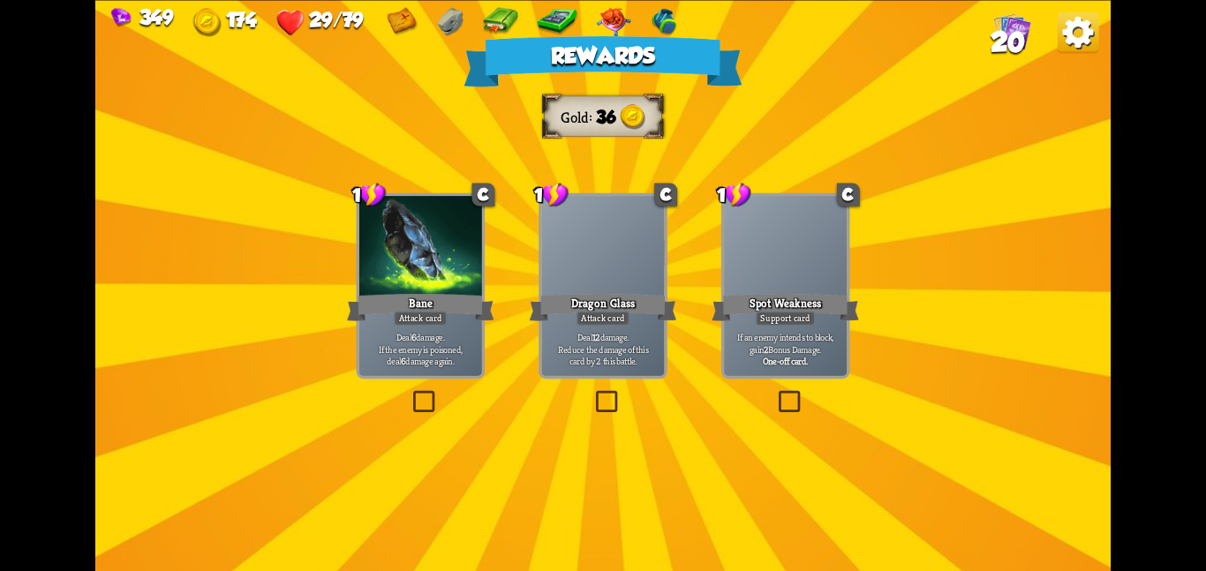
click at [397, 244] on div at bounding box center [420, 247] width 123 height 103
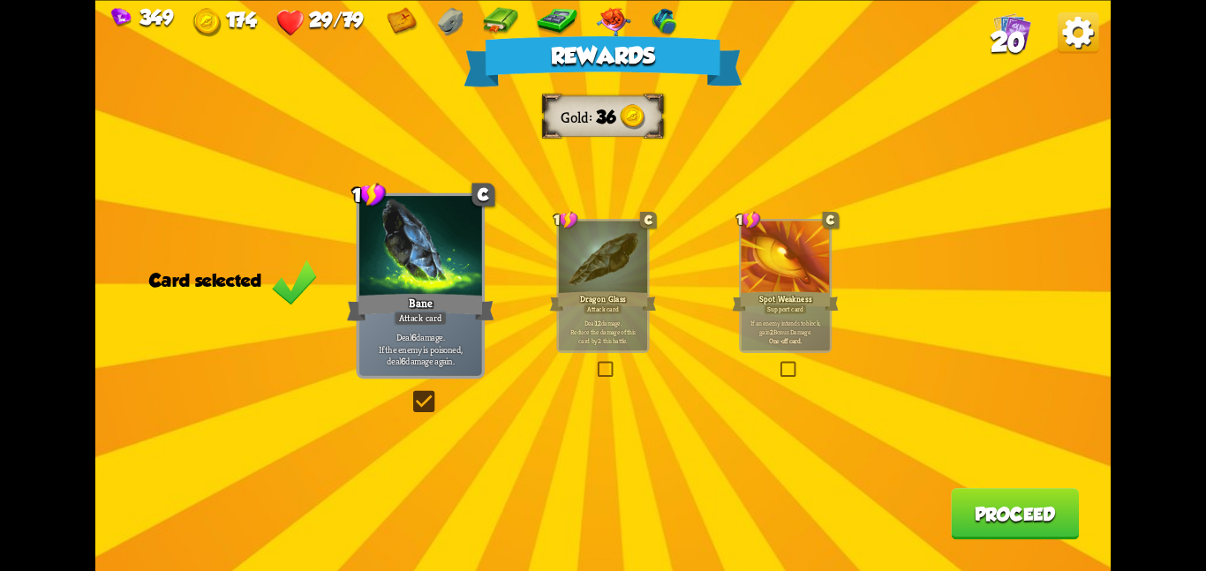
click at [965, 524] on button "Proceed" at bounding box center [1015, 513] width 128 height 51
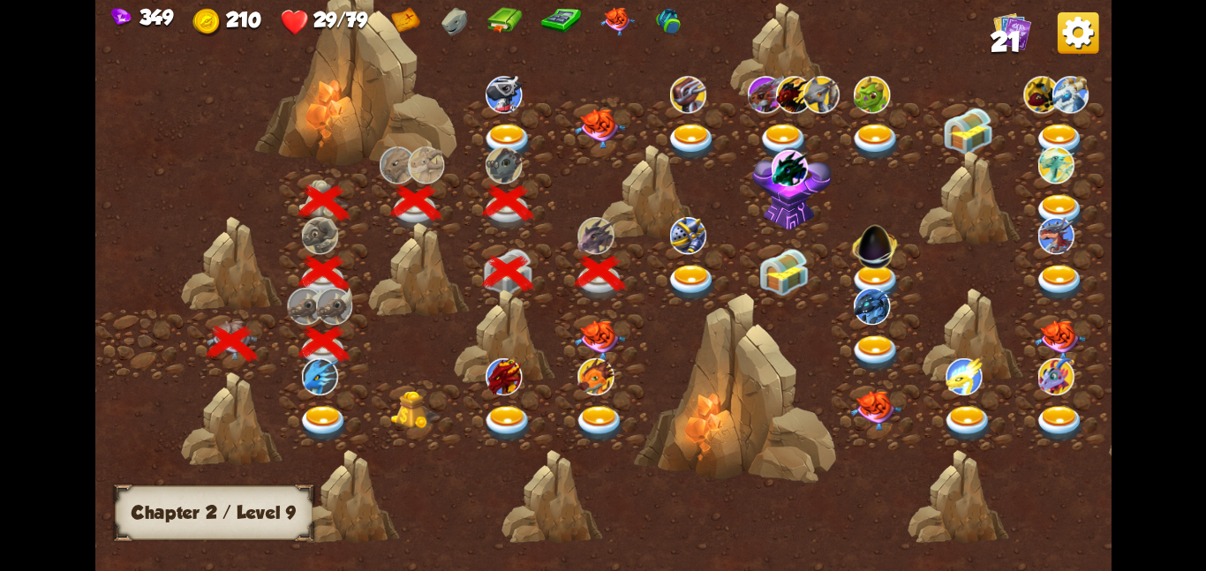
click at [798, 292] on div at bounding box center [734, 387] width 203 height 191
click at [691, 277] on img at bounding box center [692, 282] width 51 height 37
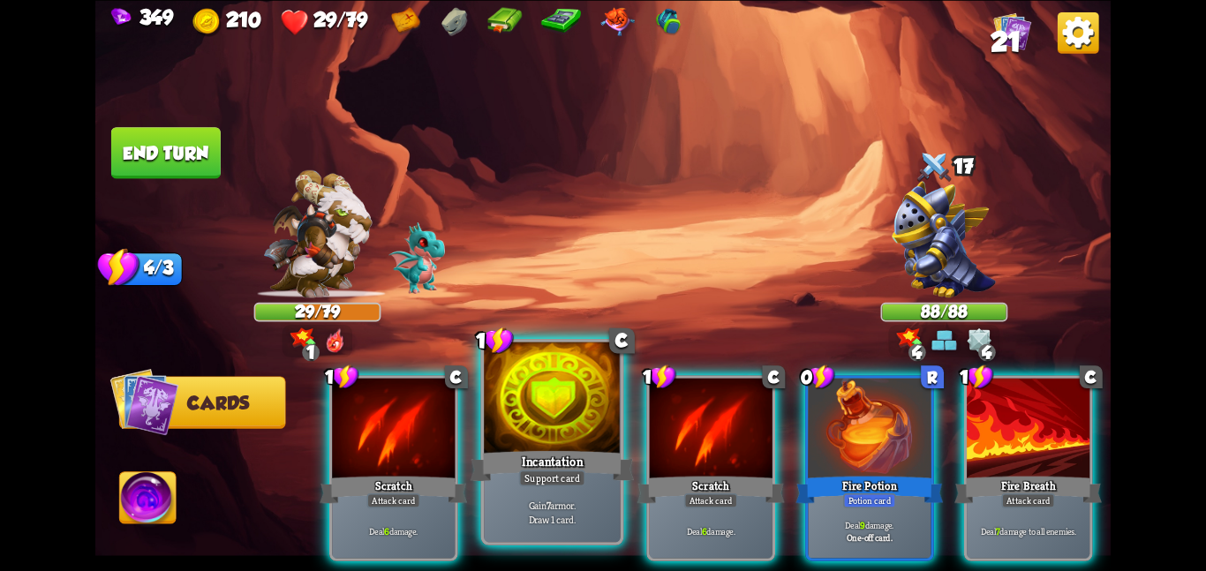
click at [584, 455] on div "Incantation" at bounding box center [552, 466] width 163 height 36
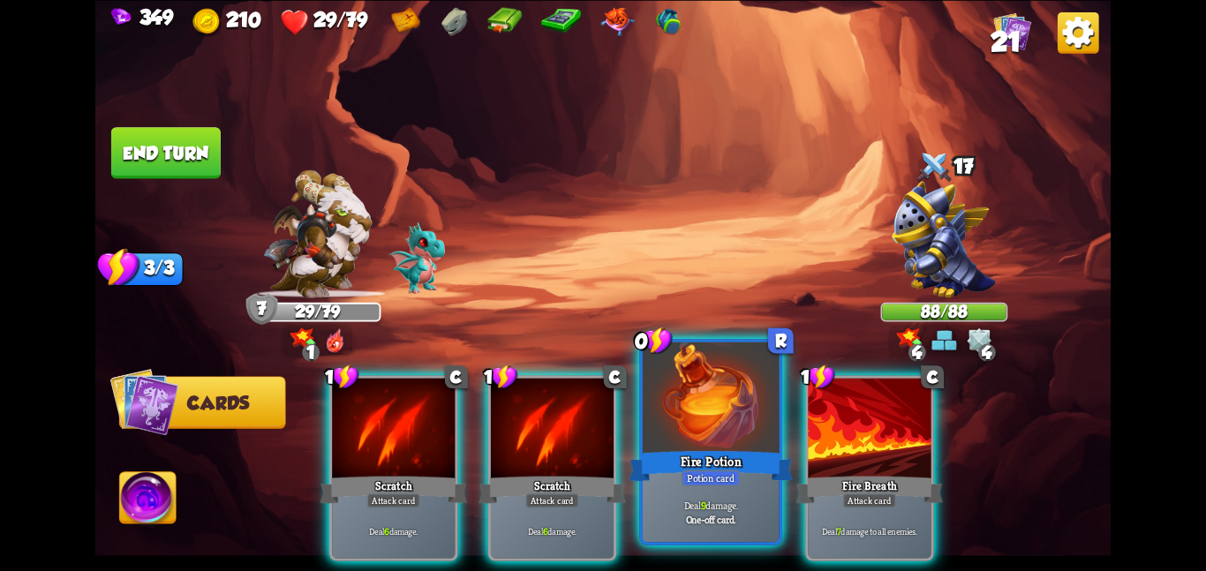
click at [747, 424] on div at bounding box center [711, 399] width 137 height 115
click at [808, 424] on div at bounding box center [869, 429] width 123 height 103
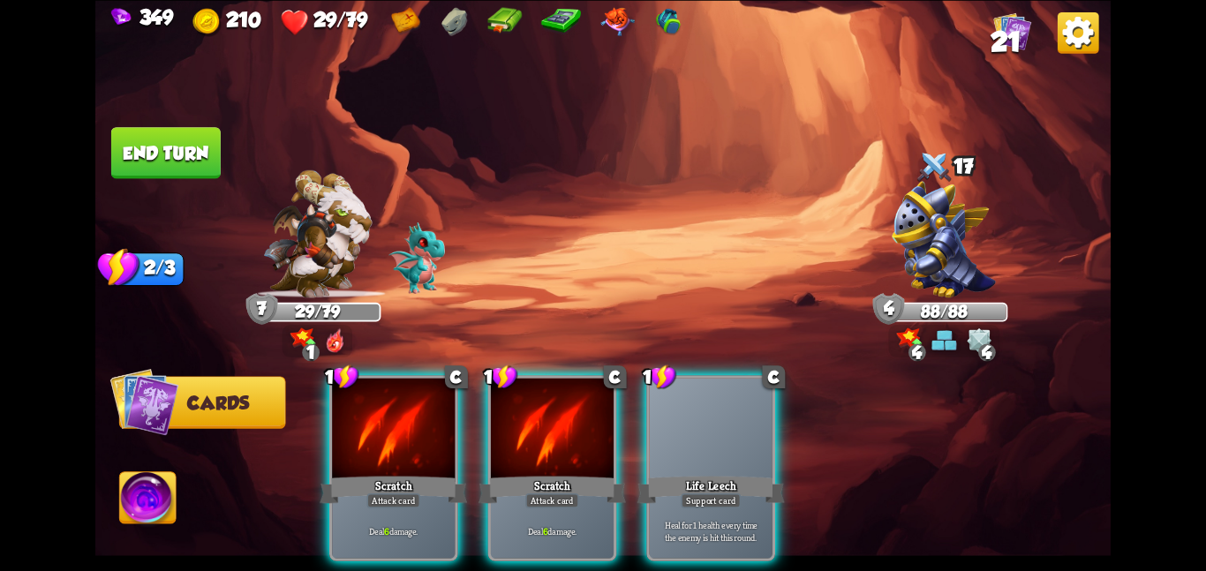
click at [747, 424] on div at bounding box center [711, 429] width 123 height 103
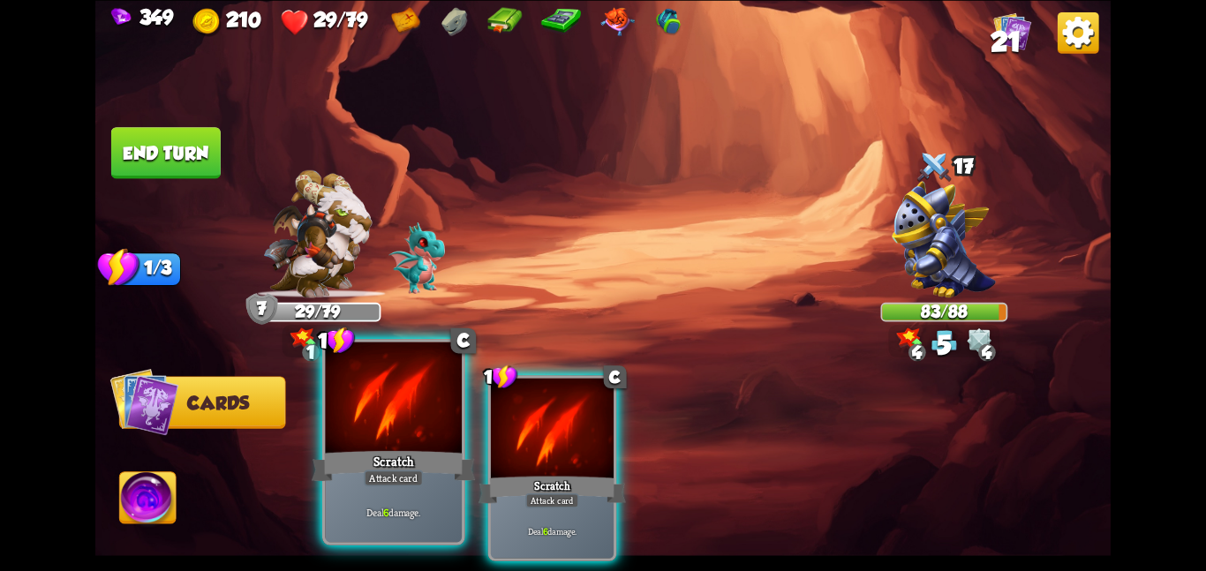
click at [414, 412] on div at bounding box center [393, 399] width 137 height 115
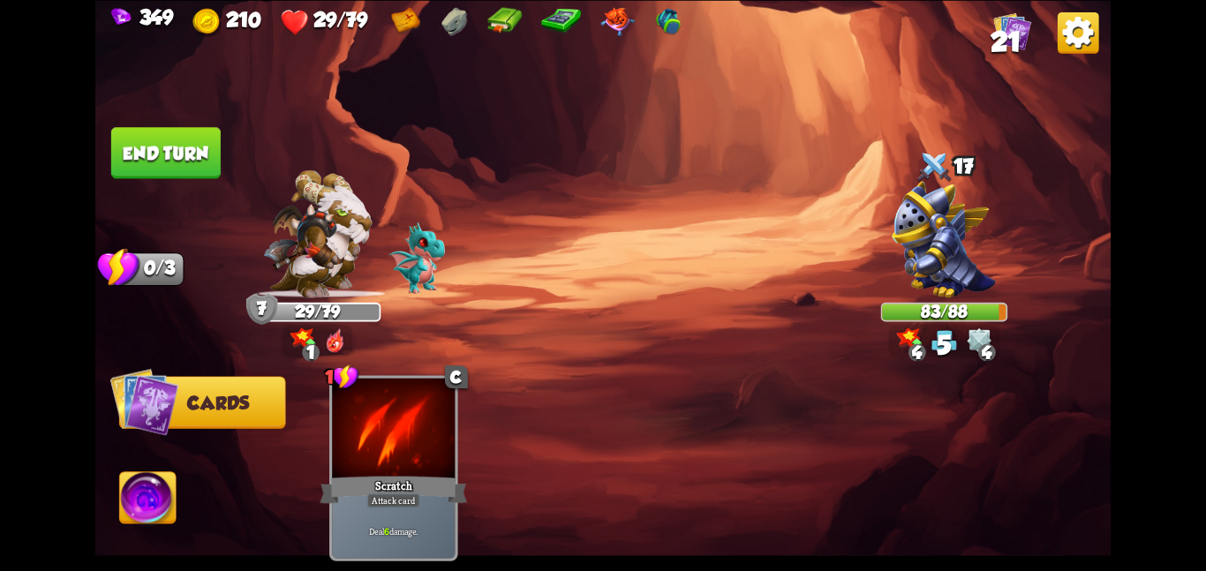
click at [414, 412] on div at bounding box center [393, 429] width 123 height 103
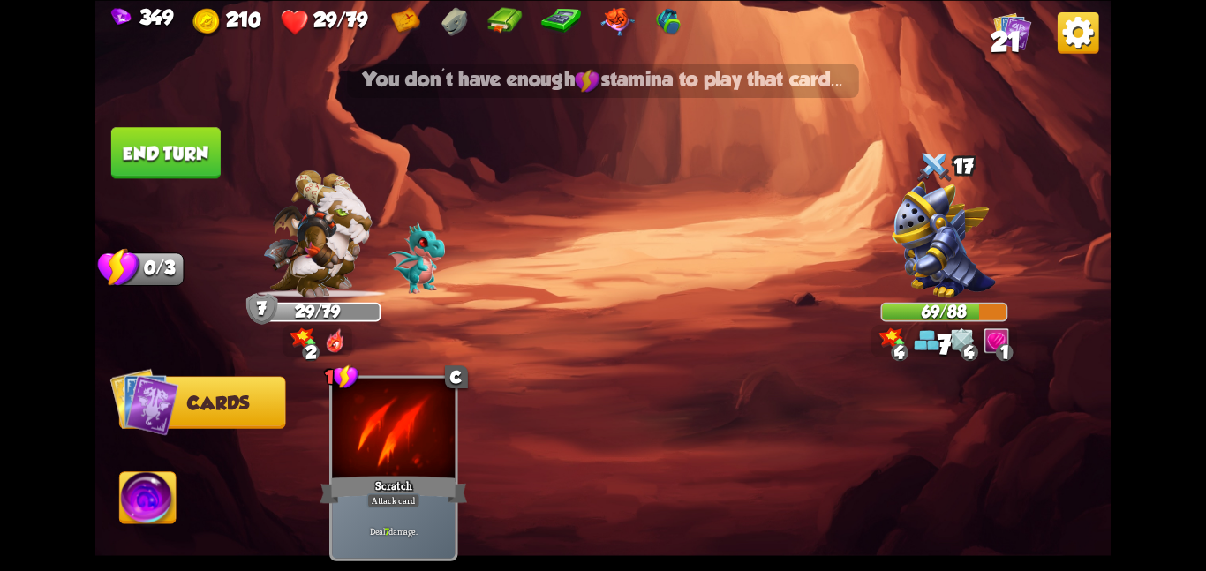
click at [228, 180] on img at bounding box center [603, 285] width 1016 height 571
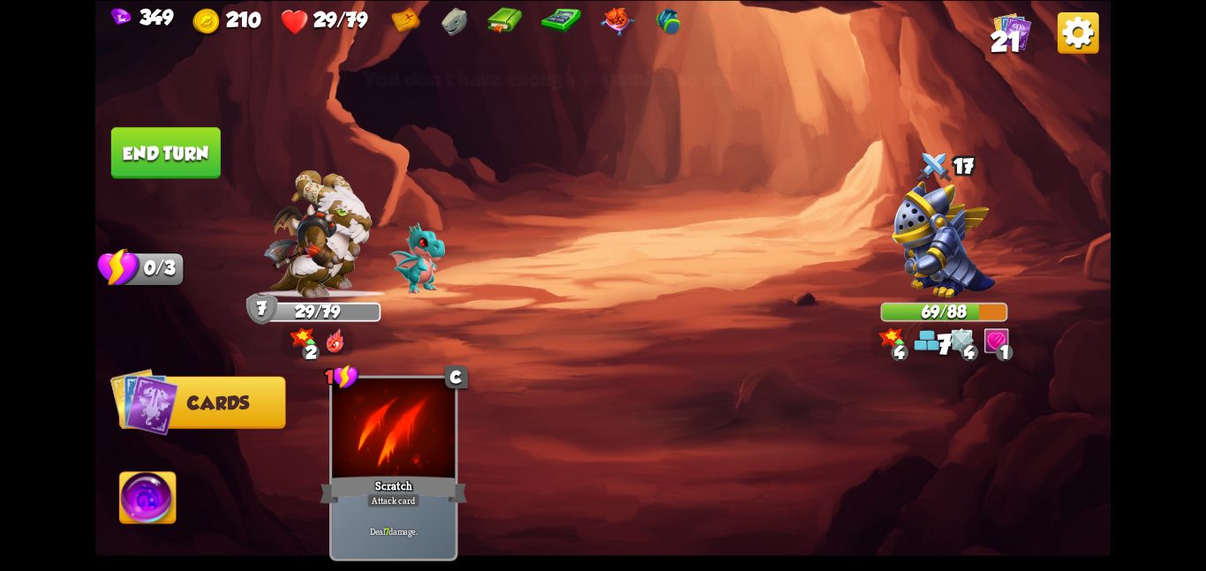
click at [180, 164] on button "End turn" at bounding box center [166, 152] width 110 height 51
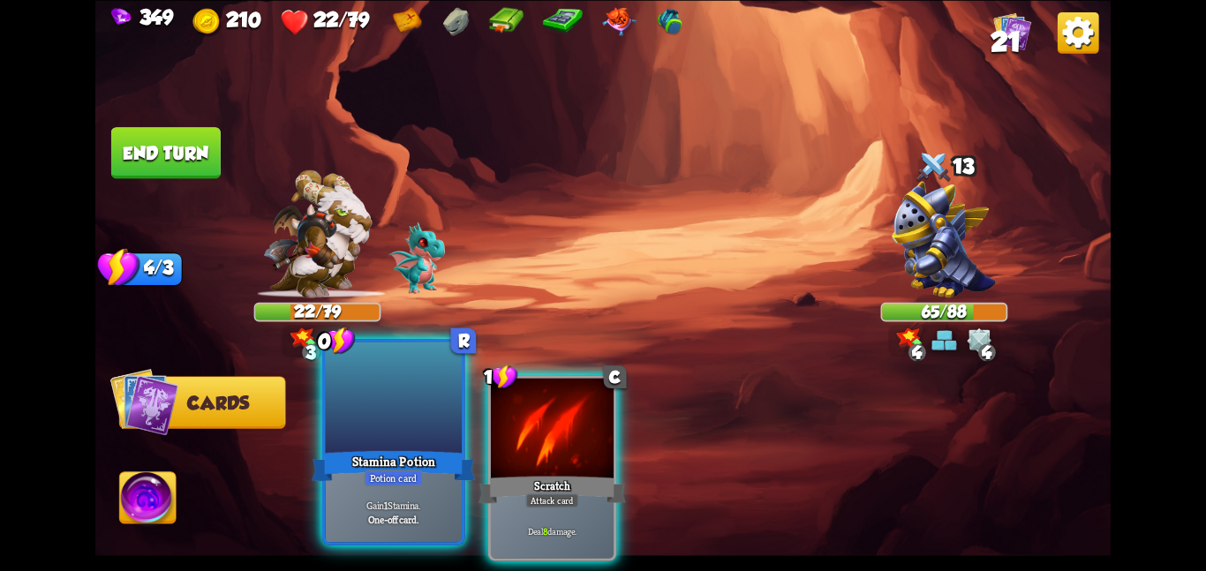
click at [391, 423] on div at bounding box center [393, 399] width 137 height 115
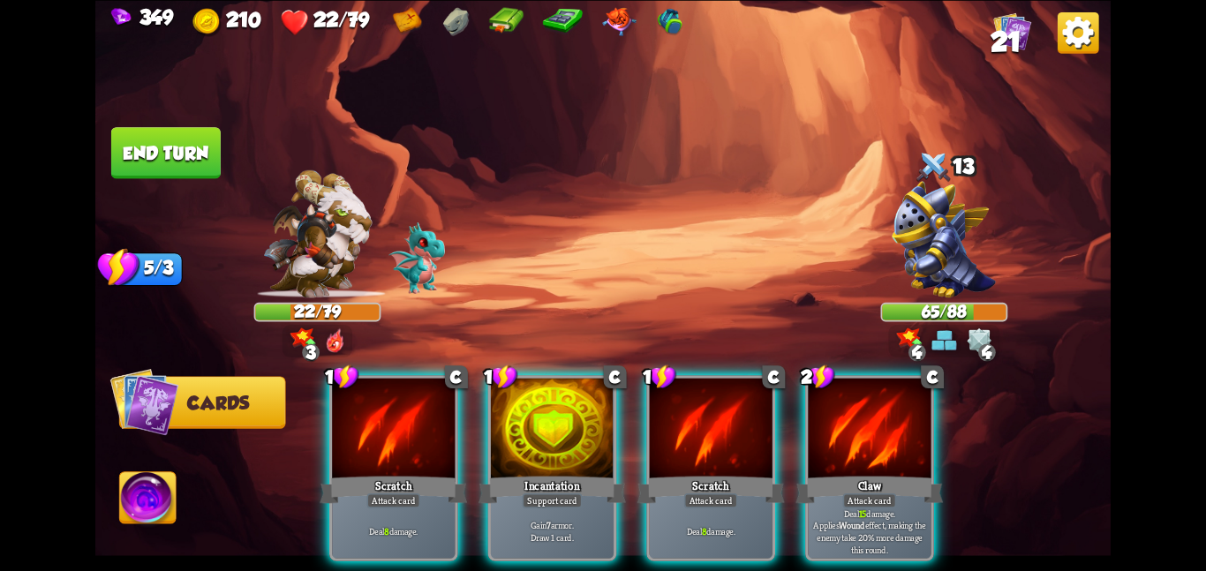
click at [391, 423] on div at bounding box center [393, 429] width 123 height 103
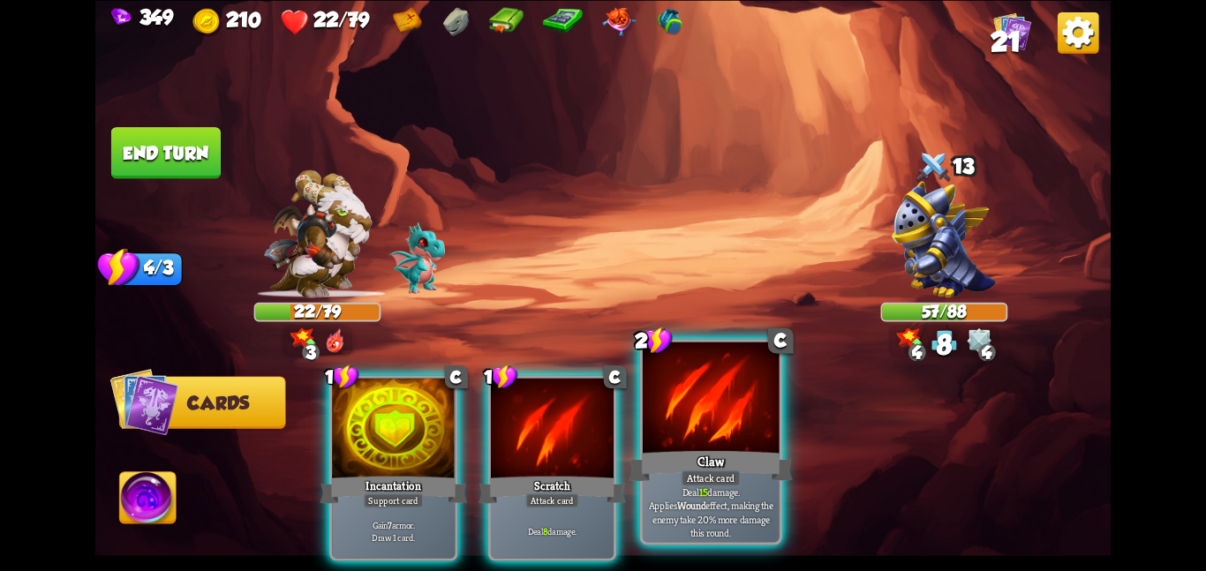
click at [706, 419] on div at bounding box center [711, 399] width 137 height 115
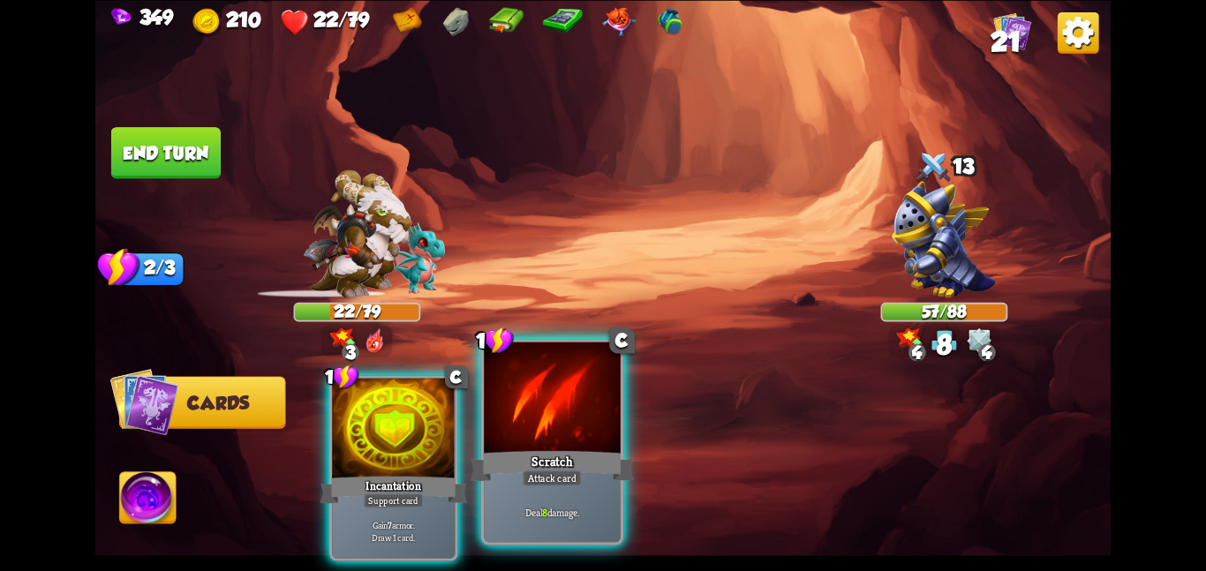
click at [575, 445] on div at bounding box center [552, 399] width 137 height 115
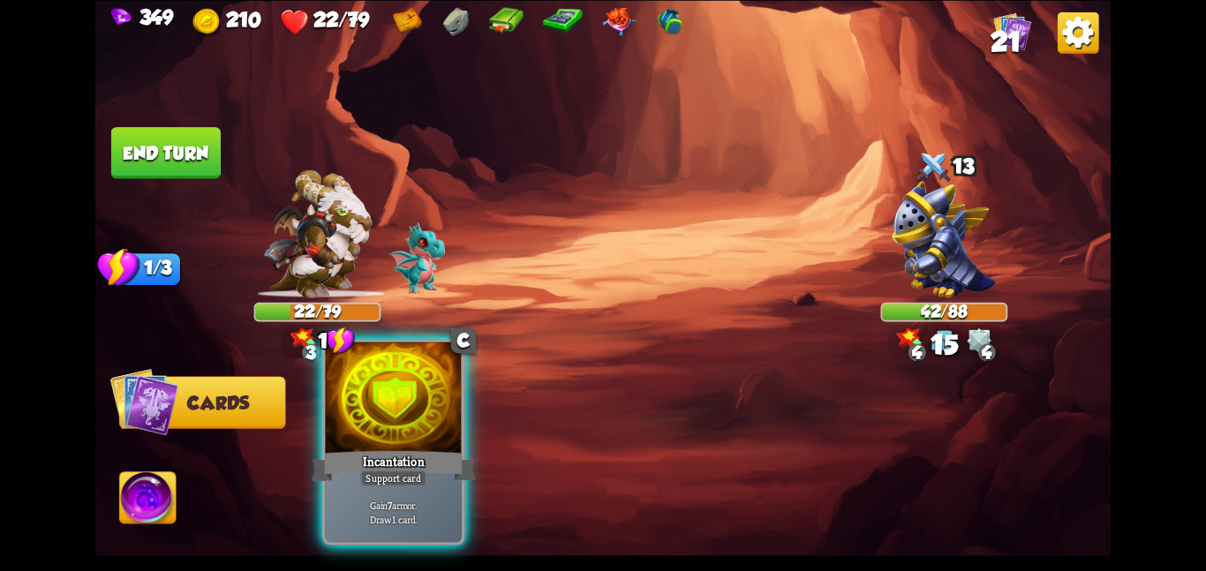
click at [335, 422] on div at bounding box center [393, 399] width 137 height 115
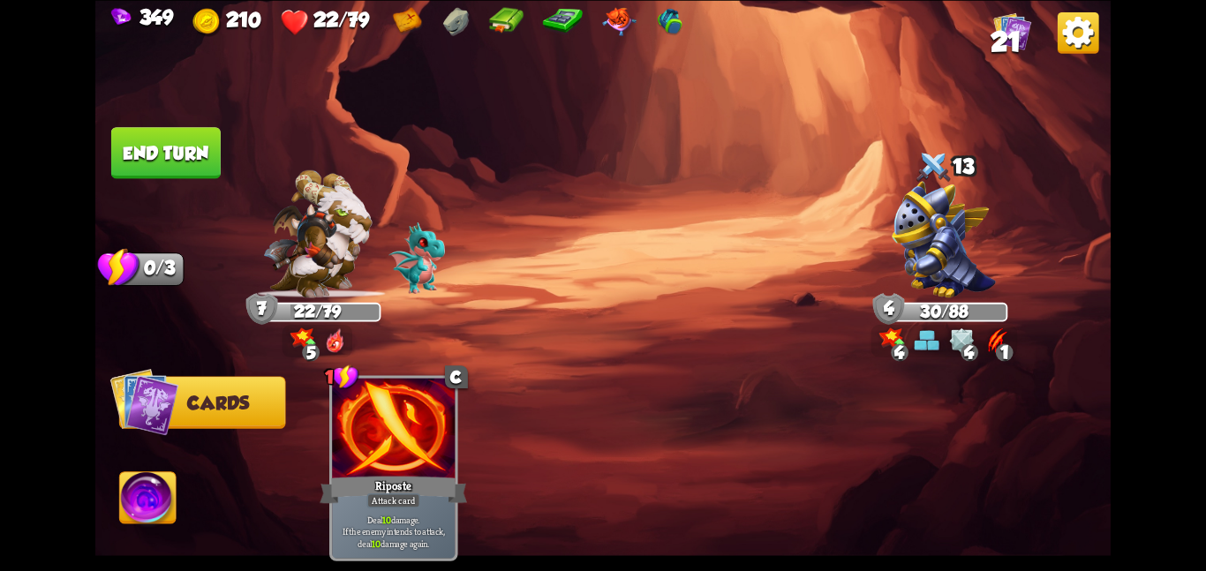
click at [176, 157] on button "End turn" at bounding box center [166, 152] width 110 height 51
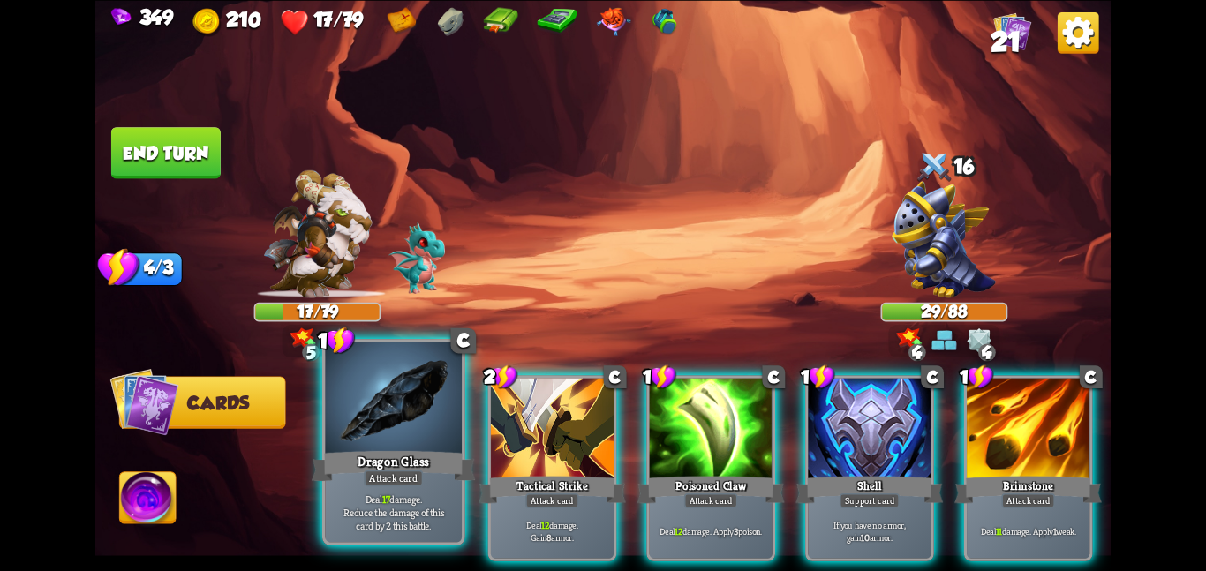
click at [338, 523] on p "Deal 17 damage. Reduce the damage of this card by 2 this battle." at bounding box center [394, 512] width 130 height 41
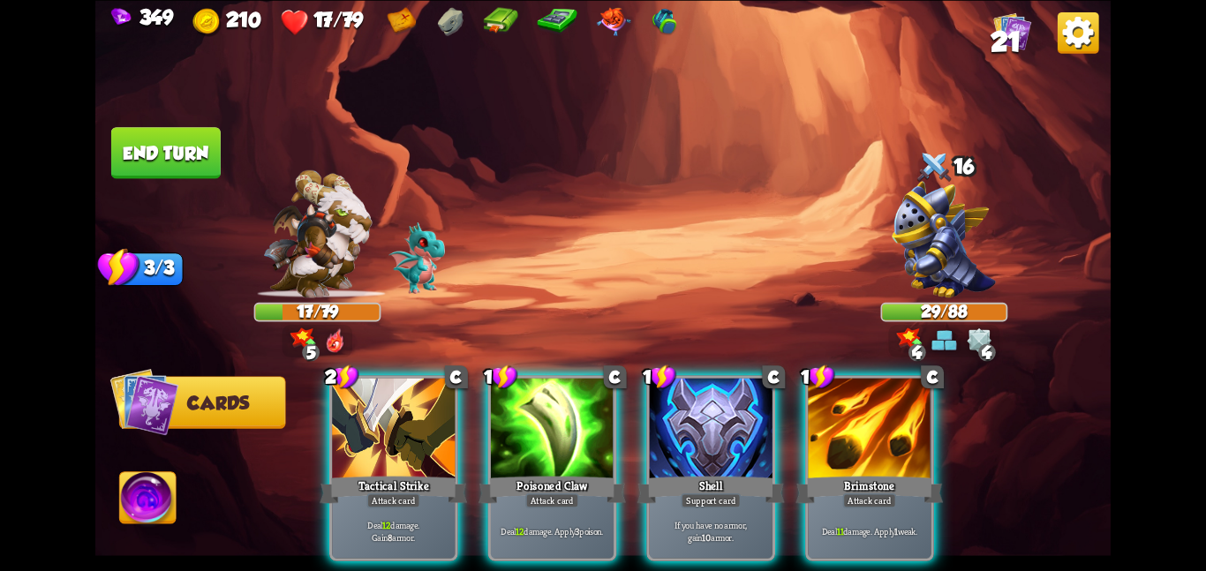
click at [338, 523] on div "2 C Tactical Strike Attack card Deal 12 damage. Gain 8 armor. 1 C Poisoned Claw…" at bounding box center [705, 444] width 813 height 254
click at [338, 523] on p "Deal 12 damage. Gain 8 armor." at bounding box center [394, 531] width 117 height 24
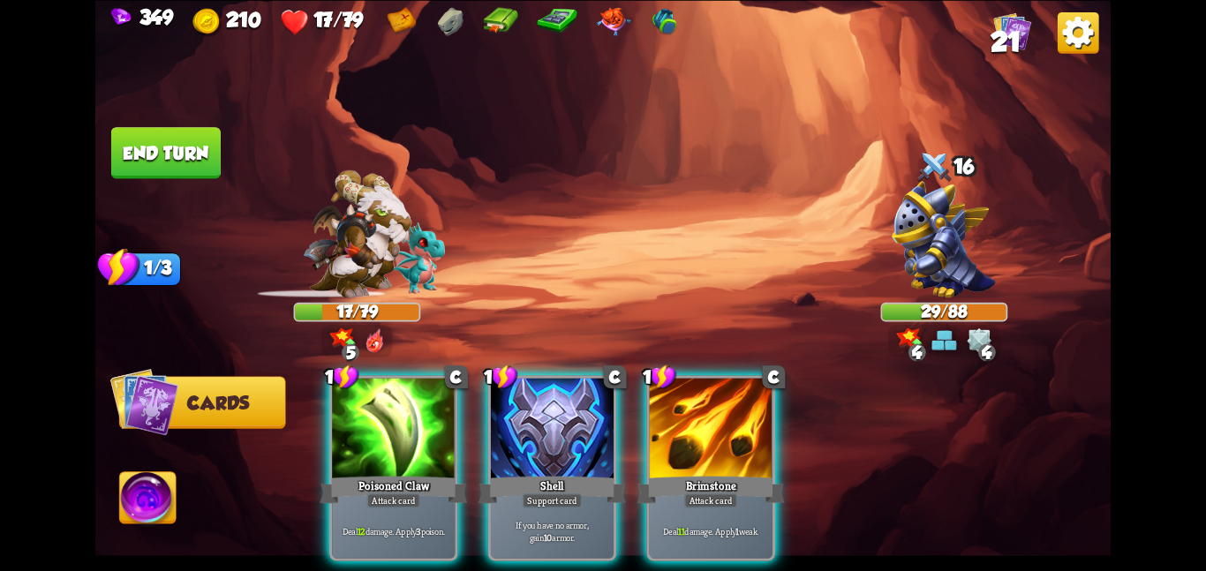
click at [338, 523] on div "1 C Poisoned Claw Attack card Deal 12 damage. Apply 3 poison. 1 C Shell Support…" at bounding box center [705, 444] width 813 height 254
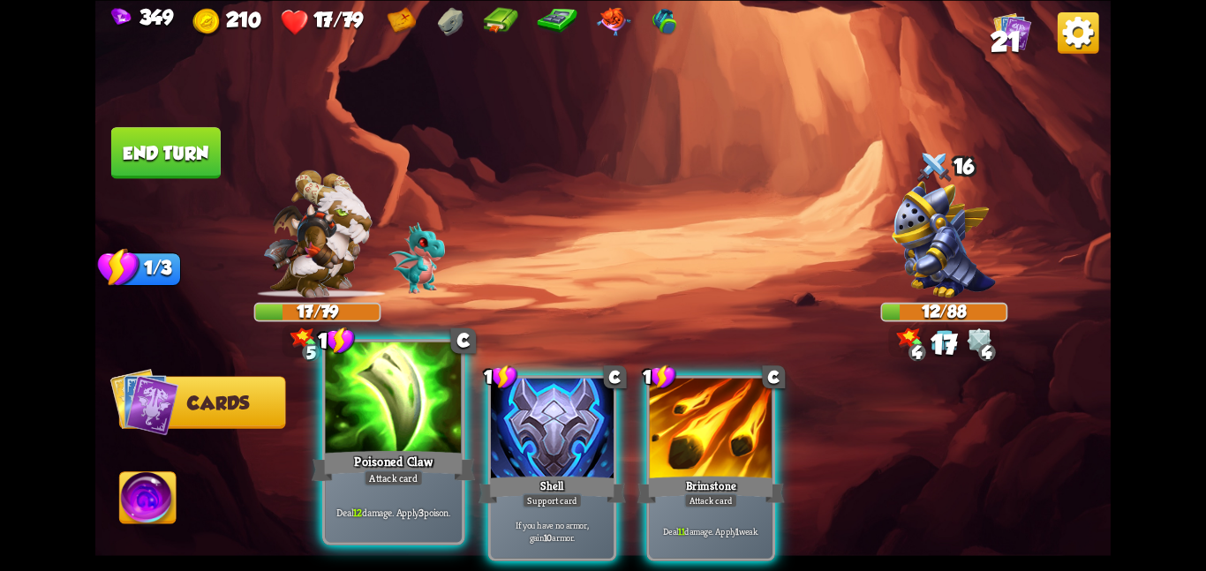
click at [353, 525] on div "Deal 12 damage. Apply 3 poison." at bounding box center [393, 511] width 137 height 59
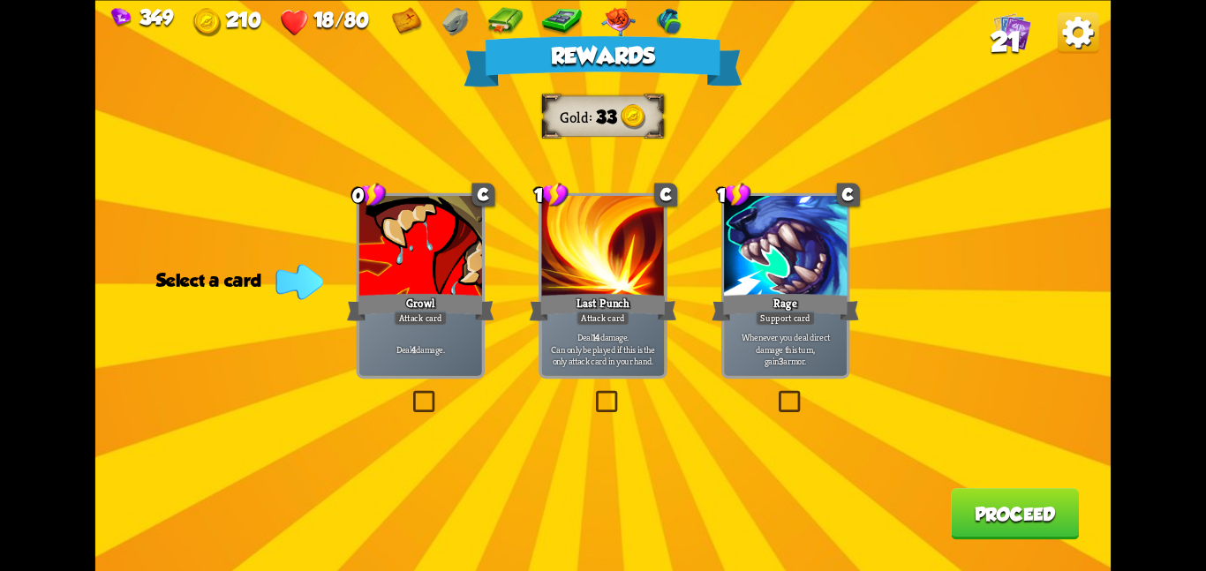
click at [408, 253] on div at bounding box center [420, 247] width 123 height 103
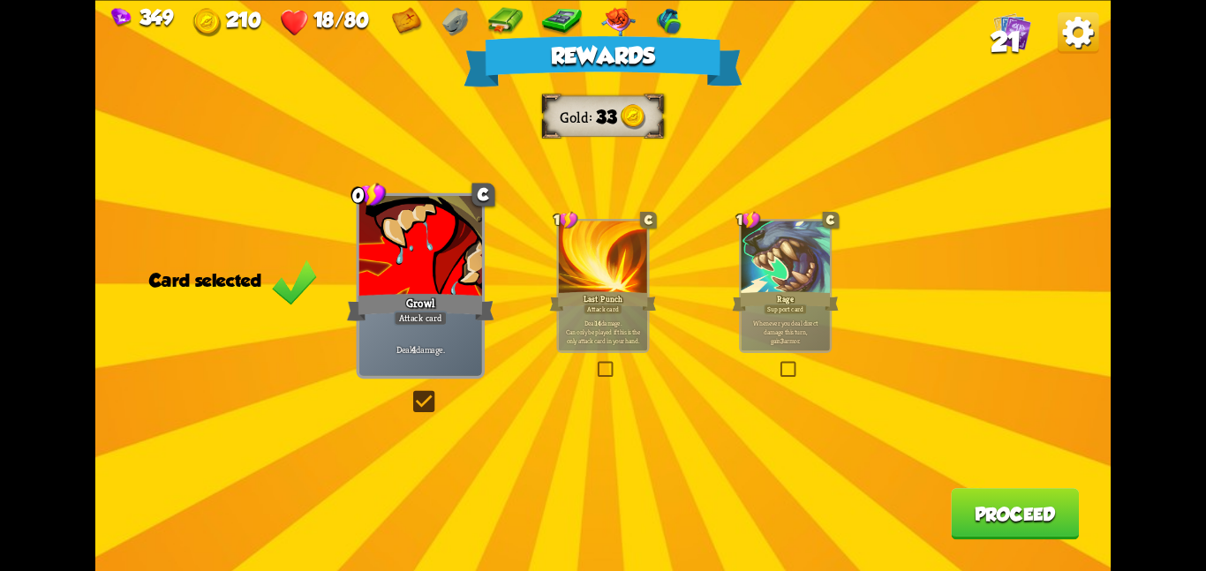
click at [991, 508] on button "Proceed" at bounding box center [1015, 513] width 128 height 51
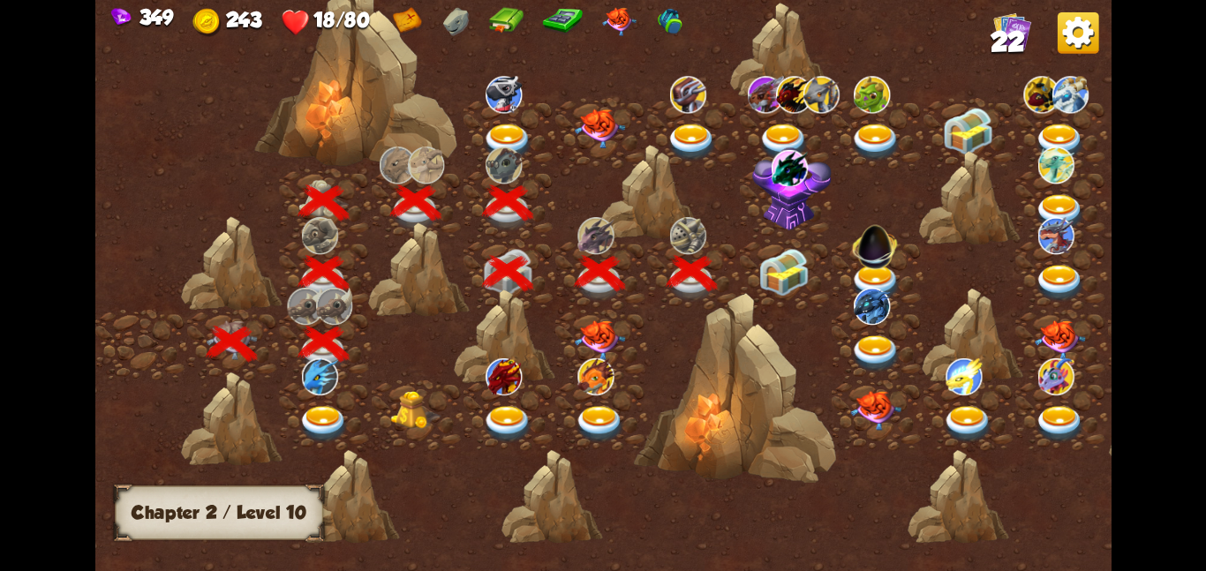
click at [813, 276] on div at bounding box center [786, 273] width 92 height 71
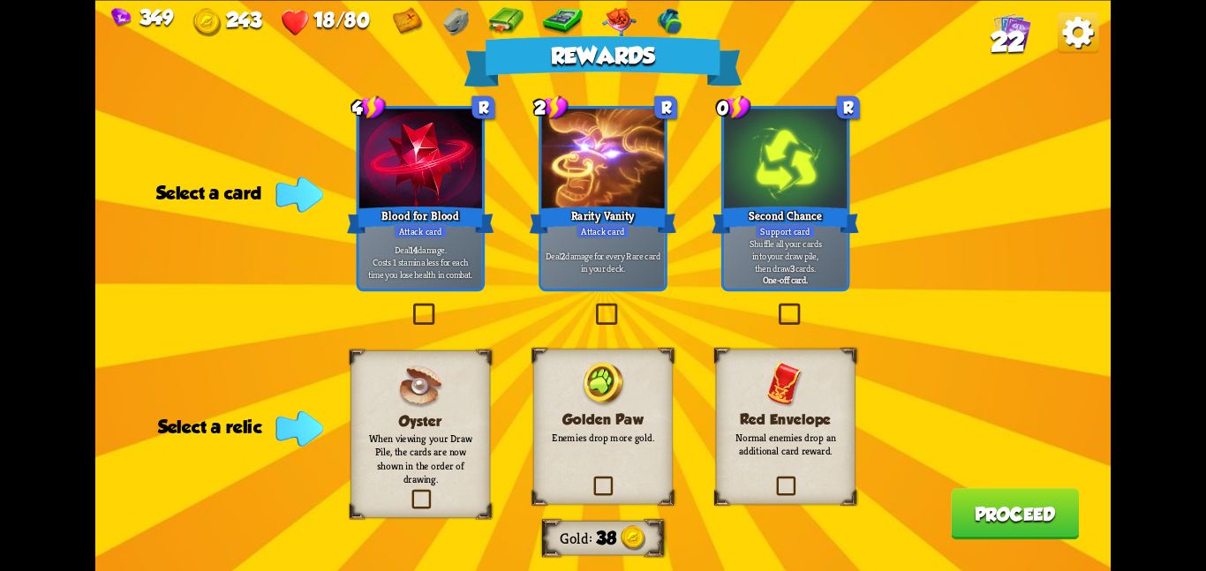
click at [654, 407] on div "Golden Paw Enemies drop more gold." at bounding box center [603, 426] width 140 height 155
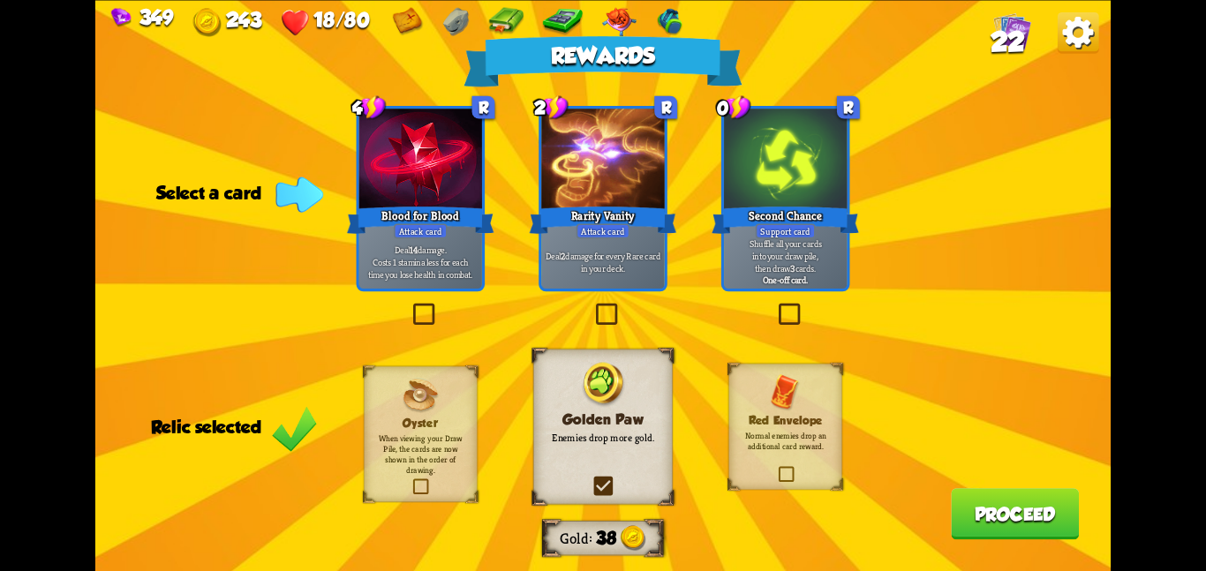
click at [637, 239] on div "Deal 2 damage for every Rare card in your deck." at bounding box center [602, 262] width 123 height 54
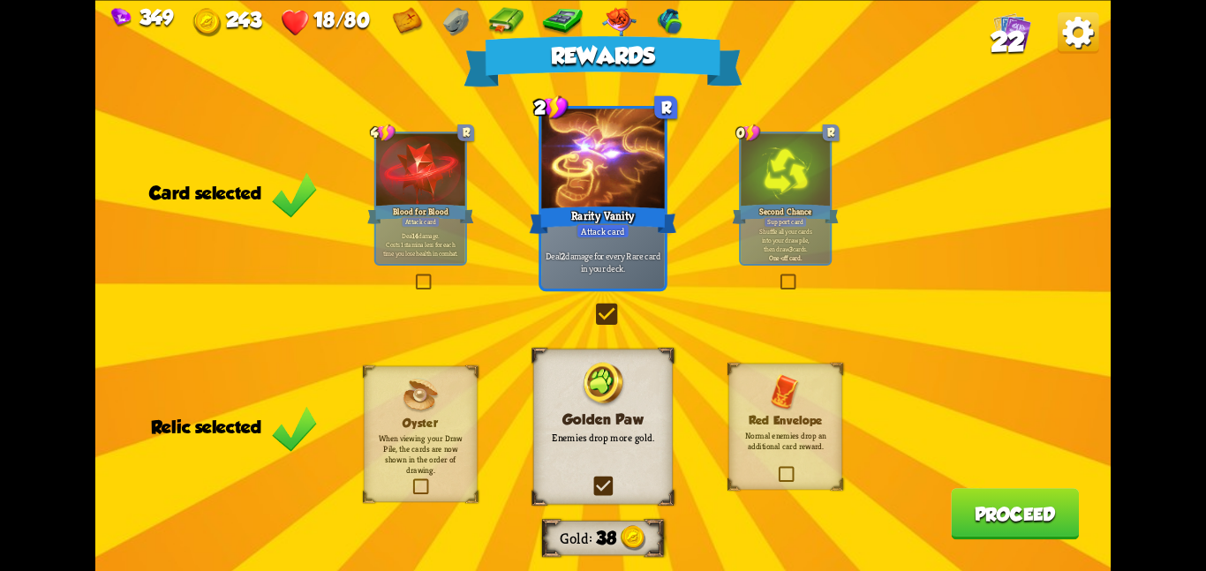
click at [973, 498] on button "Proceed" at bounding box center [1015, 513] width 128 height 51
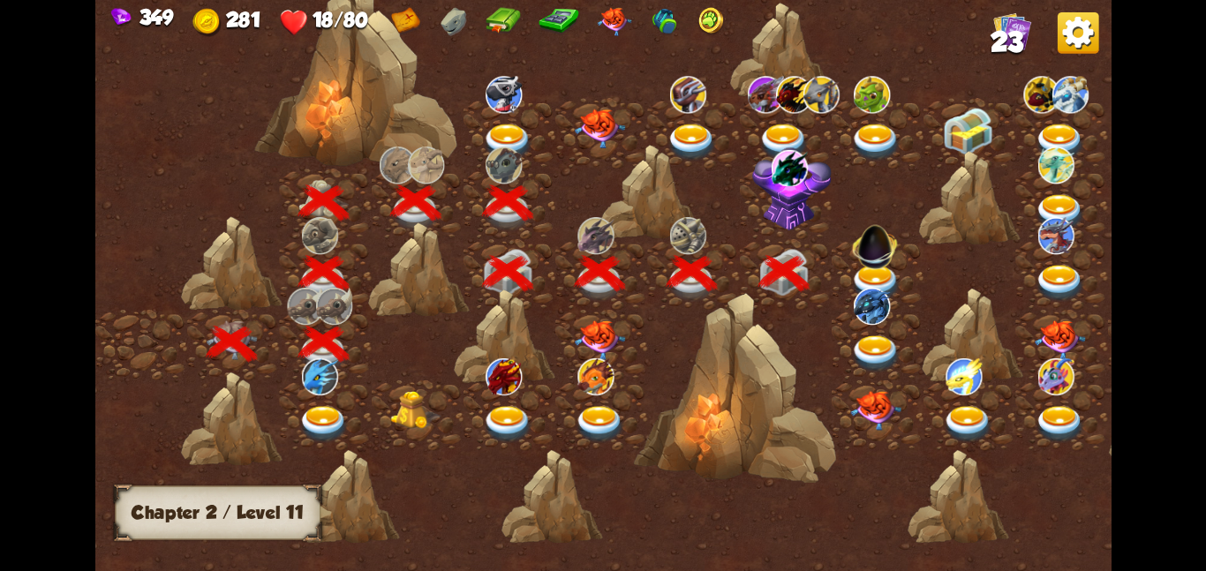
scroll to position [0, 269]
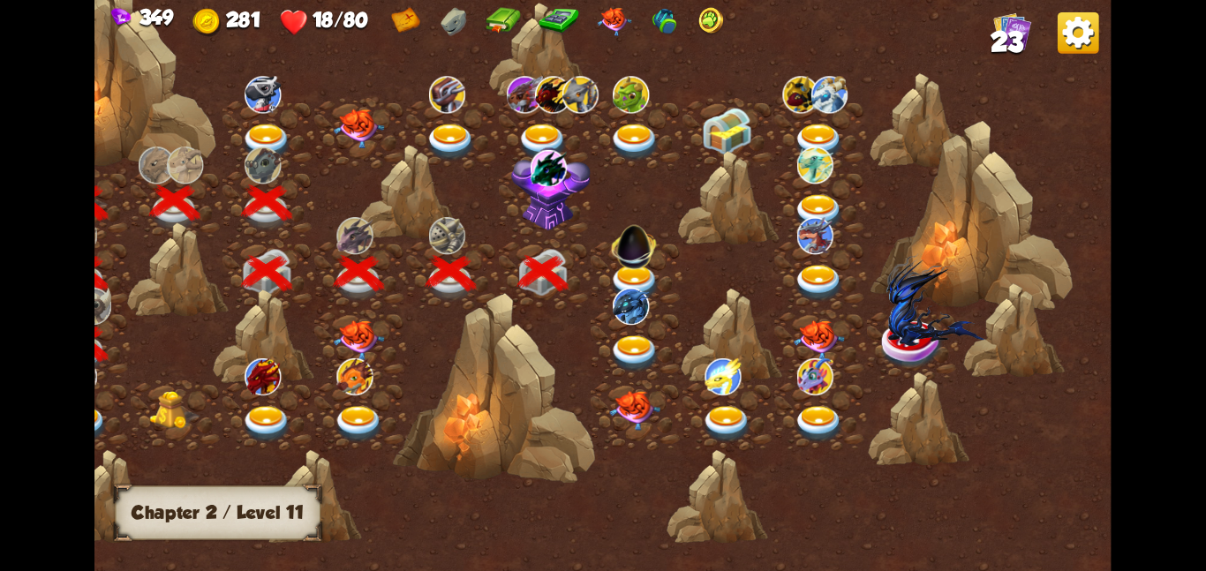
click at [535, 202] on img at bounding box center [550, 189] width 79 height 84
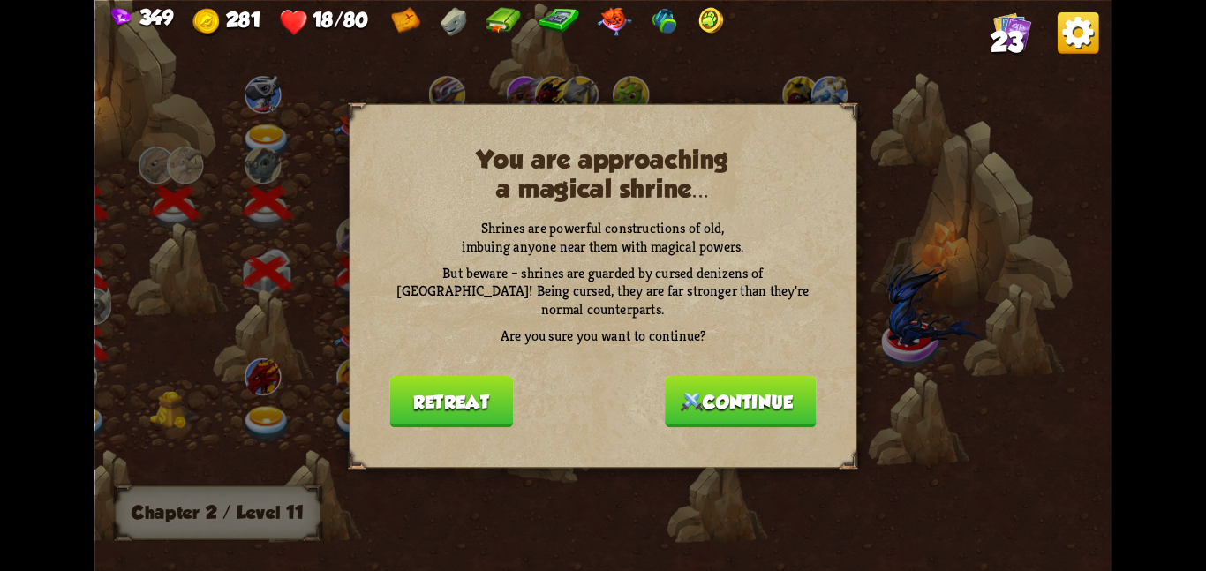
click at [702, 381] on button "Continue" at bounding box center [741, 400] width 152 height 51
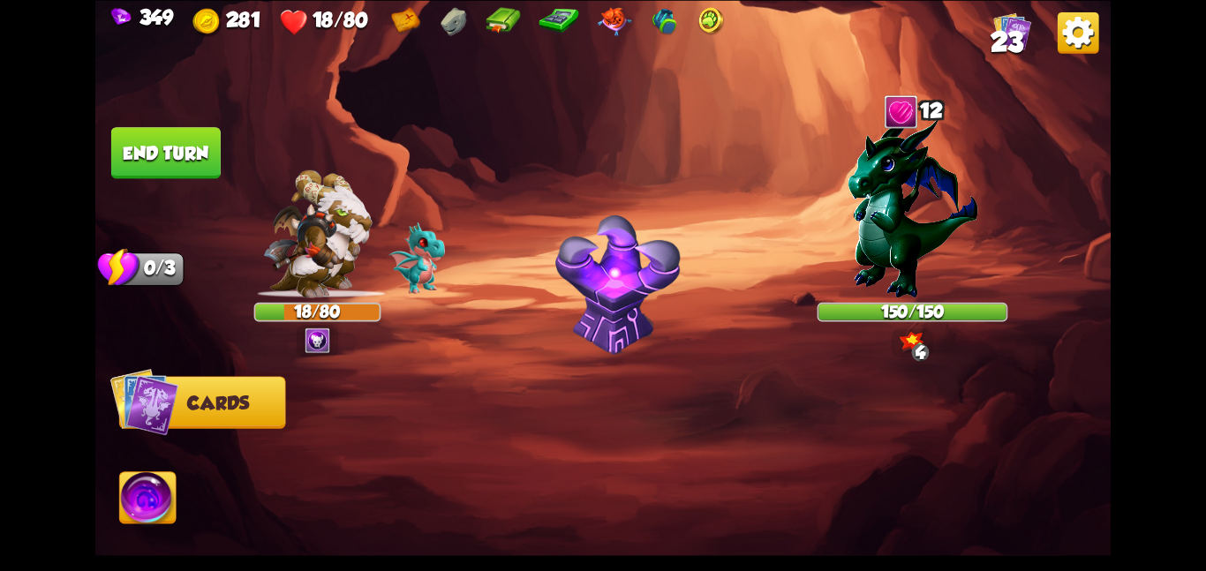
click at [978, 193] on img at bounding box center [913, 206] width 130 height 184
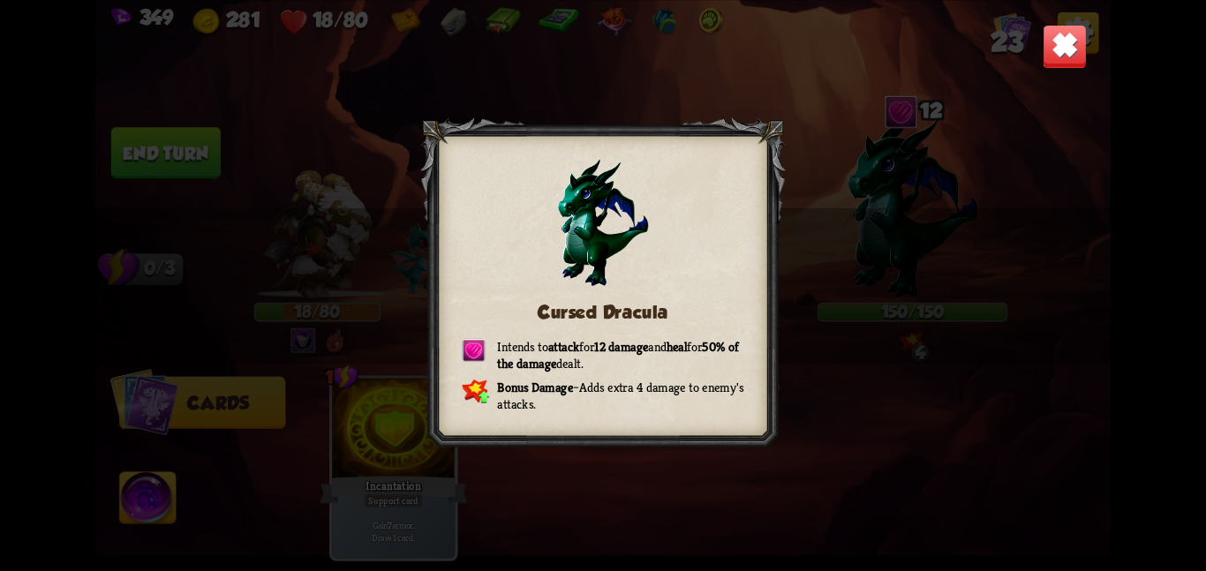
click at [1049, 45] on img at bounding box center [1065, 46] width 44 height 44
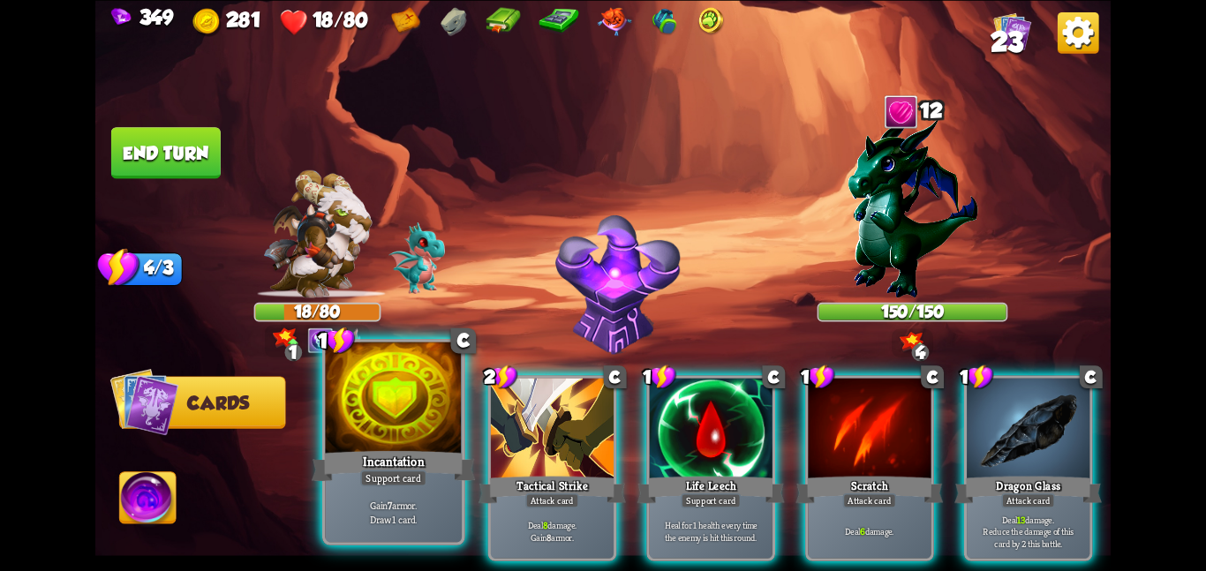
click at [418, 389] on div at bounding box center [393, 399] width 137 height 115
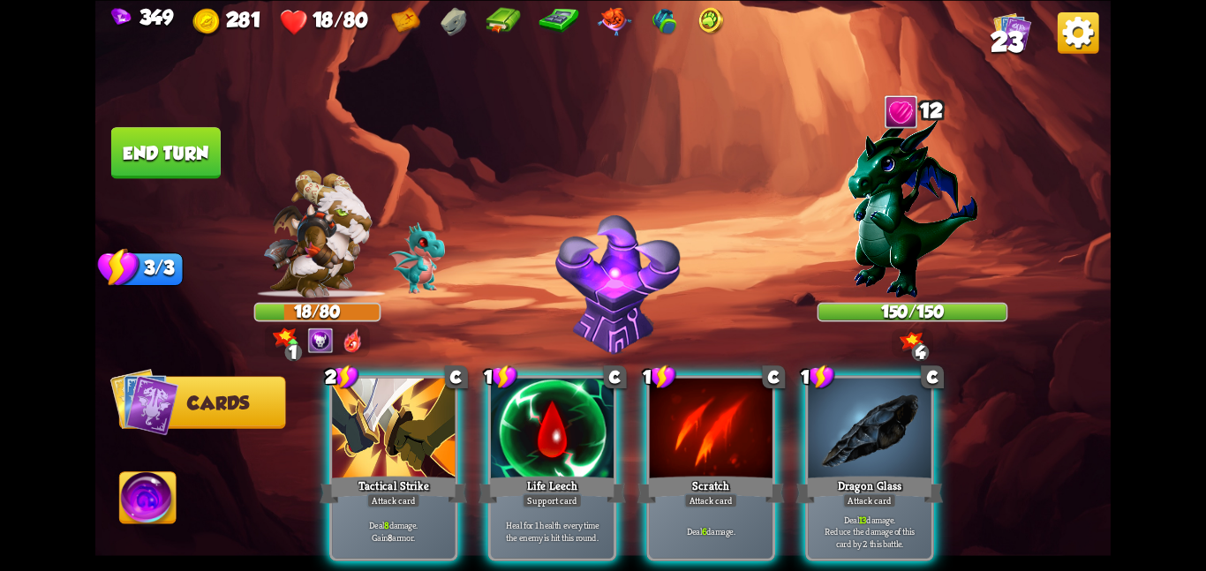
click at [418, 389] on div at bounding box center [393, 429] width 123 height 103
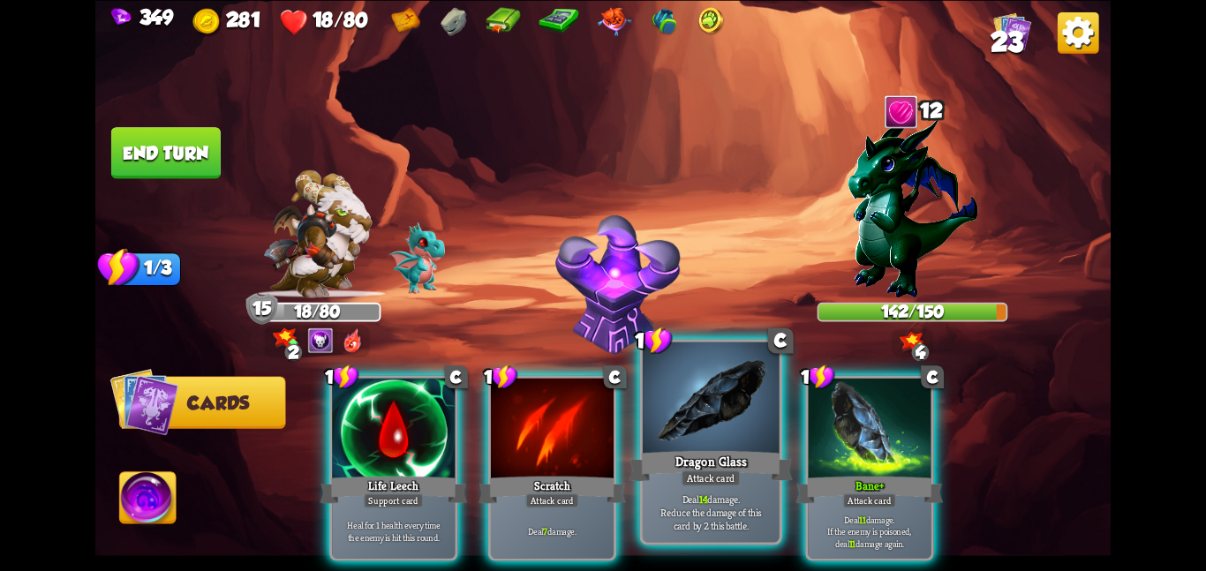
click at [691, 414] on div at bounding box center [711, 399] width 137 height 115
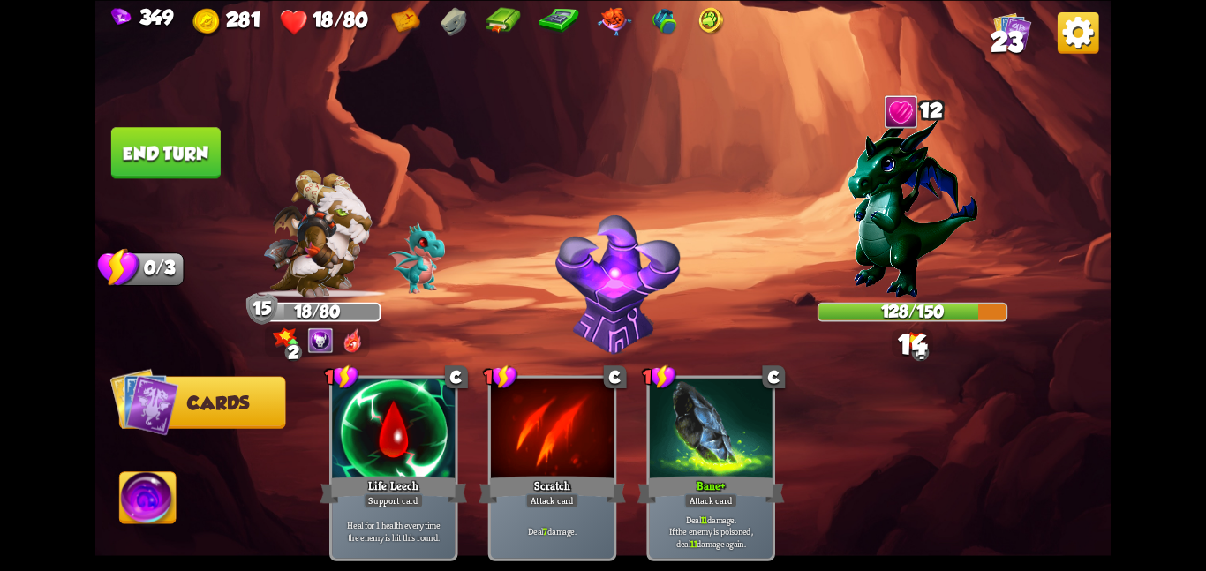
click at [141, 152] on button "End turn" at bounding box center [166, 152] width 110 height 51
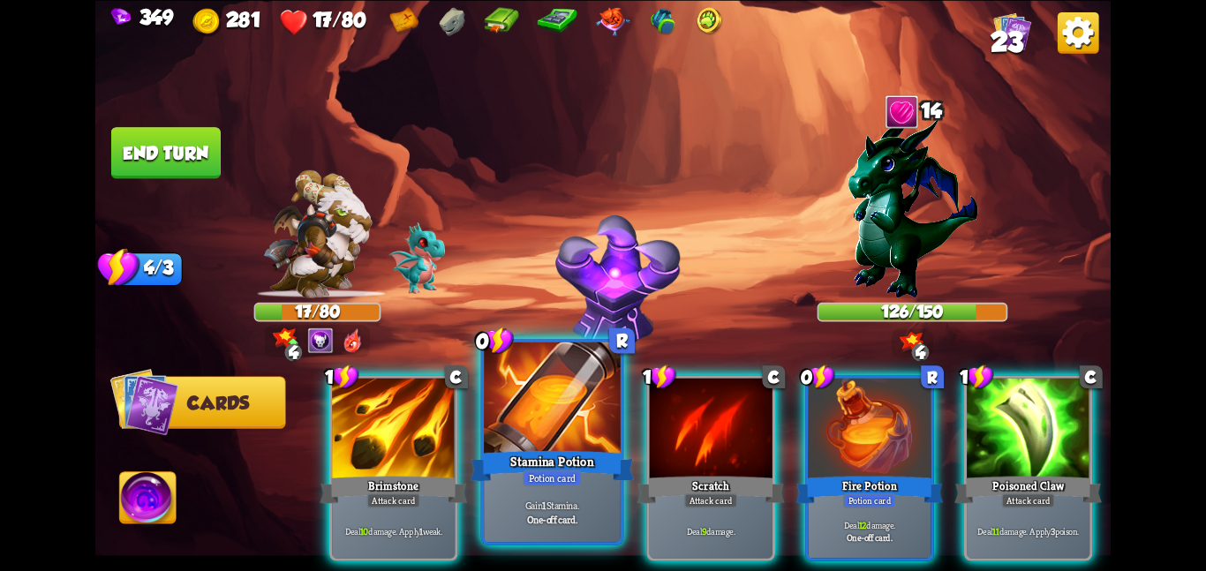
click at [553, 463] on div "Stamina Potion" at bounding box center [552, 466] width 163 height 36
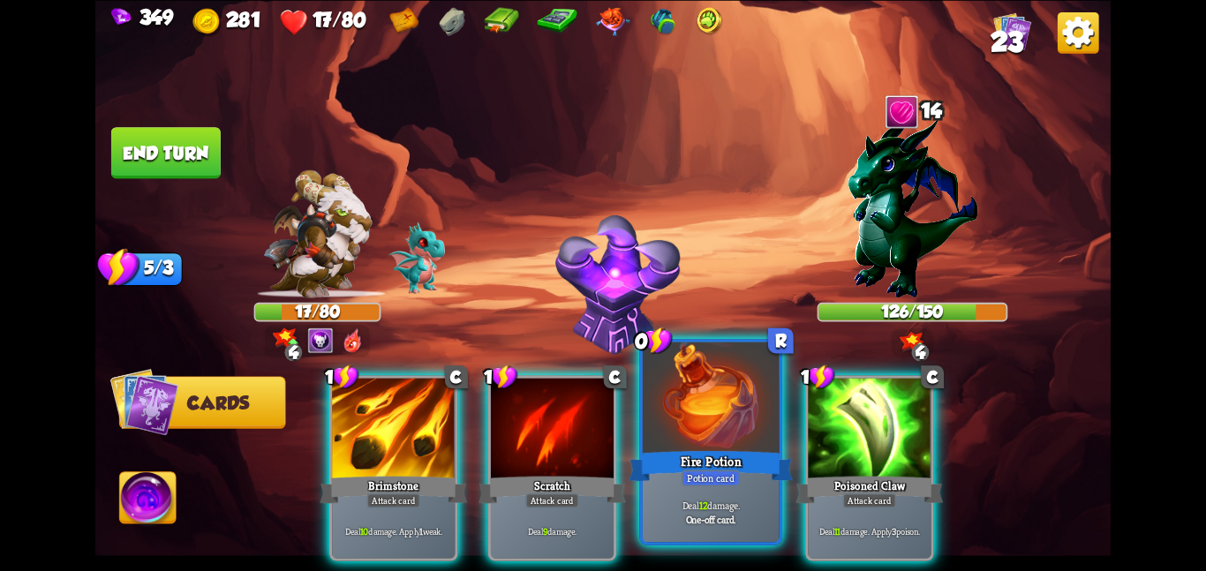
click at [662, 459] on div "Fire Potion" at bounding box center [710, 466] width 163 height 36
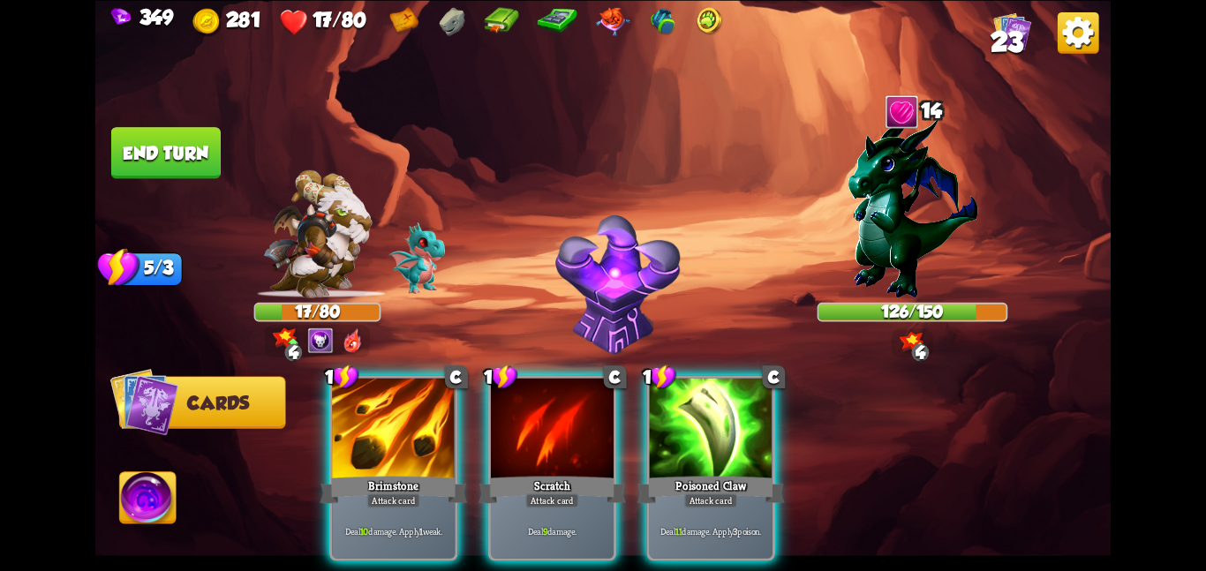
click at [662, 459] on div "1 C Brimstone Attack card Deal 10 damage. Apply 1 weak. 1 C Scratch Attack card…" at bounding box center [705, 444] width 813 height 254
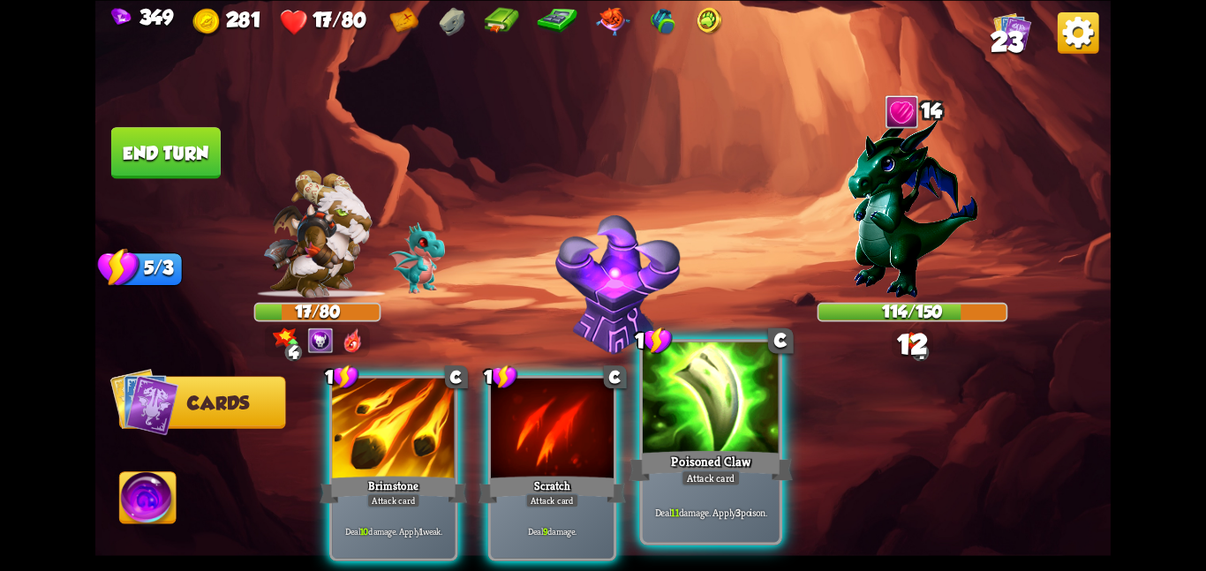
click at [671, 441] on div at bounding box center [711, 399] width 137 height 115
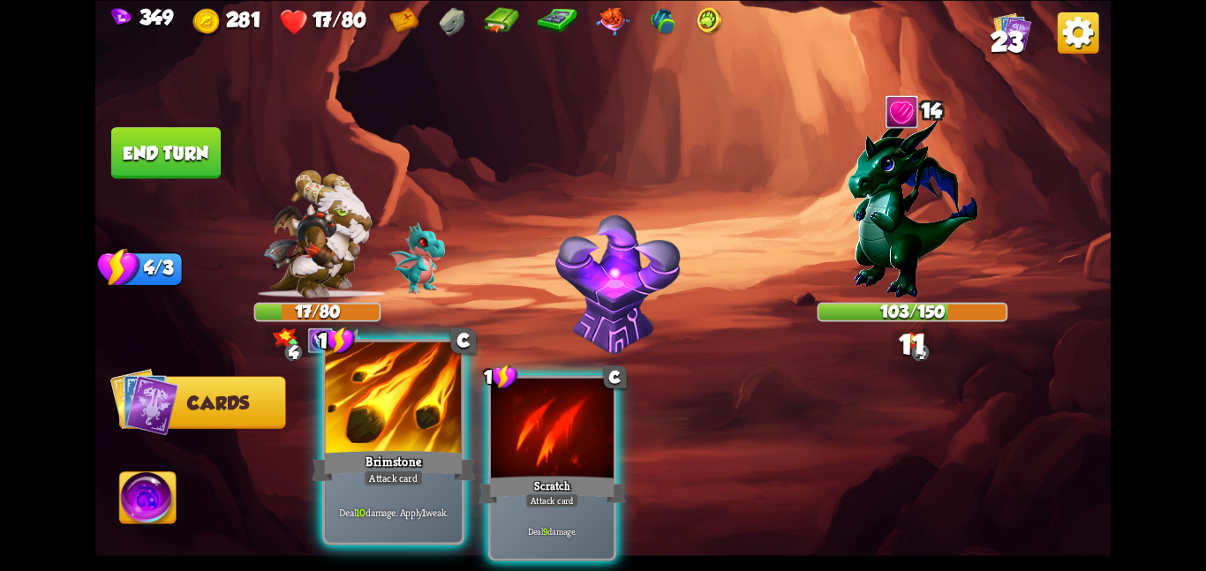
click at [425, 423] on div at bounding box center [393, 399] width 137 height 115
click at [491, 423] on div at bounding box center [552, 429] width 123 height 103
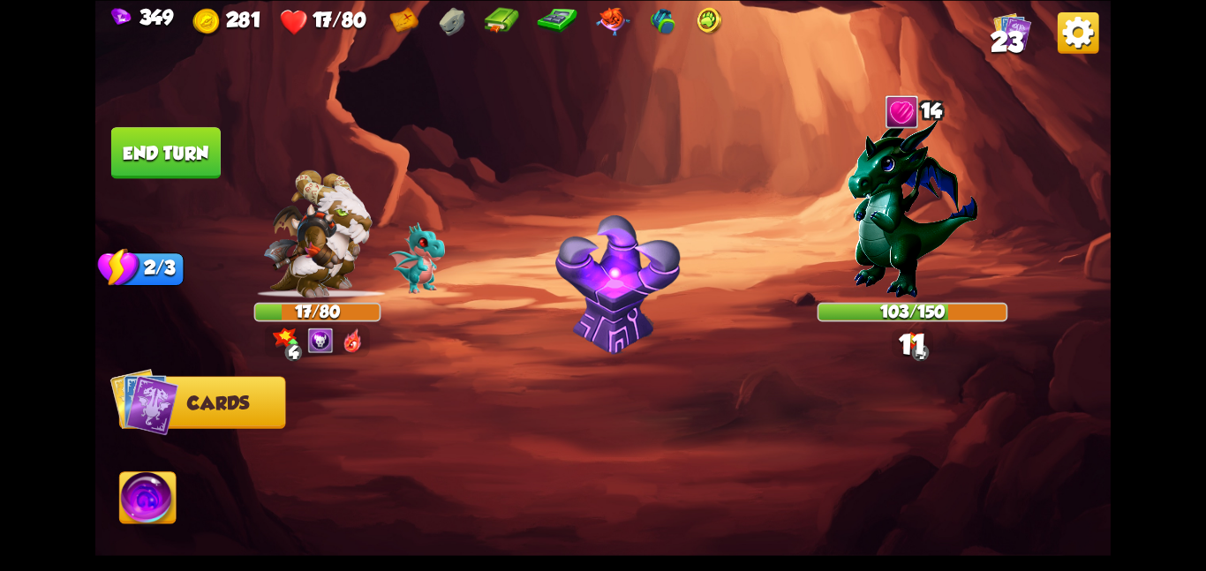
click at [425, 423] on div at bounding box center [705, 444] width 813 height 254
click at [127, 136] on button "End turn" at bounding box center [166, 152] width 110 height 51
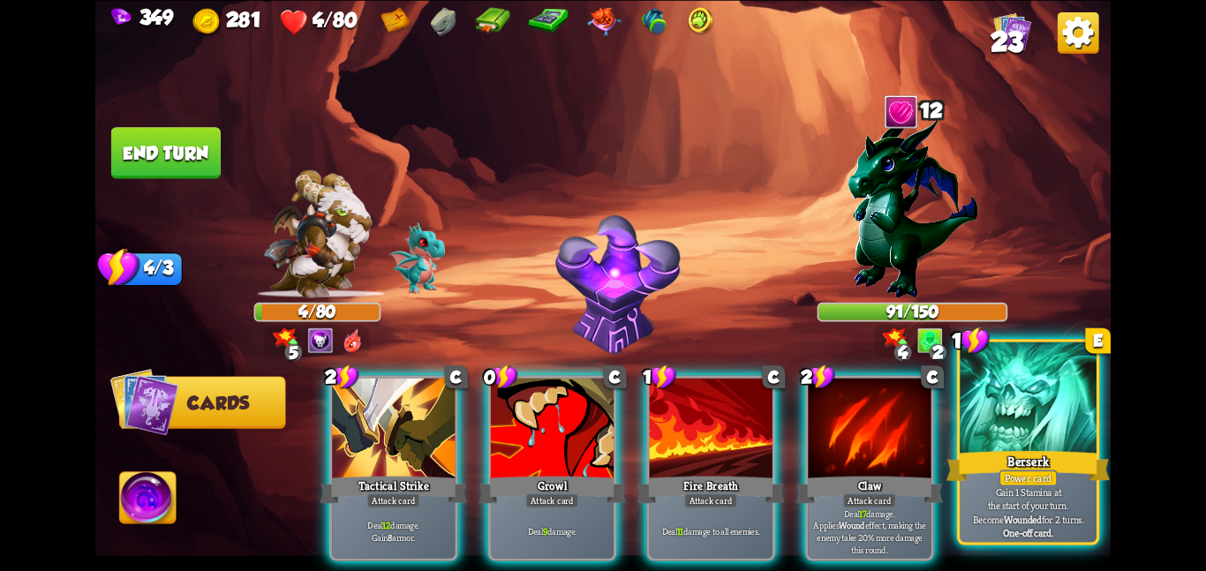
click at [987, 448] on div "Berserk" at bounding box center [1028, 466] width 163 height 36
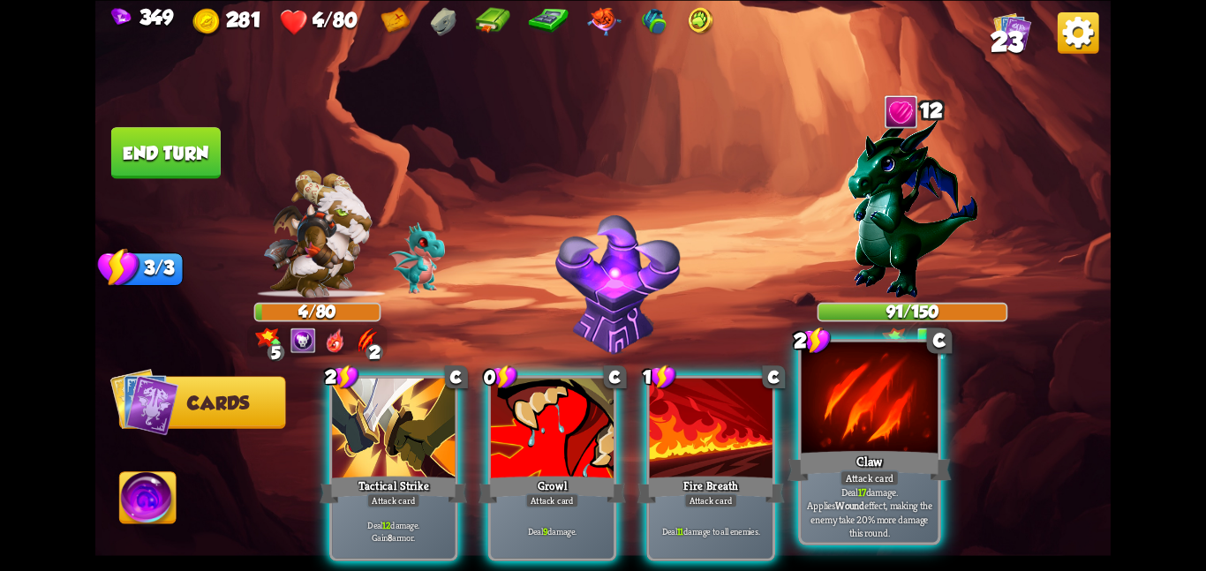
click at [909, 453] on div "Claw" at bounding box center [869, 466] width 163 height 36
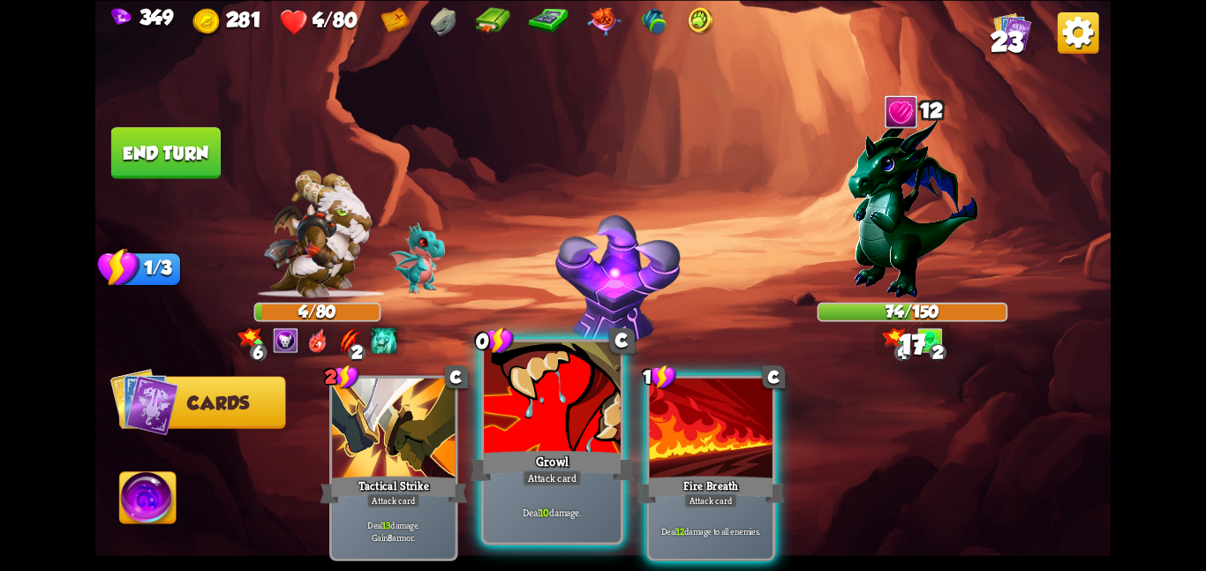
click at [549, 420] on div at bounding box center [552, 399] width 137 height 115
click at [650, 420] on div at bounding box center [711, 429] width 123 height 103
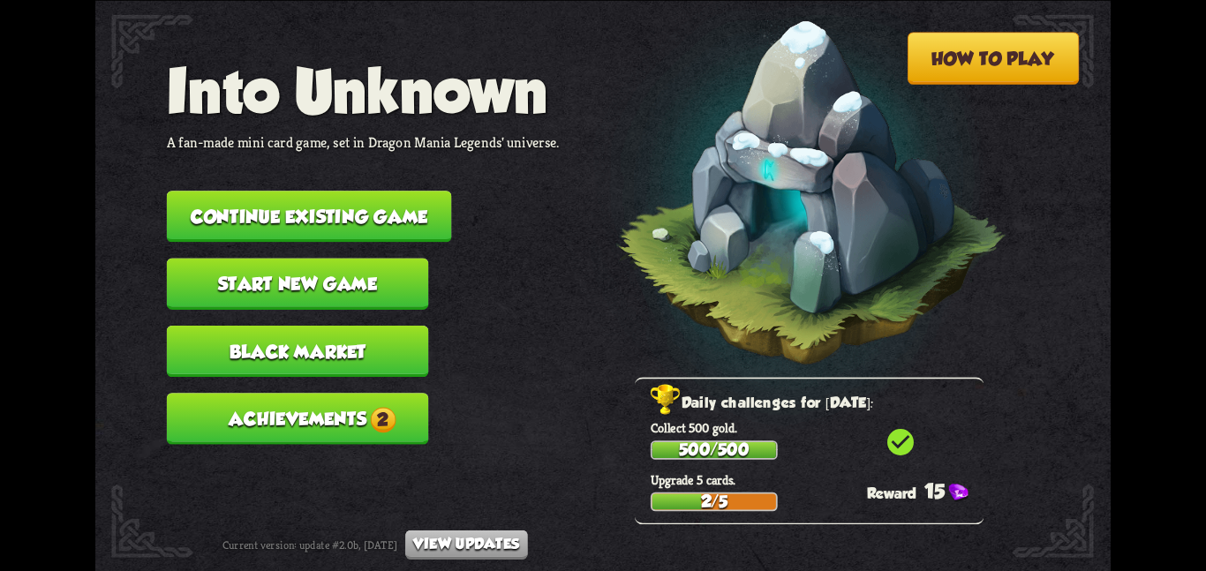
click at [236, 219] on button "Continue existing game" at bounding box center [309, 216] width 285 height 51
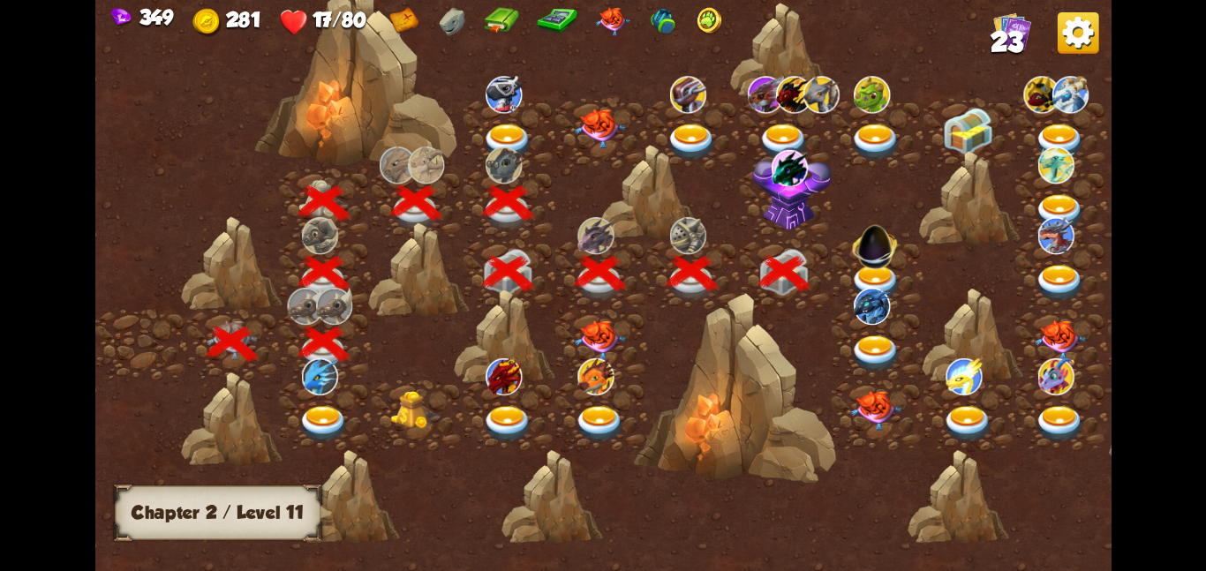
scroll to position [0, 269]
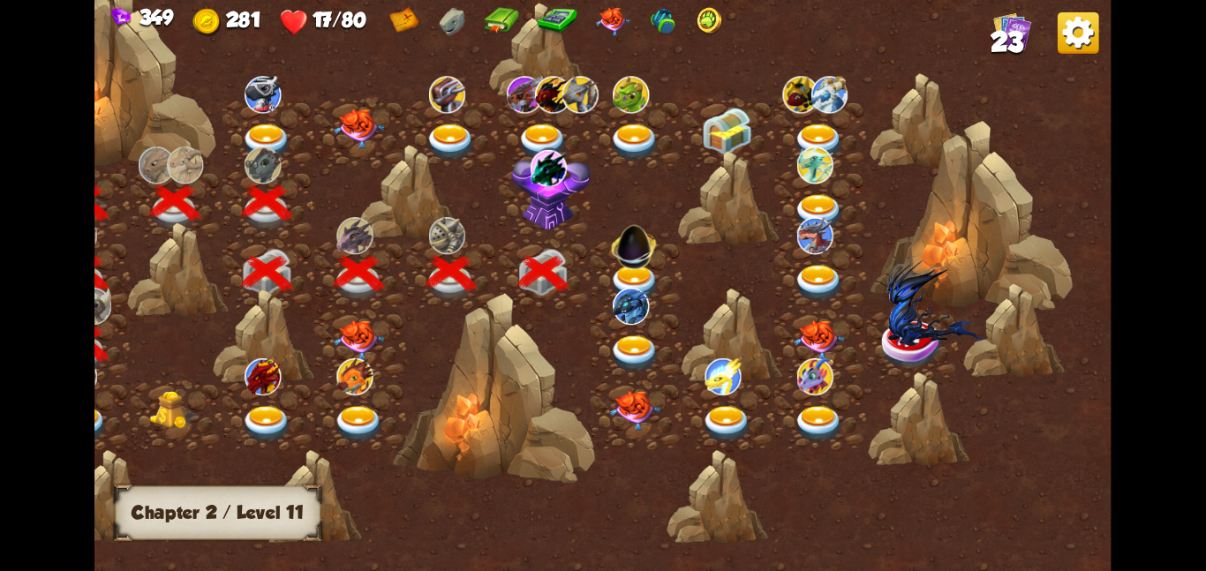
click at [624, 264] on img at bounding box center [634, 243] width 54 height 54
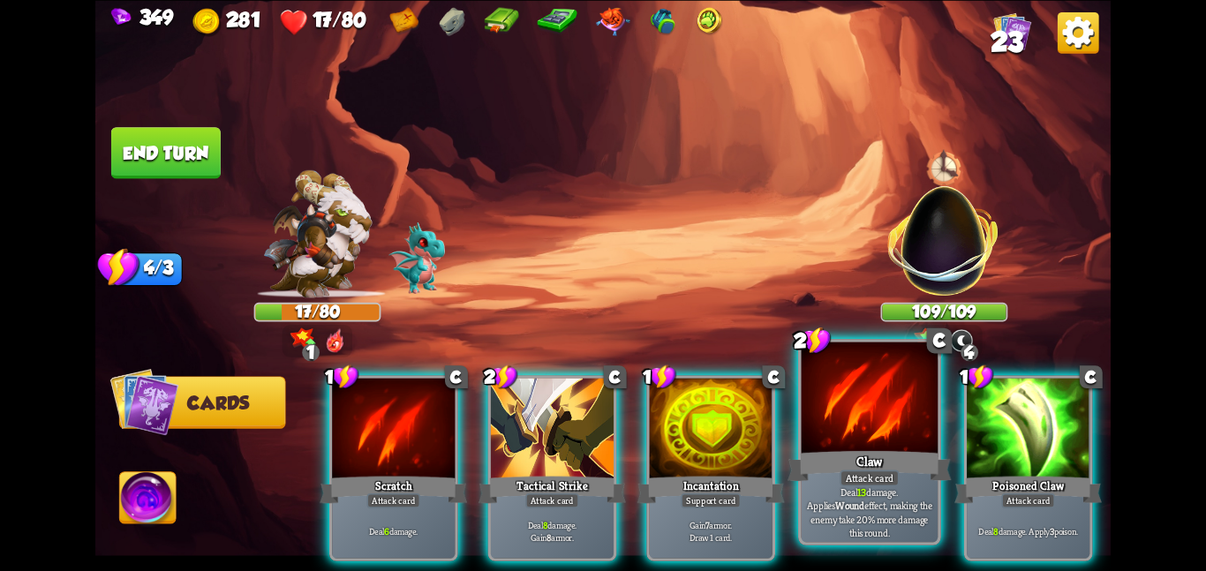
click at [830, 421] on div at bounding box center [870, 399] width 137 height 115
click at [830, 421] on div "1 C Scratch Attack card Deal 6 damage. 2 C Tactical Strike Attack card Deal 8 d…" at bounding box center [705, 444] width 813 height 254
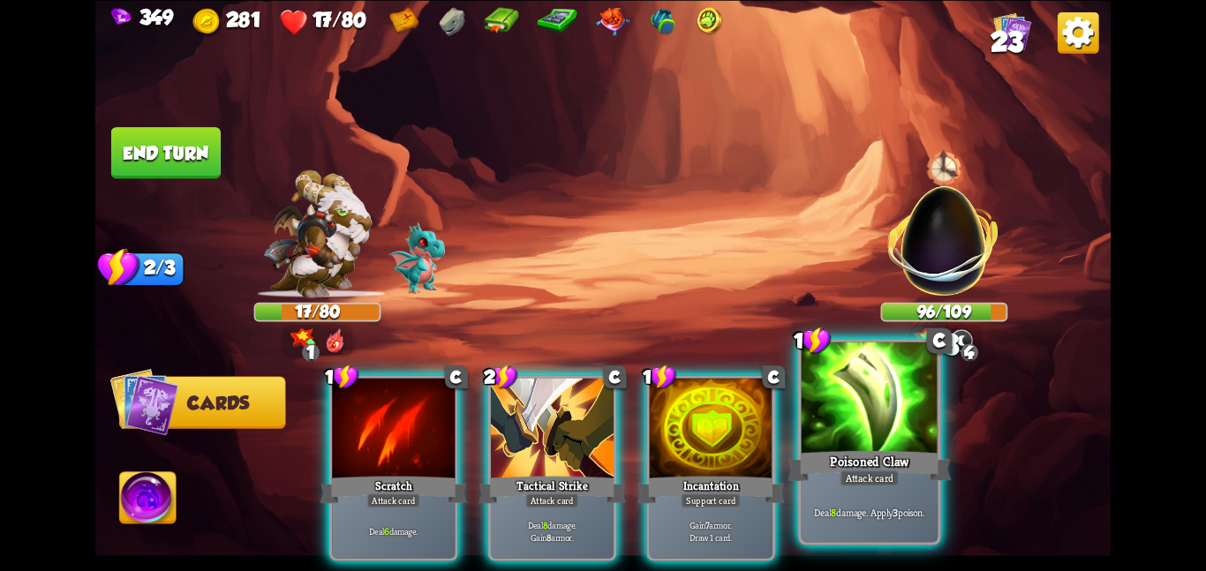
click at [818, 424] on div at bounding box center [870, 399] width 137 height 115
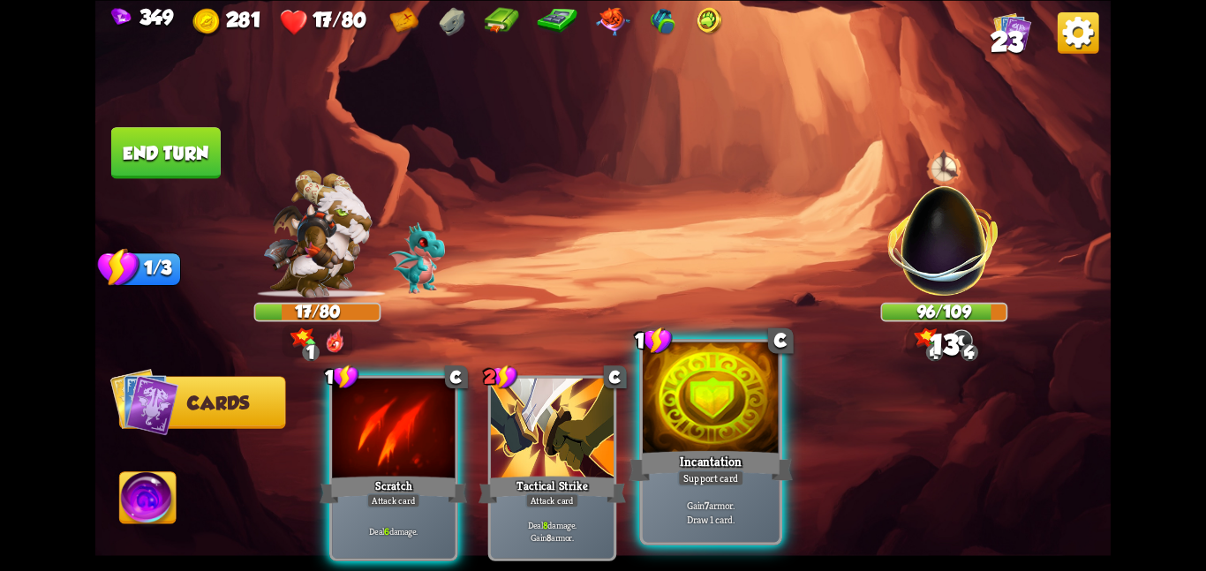
click at [762, 435] on div at bounding box center [711, 399] width 137 height 115
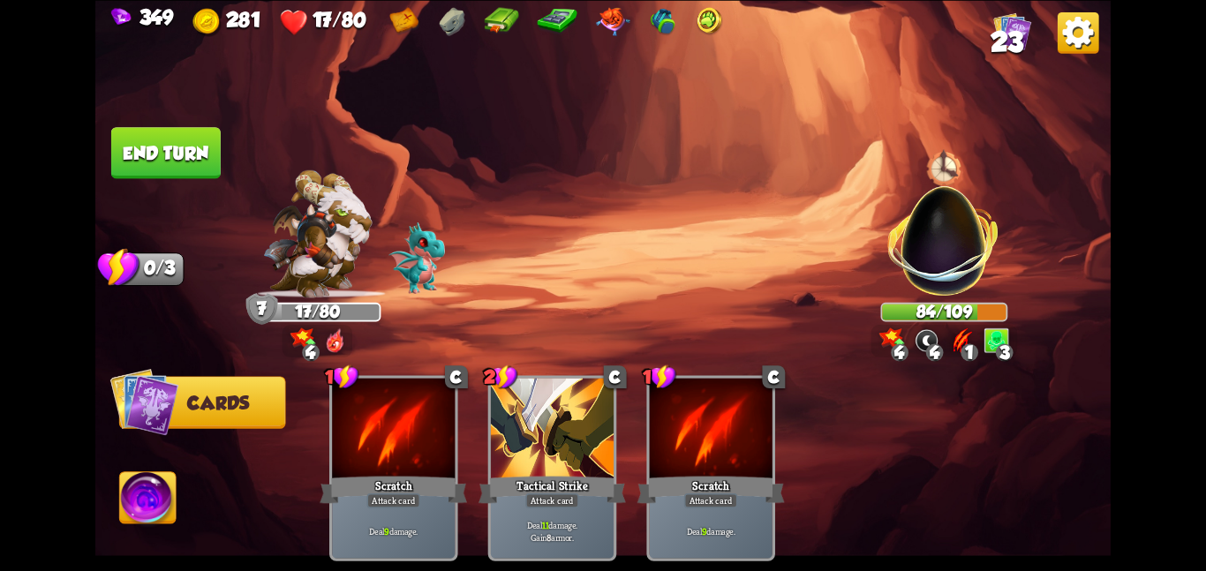
click at [147, 150] on button "End turn" at bounding box center [166, 152] width 110 height 51
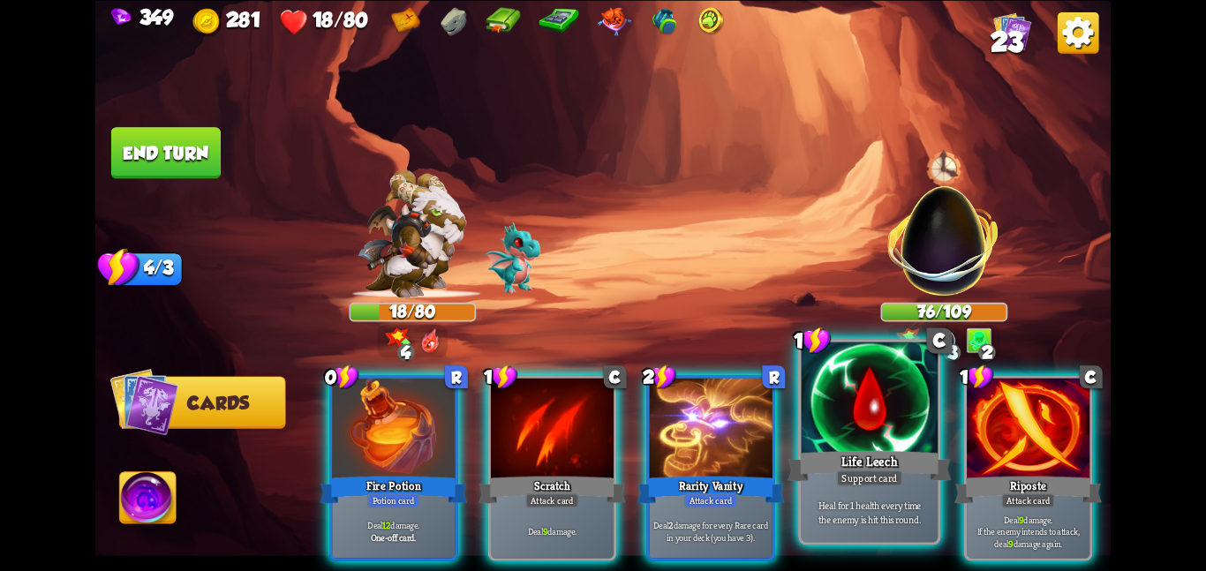
click at [817, 429] on div at bounding box center [870, 399] width 137 height 115
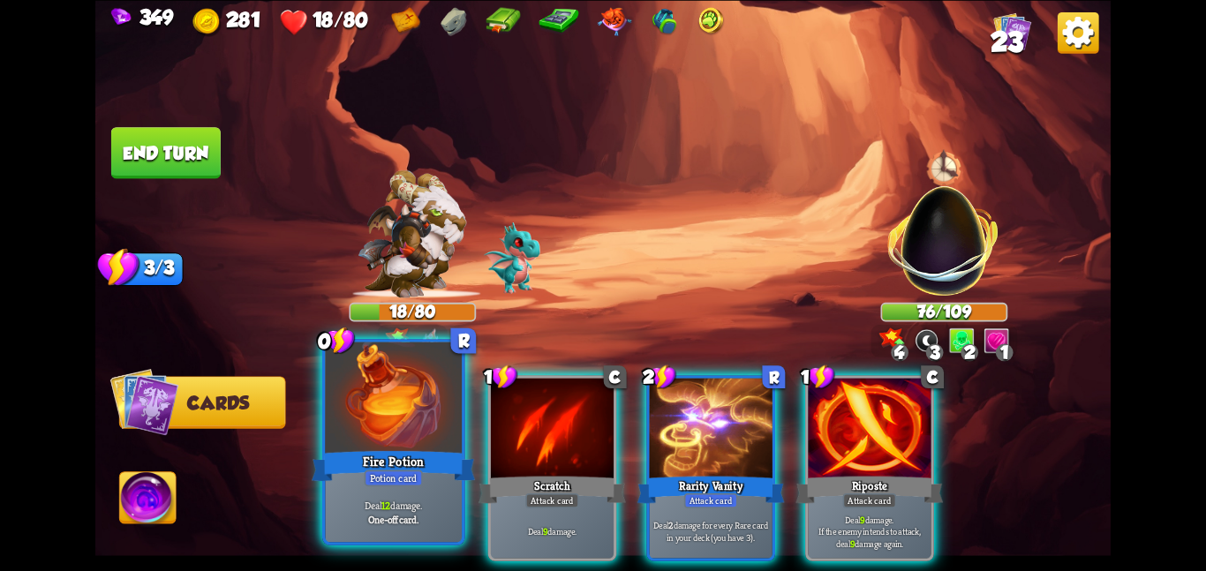
click at [450, 444] on div at bounding box center [393, 399] width 137 height 115
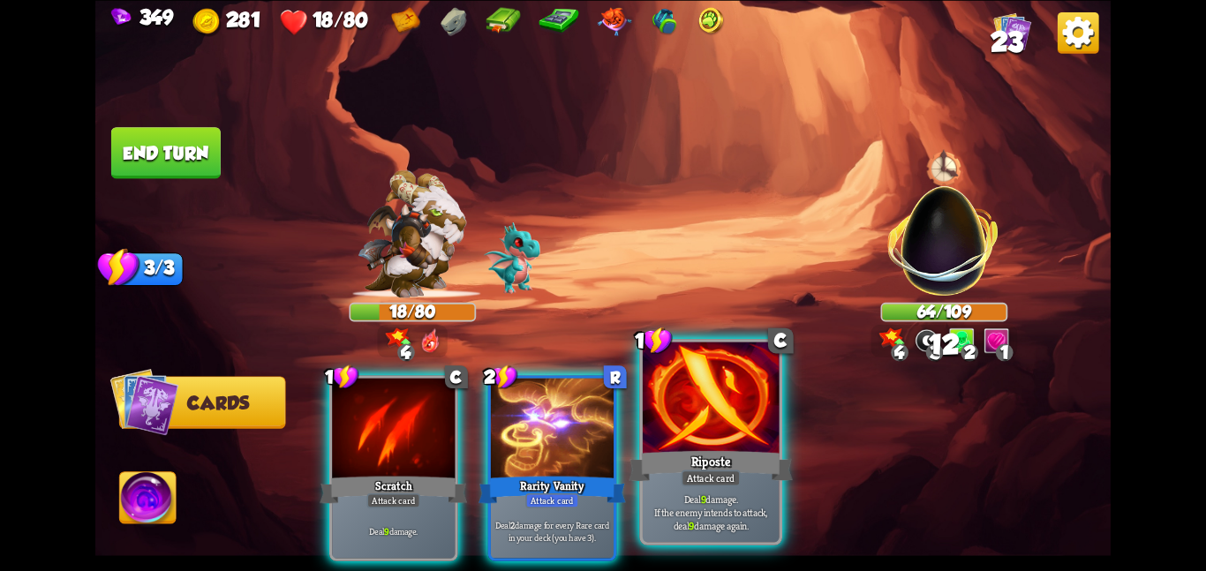
click at [738, 452] on div "Riposte" at bounding box center [710, 466] width 163 height 36
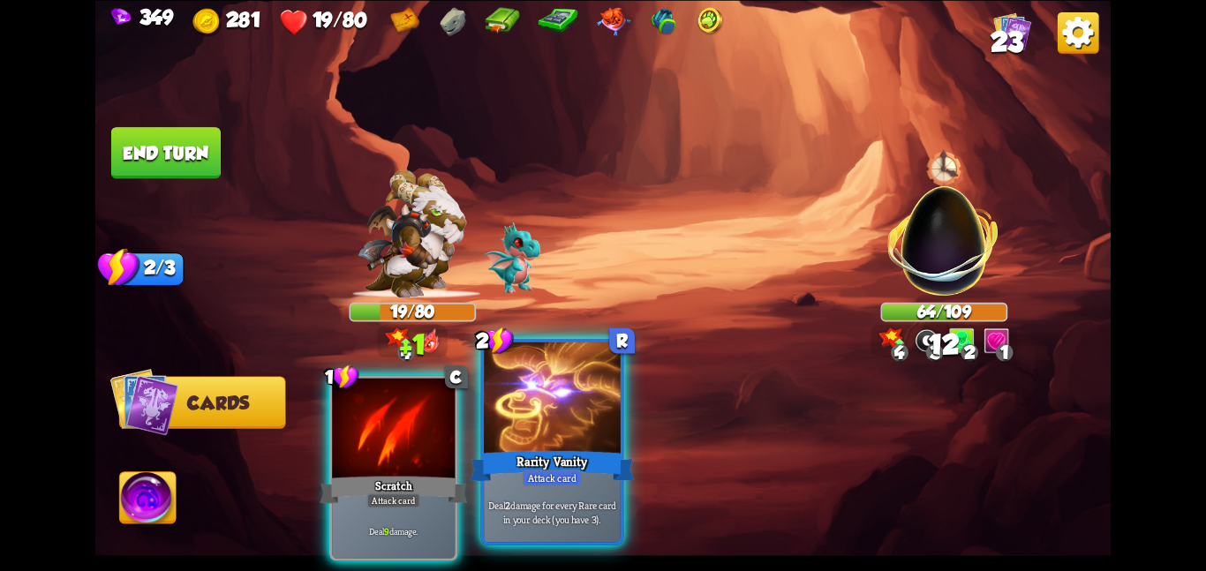
click at [615, 446] on div at bounding box center [552, 399] width 137 height 115
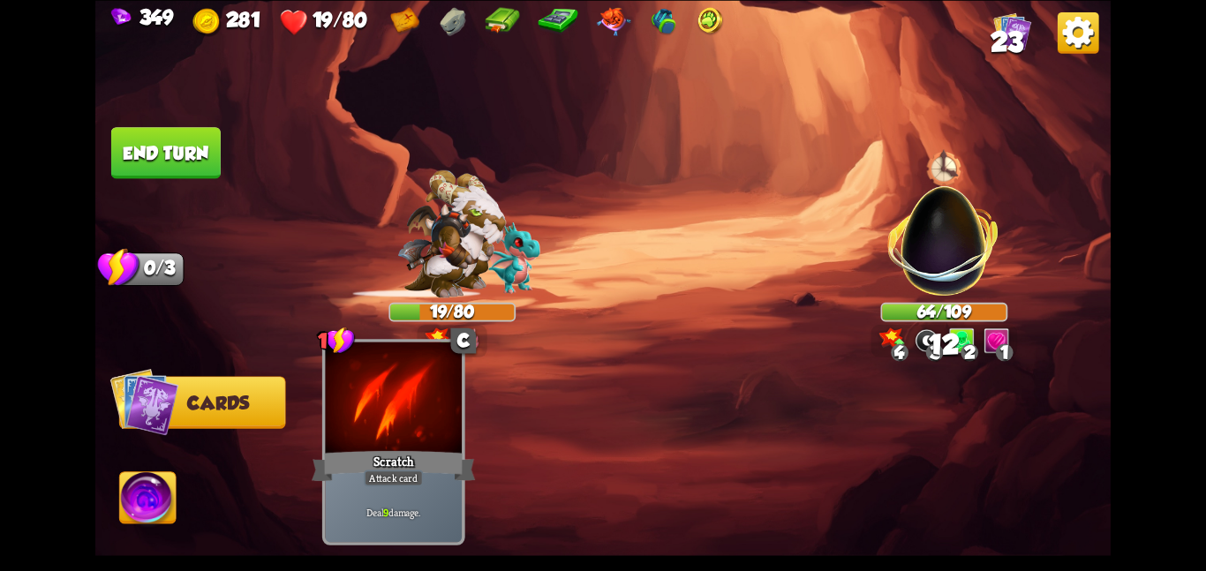
click at [372, 410] on div at bounding box center [393, 399] width 137 height 115
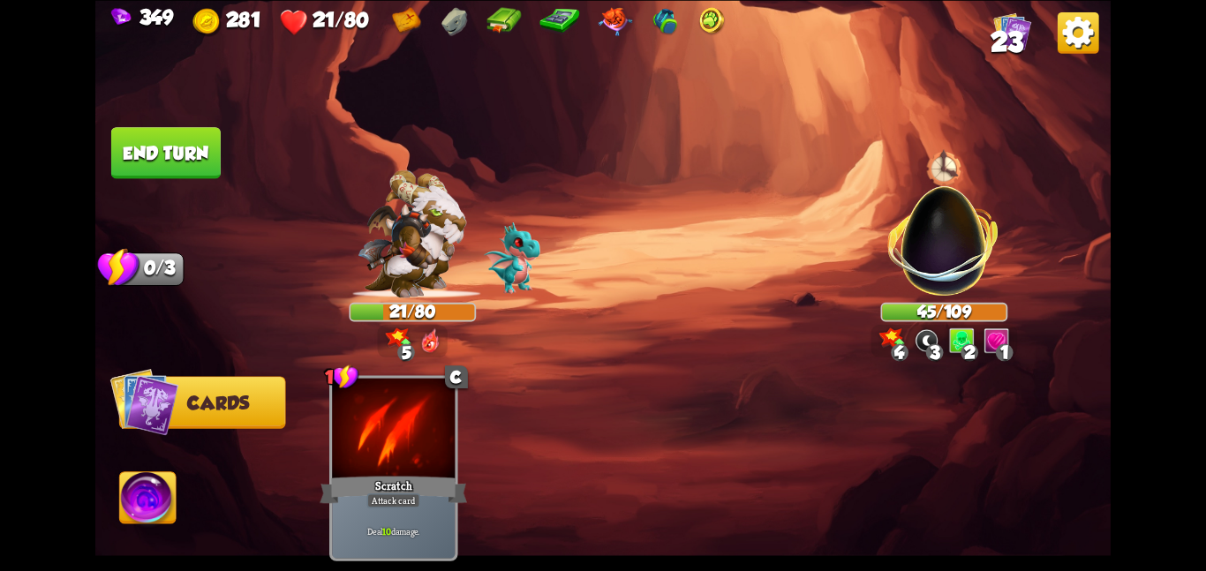
click at [197, 166] on button "End turn" at bounding box center [166, 152] width 110 height 51
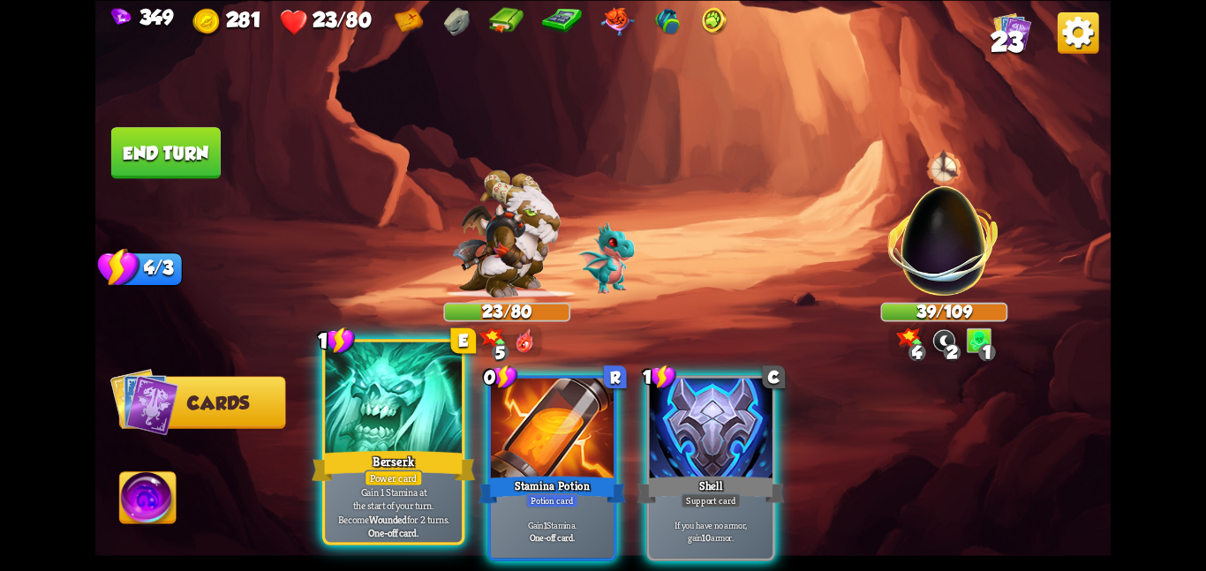
click at [431, 434] on div at bounding box center [393, 399] width 137 height 115
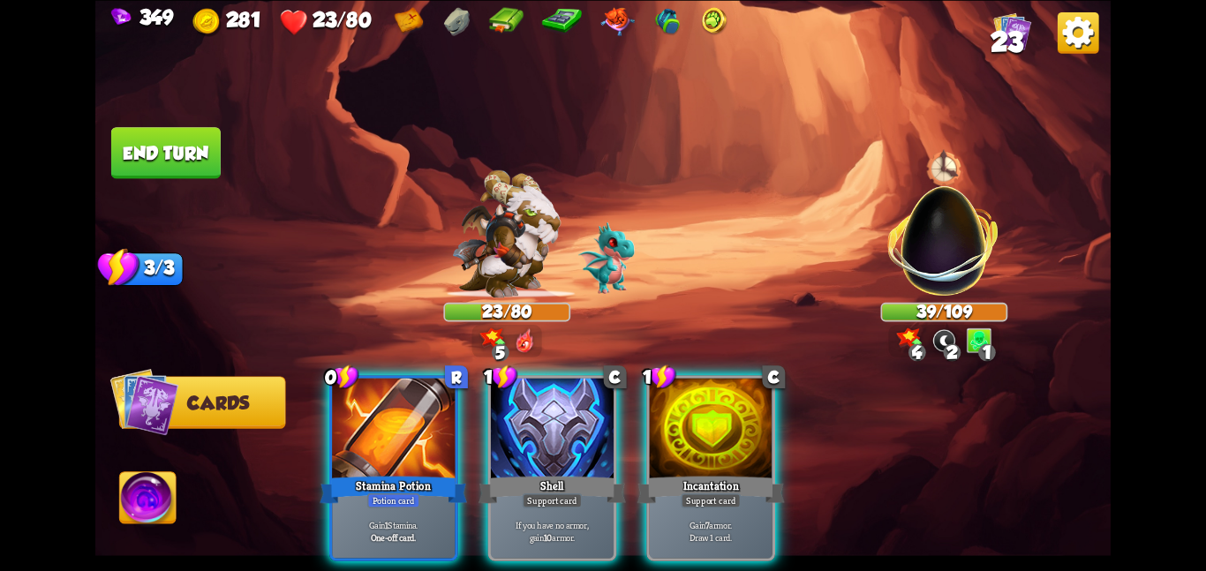
click at [431, 434] on div at bounding box center [393, 429] width 123 height 103
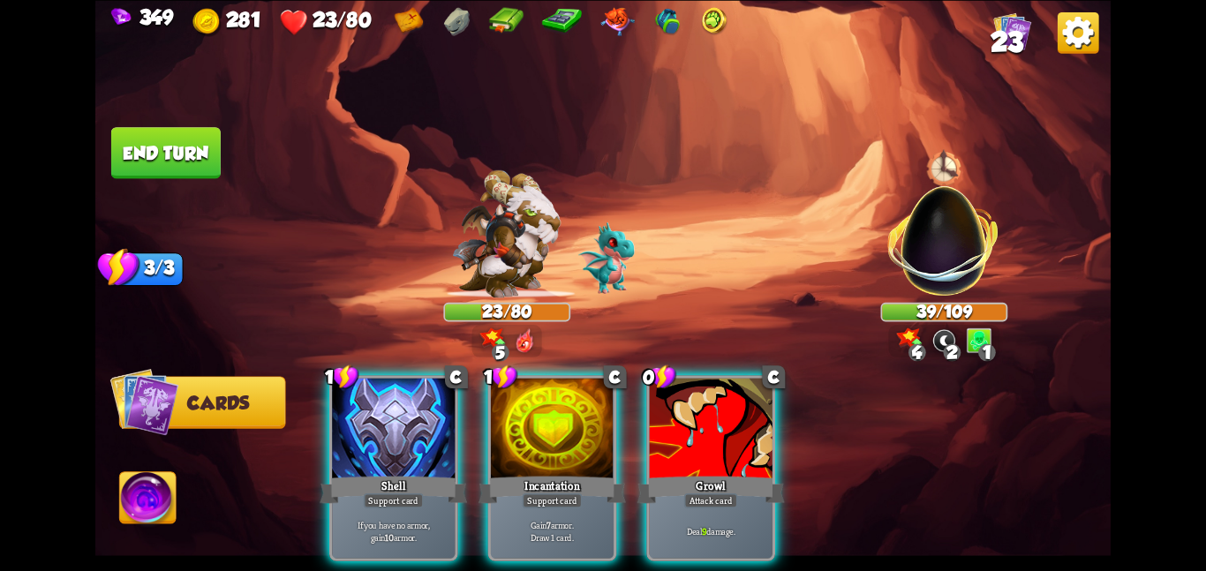
click at [431, 434] on div at bounding box center [393, 429] width 123 height 103
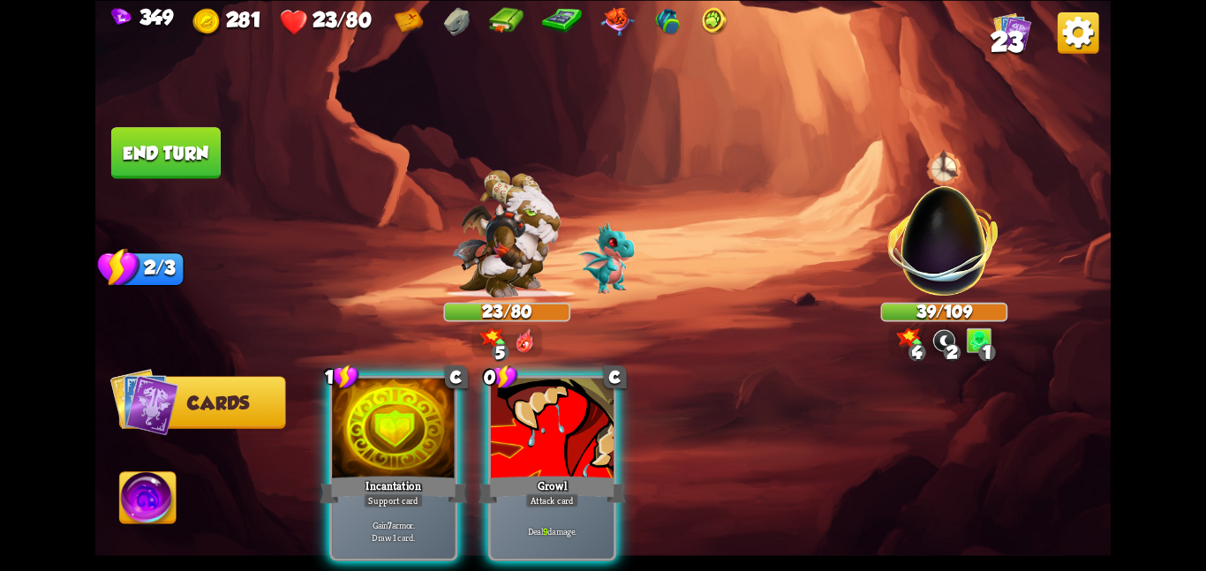
click at [431, 434] on div at bounding box center [393, 429] width 123 height 103
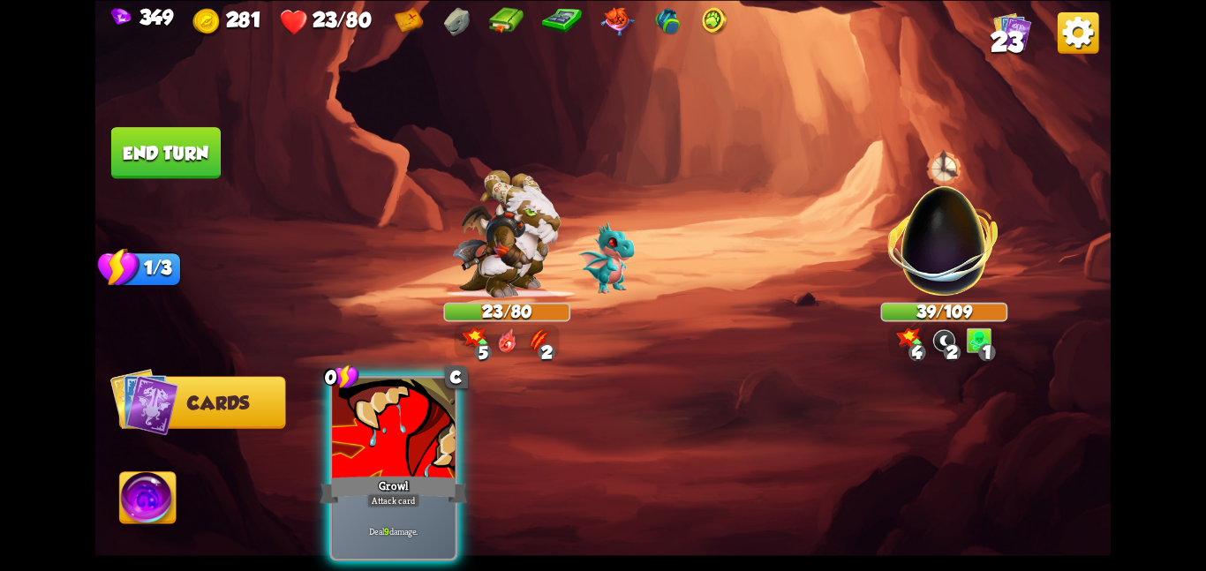
click at [431, 434] on div at bounding box center [393, 429] width 123 height 103
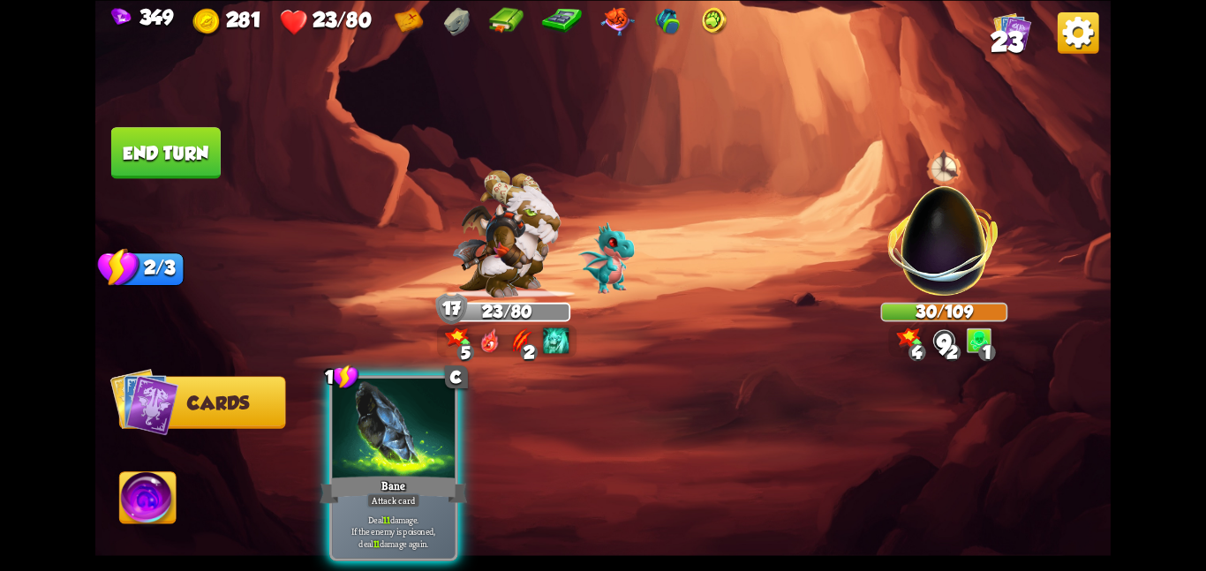
click at [213, 173] on button "End turn" at bounding box center [166, 152] width 110 height 51
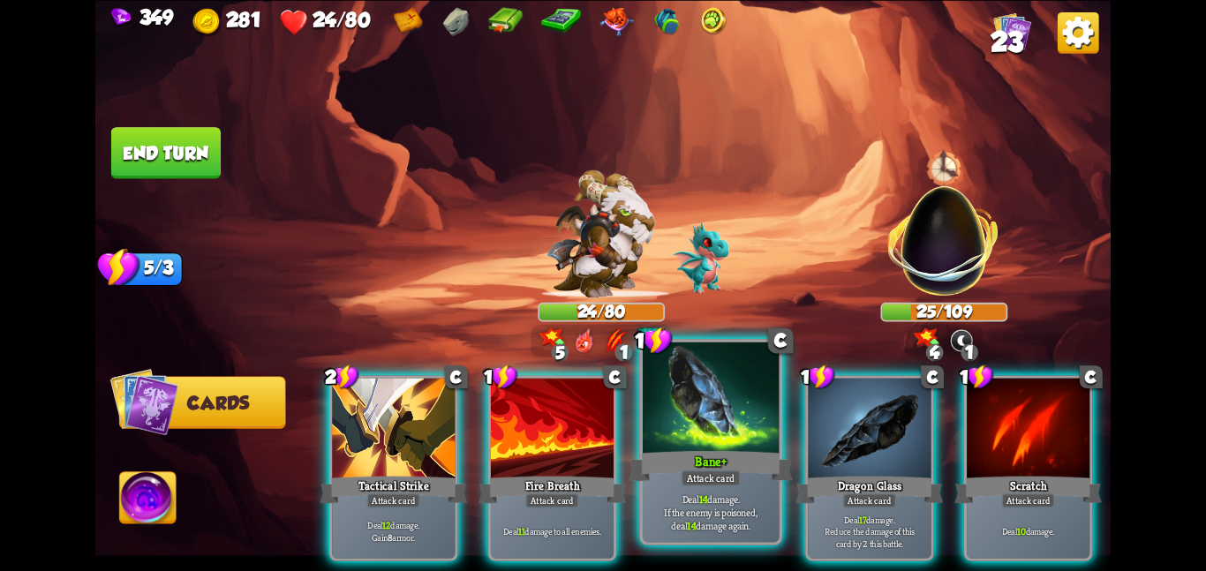
click at [704, 473] on div "Attack card" at bounding box center [711, 478] width 59 height 17
click at [796, 473] on div "Dragon Glass" at bounding box center [869, 489] width 147 height 33
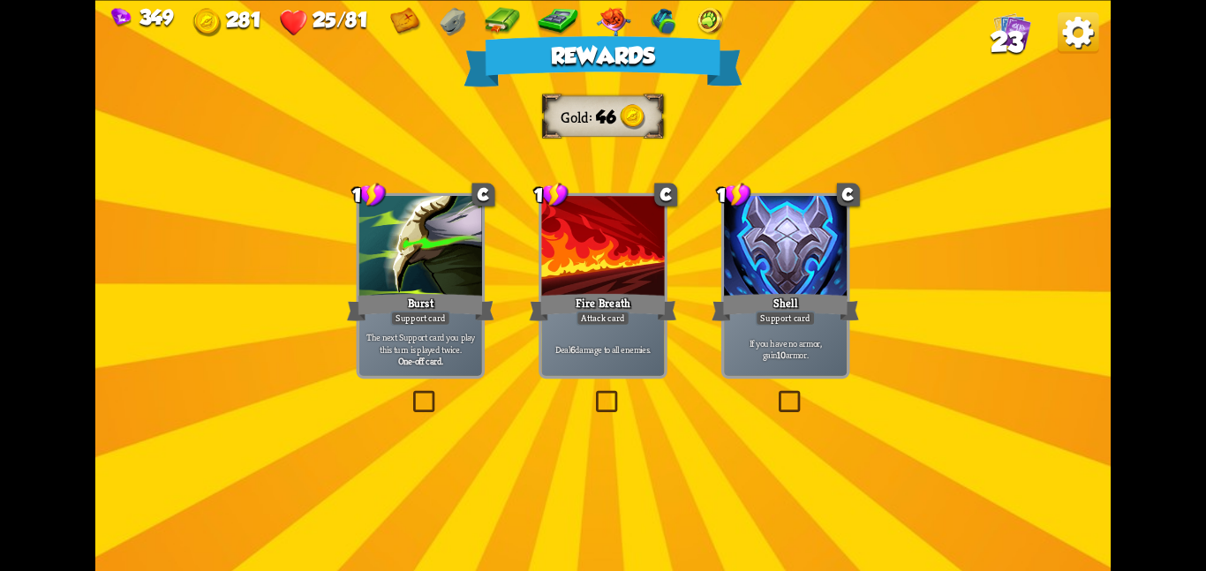
click at [735, 314] on div "Shell" at bounding box center [785, 307] width 147 height 33
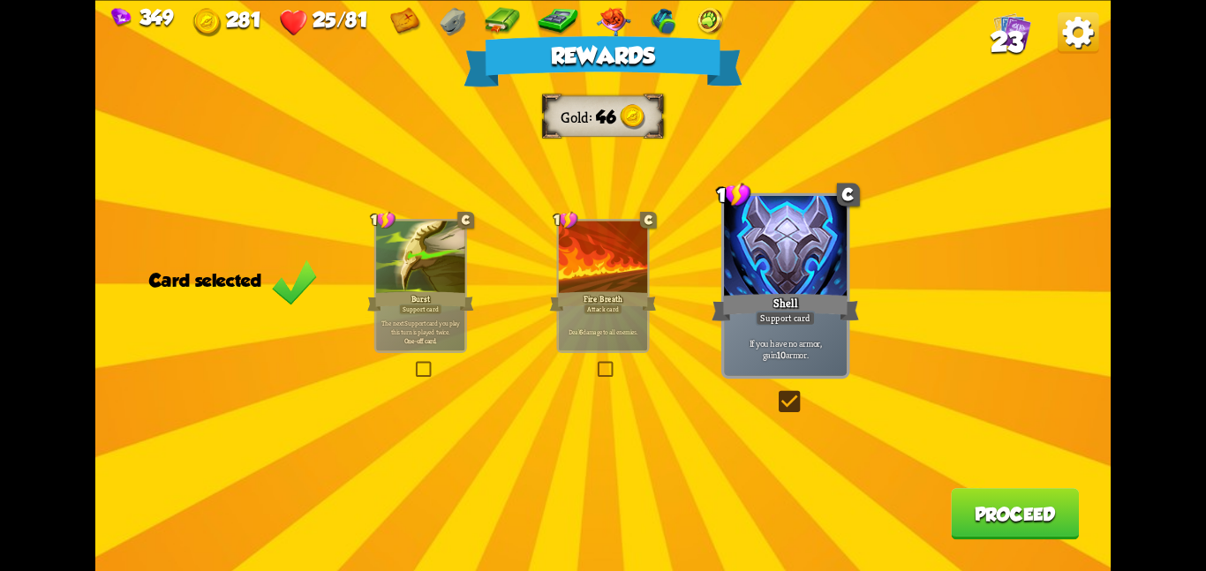
click at [969, 499] on button "Proceed" at bounding box center [1015, 513] width 128 height 51
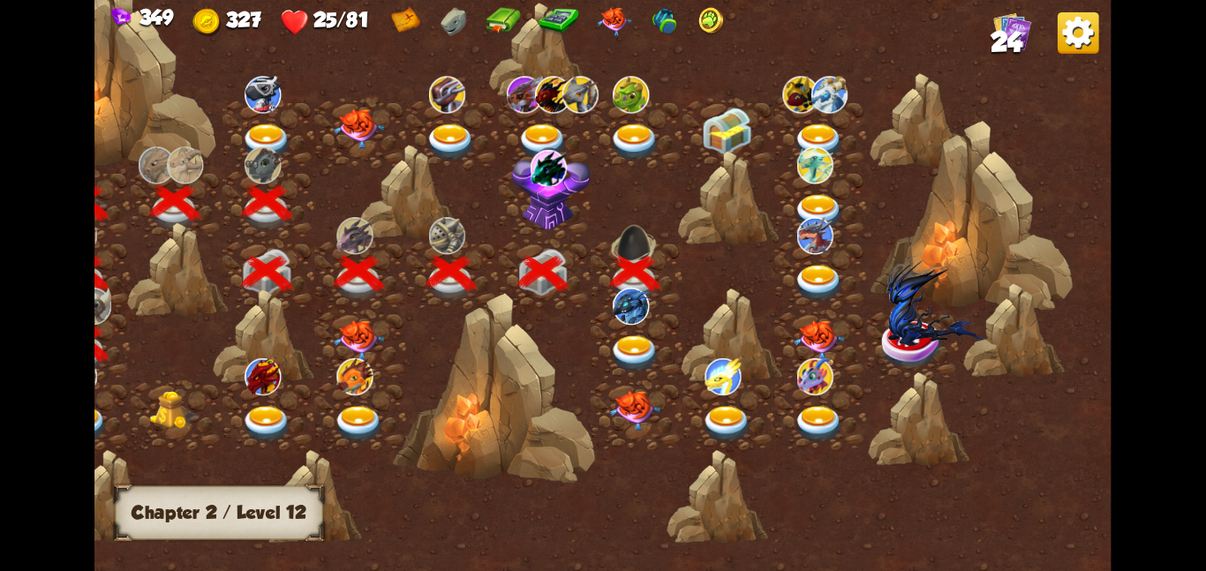
click at [632, 345] on img at bounding box center [634, 353] width 51 height 37
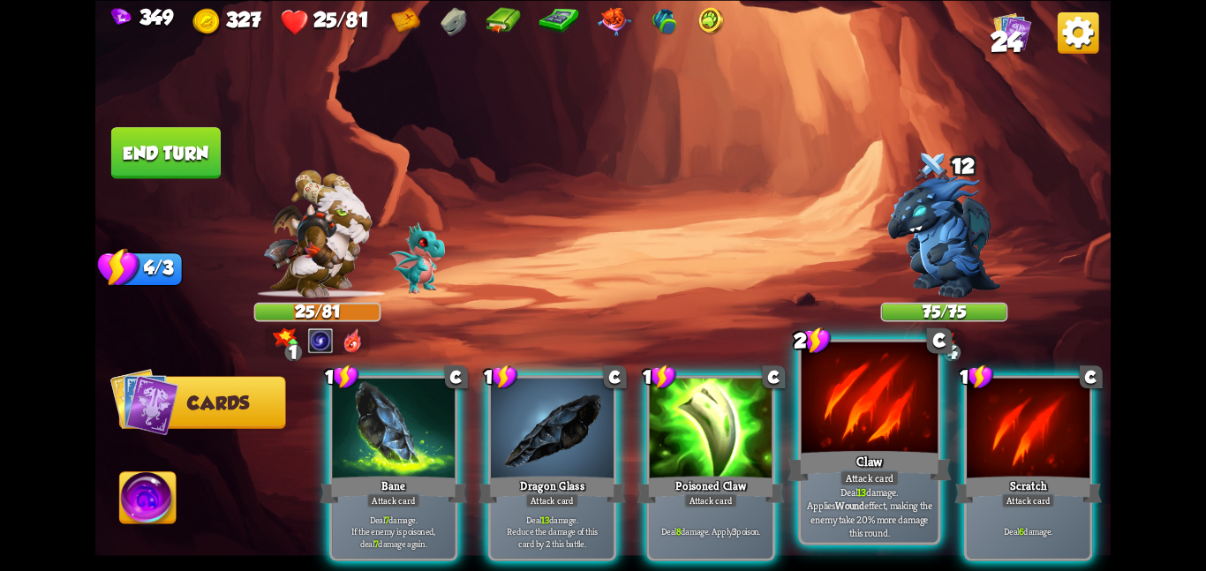
click at [879, 442] on div at bounding box center [870, 399] width 137 height 115
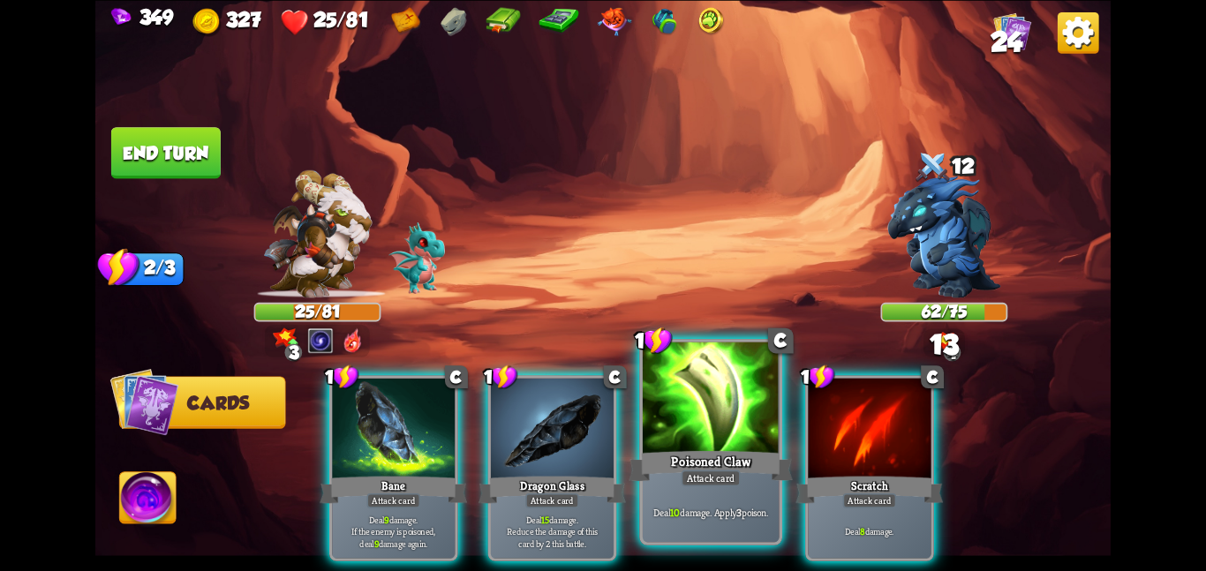
click at [698, 444] on div at bounding box center [711, 399] width 137 height 115
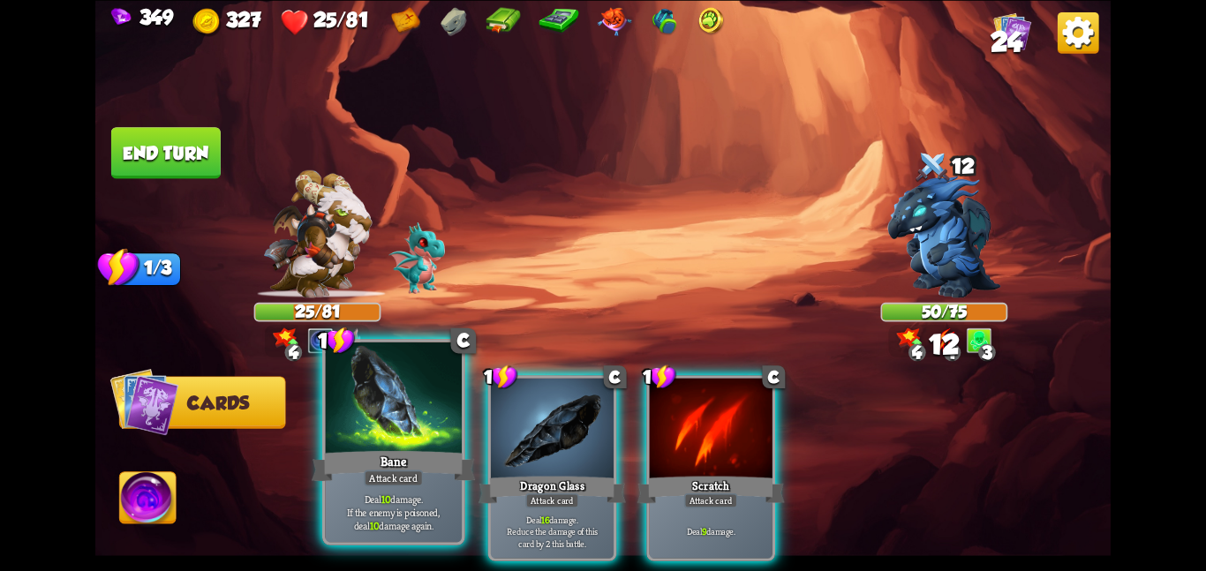
click at [394, 395] on div at bounding box center [393, 399] width 137 height 115
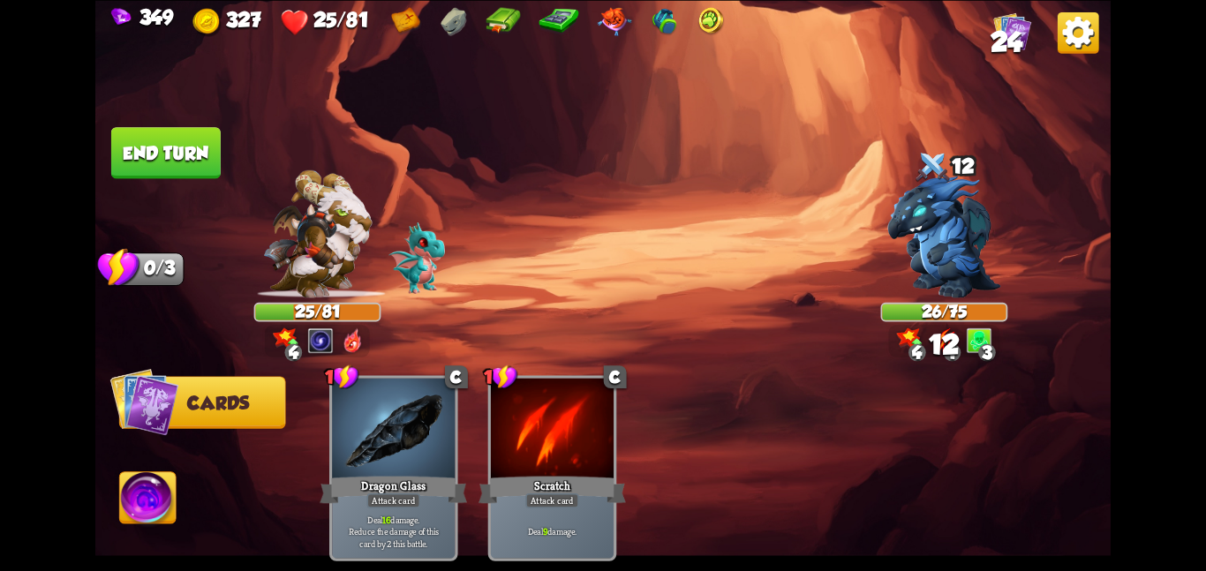
click at [168, 495] on img at bounding box center [148, 501] width 57 height 57
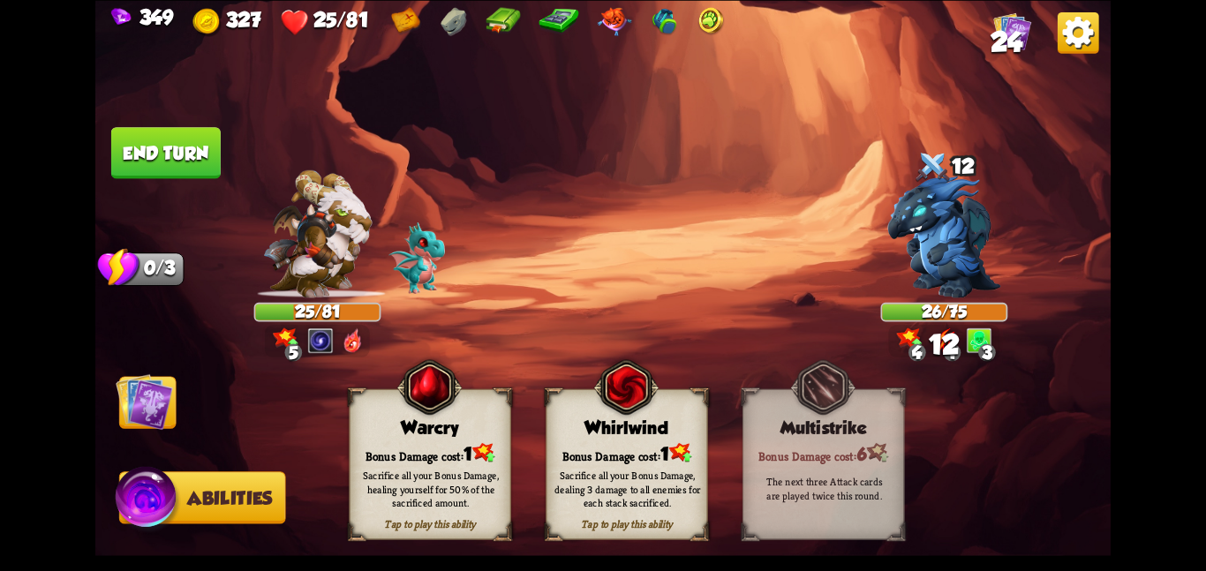
click at [684, 430] on div "Whirlwind" at bounding box center [627, 428] width 161 height 20
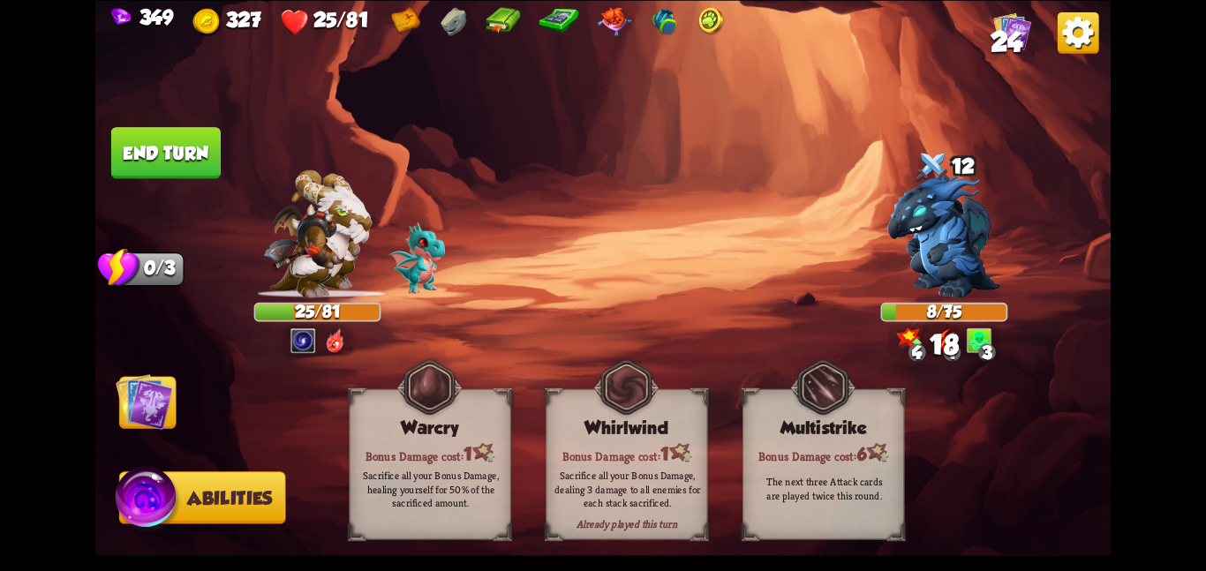
click at [163, 393] on img at bounding box center [144, 401] width 57 height 57
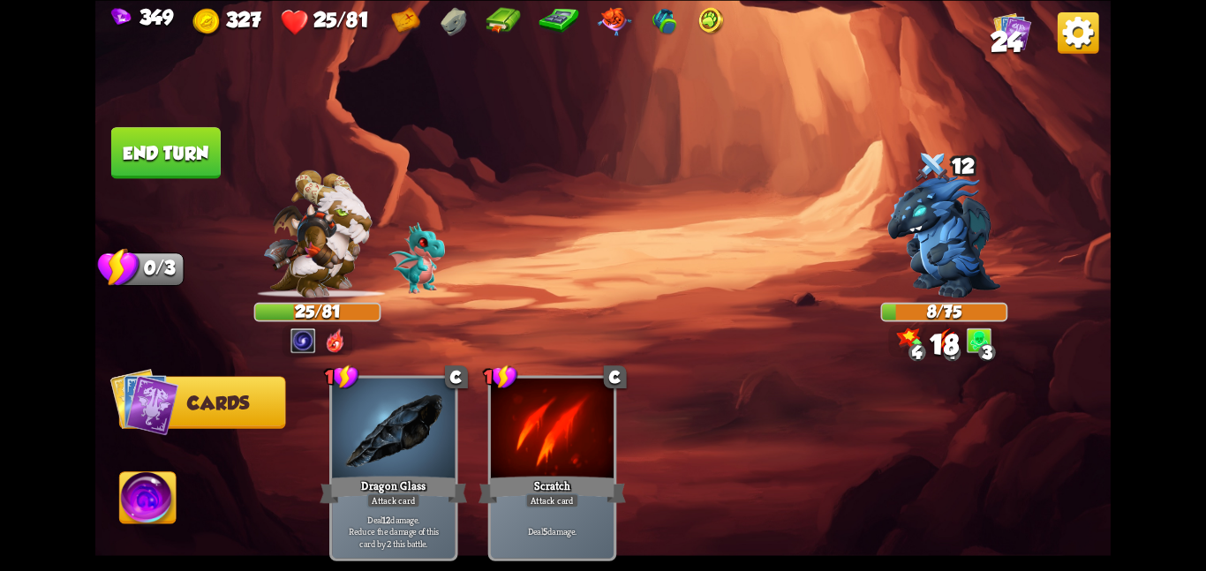
click at [205, 168] on button "End turn" at bounding box center [166, 152] width 110 height 51
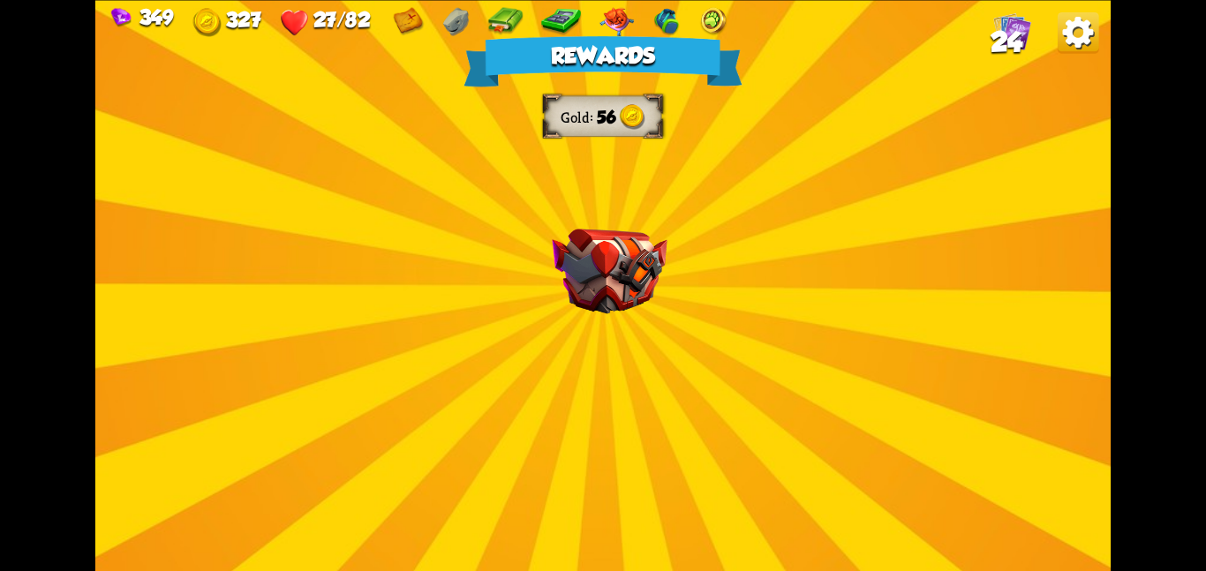
click at [605, 270] on img at bounding box center [609, 272] width 115 height 86
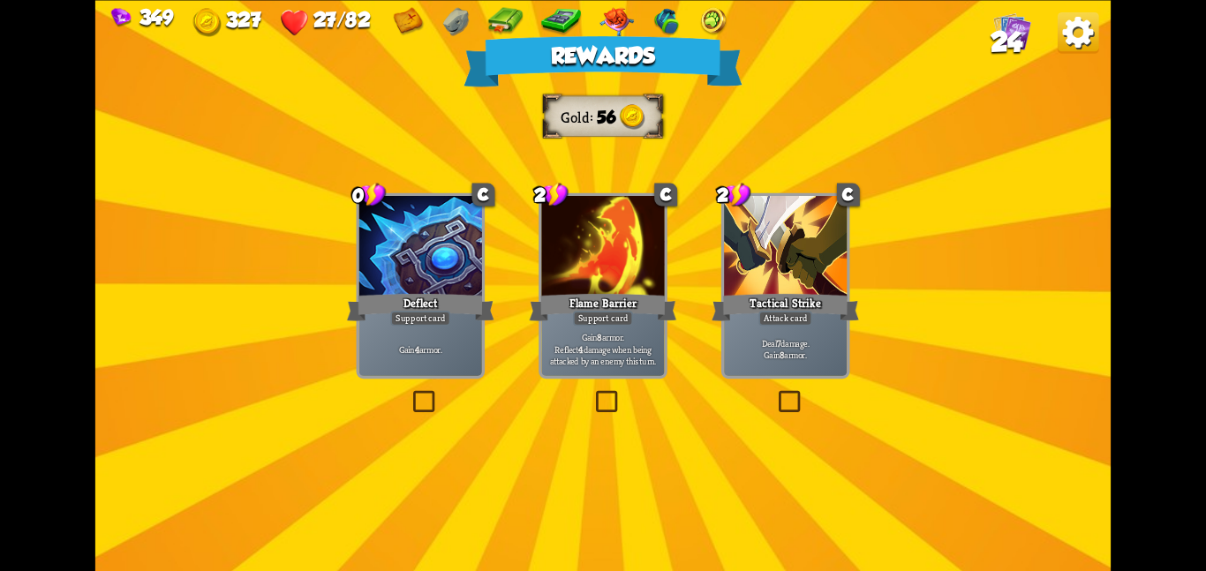
click at [408, 295] on div "Deflect" at bounding box center [420, 307] width 147 height 33
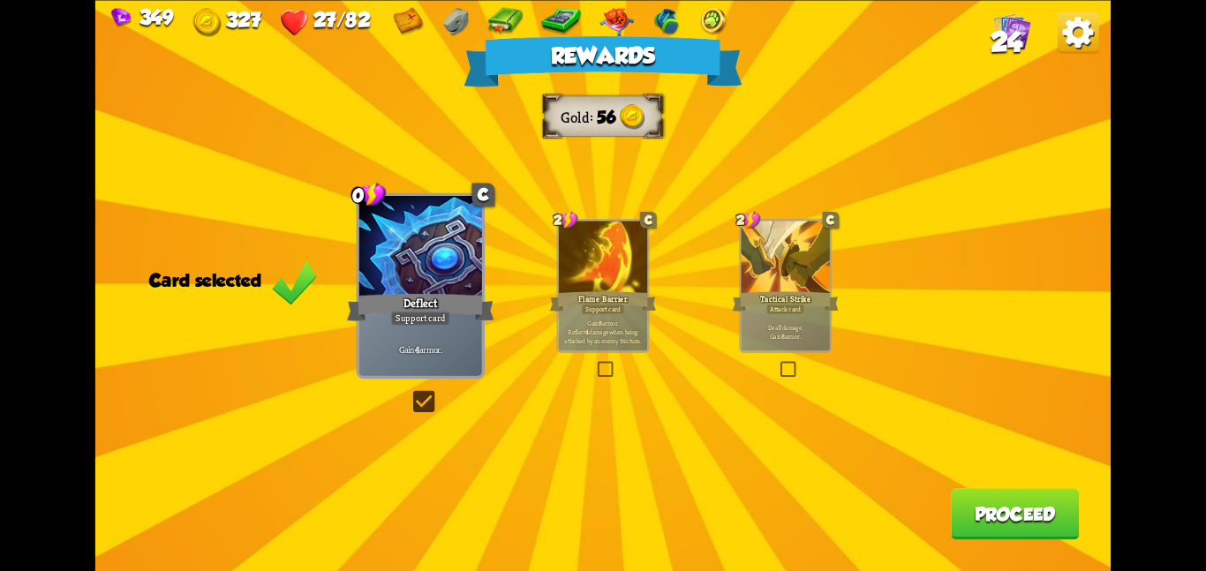
click at [1008, 535] on button "Proceed" at bounding box center [1015, 513] width 128 height 51
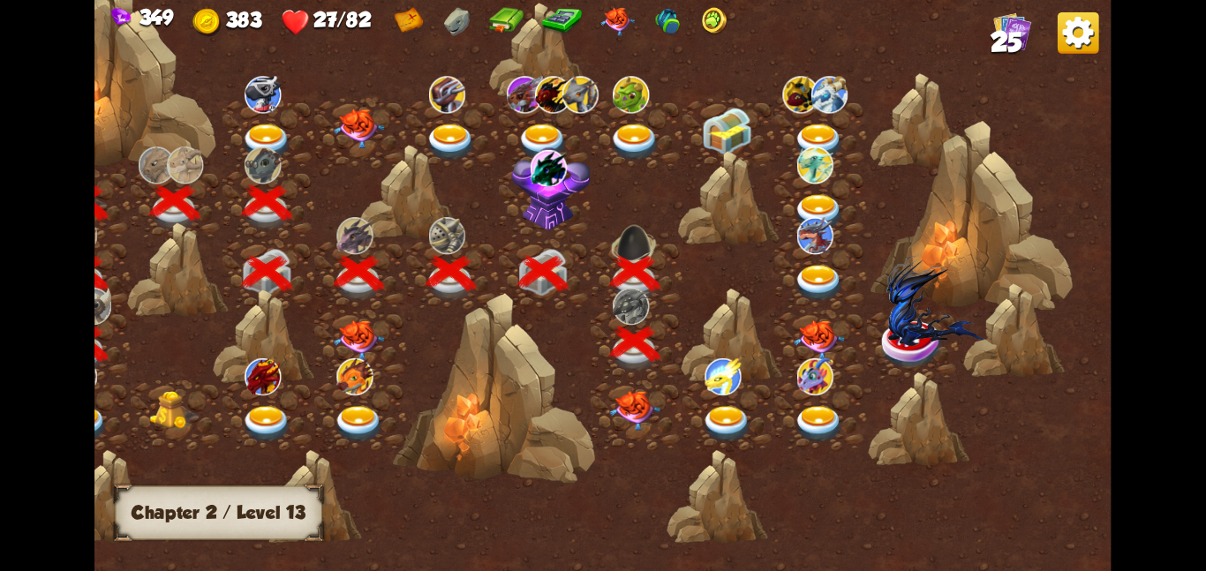
click at [661, 391] on div at bounding box center [637, 415] width 92 height 71
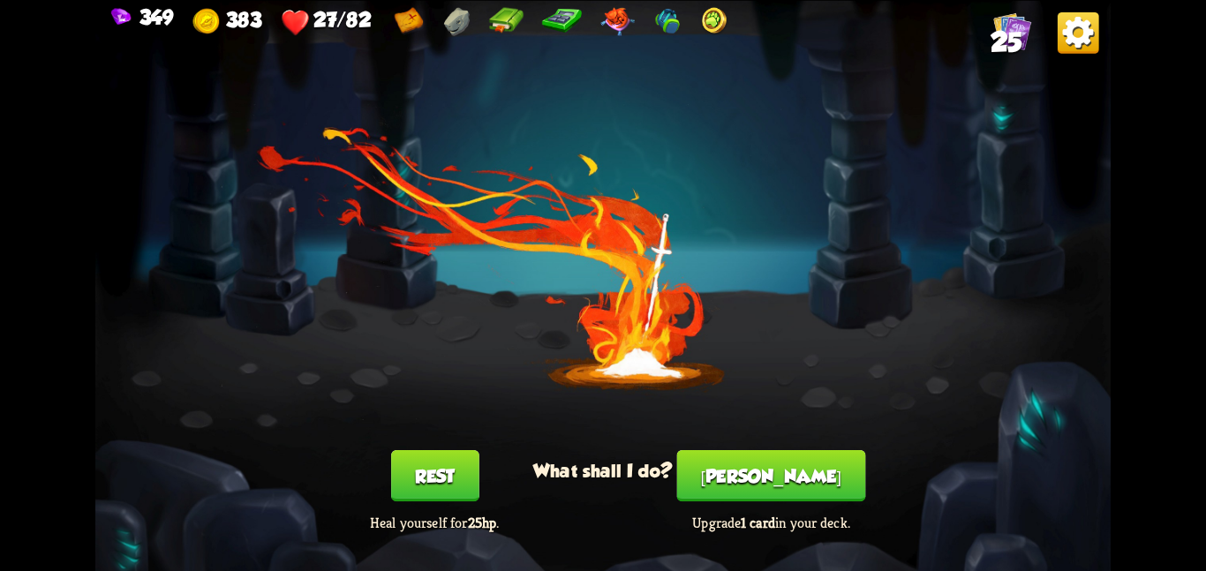
click at [436, 473] on button "Rest" at bounding box center [435, 475] width 88 height 51
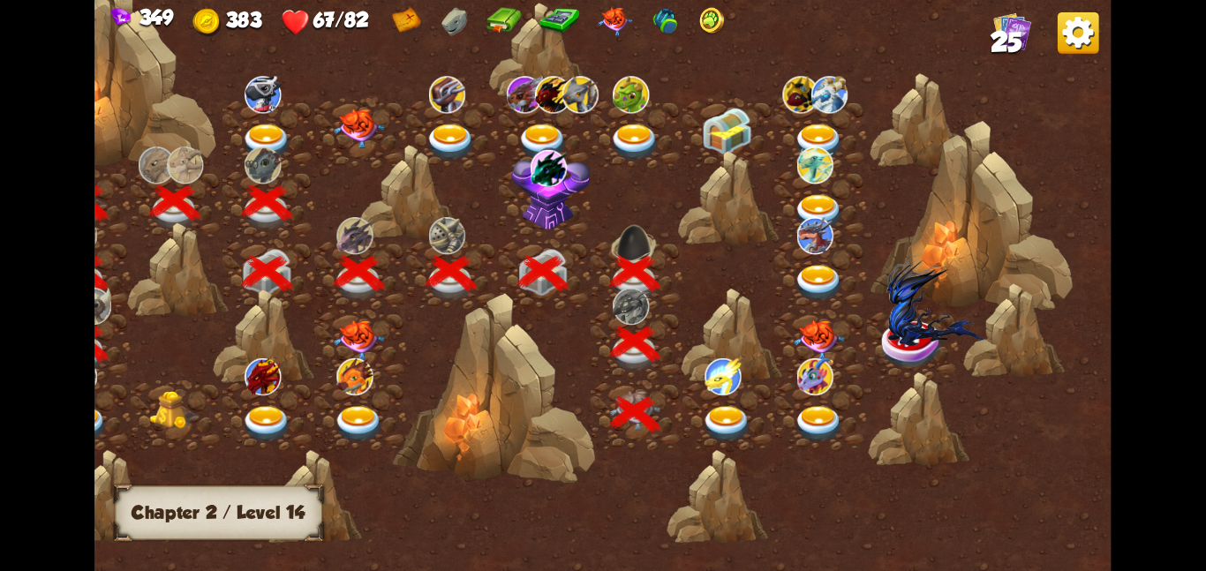
click at [722, 402] on div at bounding box center [729, 415] width 92 height 71
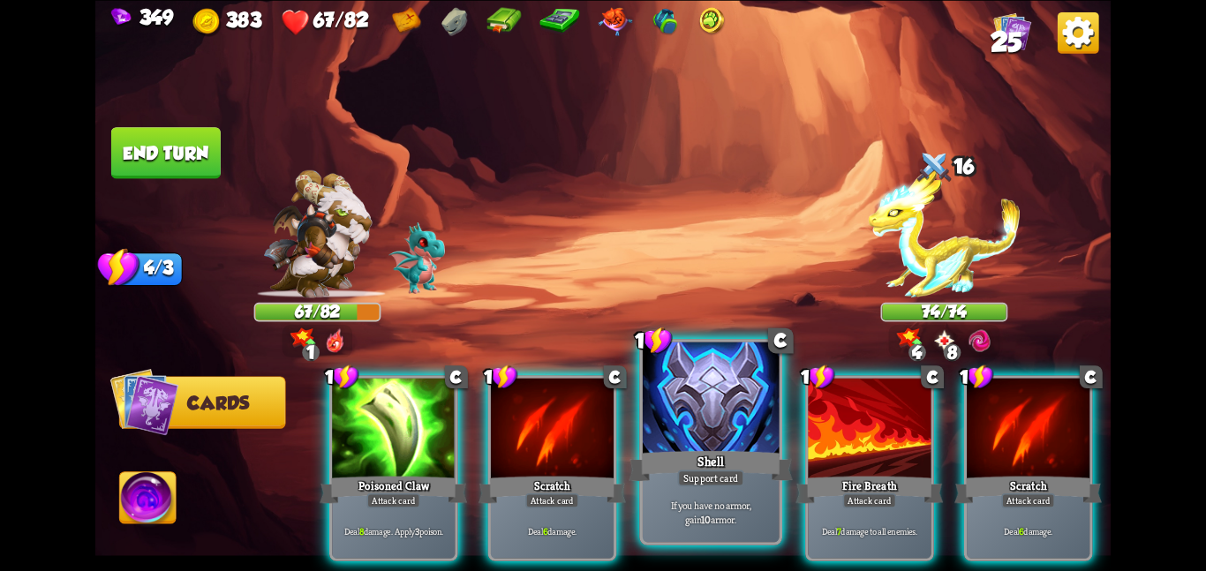
click at [683, 451] on div "Shell" at bounding box center [710, 466] width 163 height 36
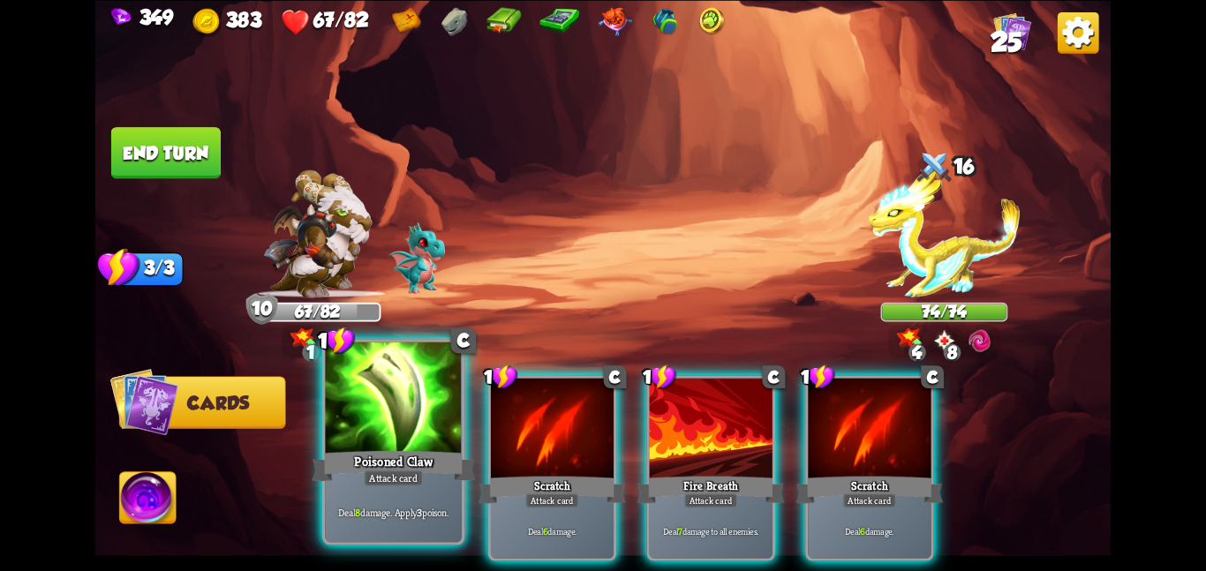
click at [427, 420] on div at bounding box center [393, 399] width 137 height 115
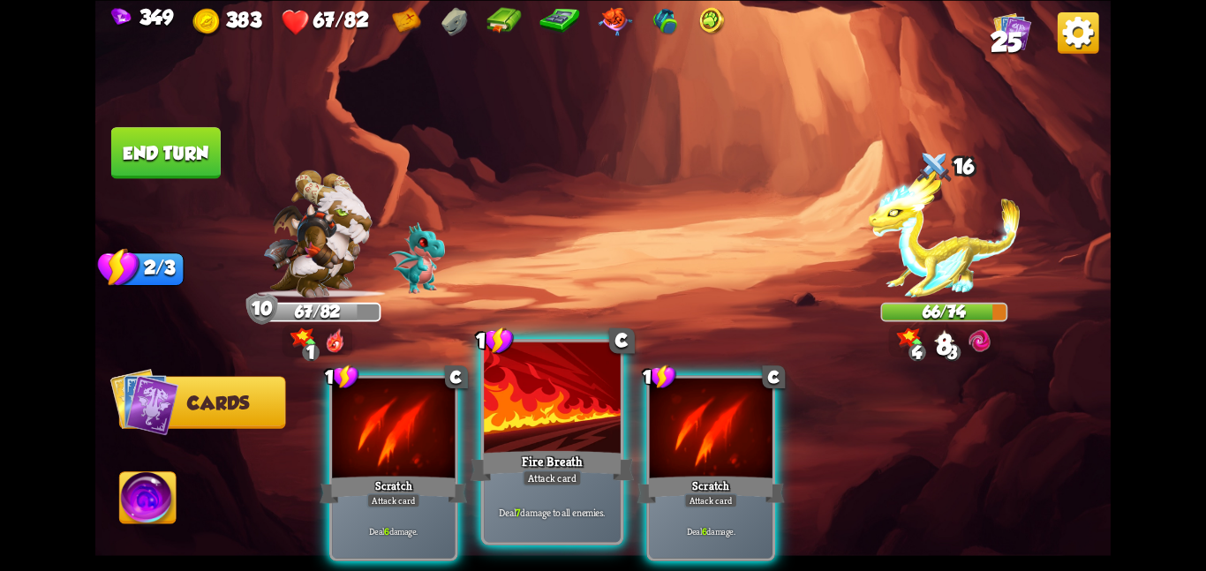
click at [579, 449] on div "Fire Breath" at bounding box center [552, 466] width 163 height 36
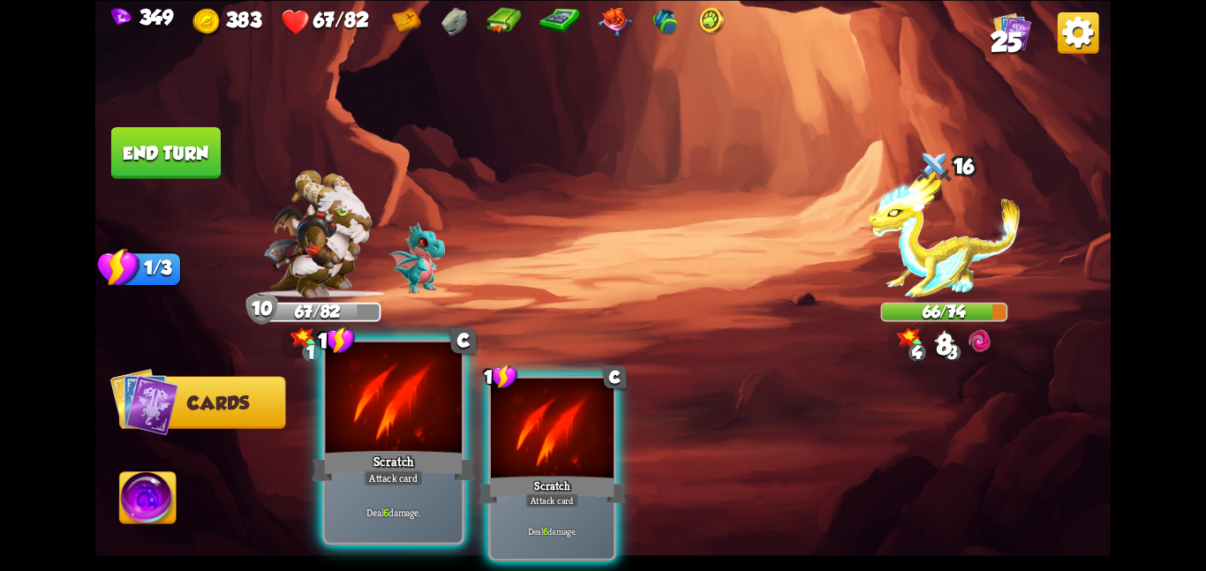
click at [458, 398] on div at bounding box center [393, 399] width 137 height 115
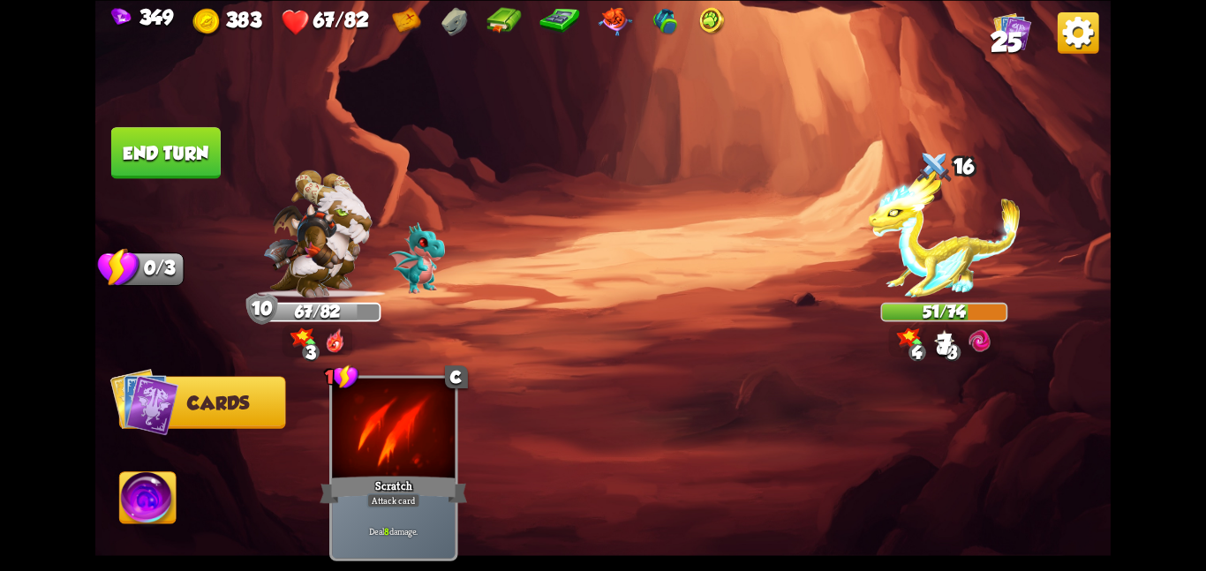
click at [162, 146] on button "End turn" at bounding box center [166, 152] width 110 height 51
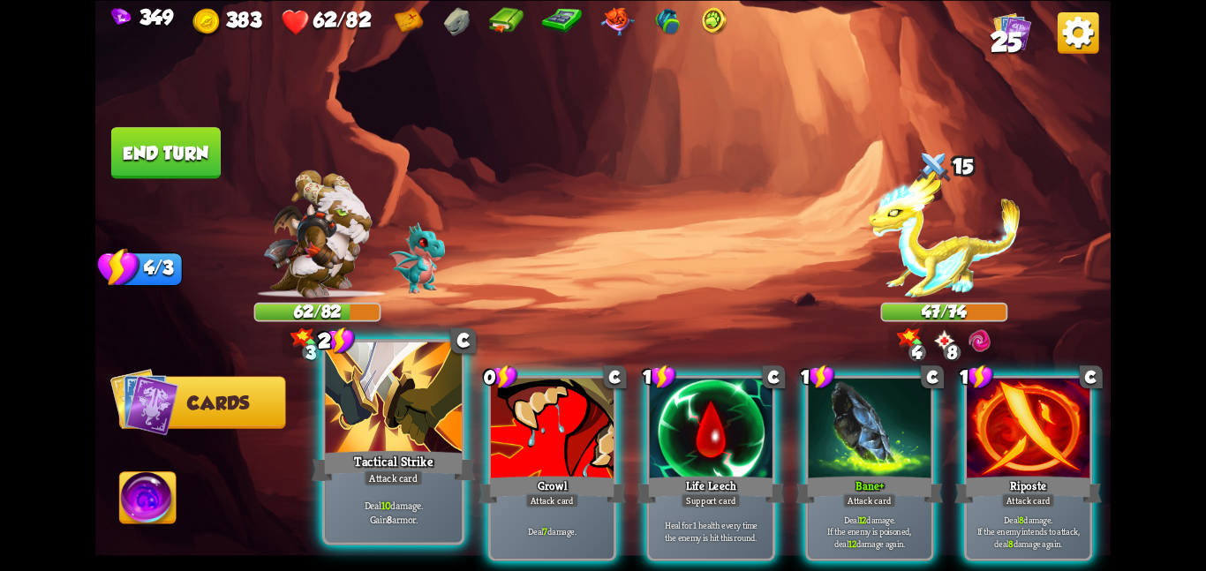
click at [420, 441] on div at bounding box center [393, 399] width 137 height 115
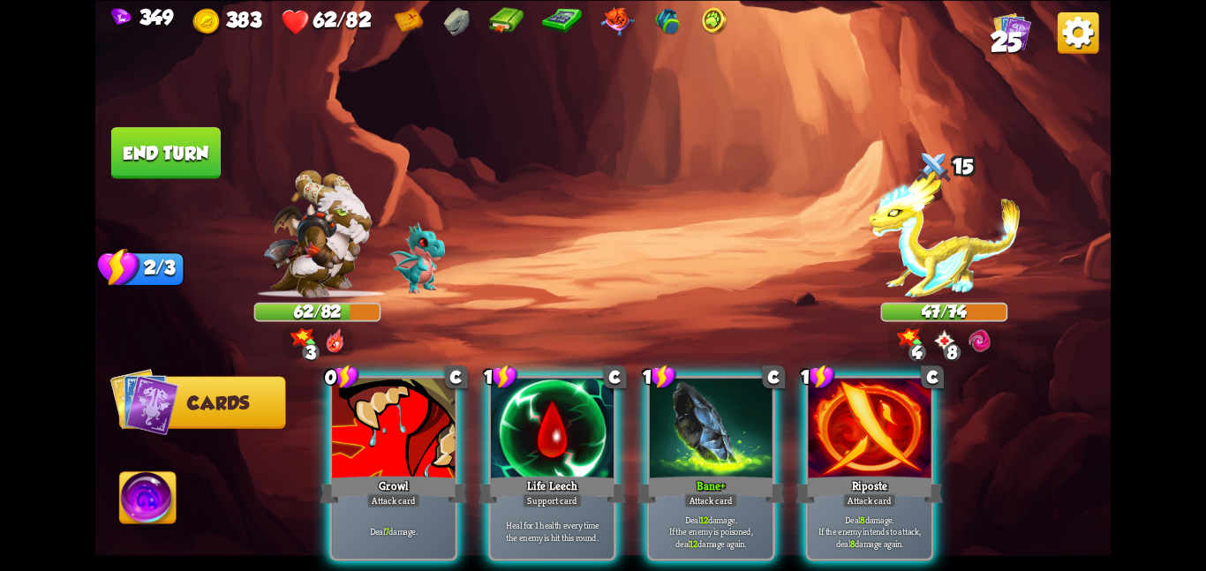
click at [420, 441] on div at bounding box center [393, 429] width 123 height 103
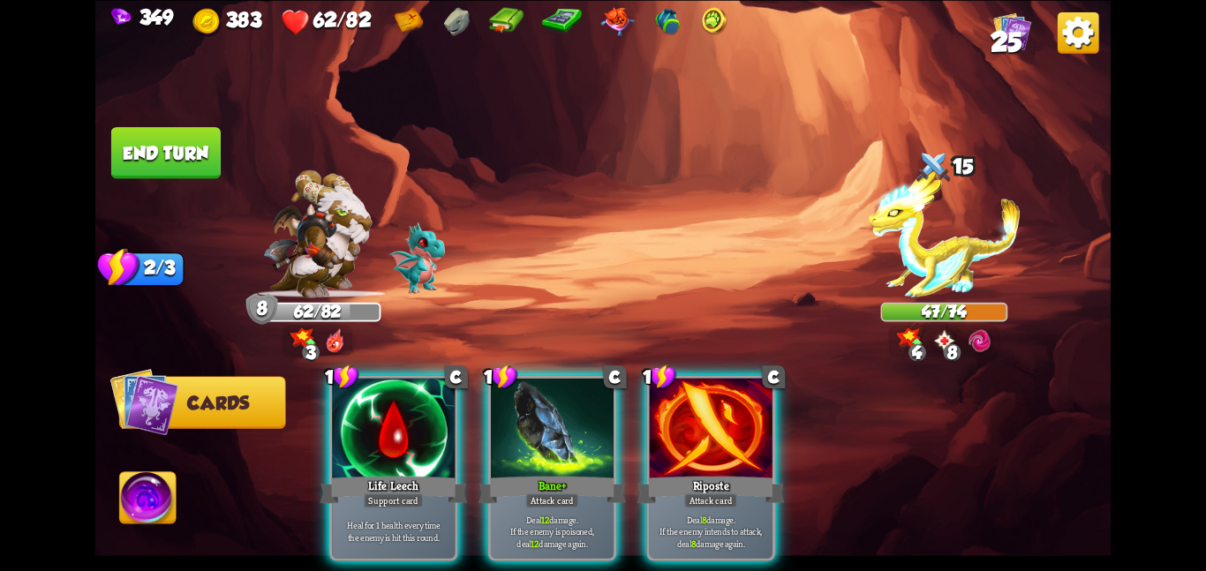
click at [420, 441] on div at bounding box center [393, 429] width 123 height 103
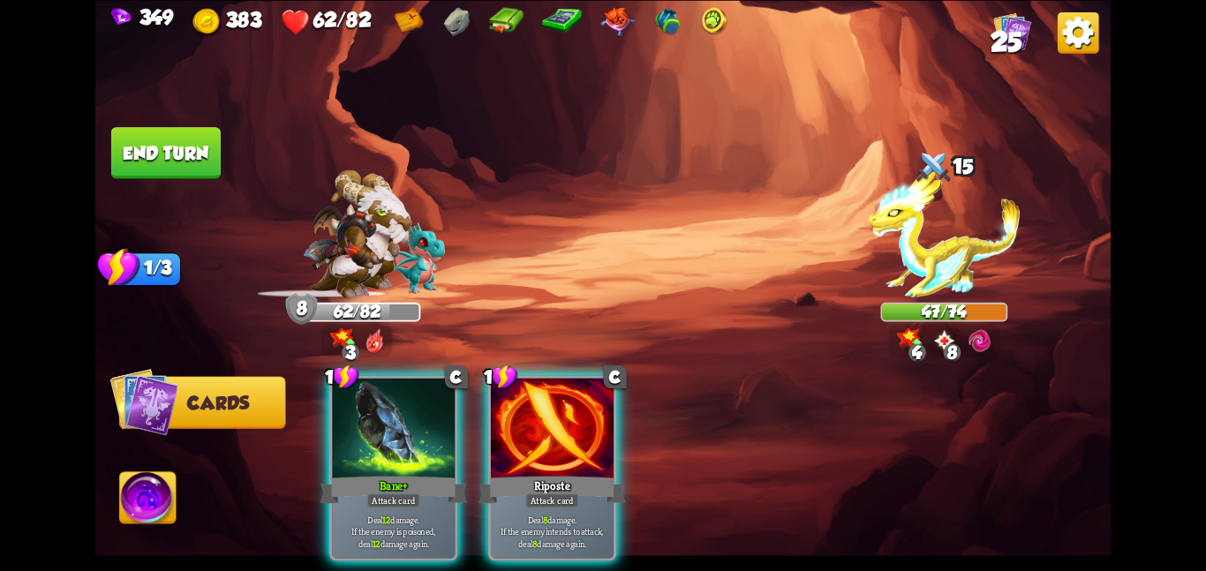
click at [420, 441] on div at bounding box center [393, 429] width 123 height 103
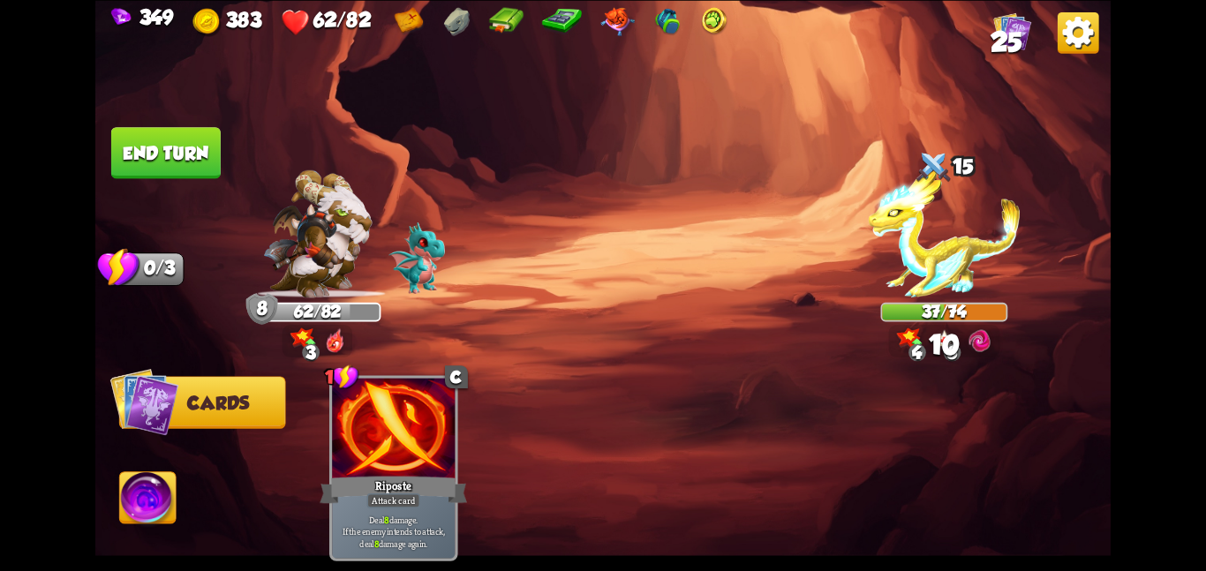
click at [420, 441] on div at bounding box center [393, 429] width 123 height 103
click at [185, 163] on button "End turn" at bounding box center [166, 152] width 110 height 51
